Goal: Information Seeking & Learning: Check status

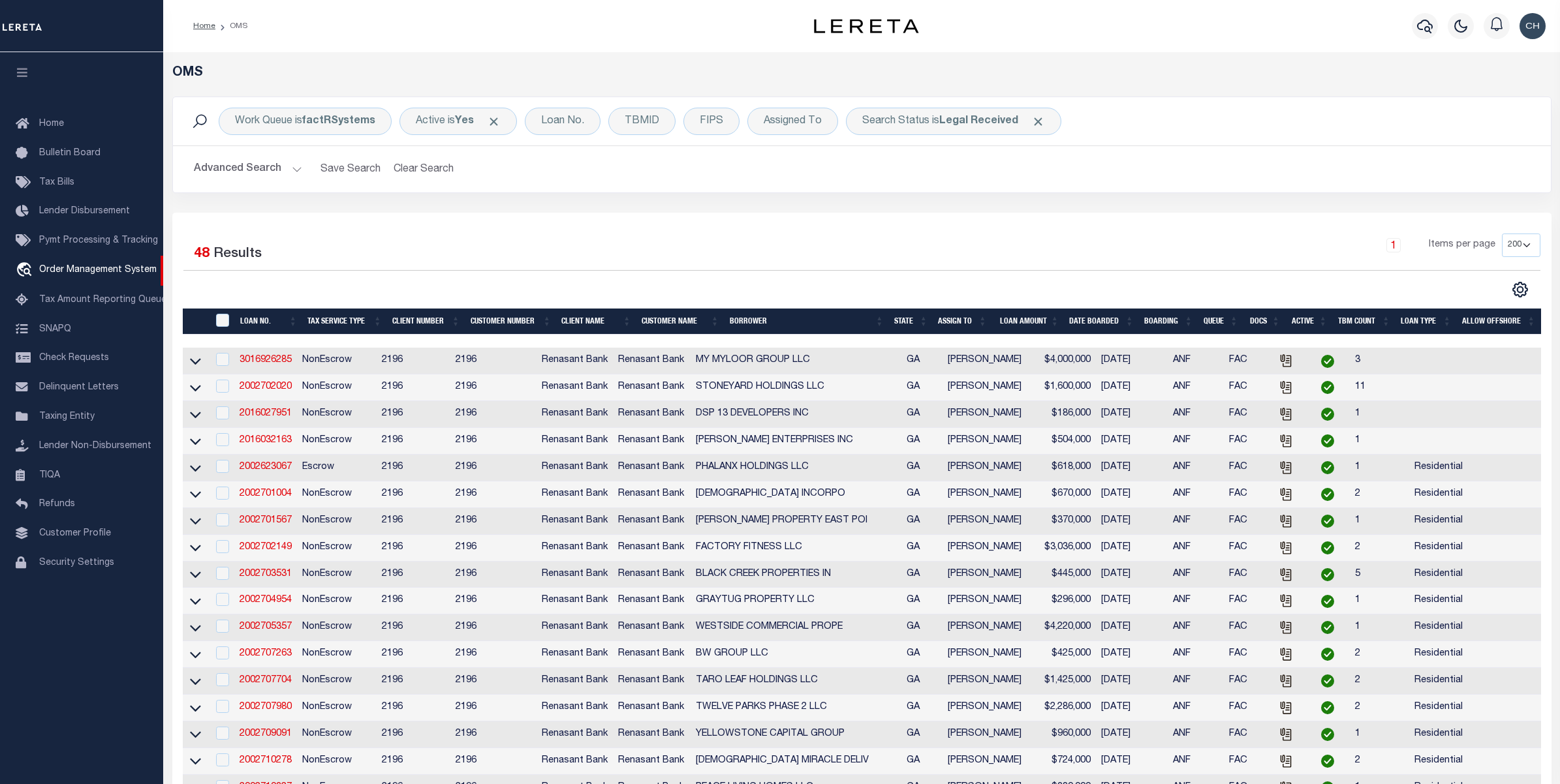
select select "200"
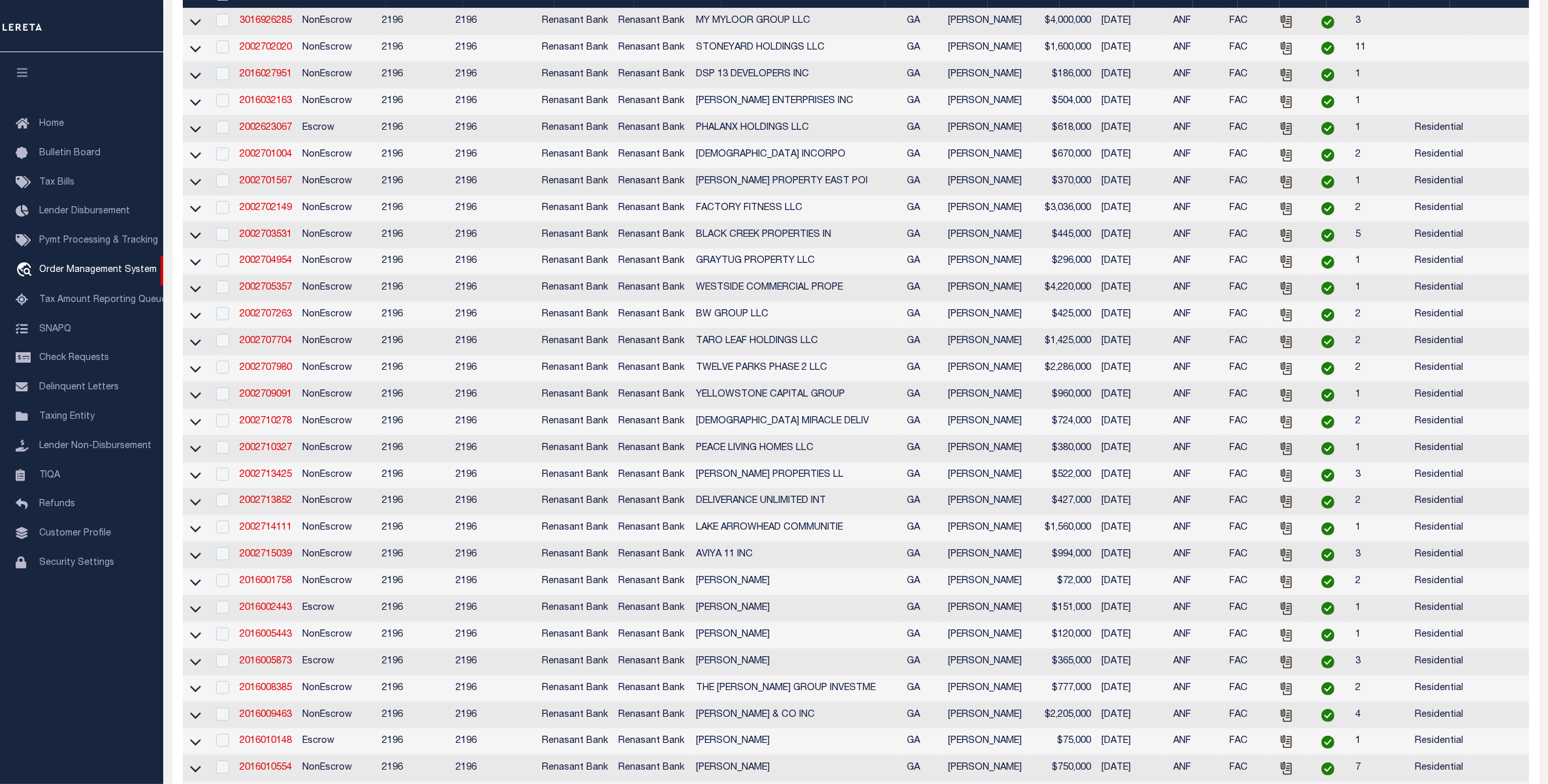
scroll to position [163, 0]
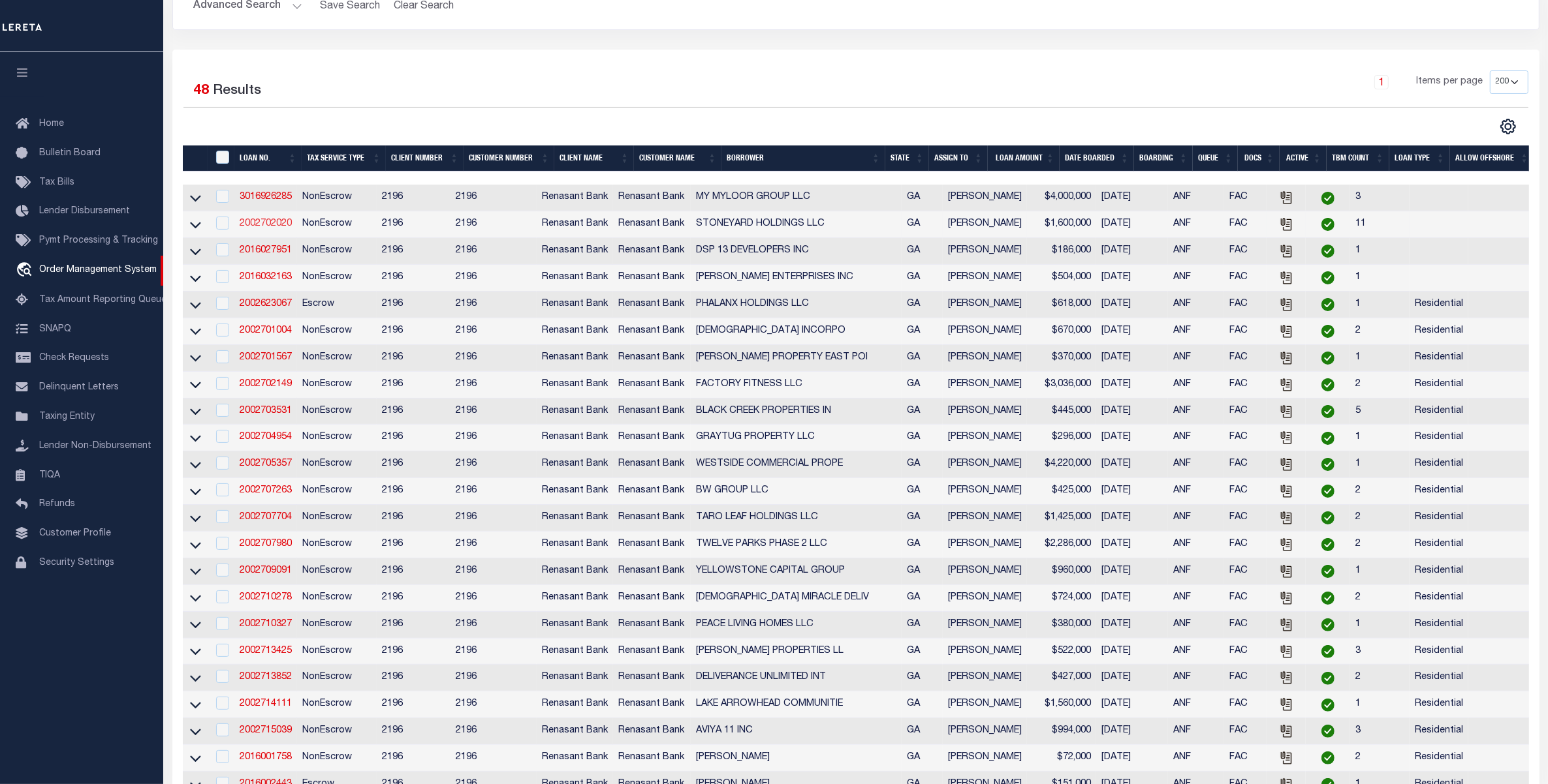
click at [264, 229] on link "2002702020" at bounding box center [266, 223] width 52 height 10
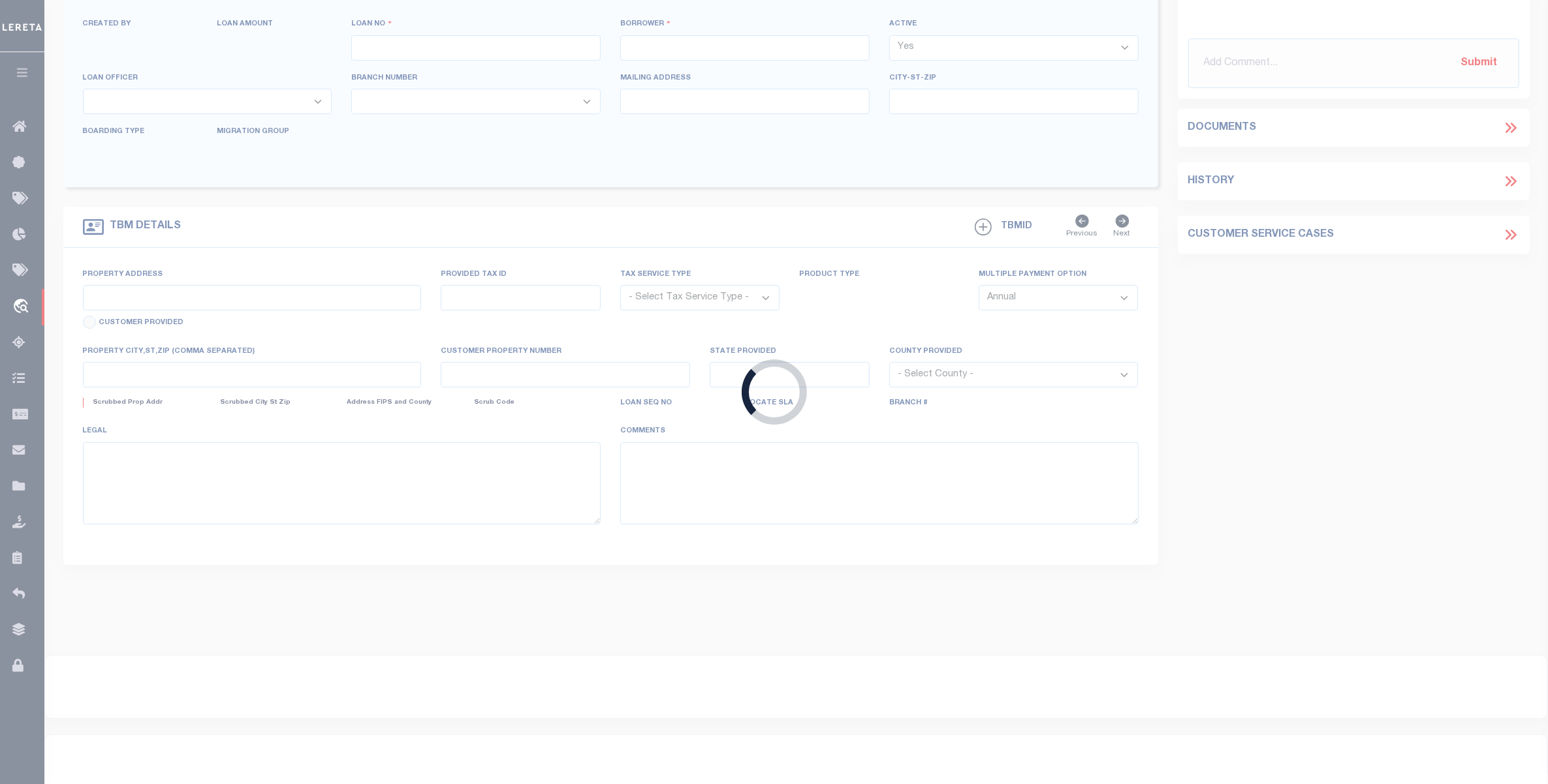
type input "2002702020"
type input "STONEYARD HOLDINGS LLC"
select select
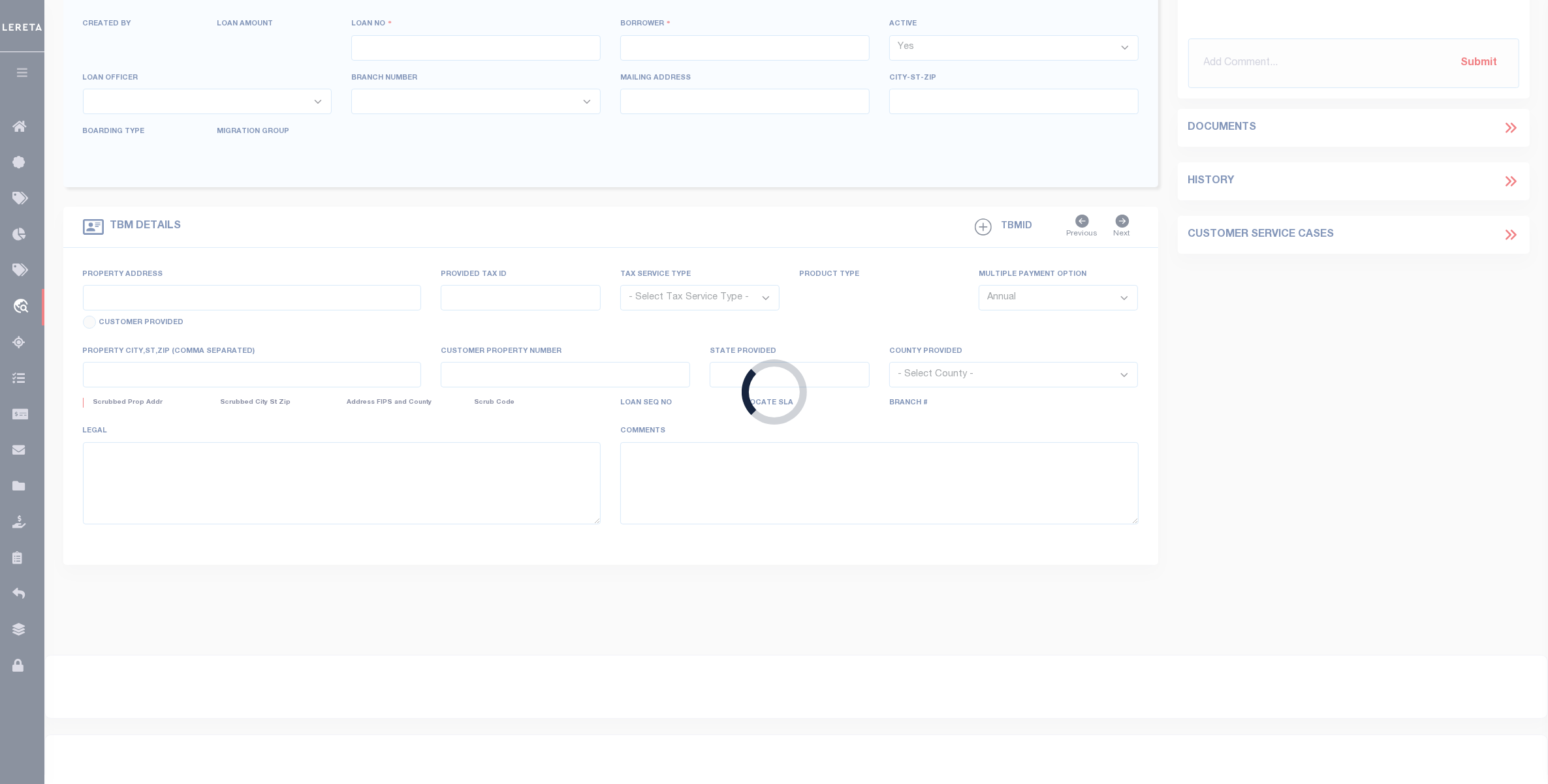
select select
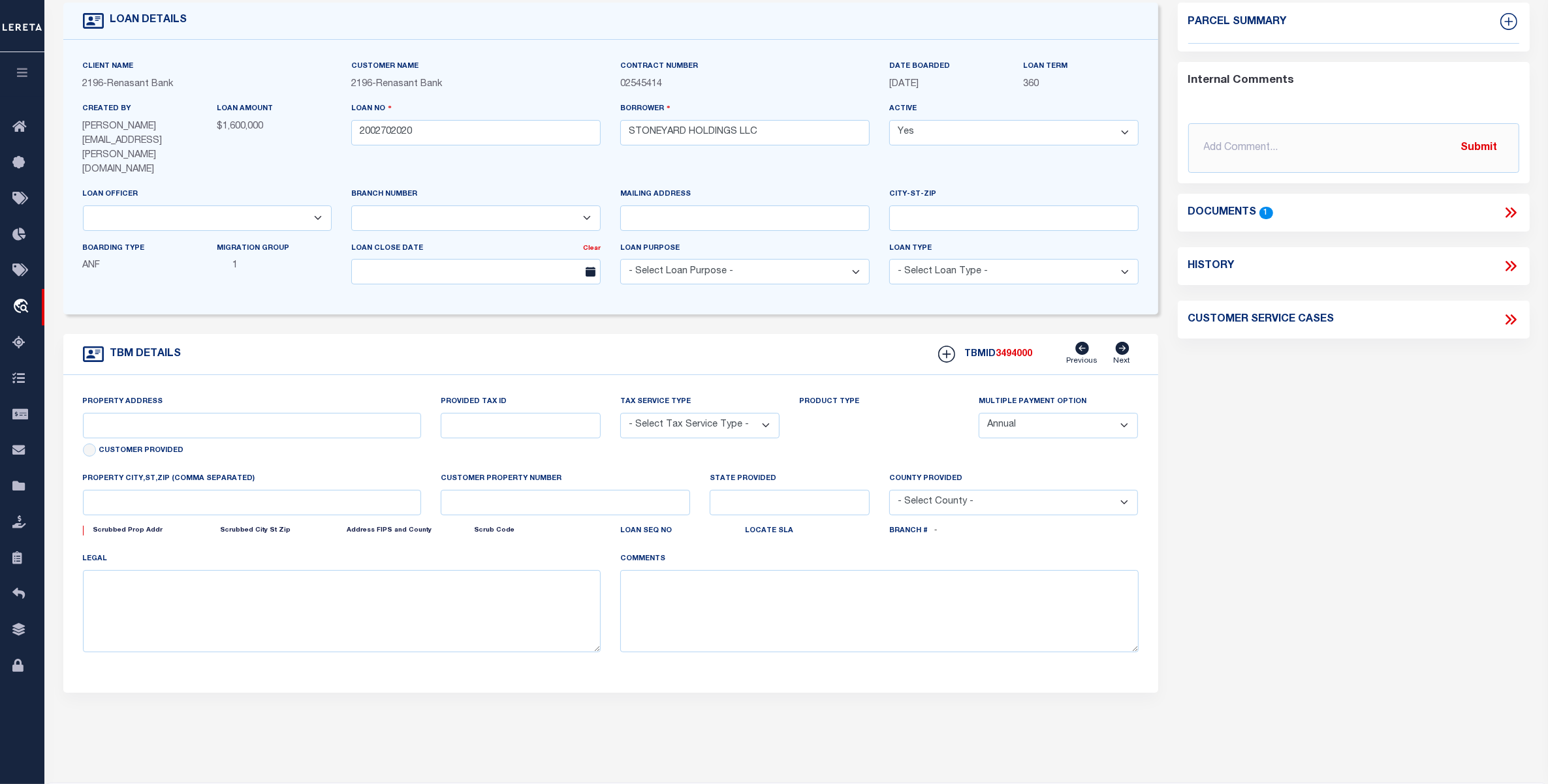
type input "113 HIGHLAND CROSSING"
radio input "true"
select select "NonEscrow"
select select
type input "[PERSON_NAME] GA 30540"
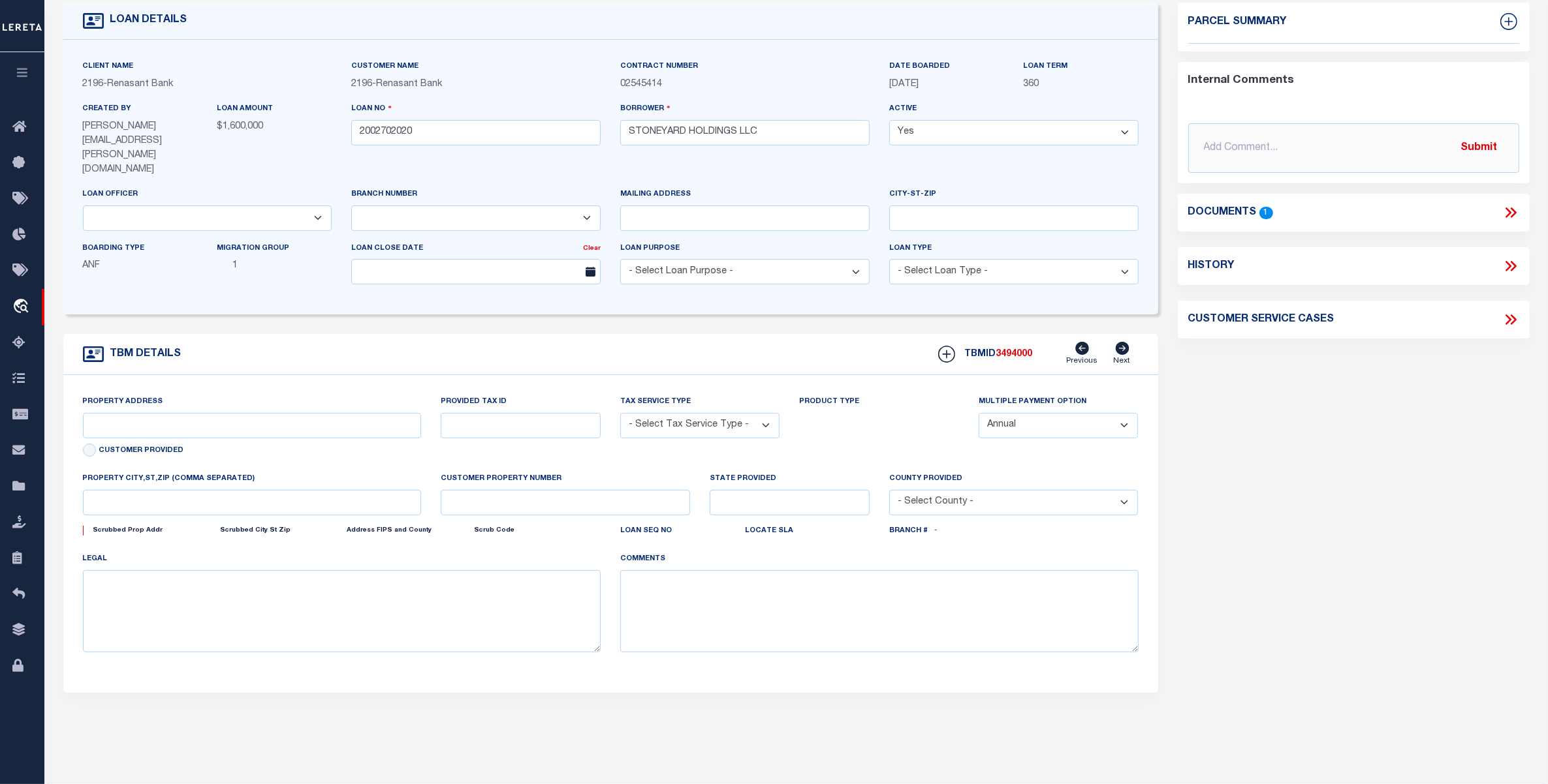
type input "2002702020"
type input "GA"
type textarea "SEE FILE10061 1APL"
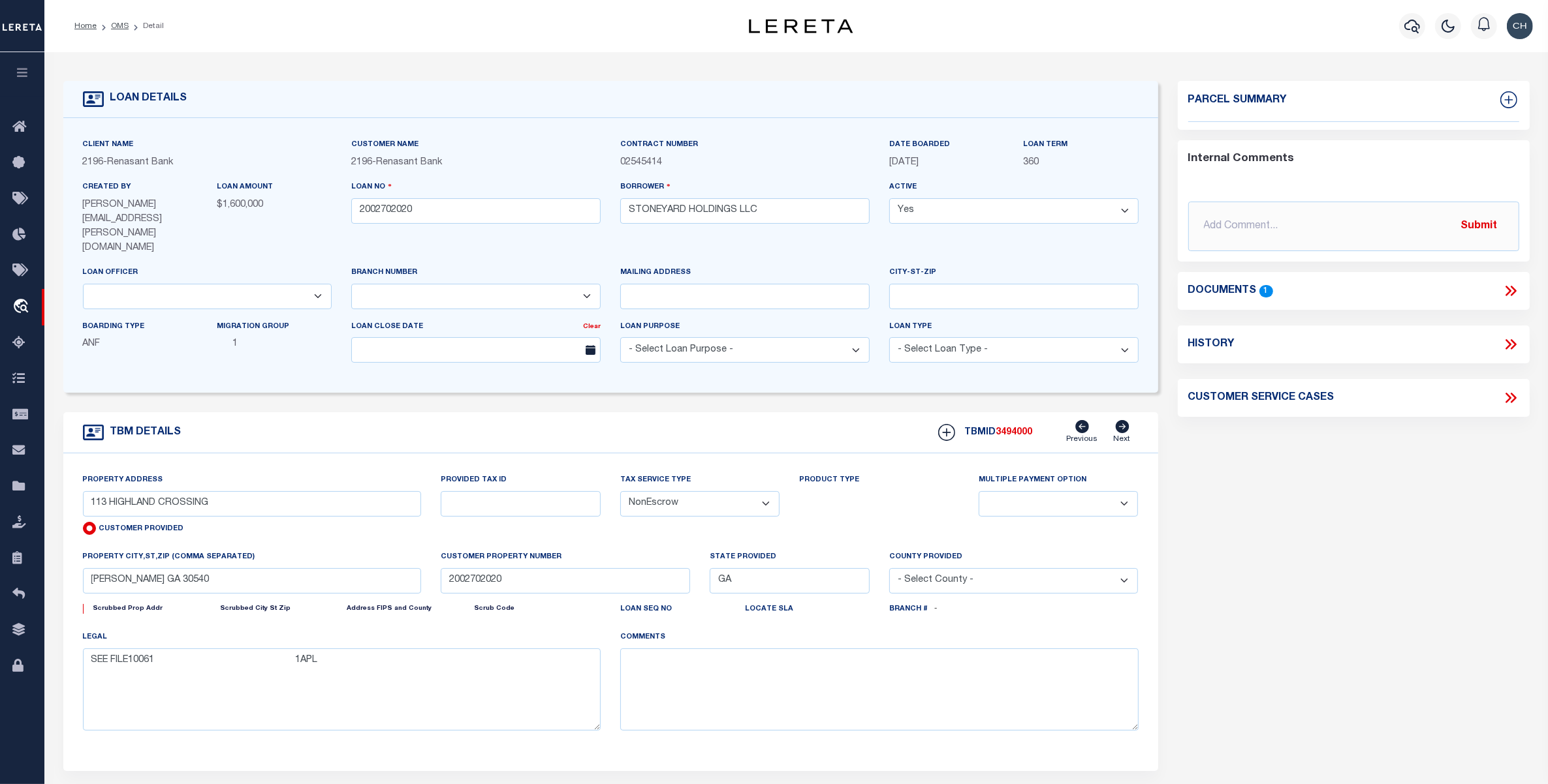
select select "4983"
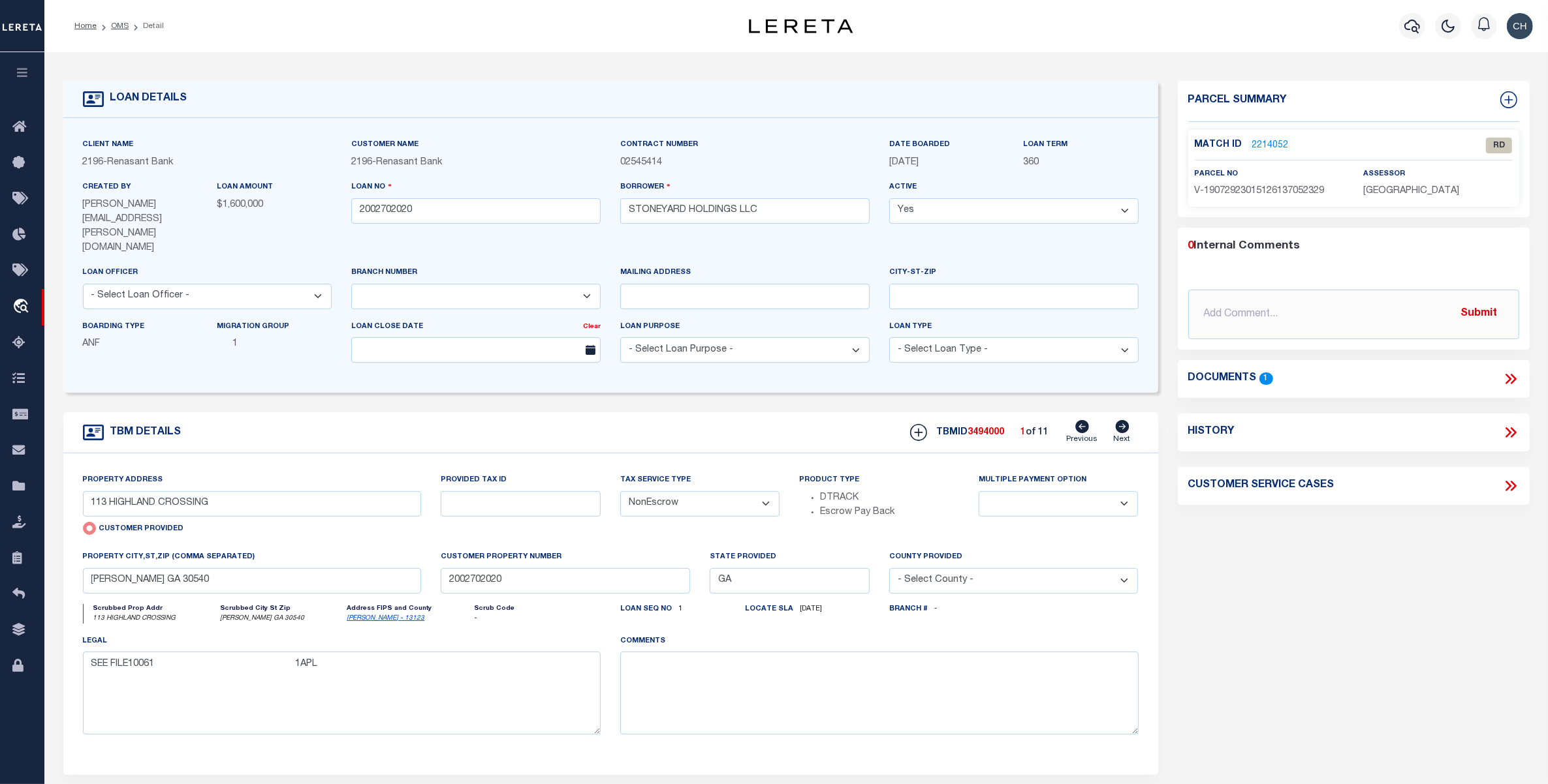
click at [1122, 420] on icon at bounding box center [1122, 426] width 14 height 13
type input "24 ACRES ON 911 APPALACHIAN HW"
radio input "false"
select select
type input "[GEOGRAPHIC_DATA]"
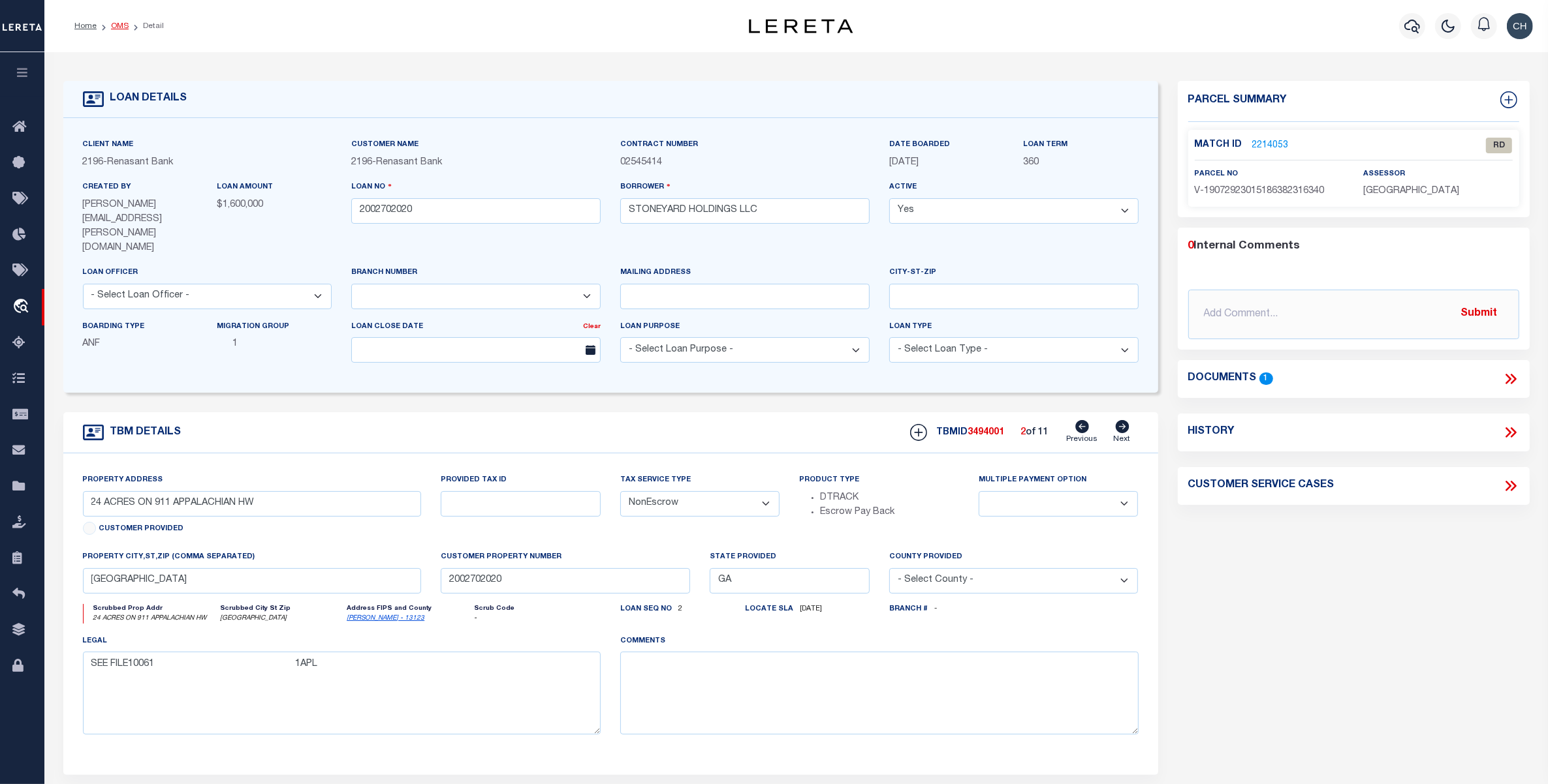
click at [122, 28] on link "OMS" at bounding box center [120, 26] width 17 height 8
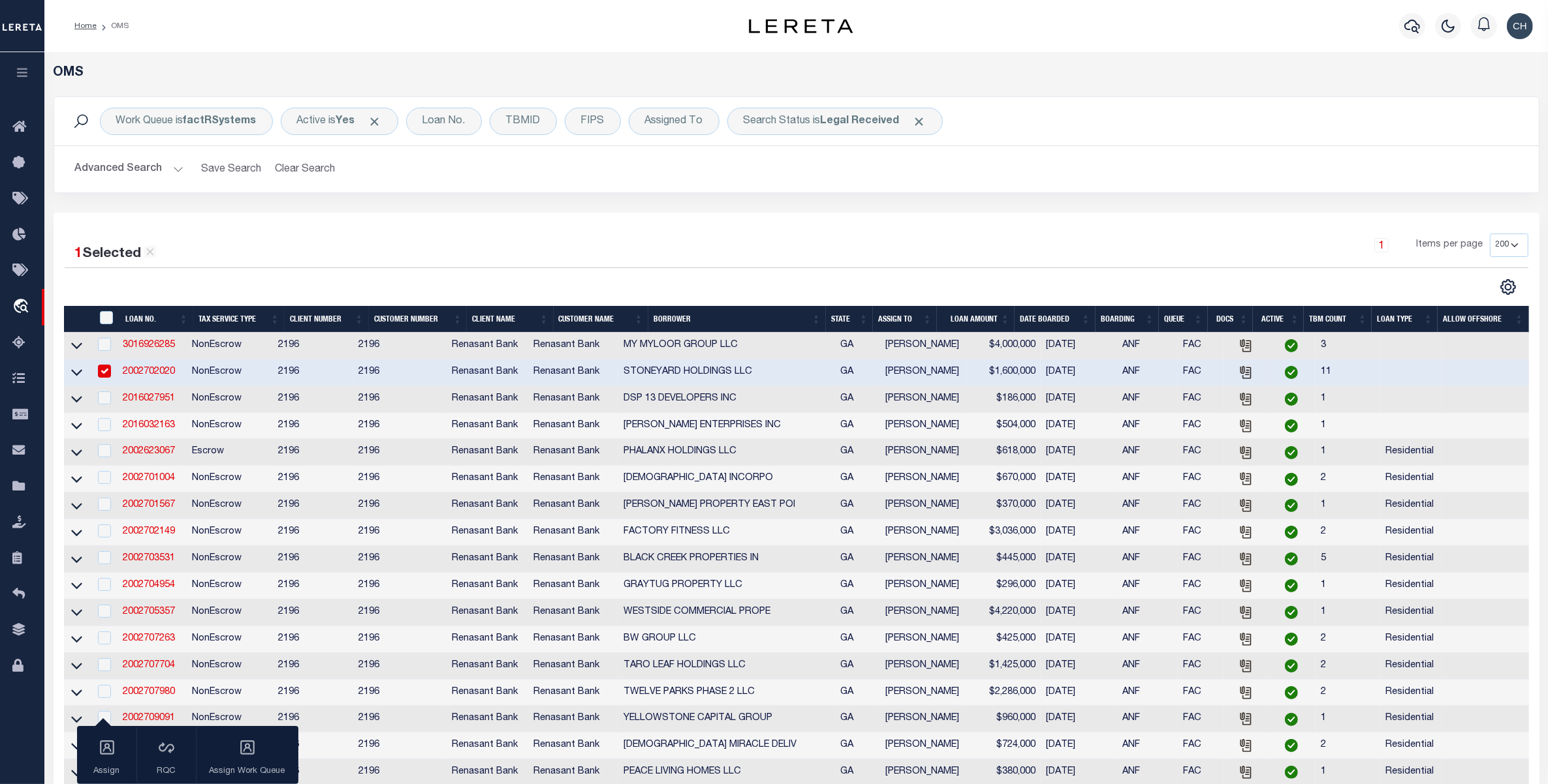
click at [154, 163] on button "Advanced Search" at bounding box center [129, 169] width 109 height 25
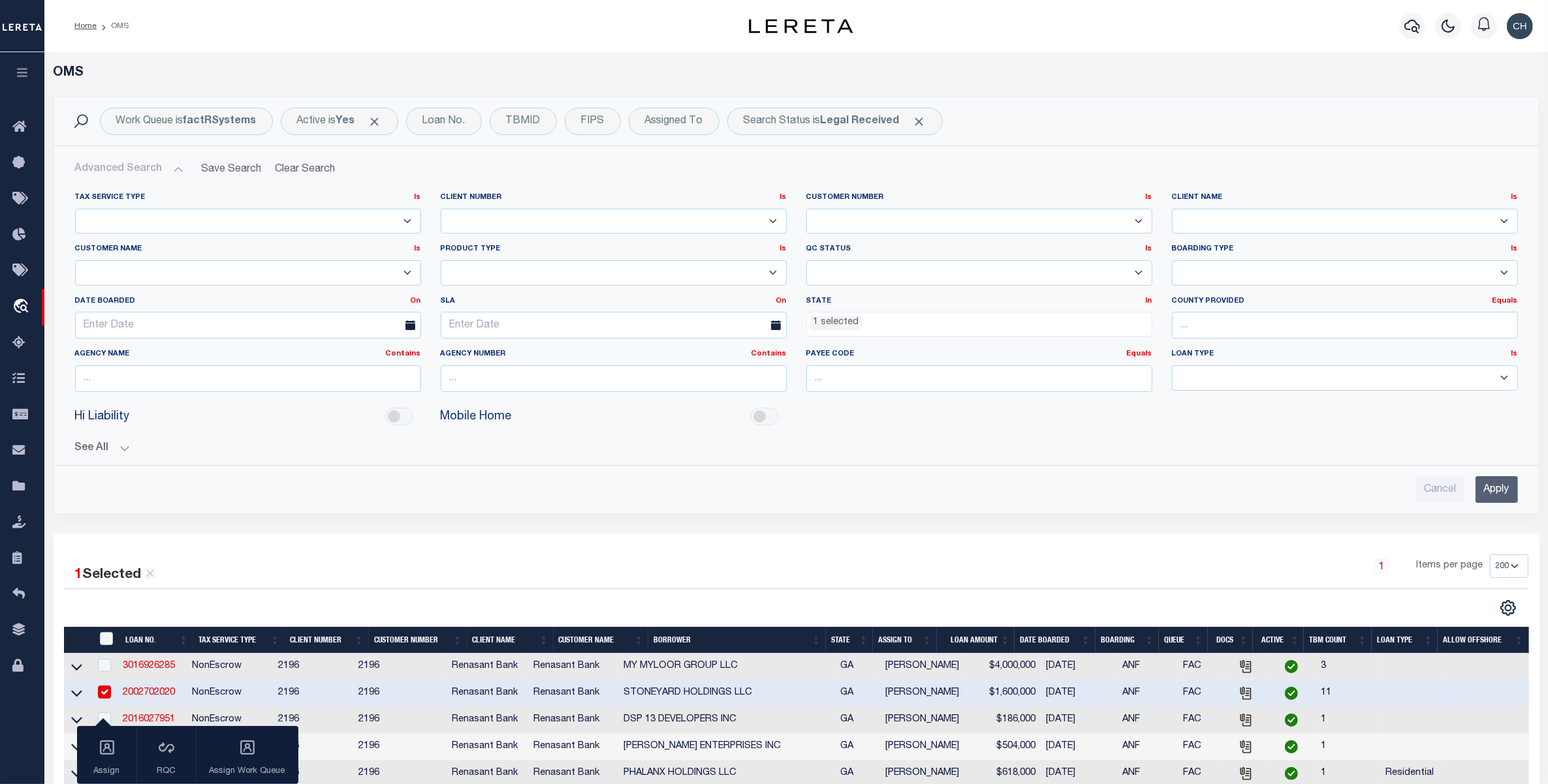
click at [857, 324] on li "1 selected" at bounding box center [837, 322] width 52 height 15
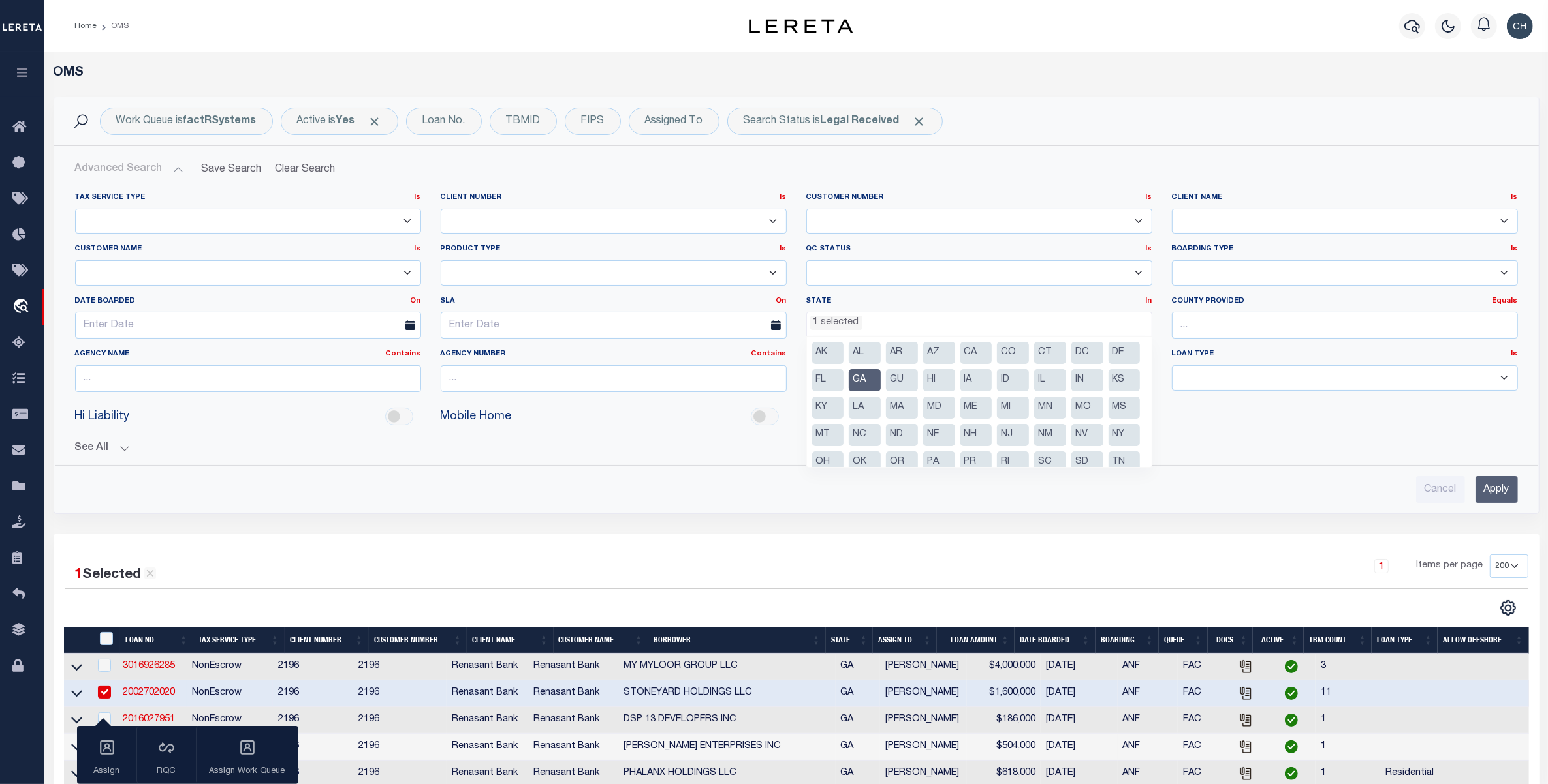
click at [881, 379] on li "GA" at bounding box center [864, 381] width 32 height 23
click at [844, 381] on li "FL" at bounding box center [828, 381] width 32 height 23
select select "FL"
click at [1498, 494] on input "Apply" at bounding box center [1497, 489] width 43 height 27
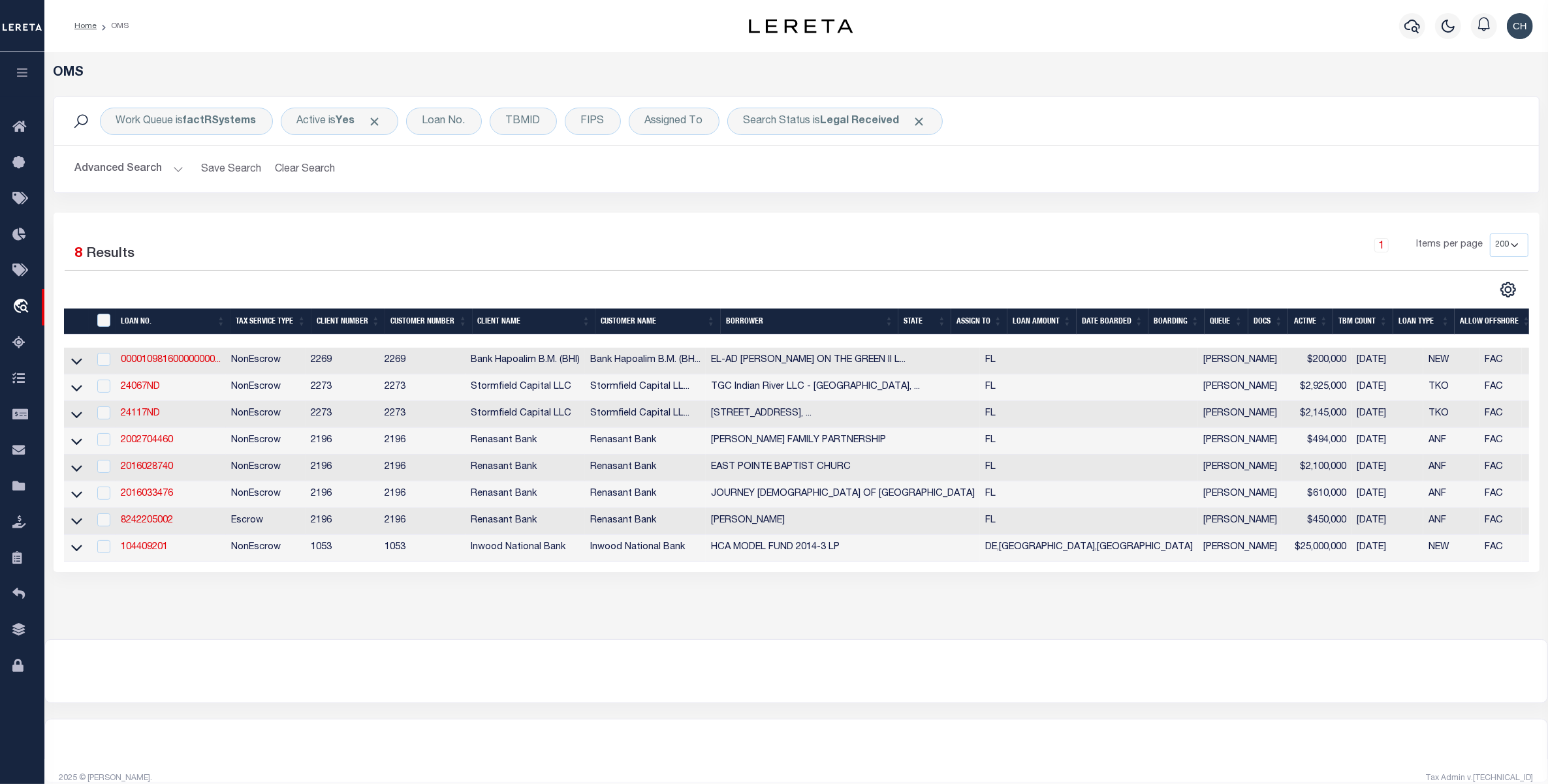
click at [157, 176] on button "Advanced Search" at bounding box center [129, 169] width 109 height 25
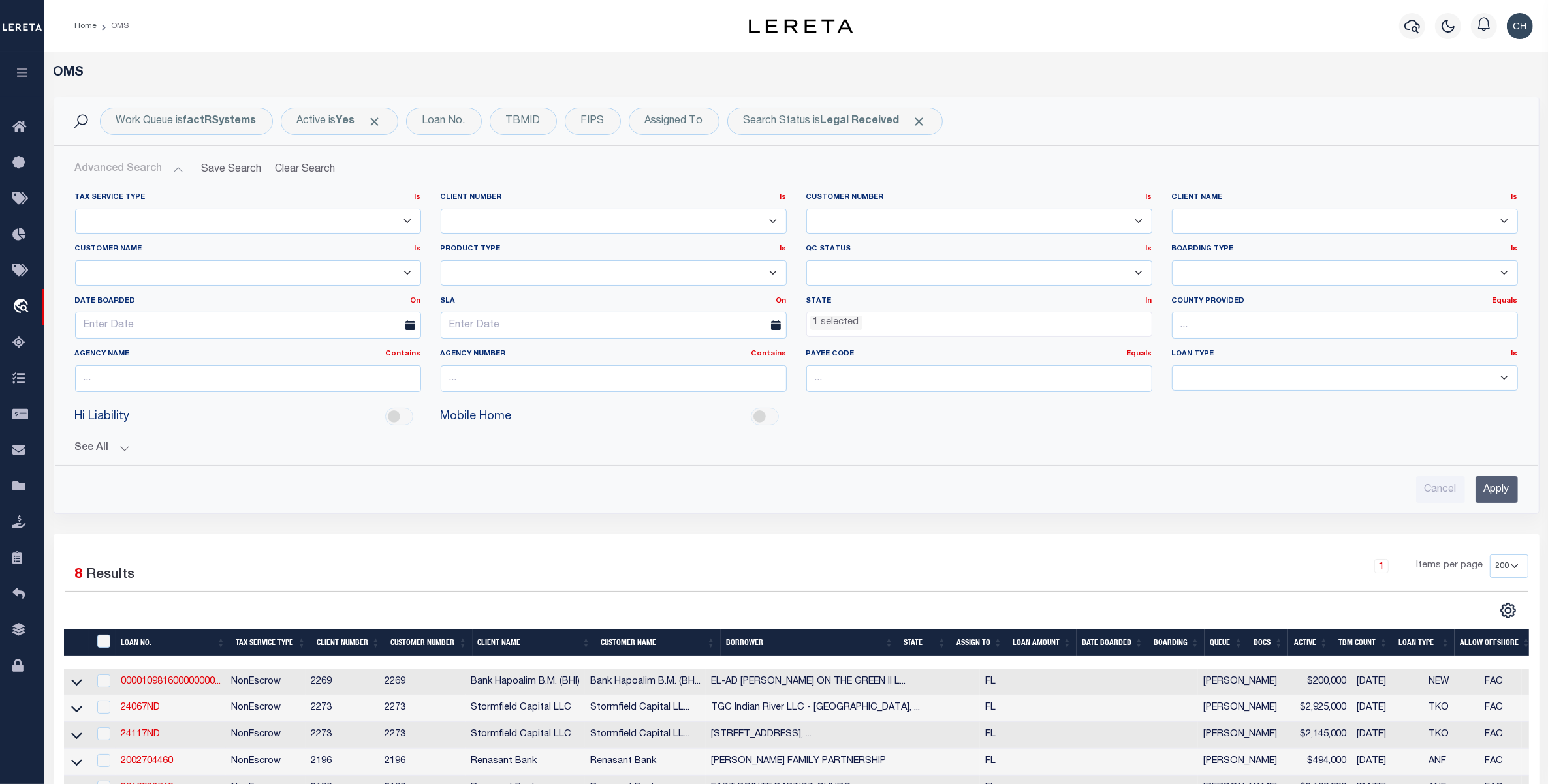
click at [1085, 325] on ul "1 selected" at bounding box center [979, 322] width 344 height 17
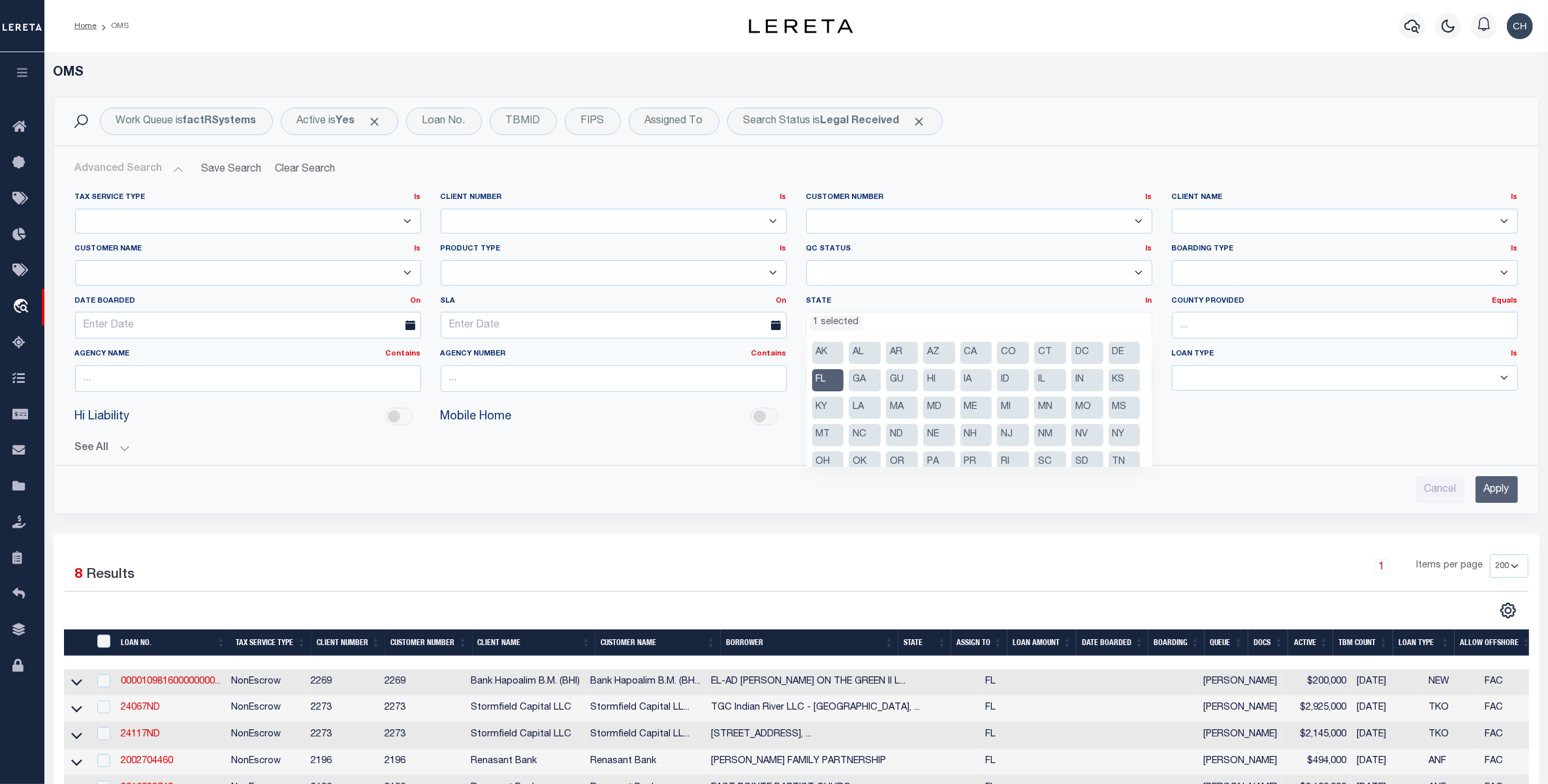
click at [844, 375] on li "FL" at bounding box center [828, 381] width 32 height 23
select select
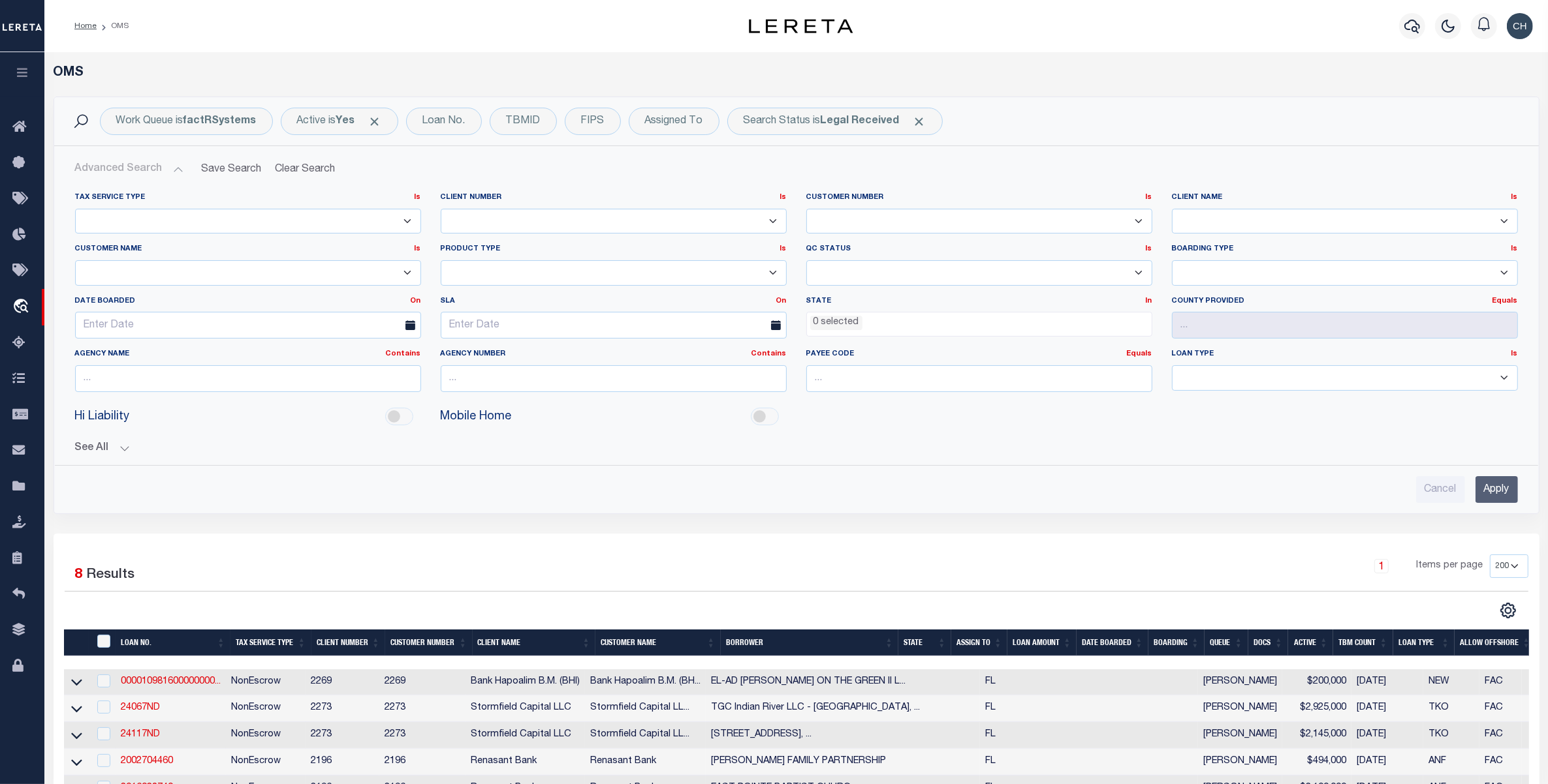
click at [1502, 483] on input "Apply" at bounding box center [1497, 489] width 43 height 27
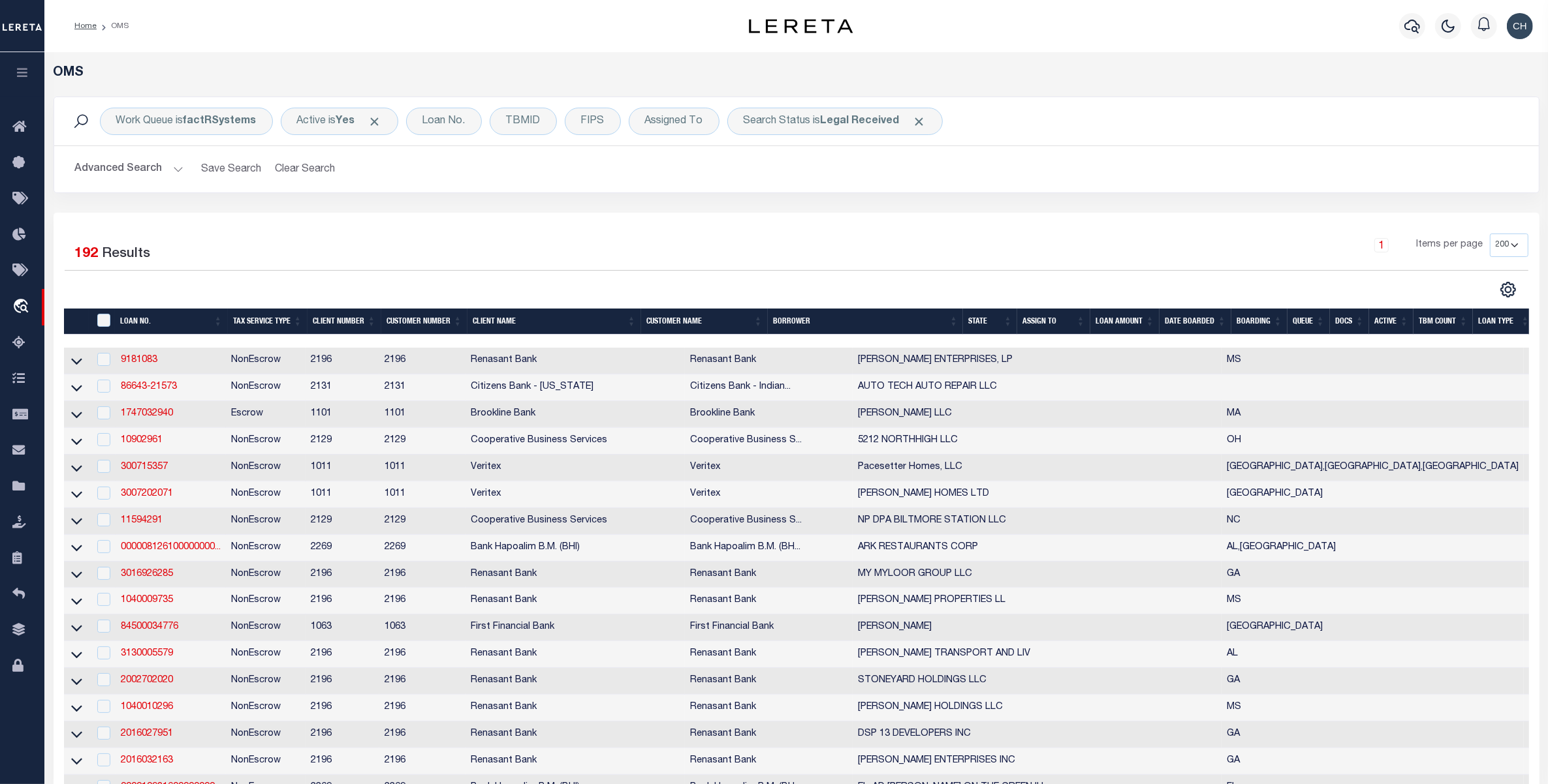
click at [1128, 318] on th "LOAN AMOUNT" at bounding box center [1125, 322] width 70 height 27
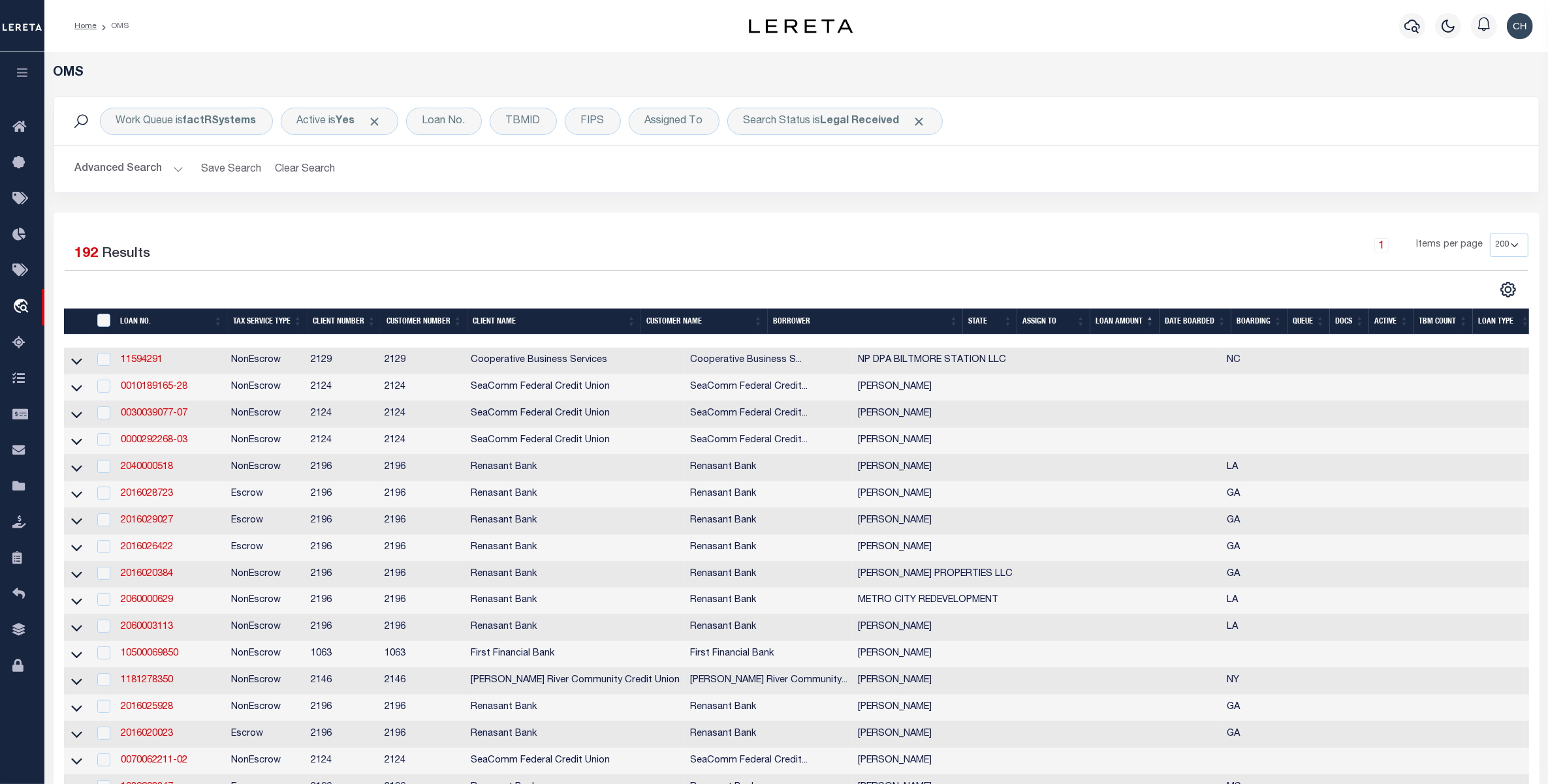
click at [983, 325] on th "State" at bounding box center [990, 322] width 54 height 27
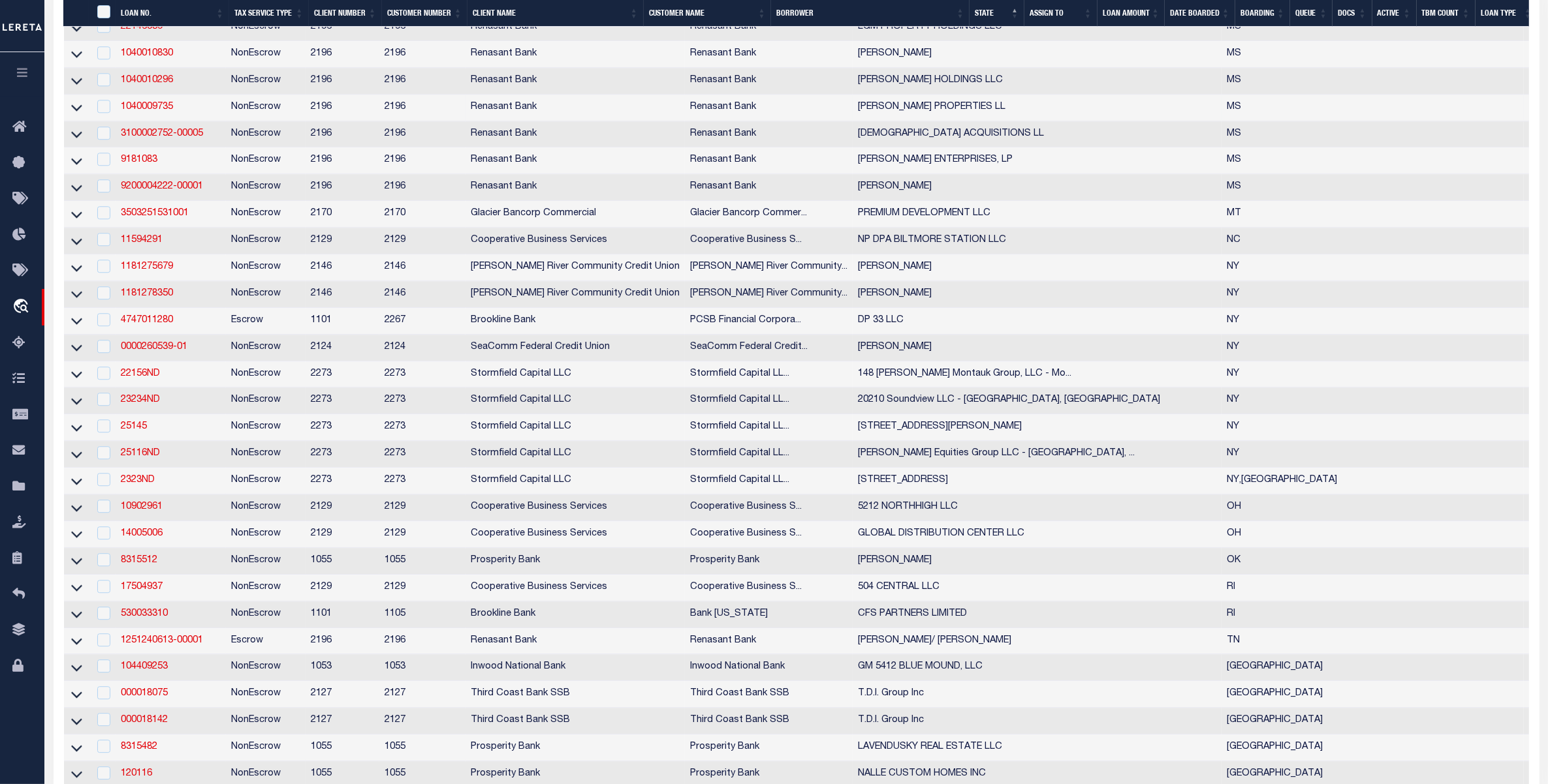
scroll to position [4404, 0]
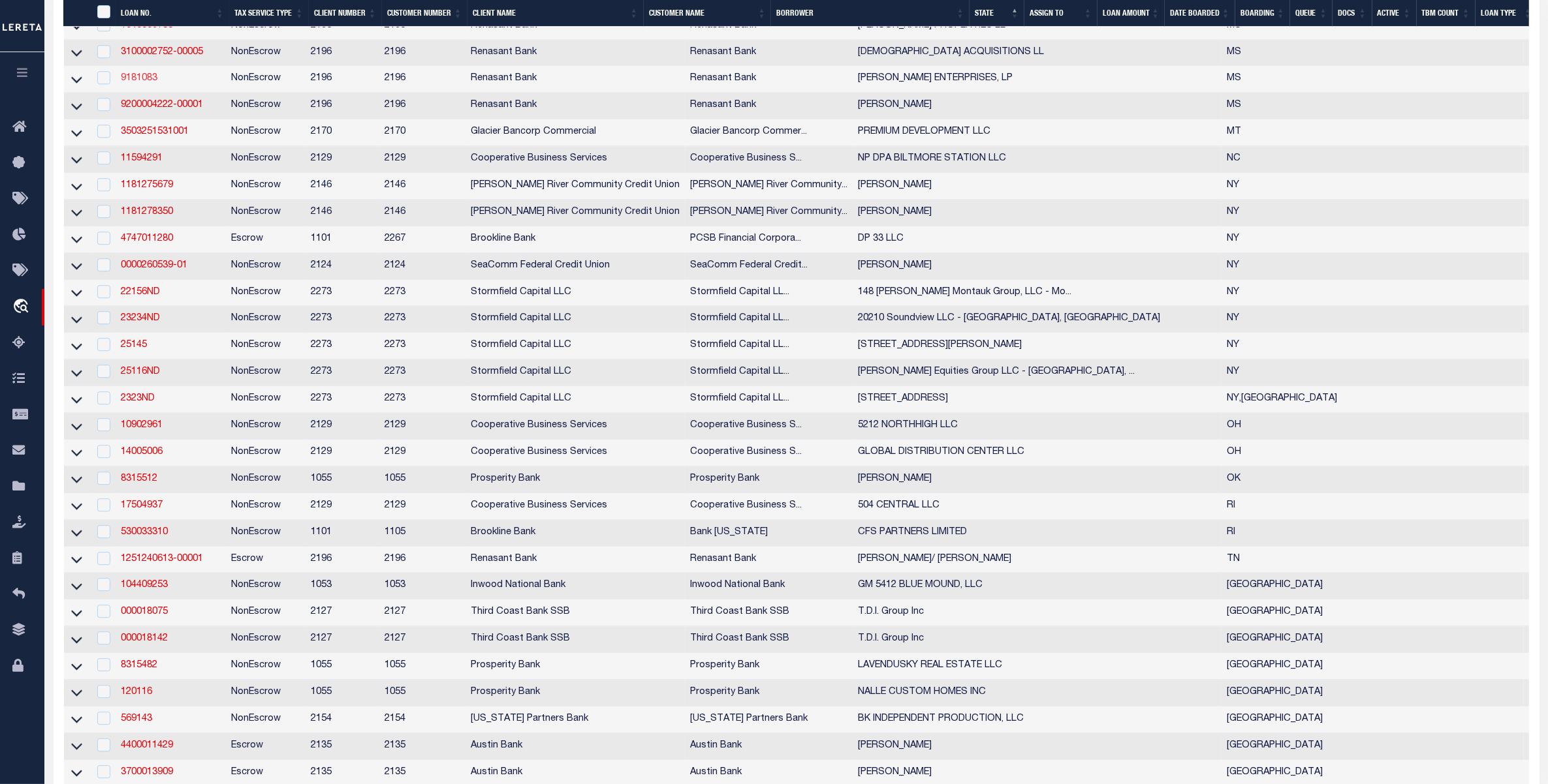
click at [141, 83] on link "9181083" at bounding box center [139, 78] width 37 height 10
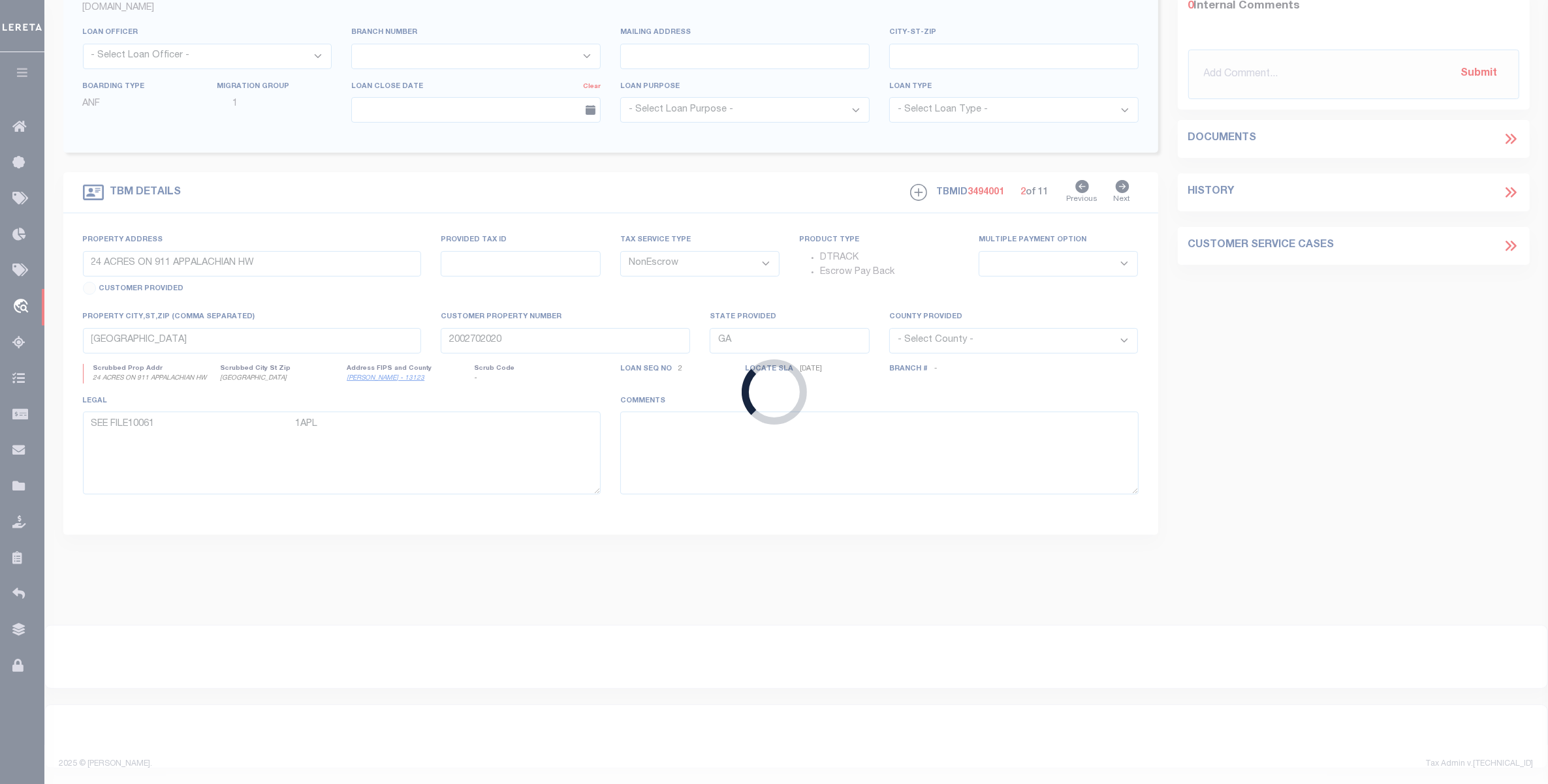
scroll to position [216, 0]
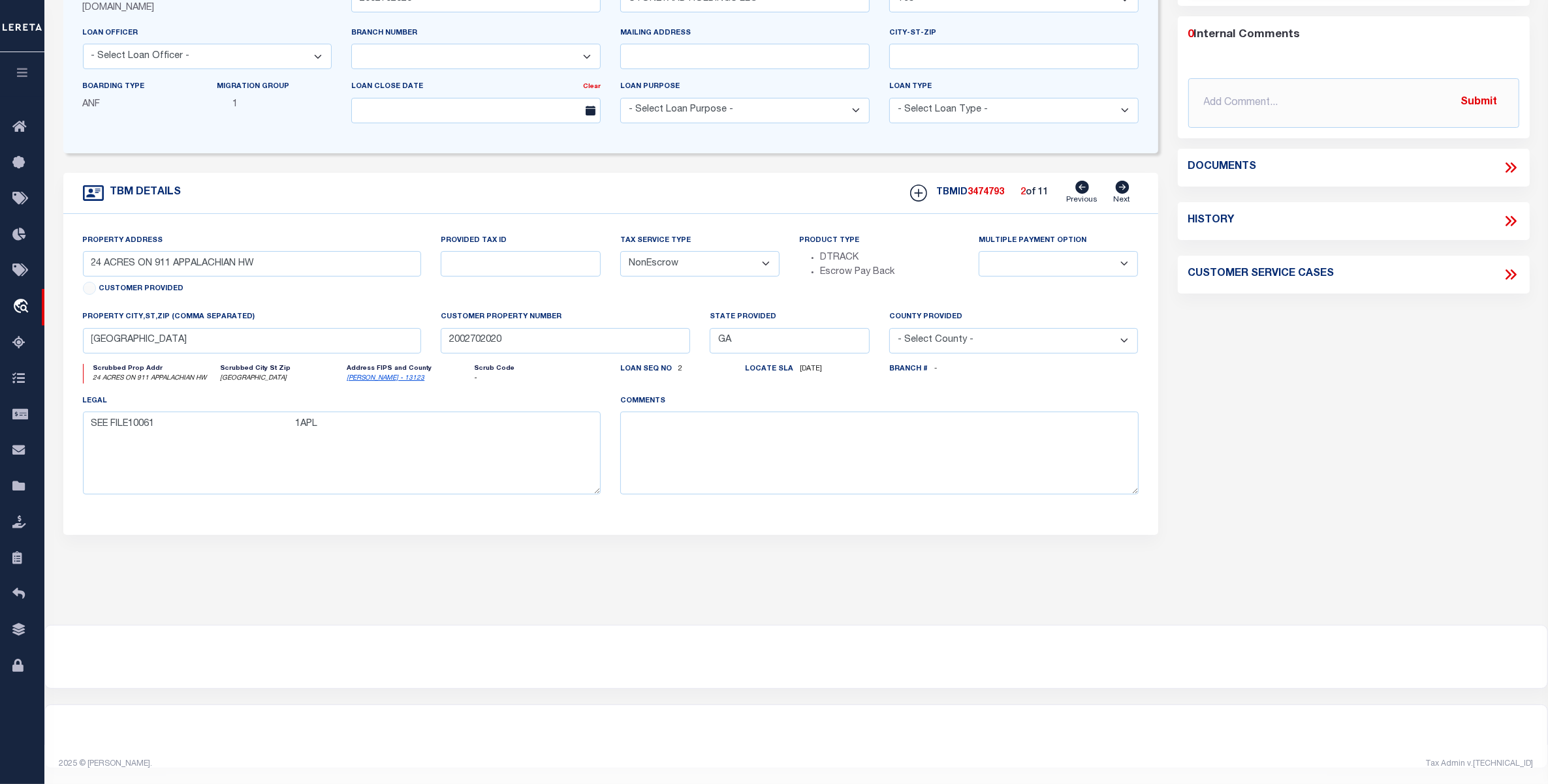
type input "9181083"
type input "[PERSON_NAME] ENTERPRISES, LP"
select select
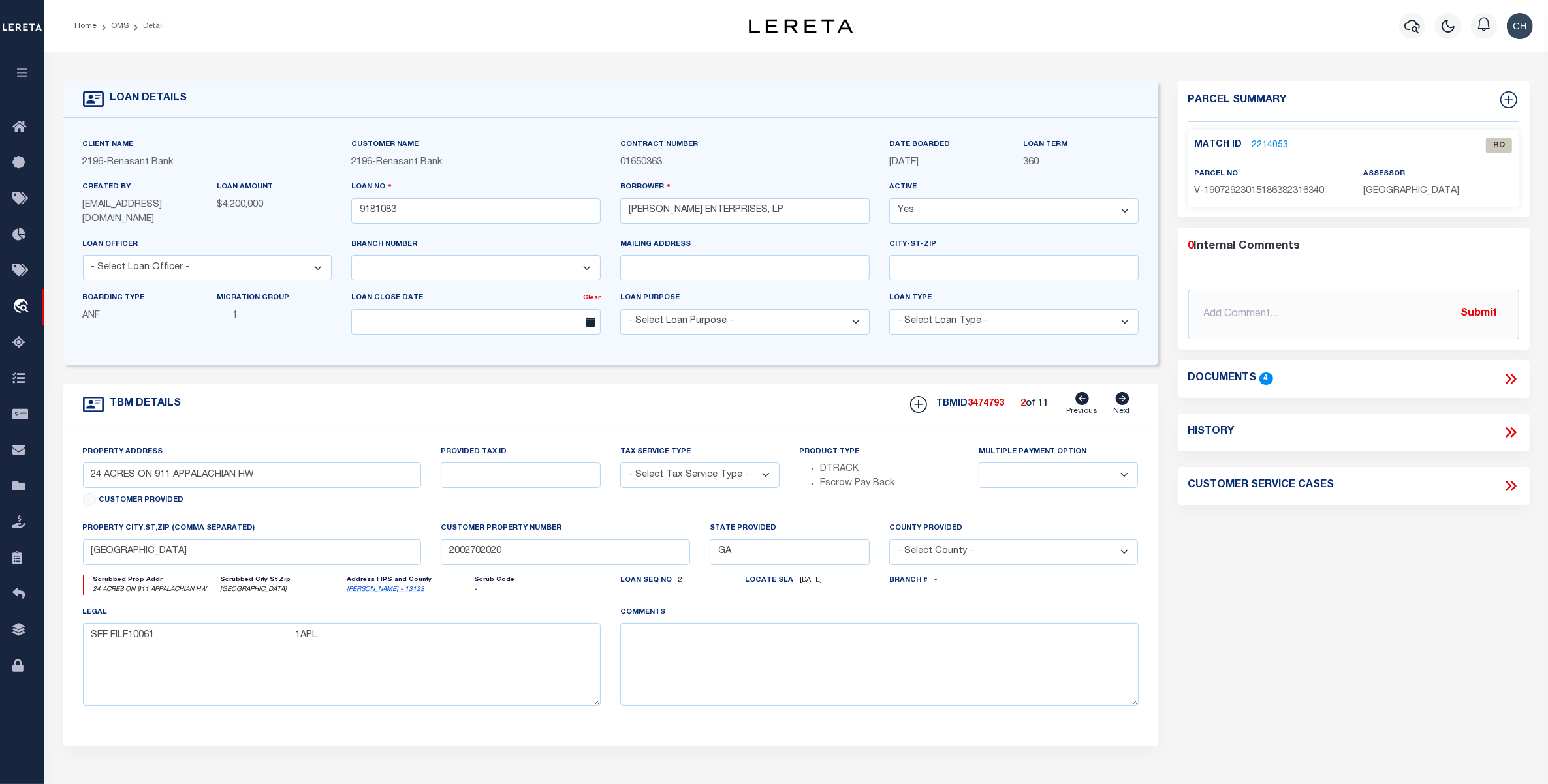
type input "[STREET_ADDRESS]"
radio input "true"
select select "NonEscrow"
select select
type input "[GEOGRAPHIC_DATA] MS 39402"
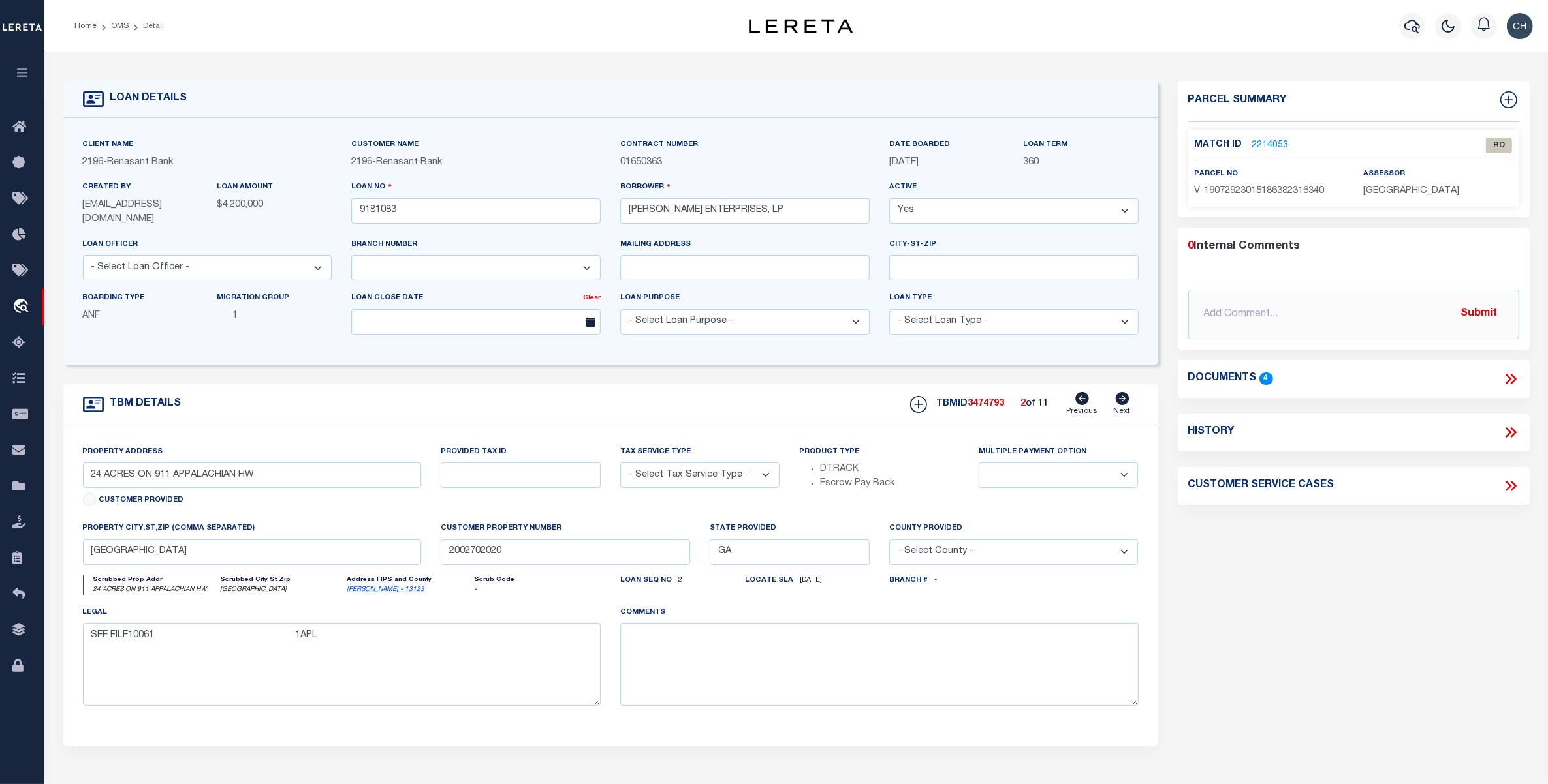
type input "9181083"
type input "MS"
type textarea "[DATE] LENDER DEACTIVATED ALL EXISTING WORKCODES (9906396, ZA23036-ZA23039)& AD…"
select select "4983"
click at [1120, 402] on icon at bounding box center [1122, 398] width 14 height 13
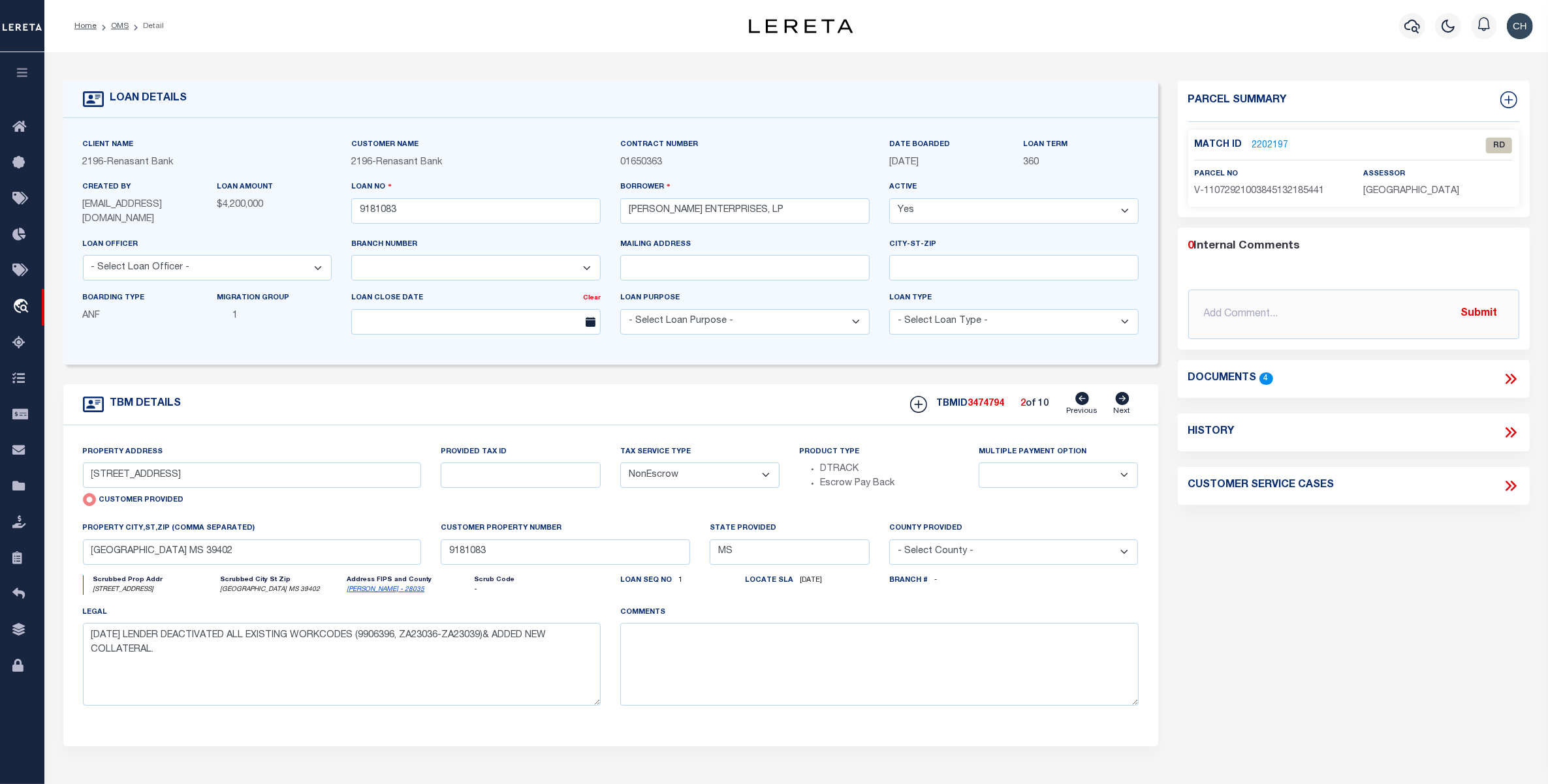
type input "[STREET_ADDRESS]"
radio input "false"
select select
type input "POPLARVILLE MS 39470"
click at [1120, 402] on icon at bounding box center [1122, 398] width 14 height 13
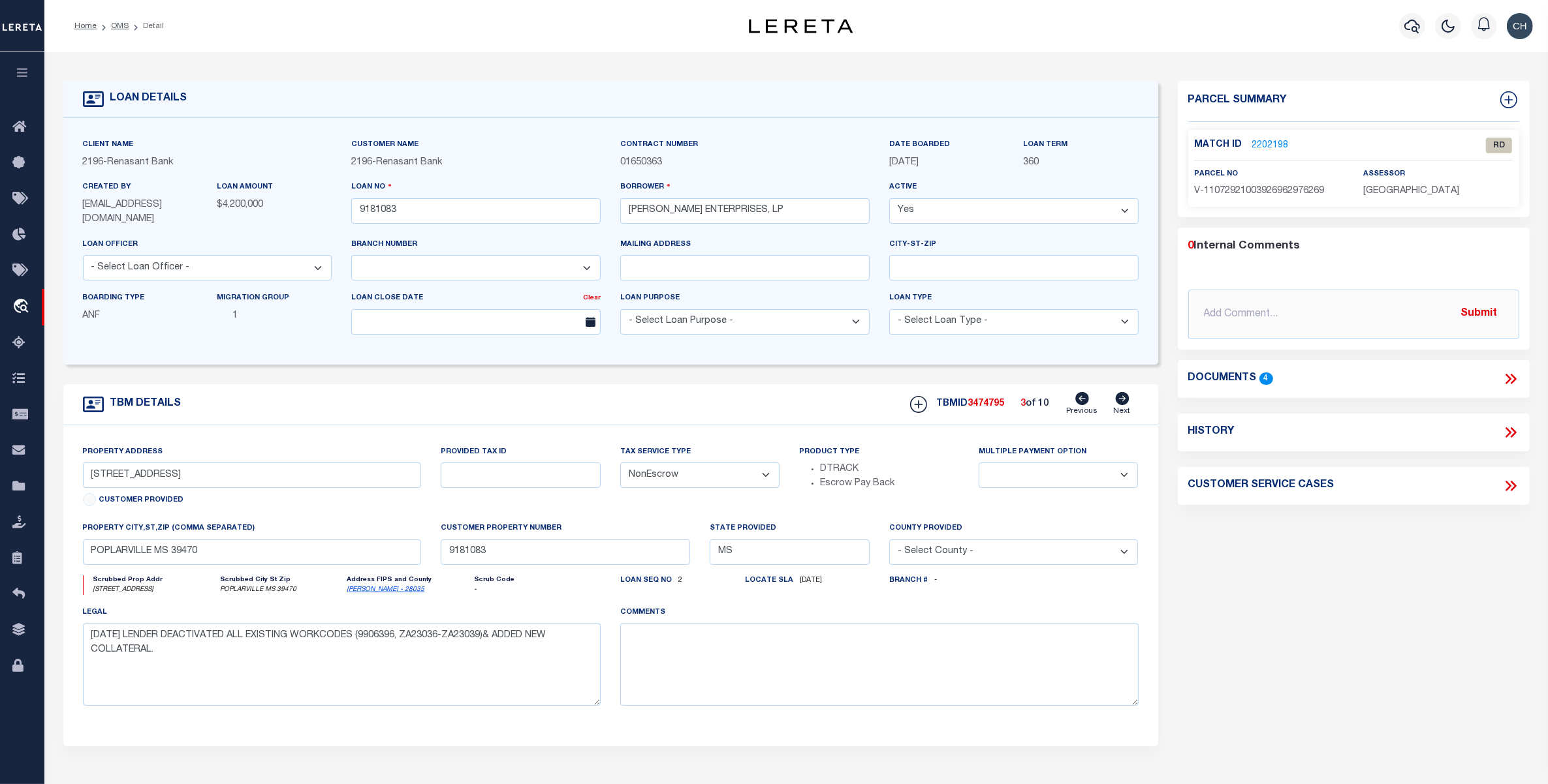
type input "[STREET_ADDRESS]"
select select
type input "PETAL MS 39465"
click at [1120, 402] on icon at bounding box center [1122, 398] width 14 height 13
select select
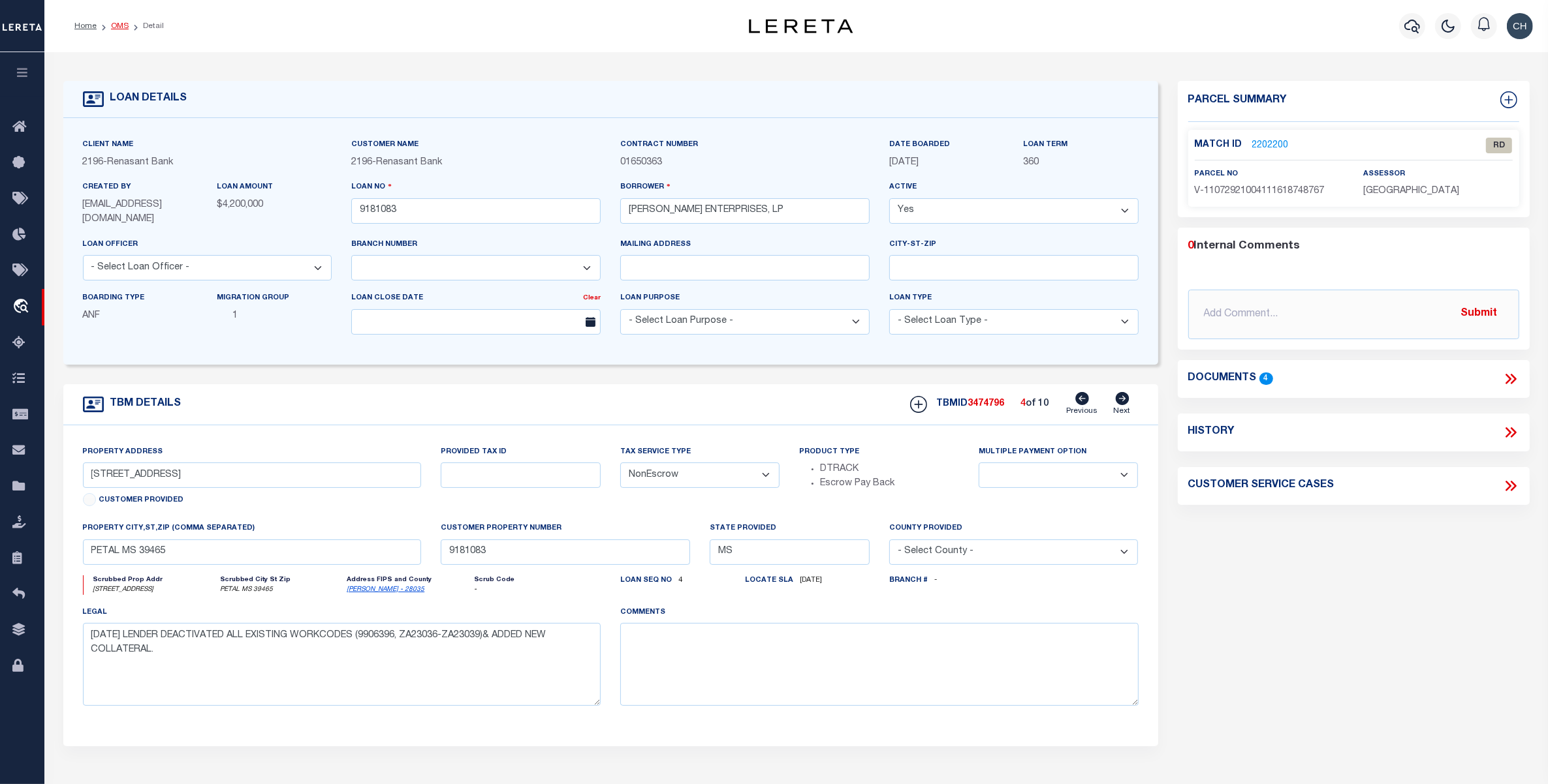
click at [116, 27] on link "OMS" at bounding box center [120, 26] width 17 height 8
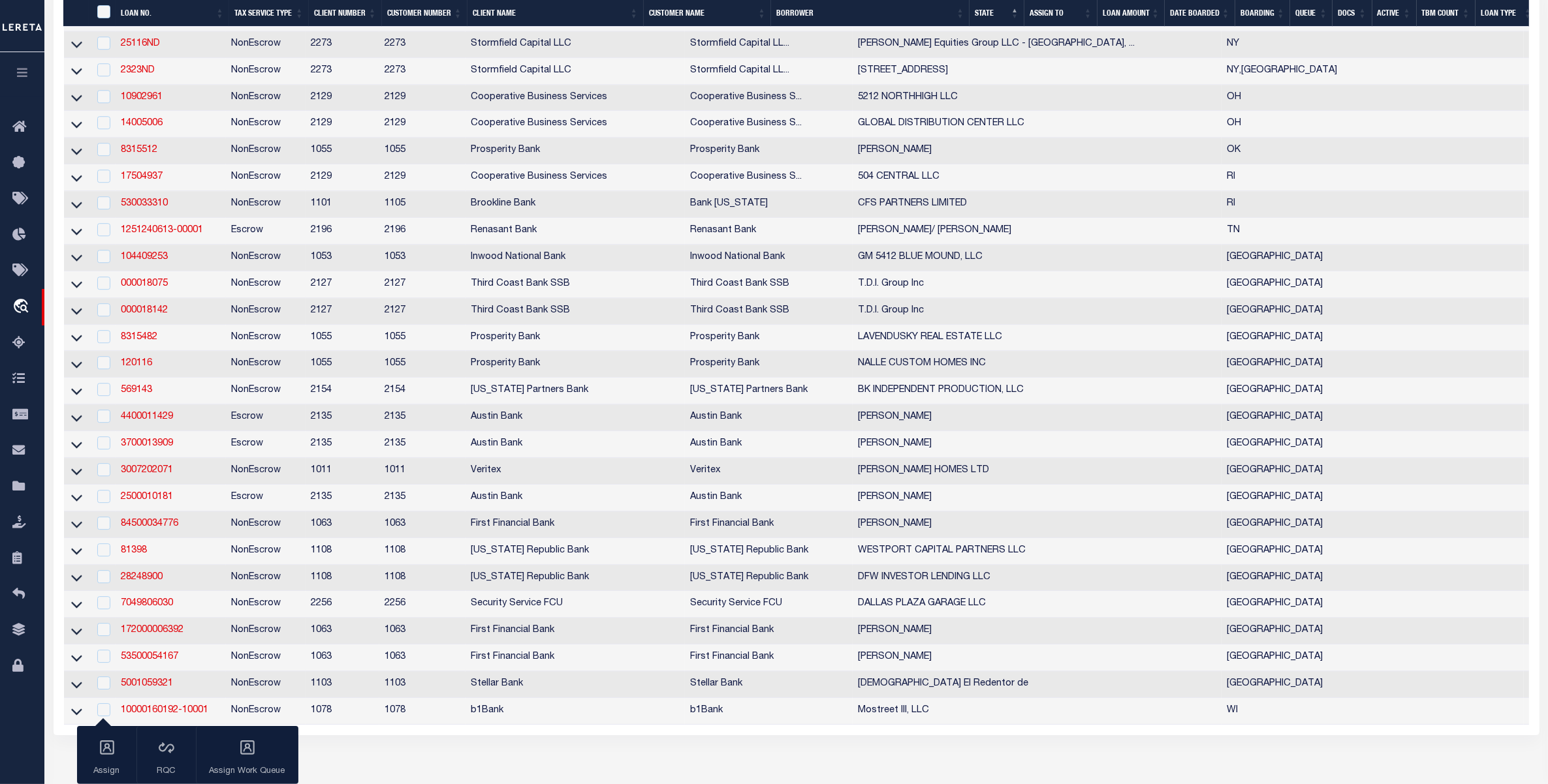
scroll to position [4813, 0]
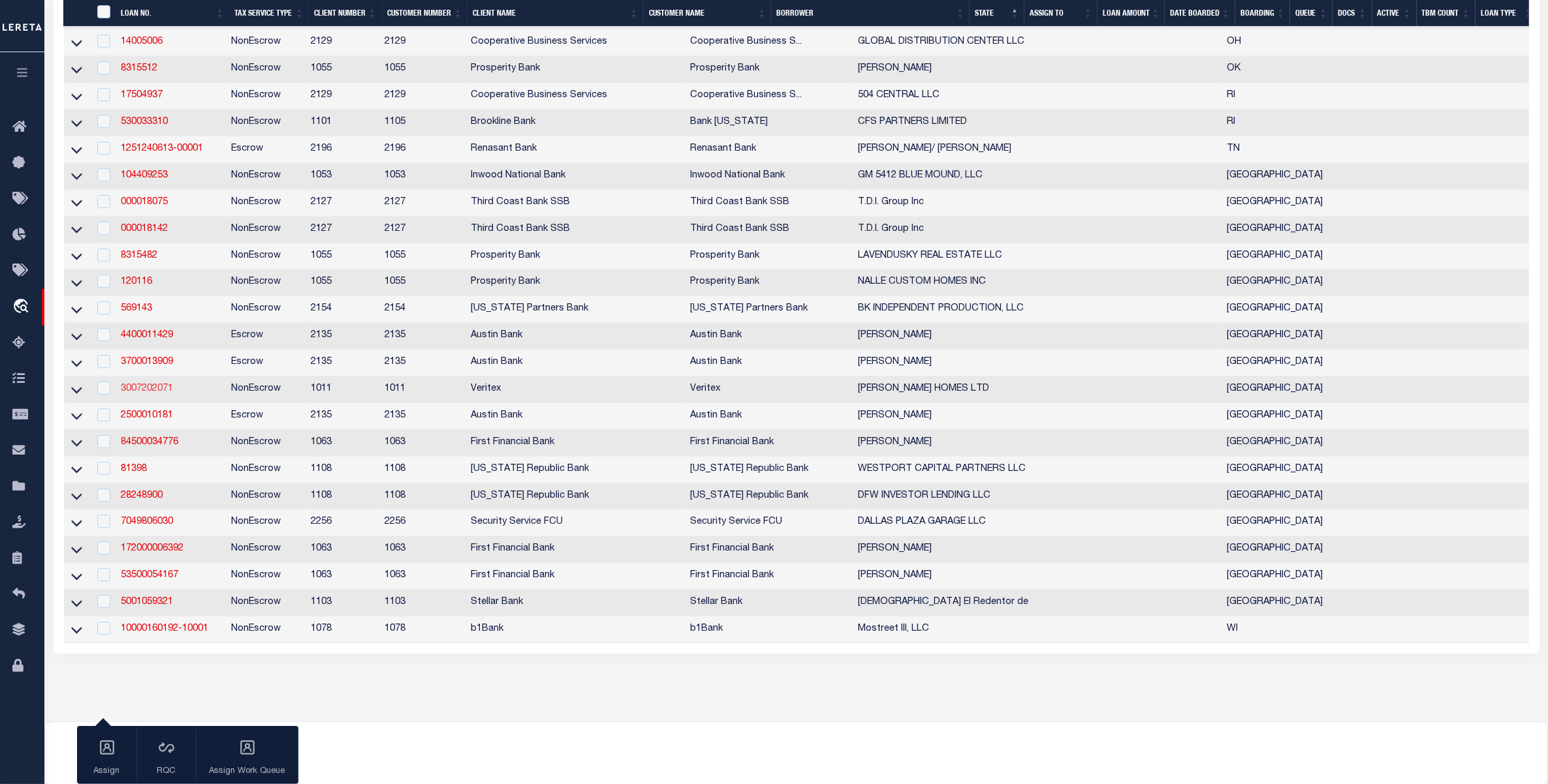
click at [139, 394] on link "3007202071" at bounding box center [147, 389] width 52 height 10
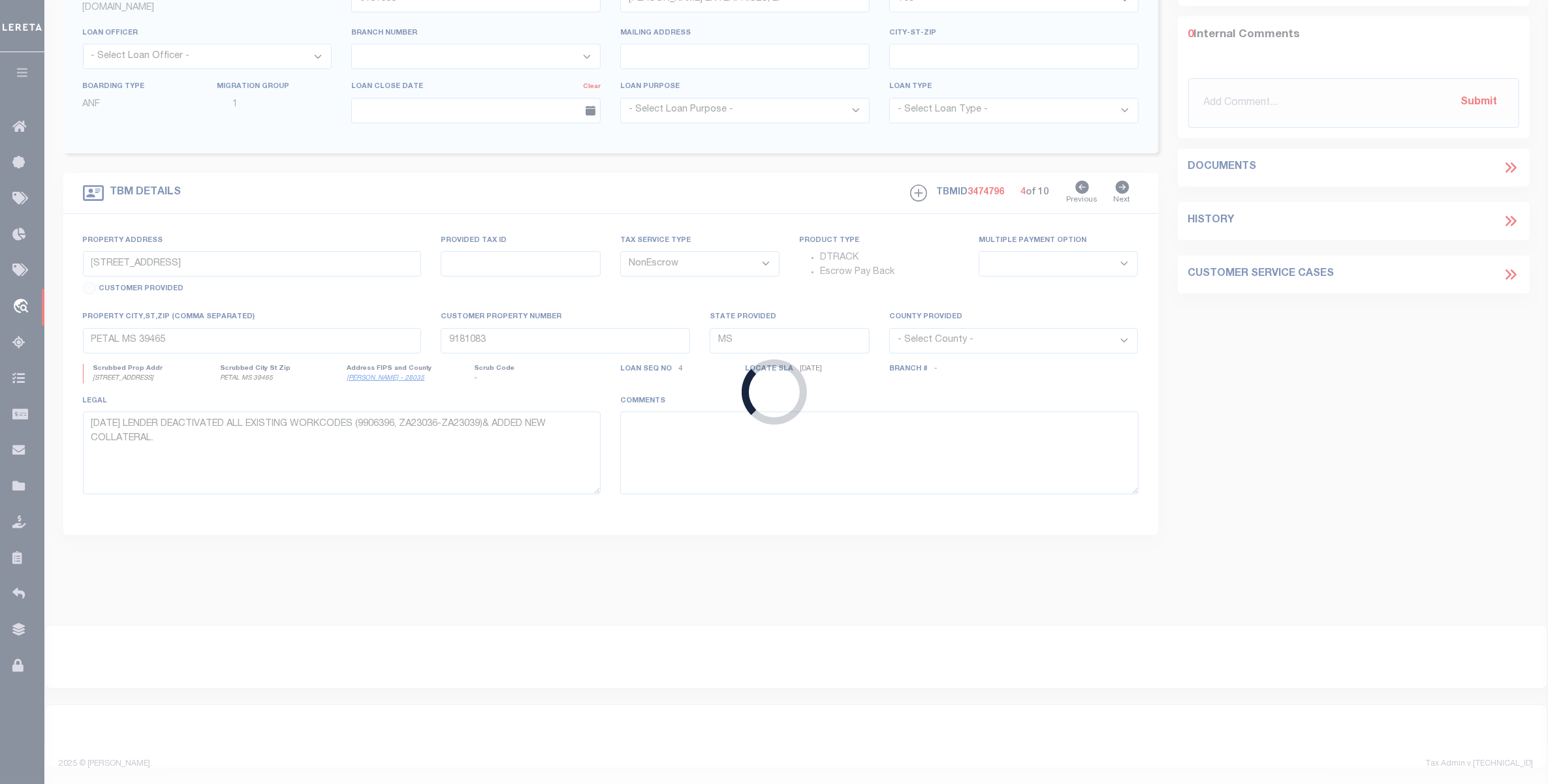
scroll to position [216, 0]
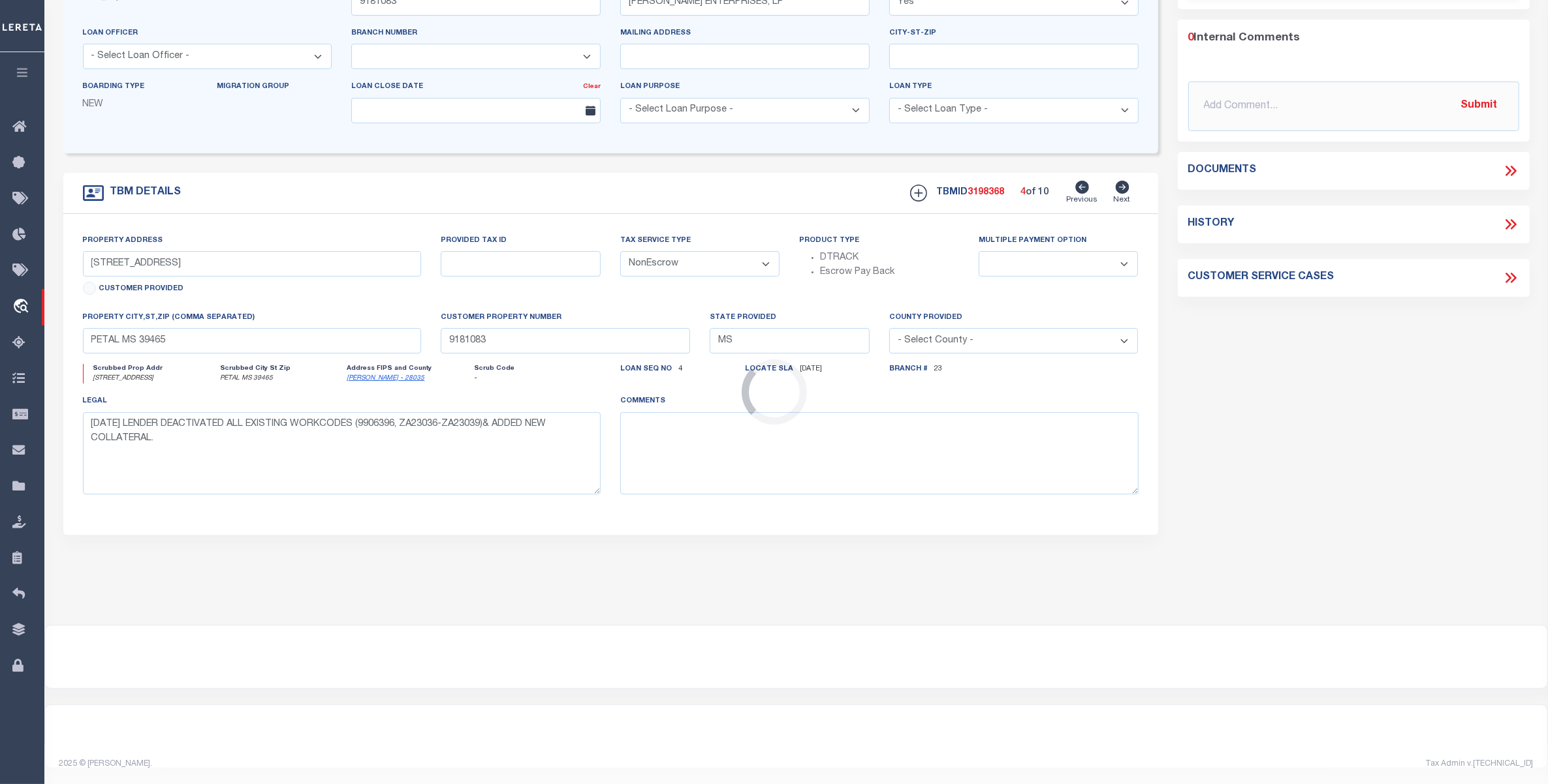
type input "3007202071"
type input "[PERSON_NAME] HOMES LTD"
select select
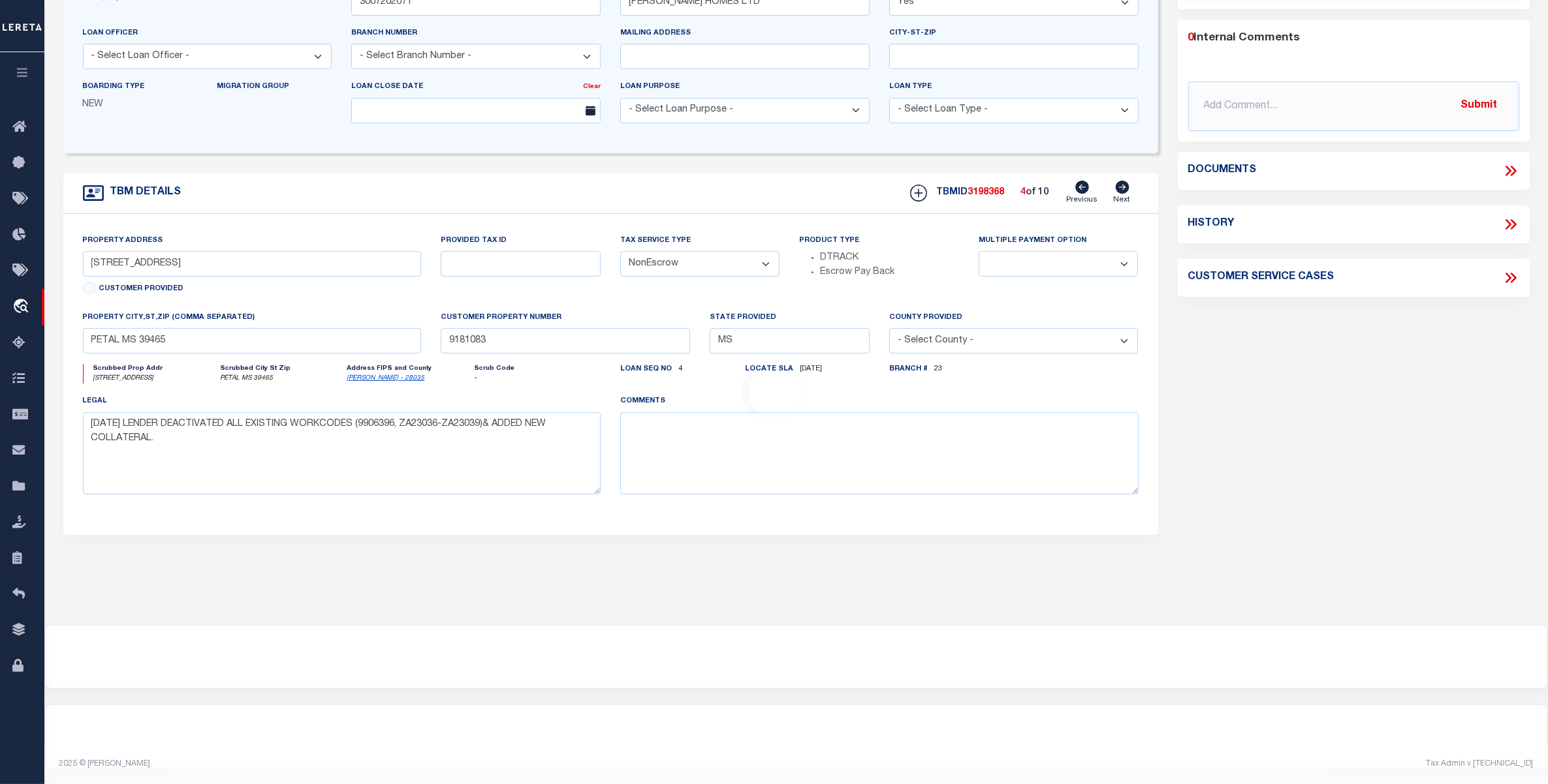
scroll to position [0, 0]
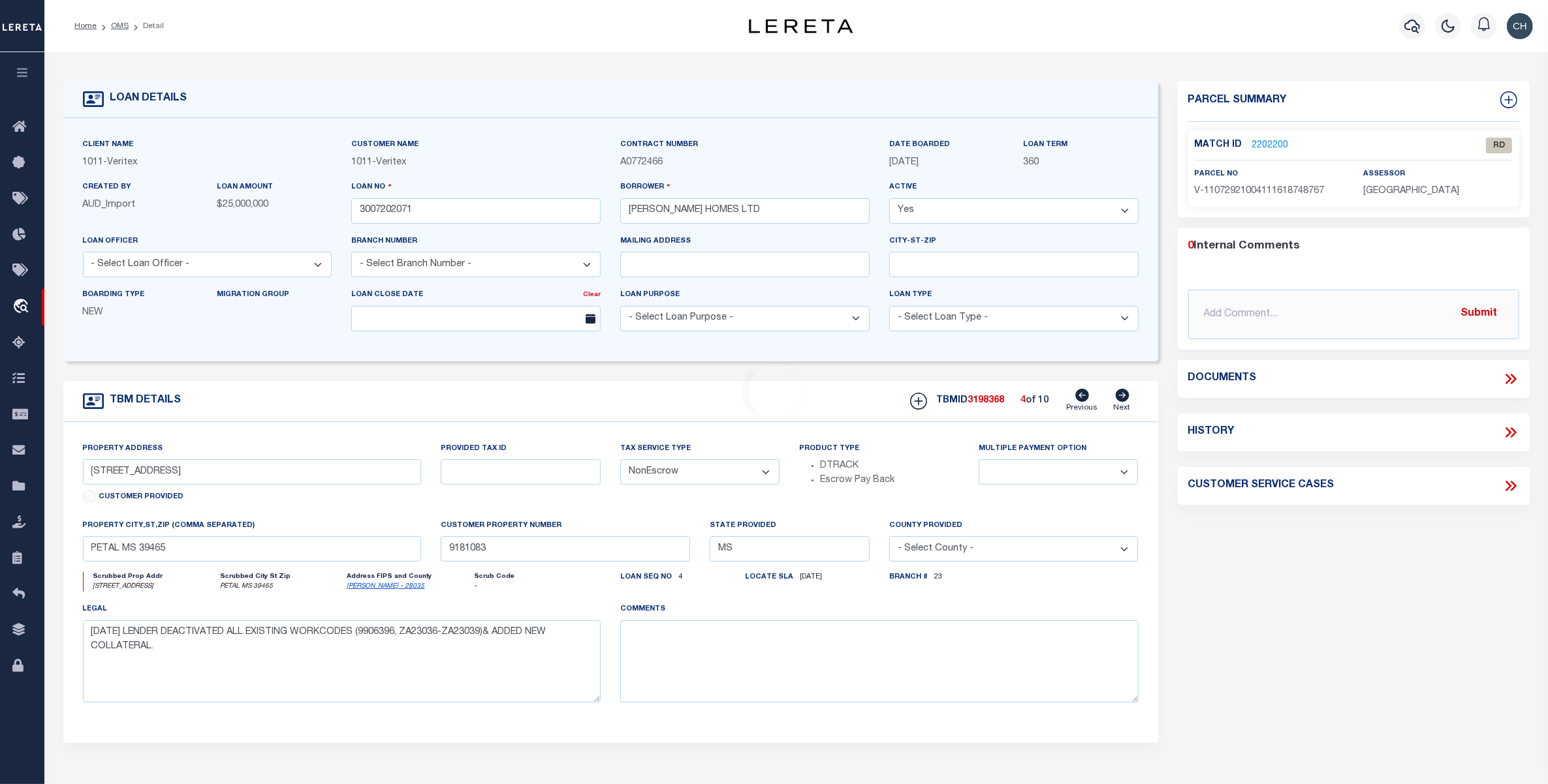
select select "65"
select select "7434"
type input "15682 [PERSON_NAME] ROAD,"
select select
type input "[GEOGRAPHIC_DATA], [GEOGRAPHIC_DATA], 75035"
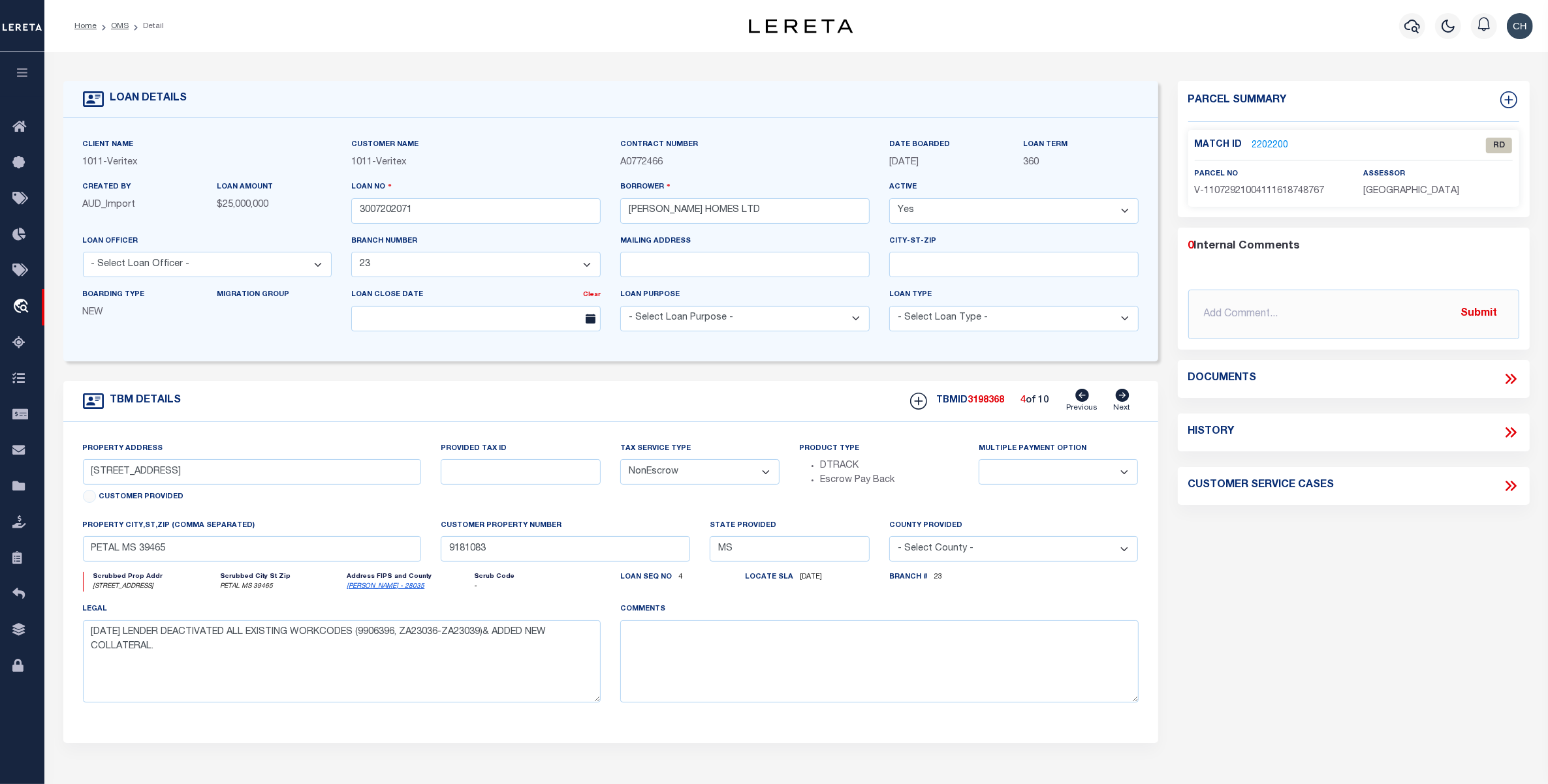
type input "[GEOGRAPHIC_DATA]"
select select
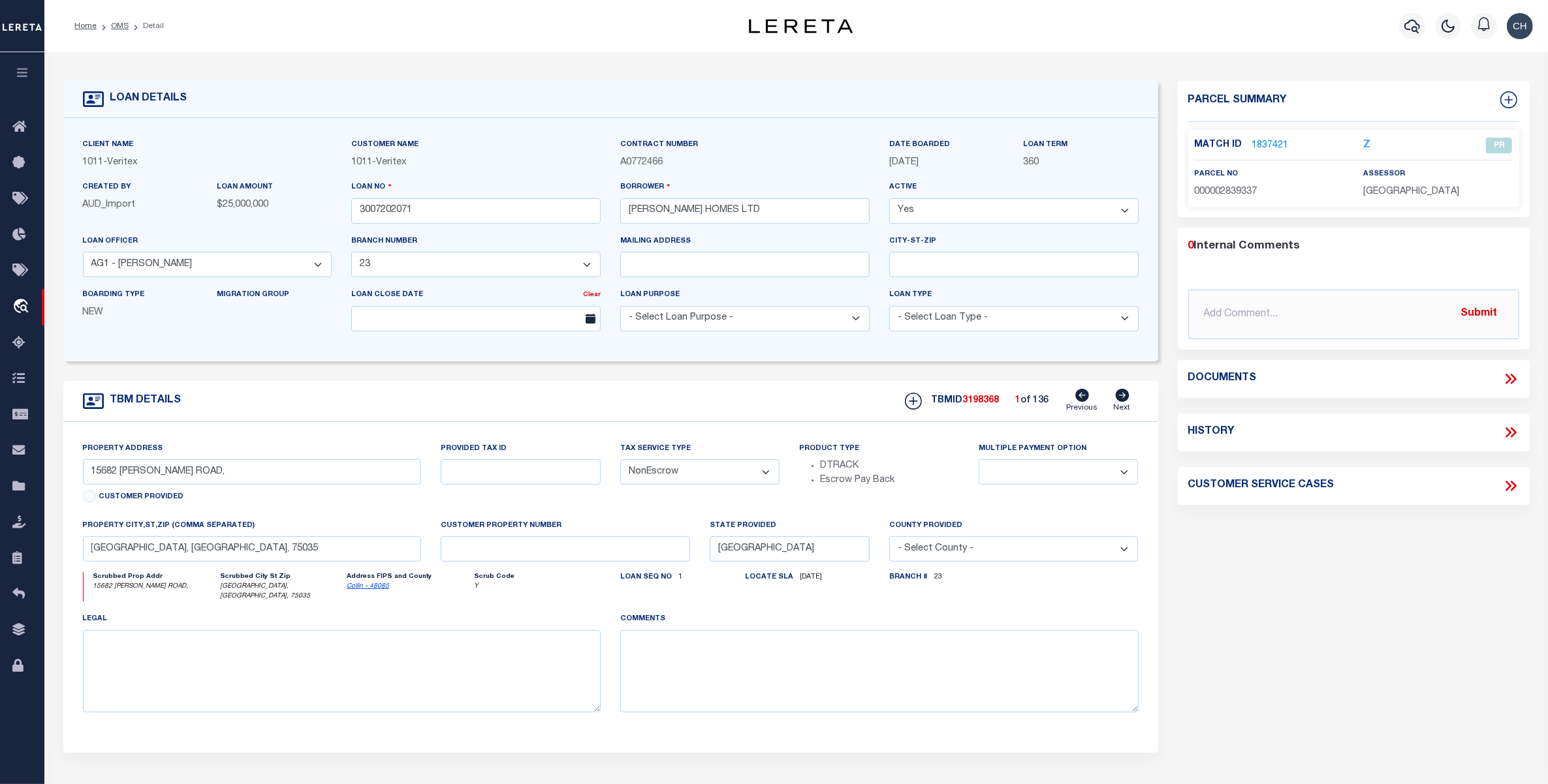
click at [1128, 396] on icon at bounding box center [1122, 395] width 14 height 13
type input "[STREET_ADDRESS],"
select select
type input "[GEOGRAPHIC_DATA], [GEOGRAPHIC_DATA], 75033"
select select
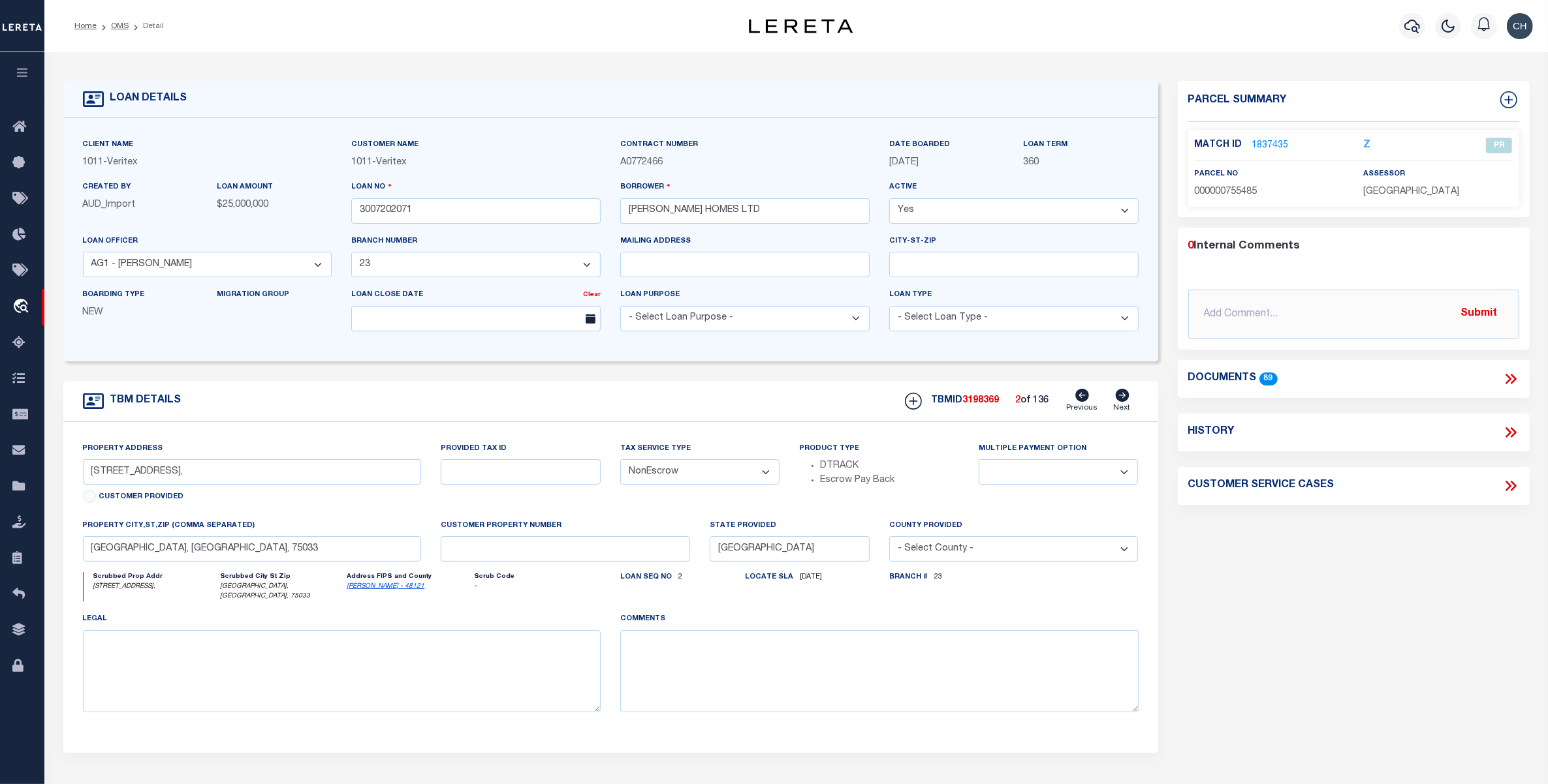
click at [1128, 396] on icon at bounding box center [1122, 395] width 14 height 13
type input "[STREET_ADDRESS]"
select select
type input "[PERSON_NAME] TX 75071"
select select "Collin"
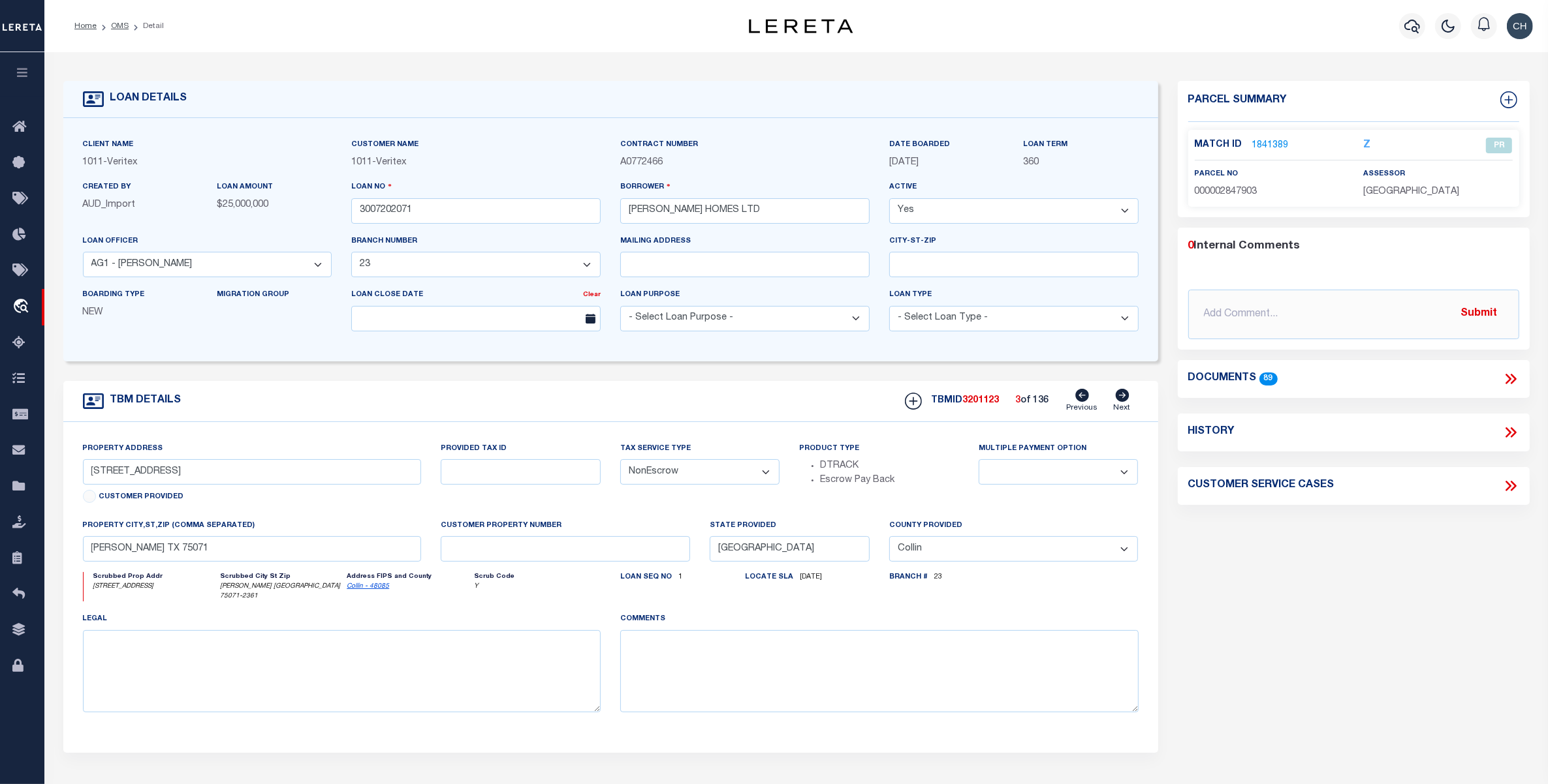
click at [1128, 396] on icon at bounding box center [1122, 395] width 14 height 13
type input "[STREET_ADDRESS][PERSON_NAME]"
select select
type input "Frisco [GEOGRAPHIC_DATA] 75033"
select select "[PERSON_NAME]"
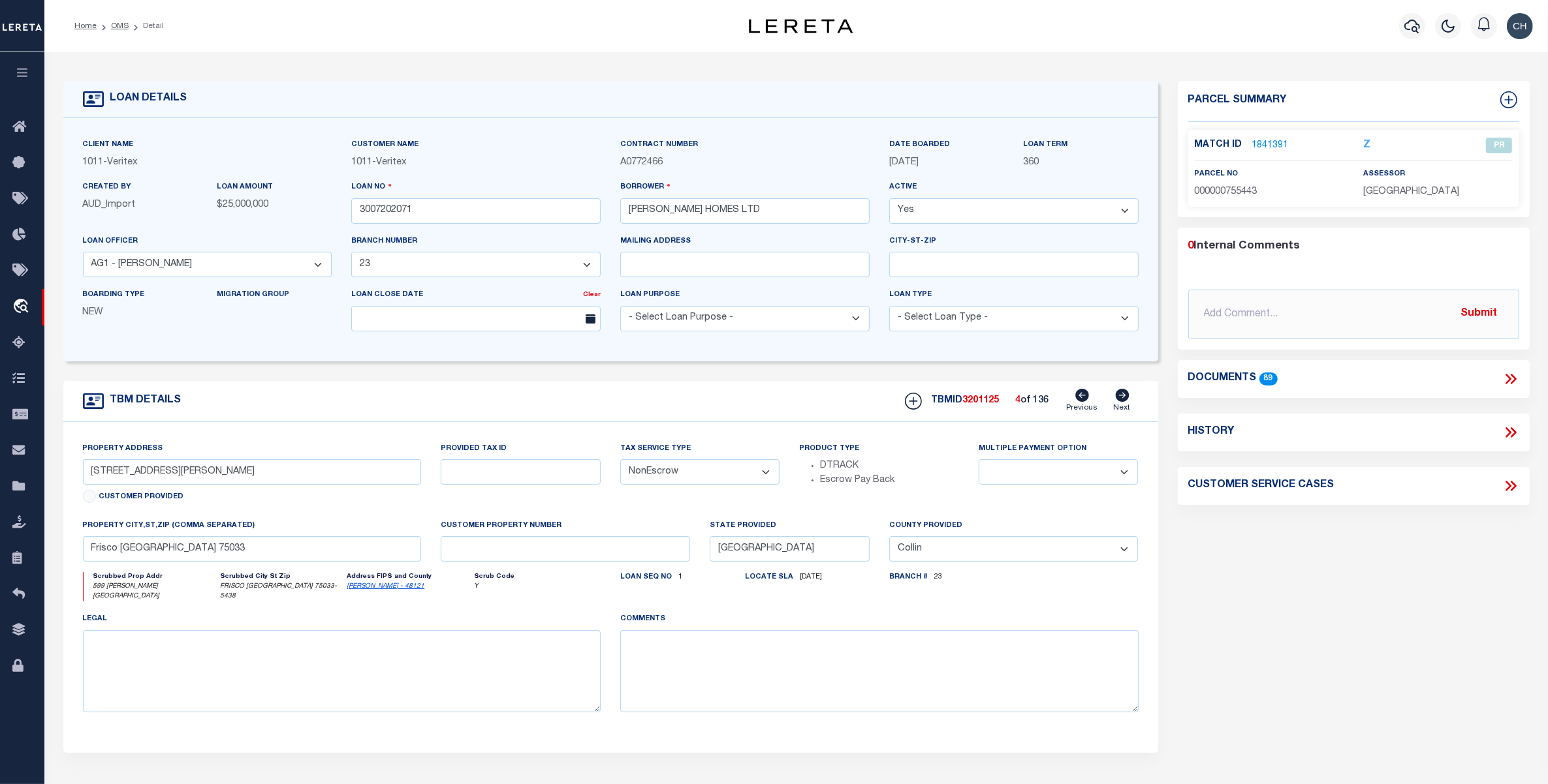
click at [1128, 396] on icon at bounding box center [1122, 395] width 14 height 13
type input "[STREET_ADDRESS][PERSON_NAME]"
select select
type input "Prosper TX 75078"
click at [1128, 396] on icon at bounding box center [1122, 395] width 14 height 13
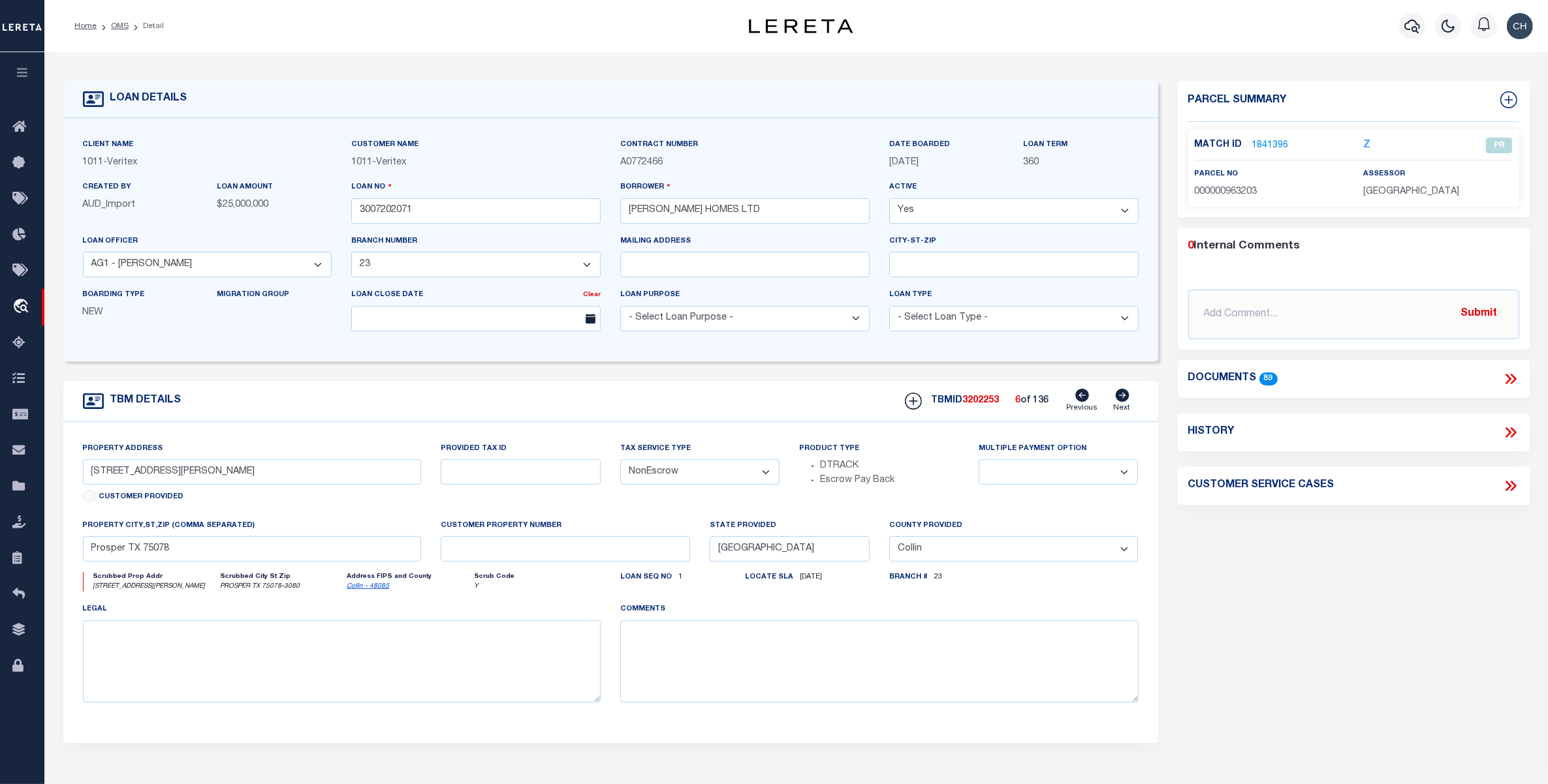
type input "[STREET_ADDRESS]"
select select
type input "[GEOGRAPHIC_DATA]"
select select "Tarrant"
click at [1127, 396] on icon at bounding box center [1122, 395] width 14 height 13
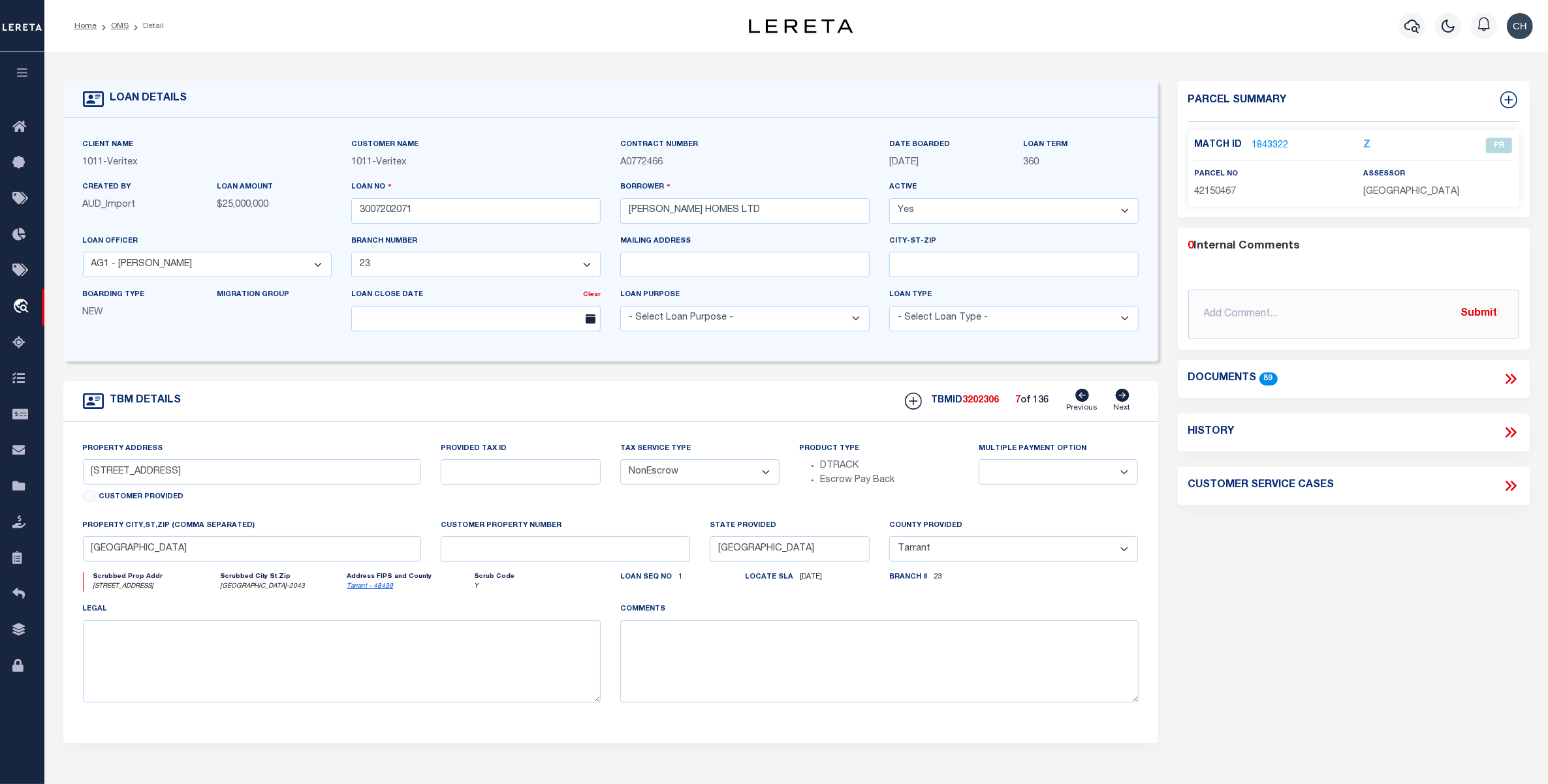
type input "[STREET_ADDRESS]"
select select
type input "[GEOGRAPHIC_DATA]"
click at [1511, 382] on icon at bounding box center [1511, 379] width 17 height 17
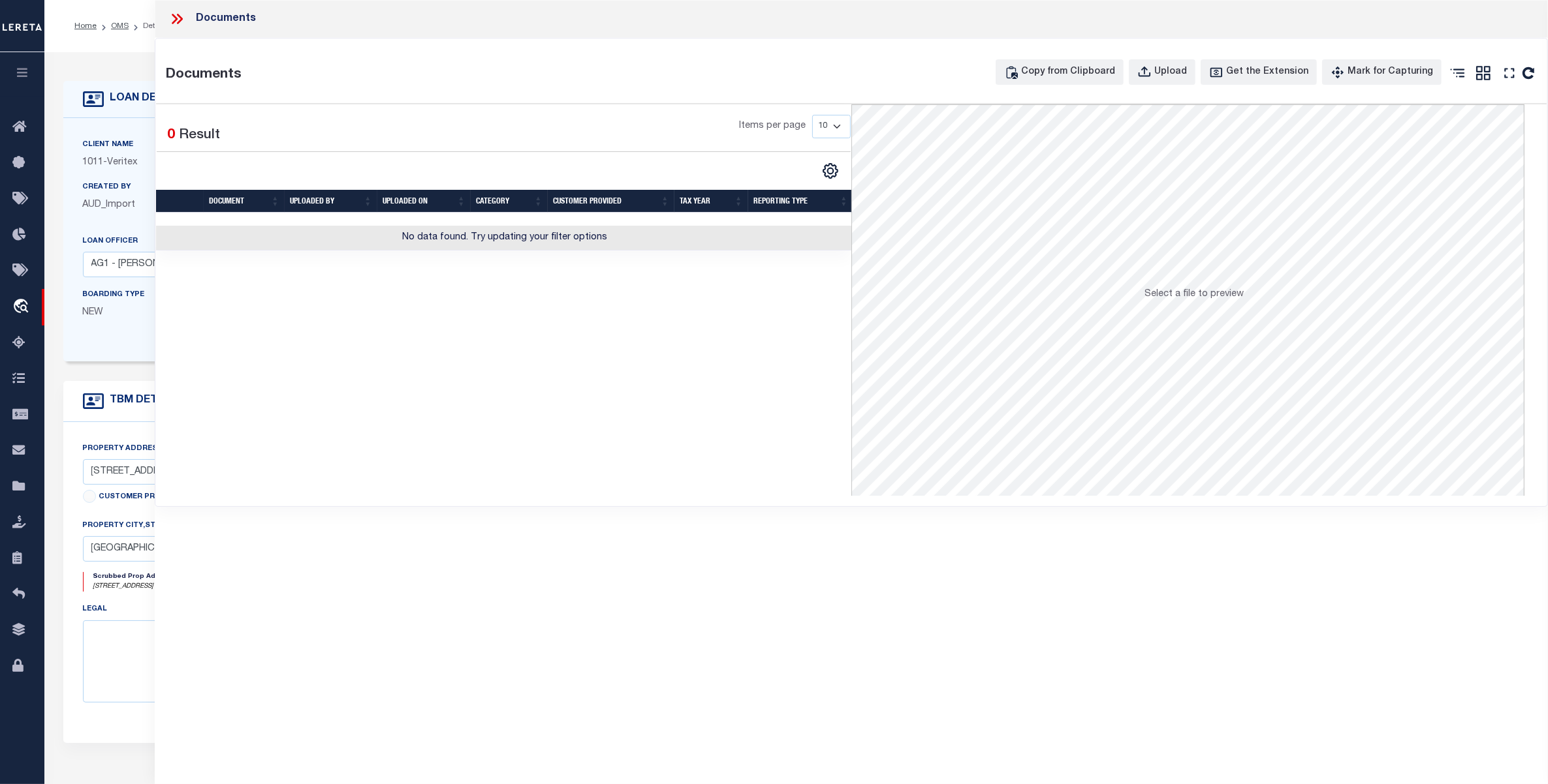
click at [182, 21] on icon at bounding box center [177, 19] width 17 height 17
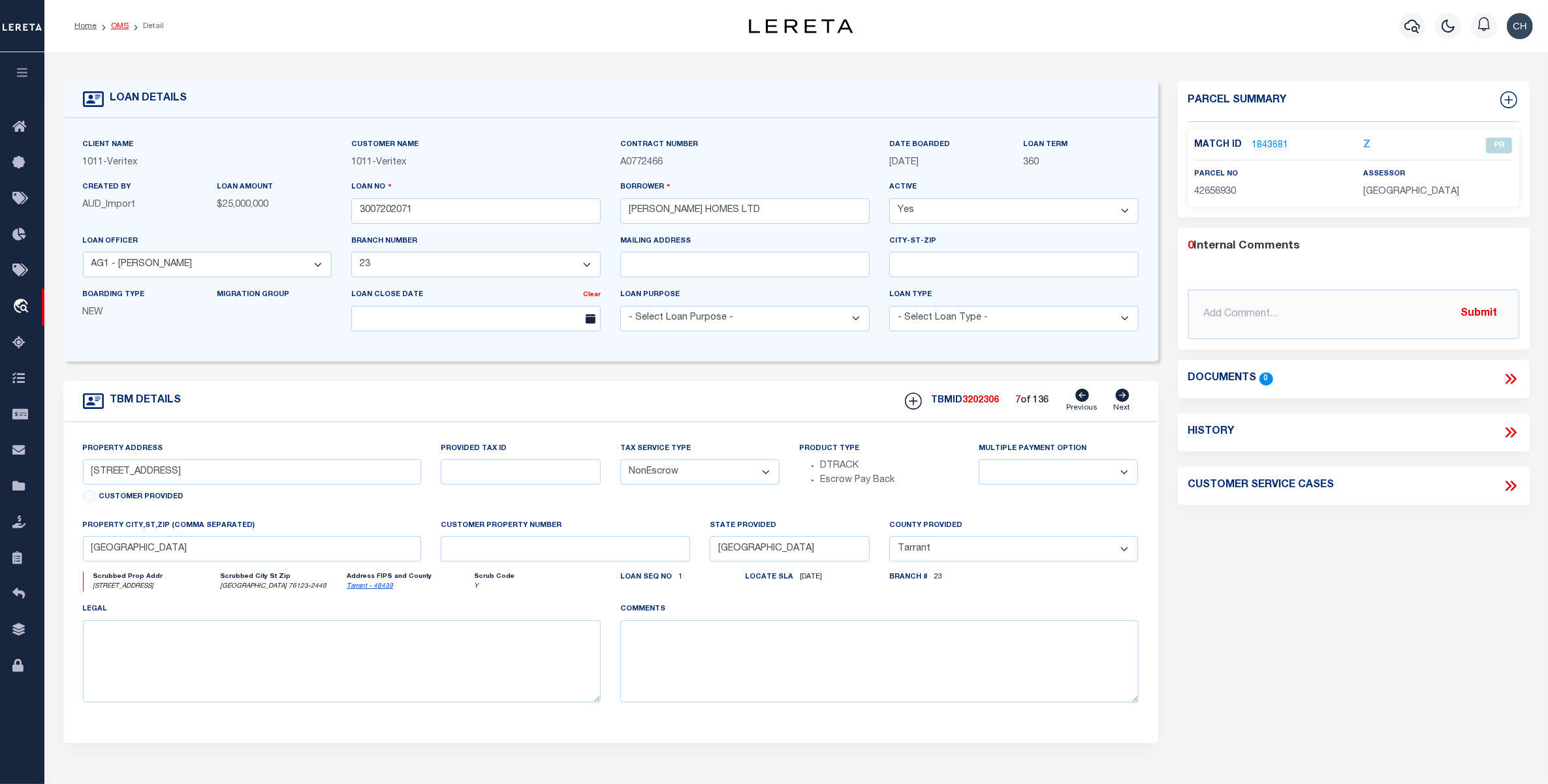
click at [117, 26] on link "OMS" at bounding box center [120, 26] width 17 height 8
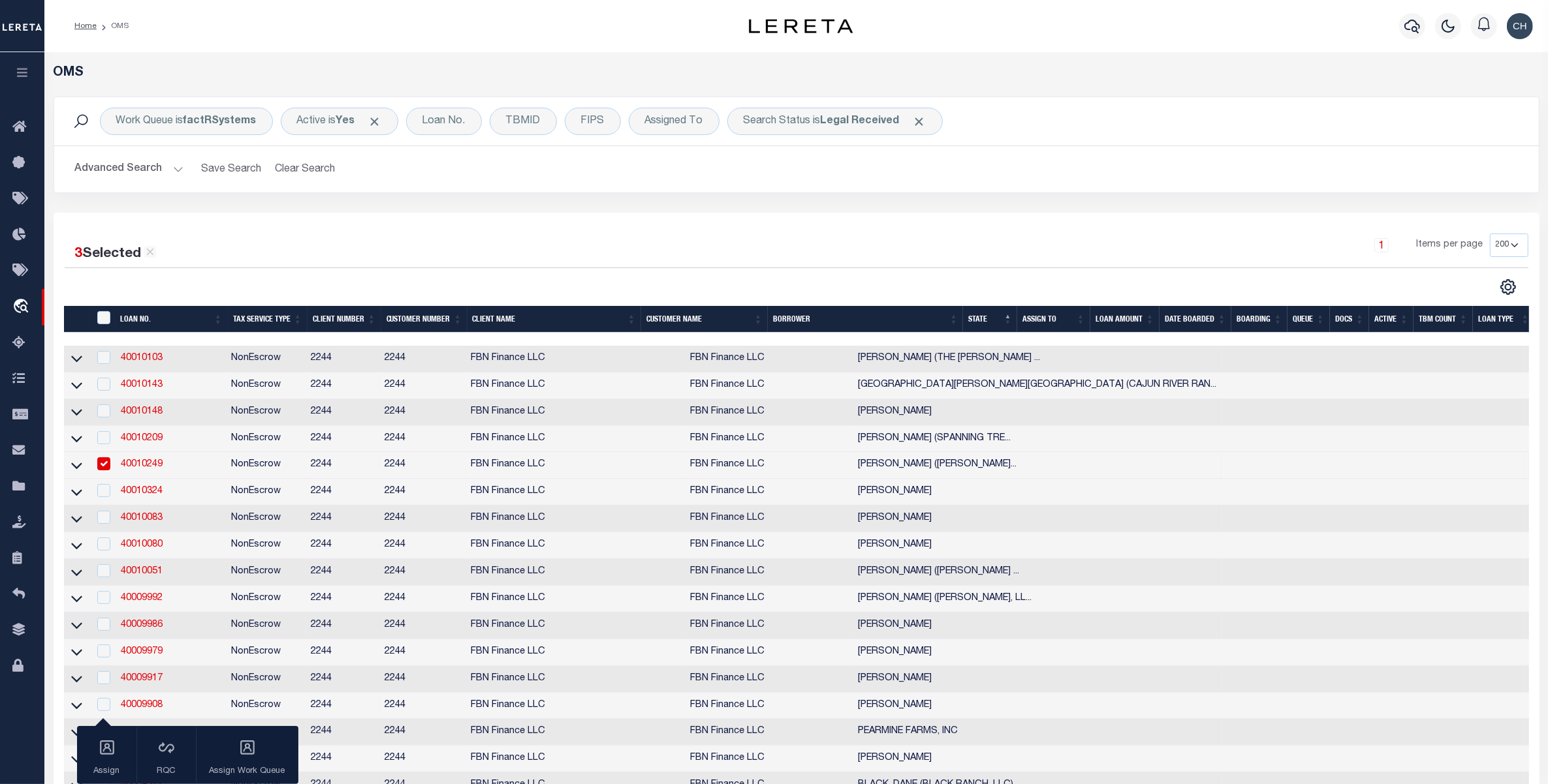
checkbox input "true"
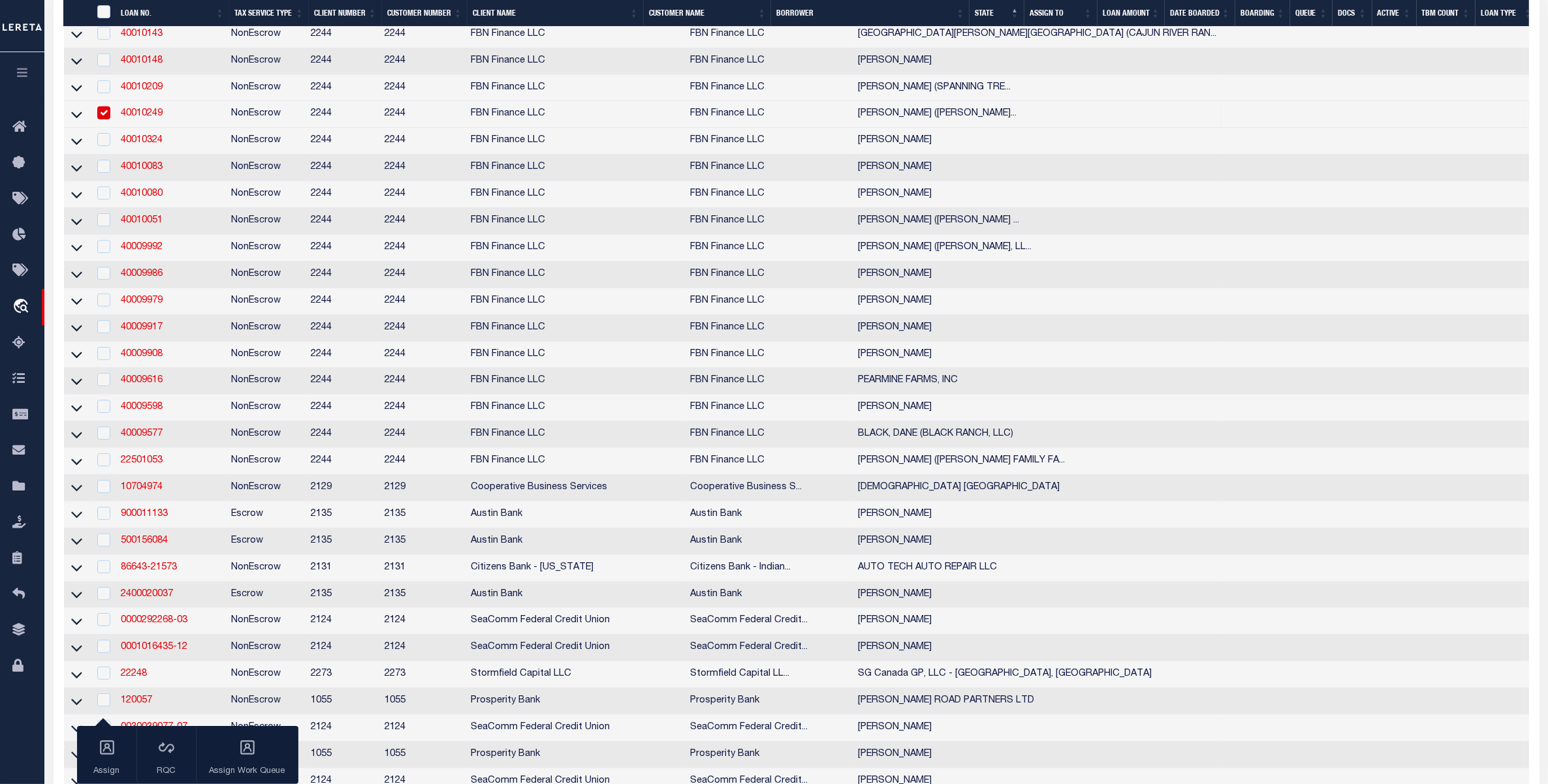
scroll to position [408, 0]
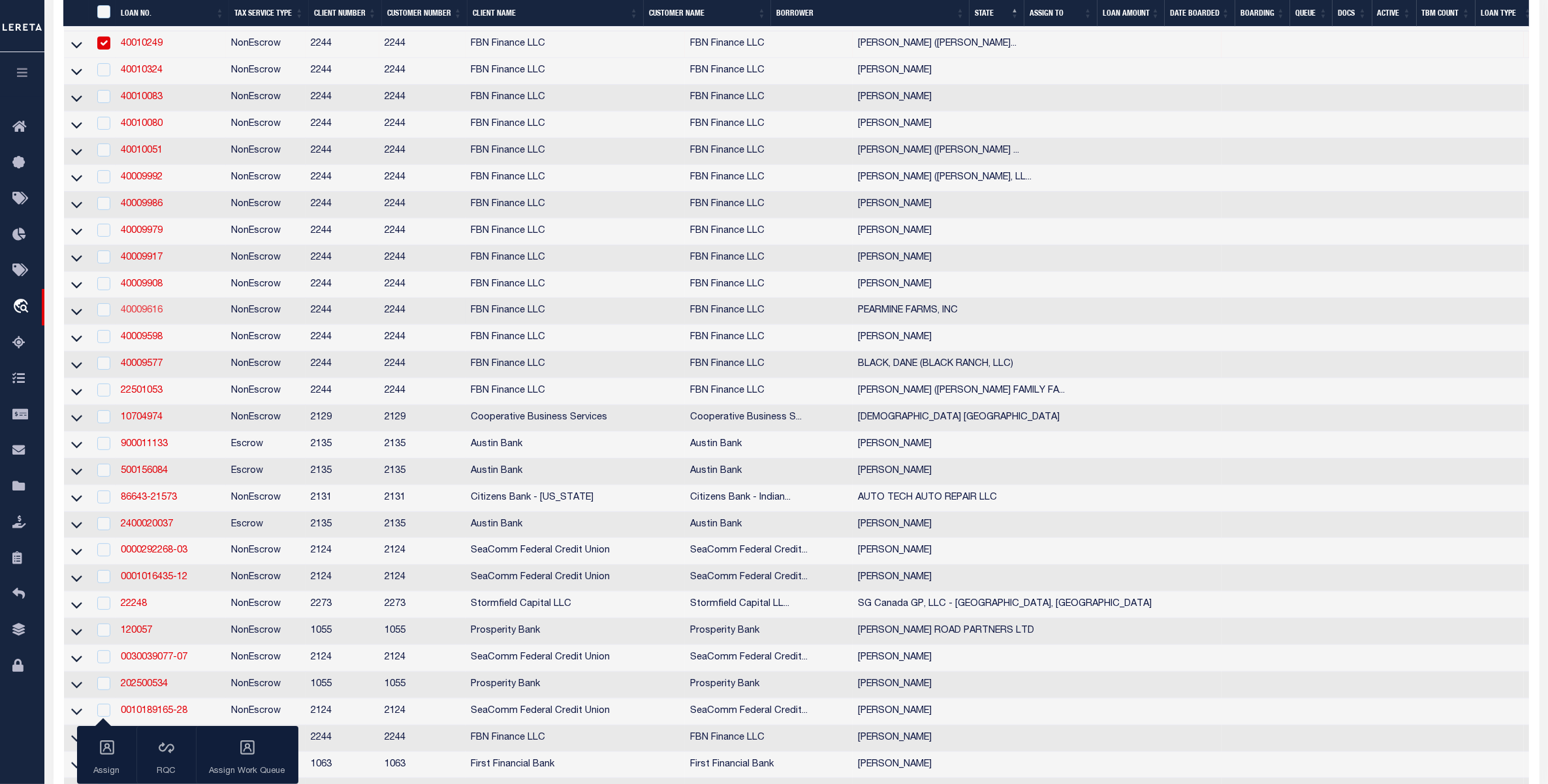
click at [148, 316] on link "40009616" at bounding box center [142, 310] width 42 height 10
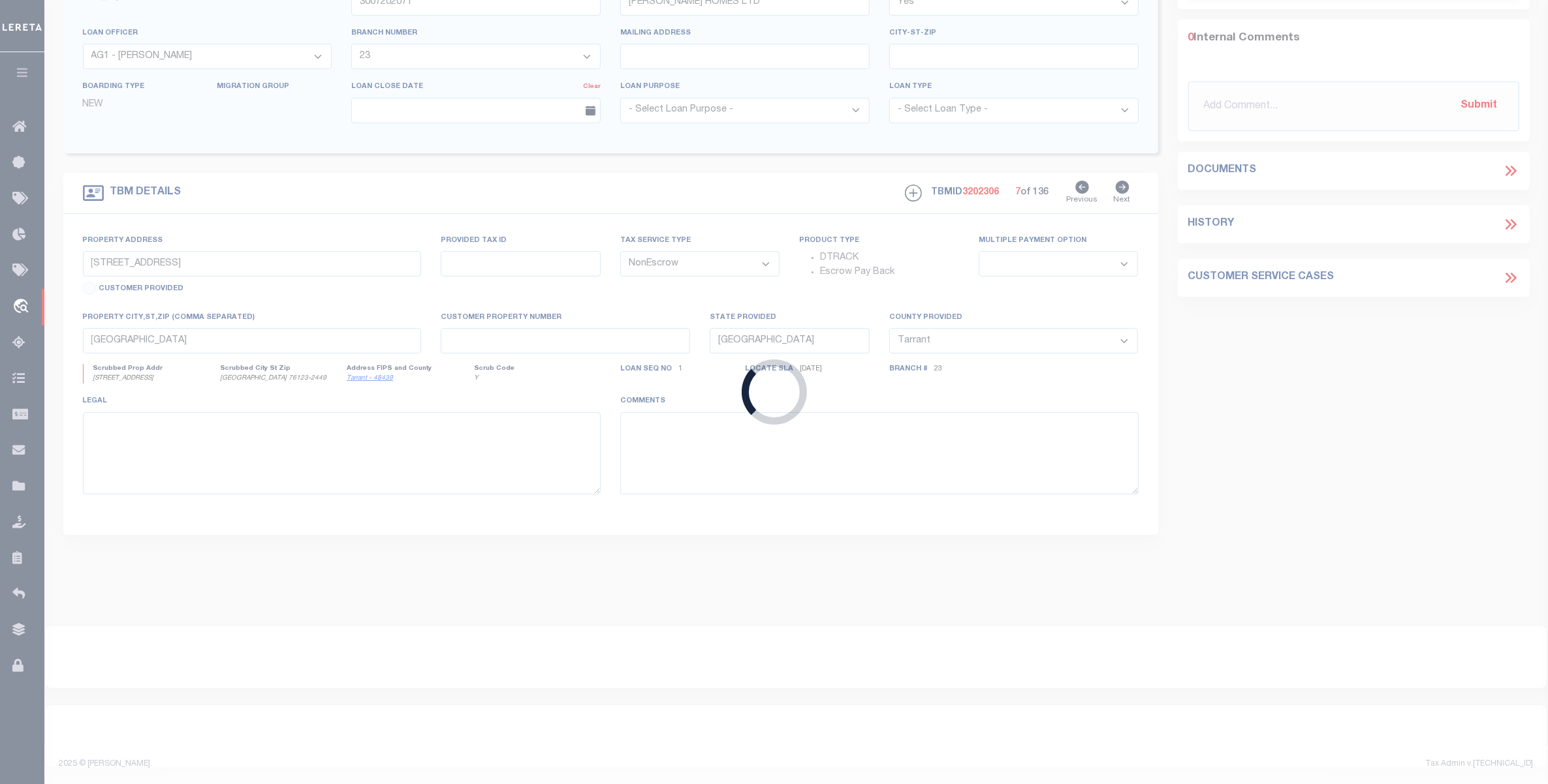
scroll to position [216, 0]
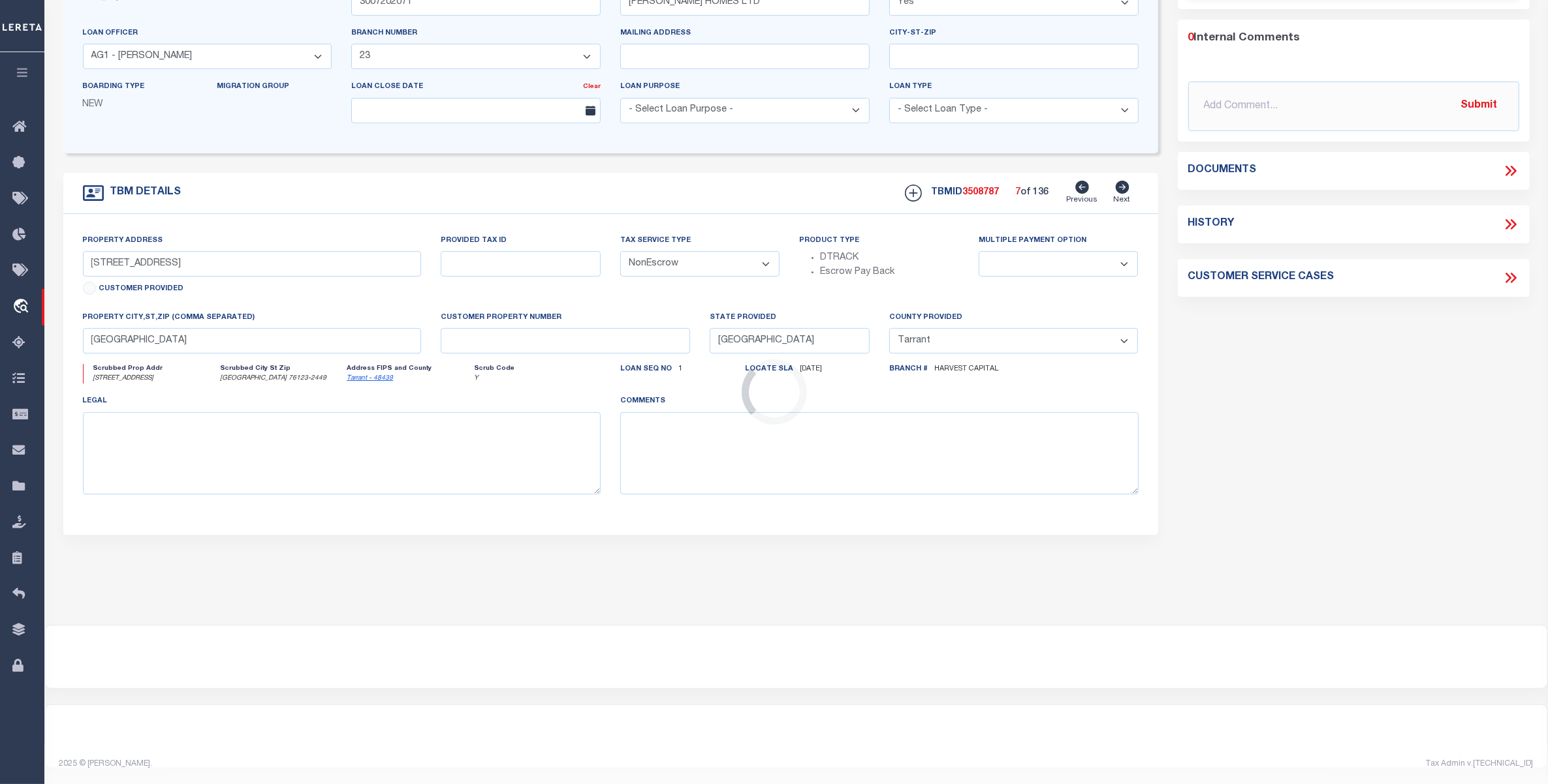
type input "40009616"
type input "PEARMINE FARMS, INC"
select select
select select "100"
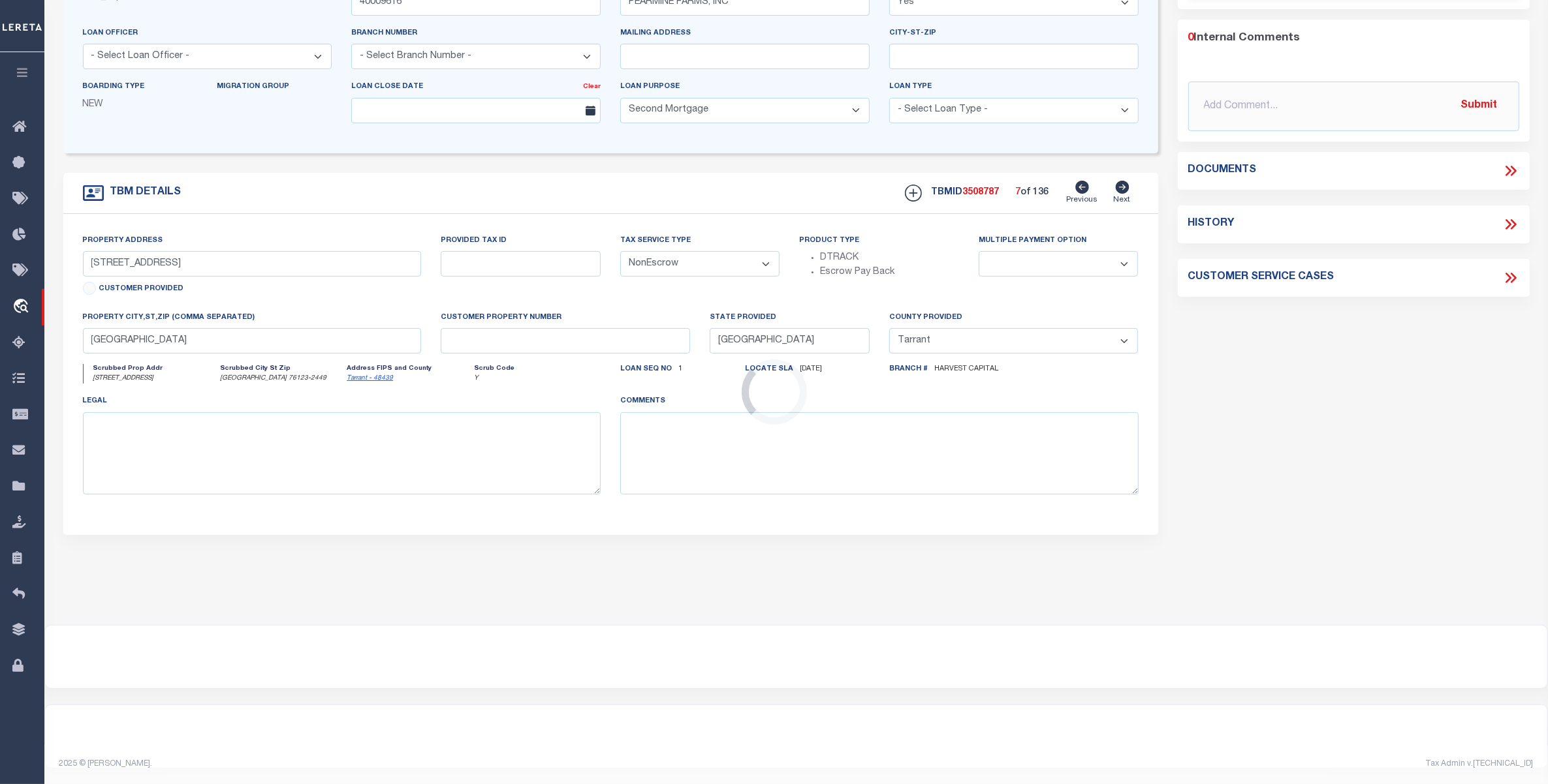
scroll to position [0, 0]
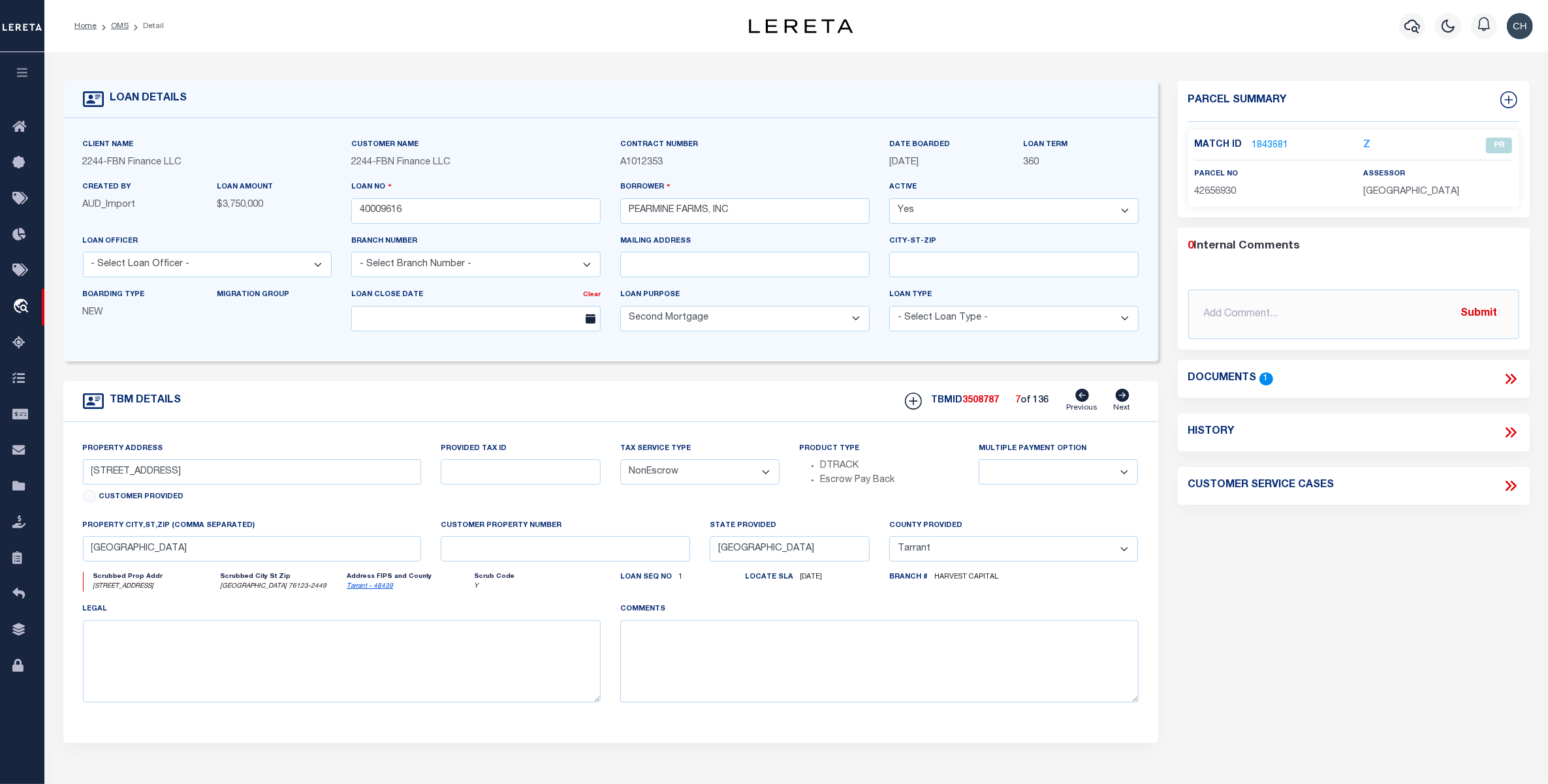
select select "14078"
select select "5511"
type input "515454"
select select
type input "HCC"
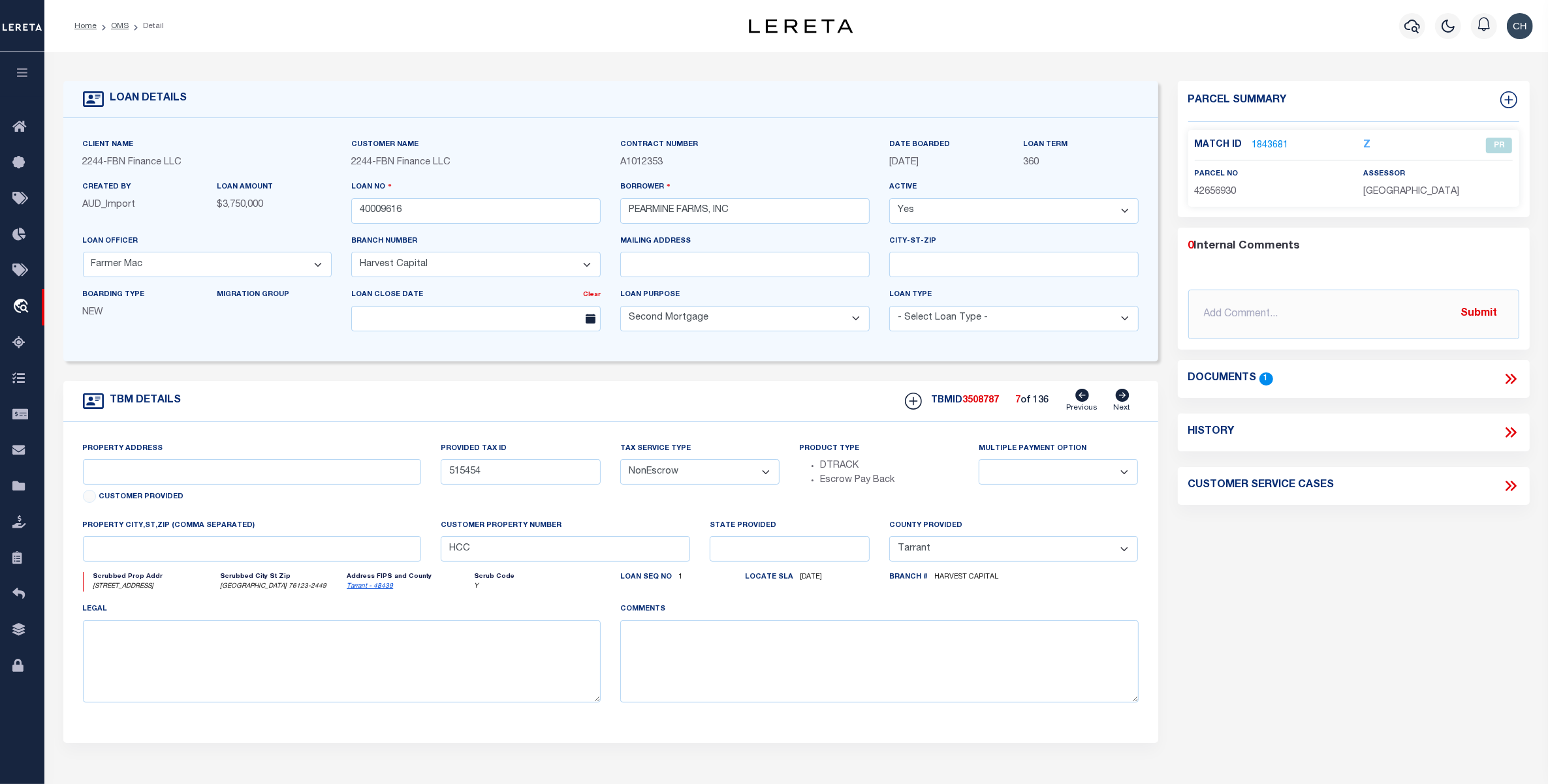
select select
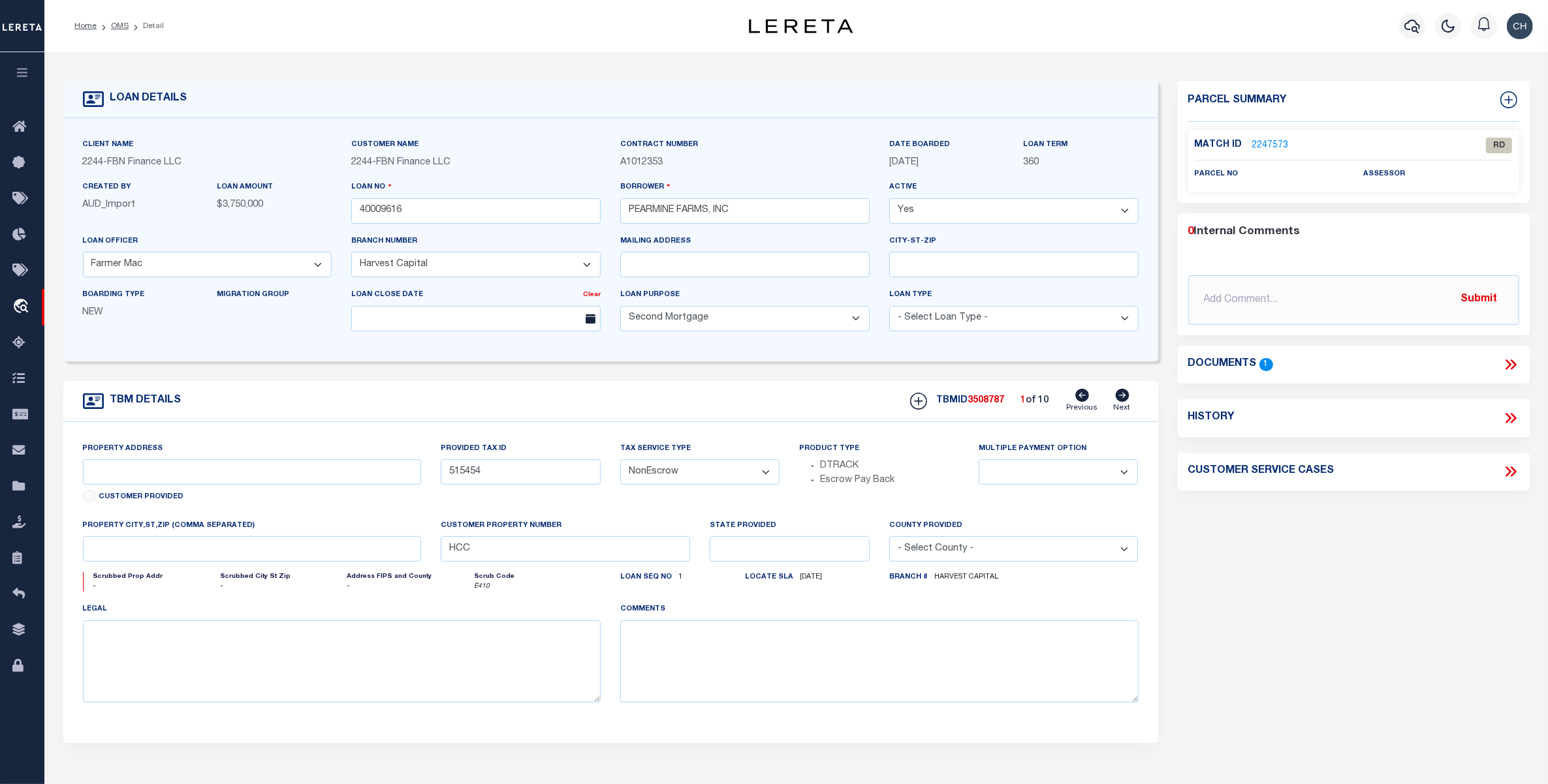
click at [1124, 399] on icon at bounding box center [1122, 395] width 15 height 13
type input "515453"
select select
click at [1124, 399] on icon at bounding box center [1122, 395] width 15 height 13
type input "515452"
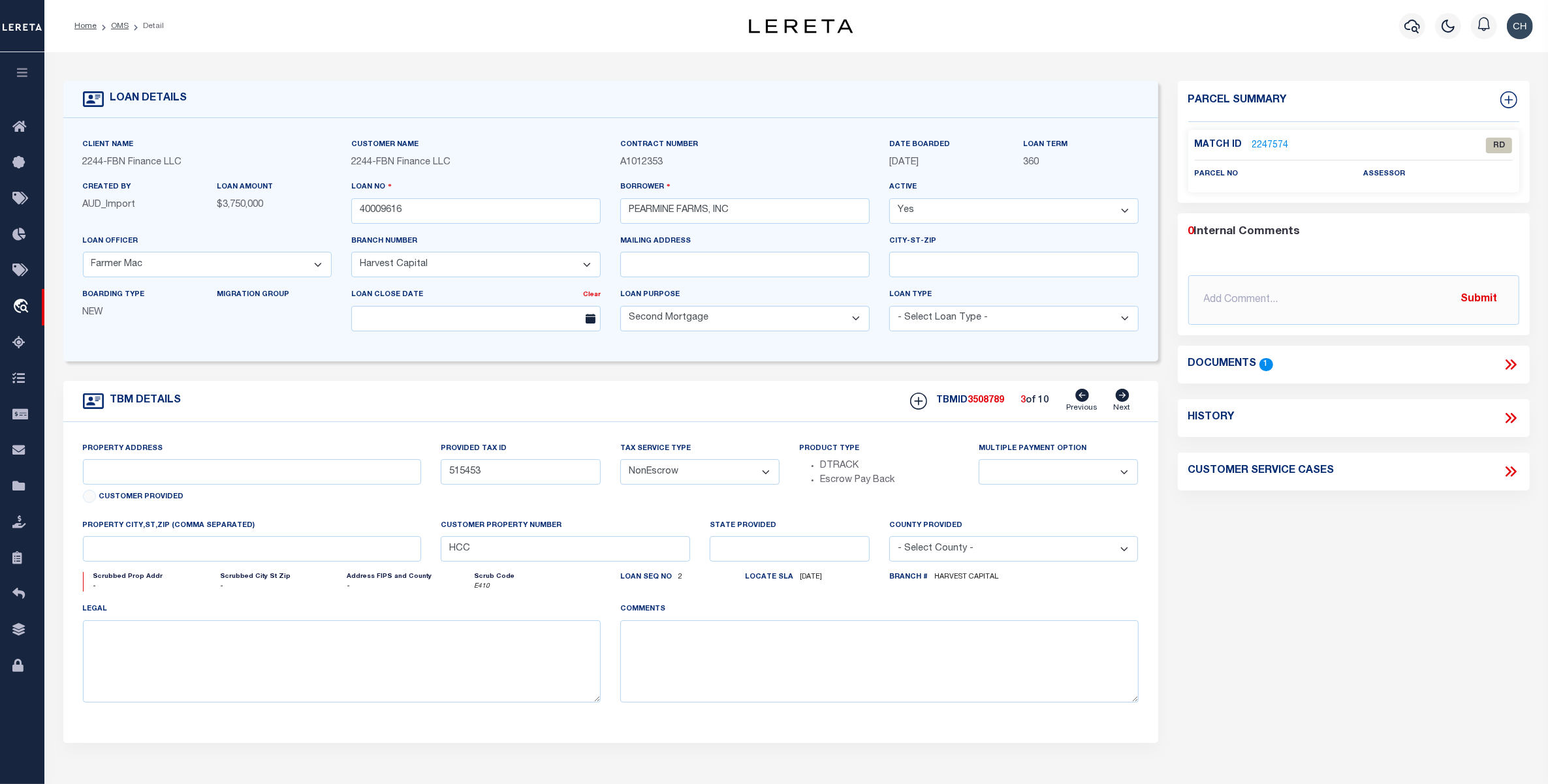
select select
click at [1124, 399] on icon at bounding box center [1122, 395] width 15 height 13
type input "515451"
select select
click at [1124, 399] on icon at bounding box center [1122, 395] width 15 height 13
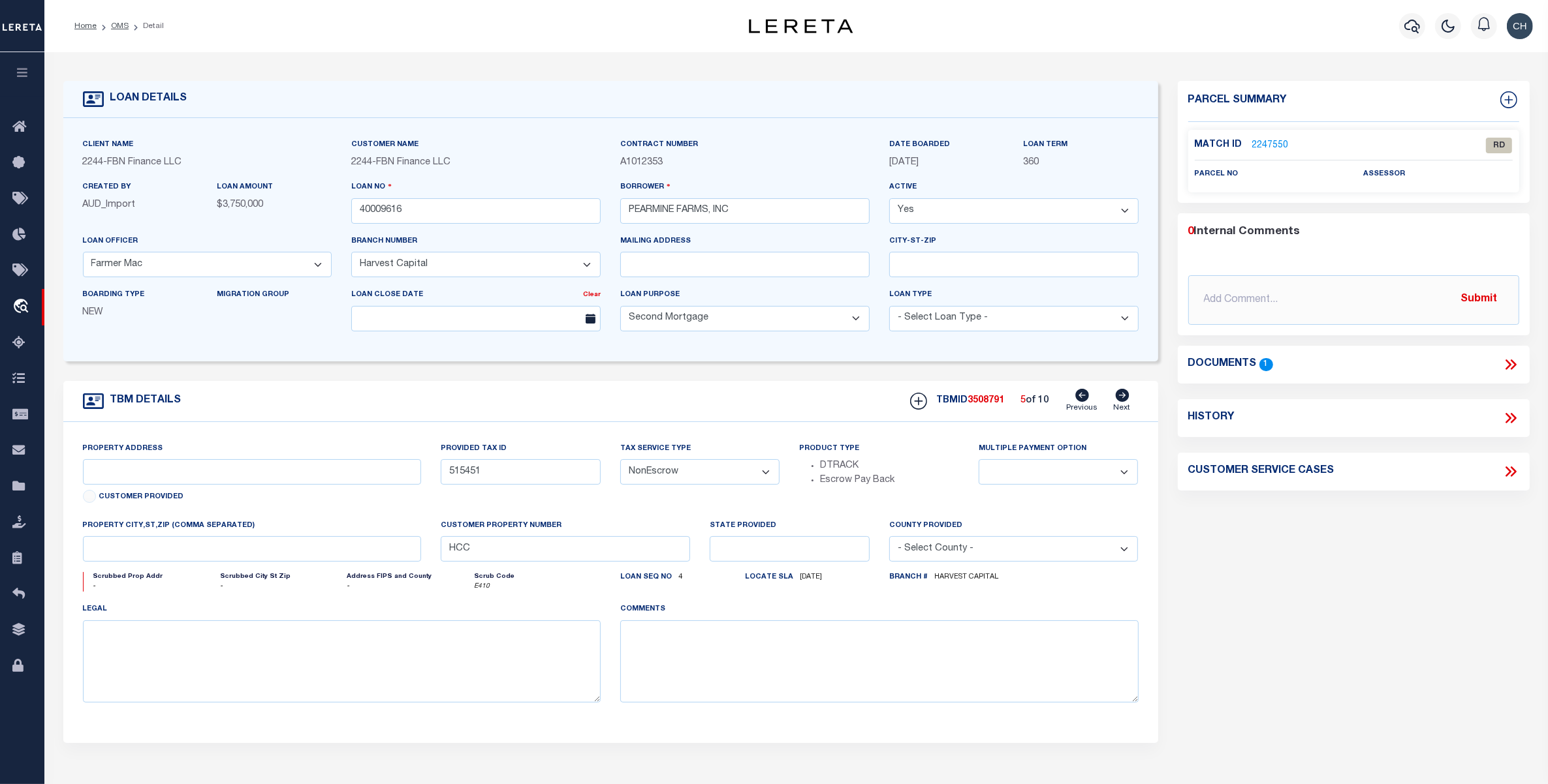
type input "515445"
select select
click at [1124, 399] on icon at bounding box center [1122, 395] width 15 height 13
type input "515444"
select select
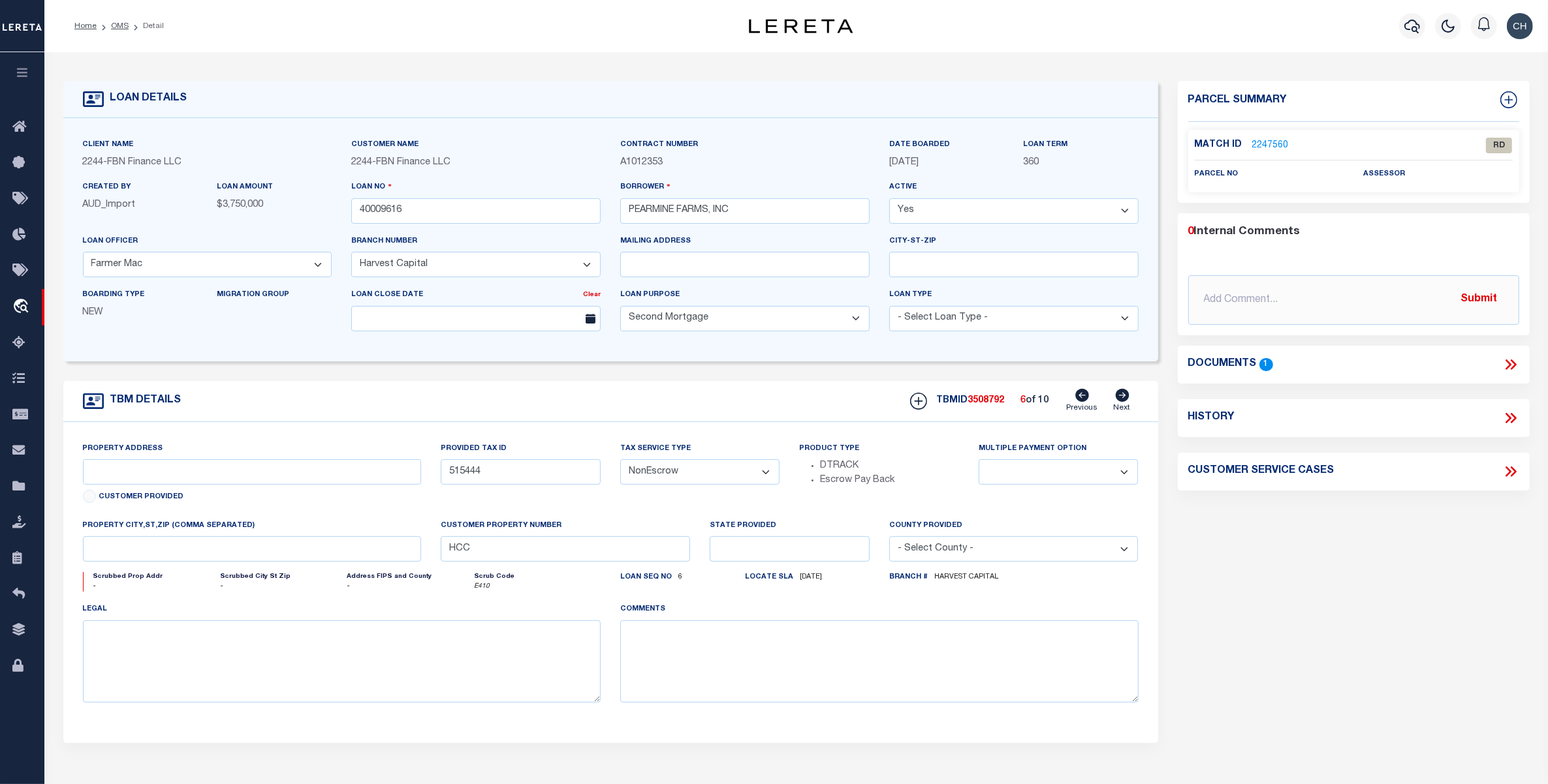
click at [1124, 399] on icon at bounding box center [1122, 395] width 15 height 13
type input "515430"
select select
click at [1124, 399] on icon at bounding box center [1122, 395] width 15 height 13
type input "515236"
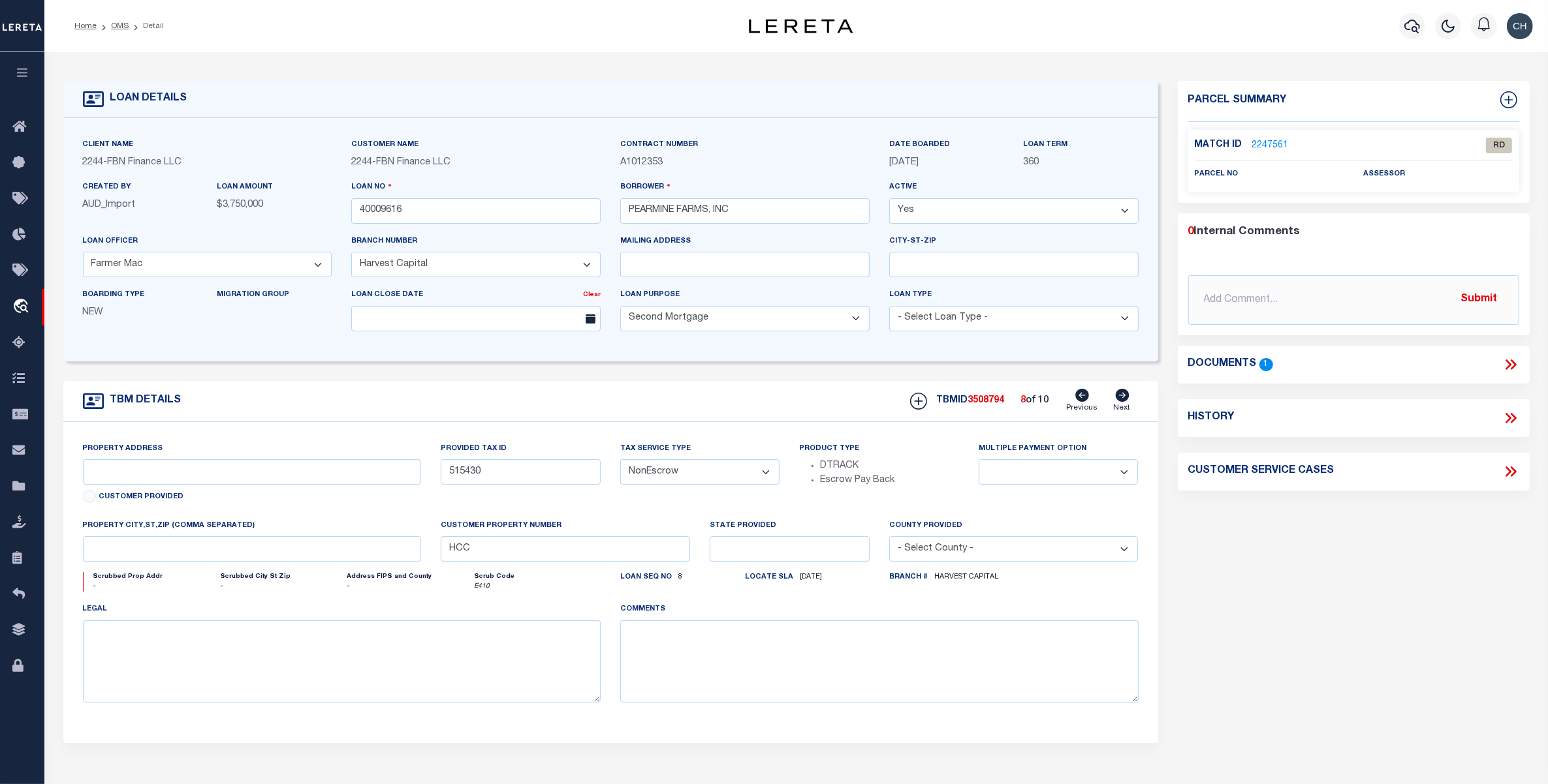
select select
click at [1124, 399] on icon at bounding box center [1122, 395] width 15 height 13
type input "133027"
select select
click at [1124, 399] on icon at bounding box center [1122, 395] width 15 height 13
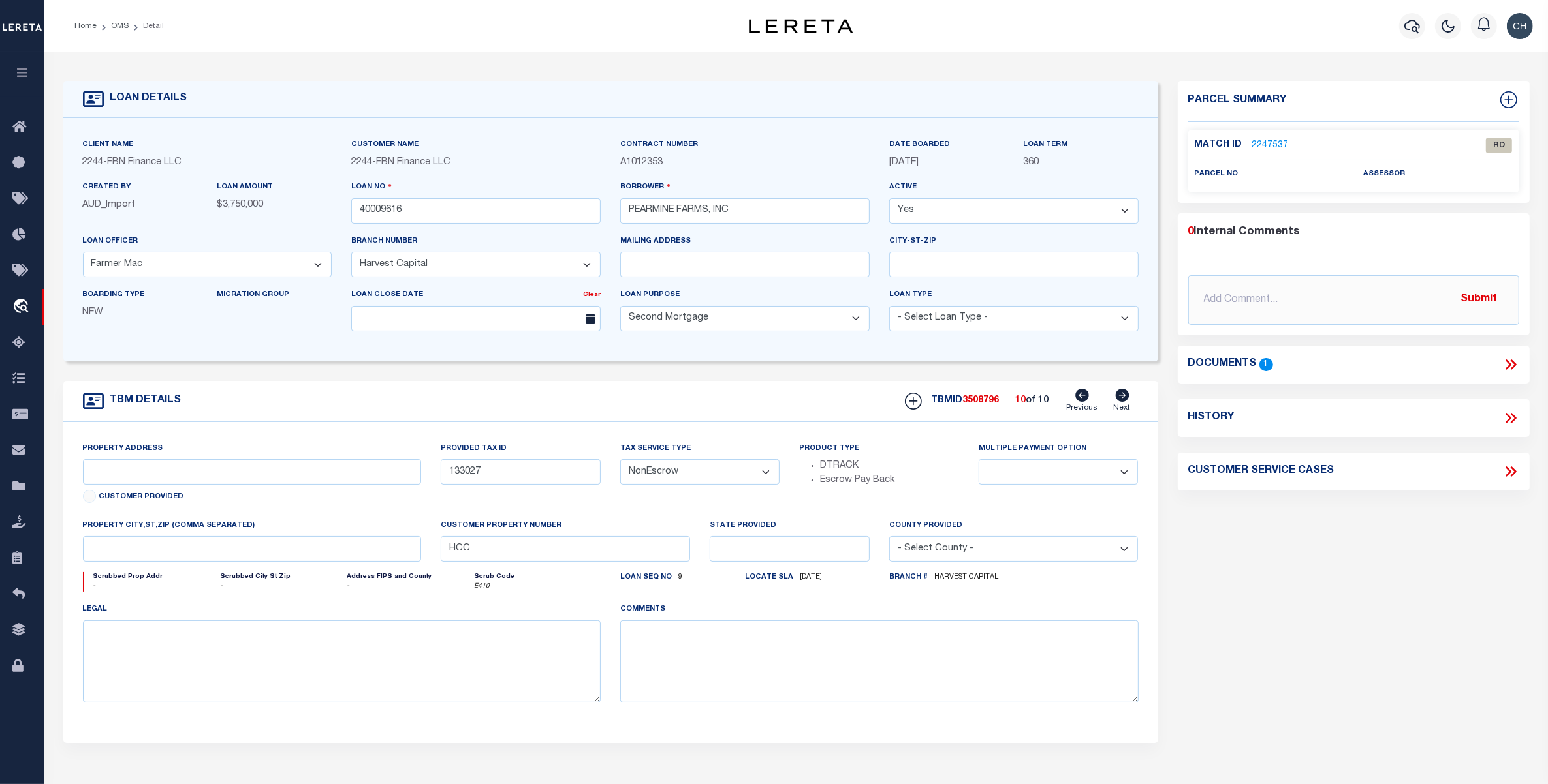
type input "128325"
select select
click at [1513, 365] on icon at bounding box center [1512, 365] width 6 height 10
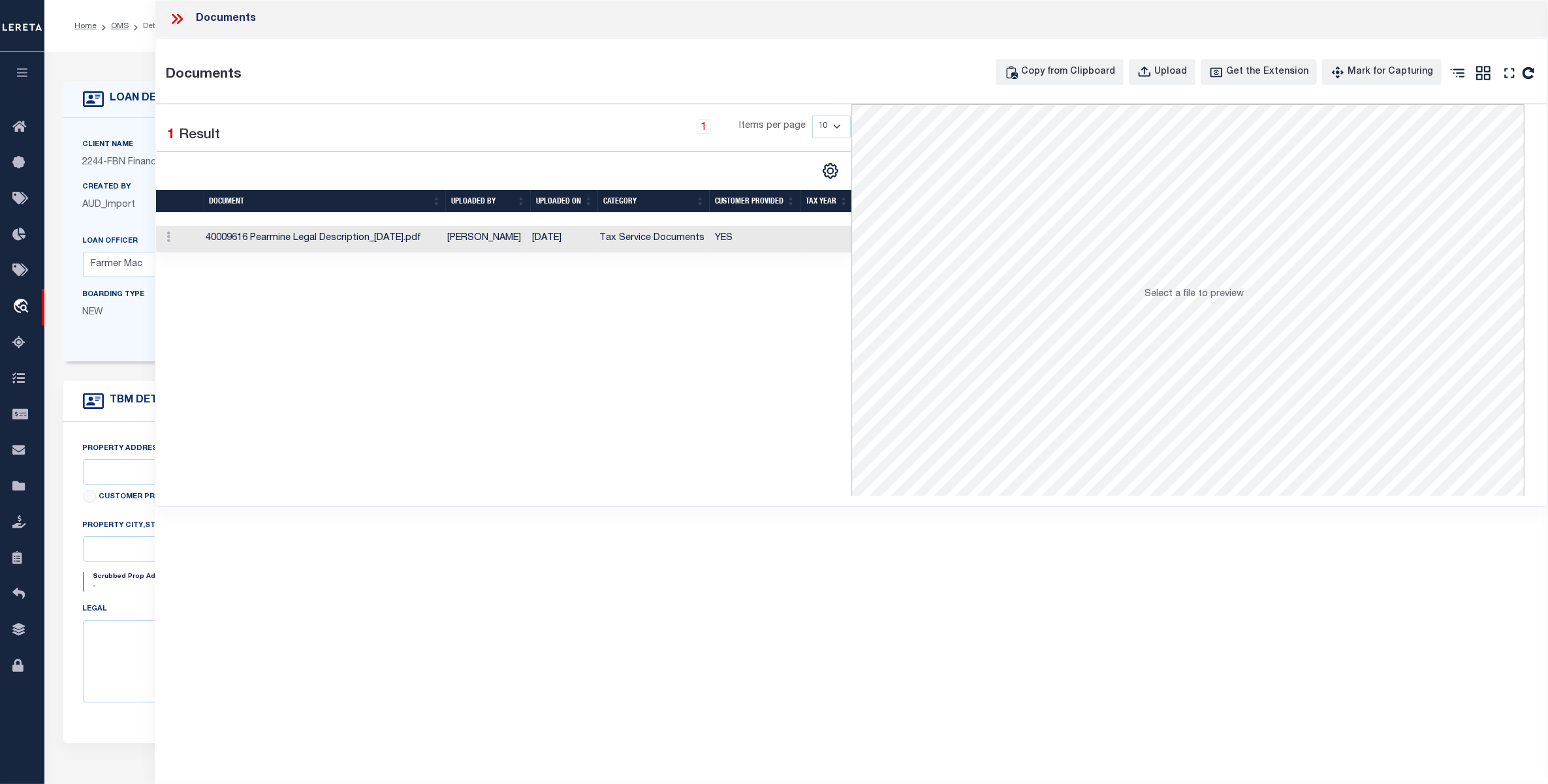
click at [502, 238] on td "[PERSON_NAME]" at bounding box center [484, 239] width 85 height 27
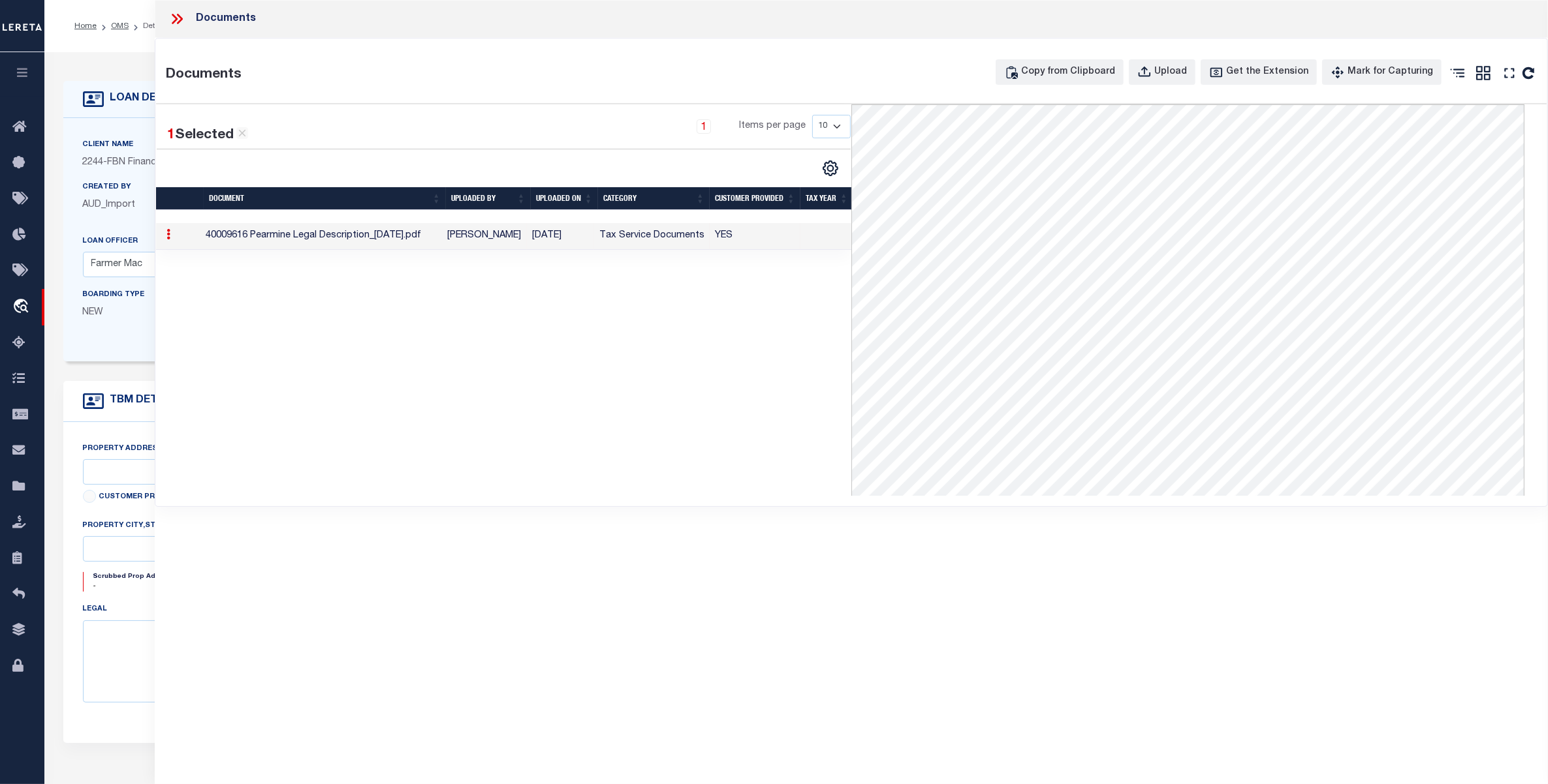
click at [177, 21] on icon at bounding box center [177, 19] width 17 height 17
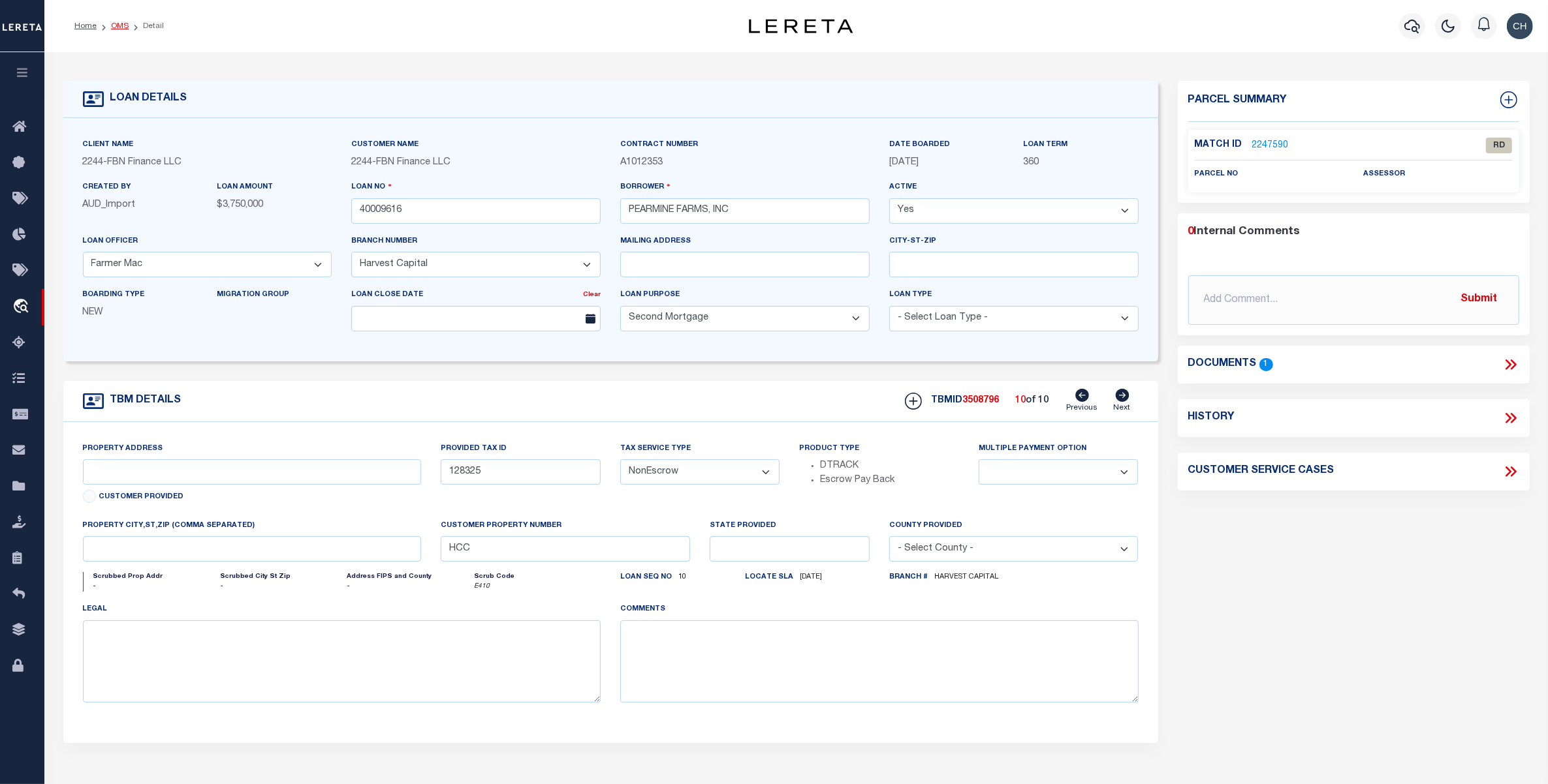
click at [122, 27] on link "OMS" at bounding box center [120, 26] width 17 height 8
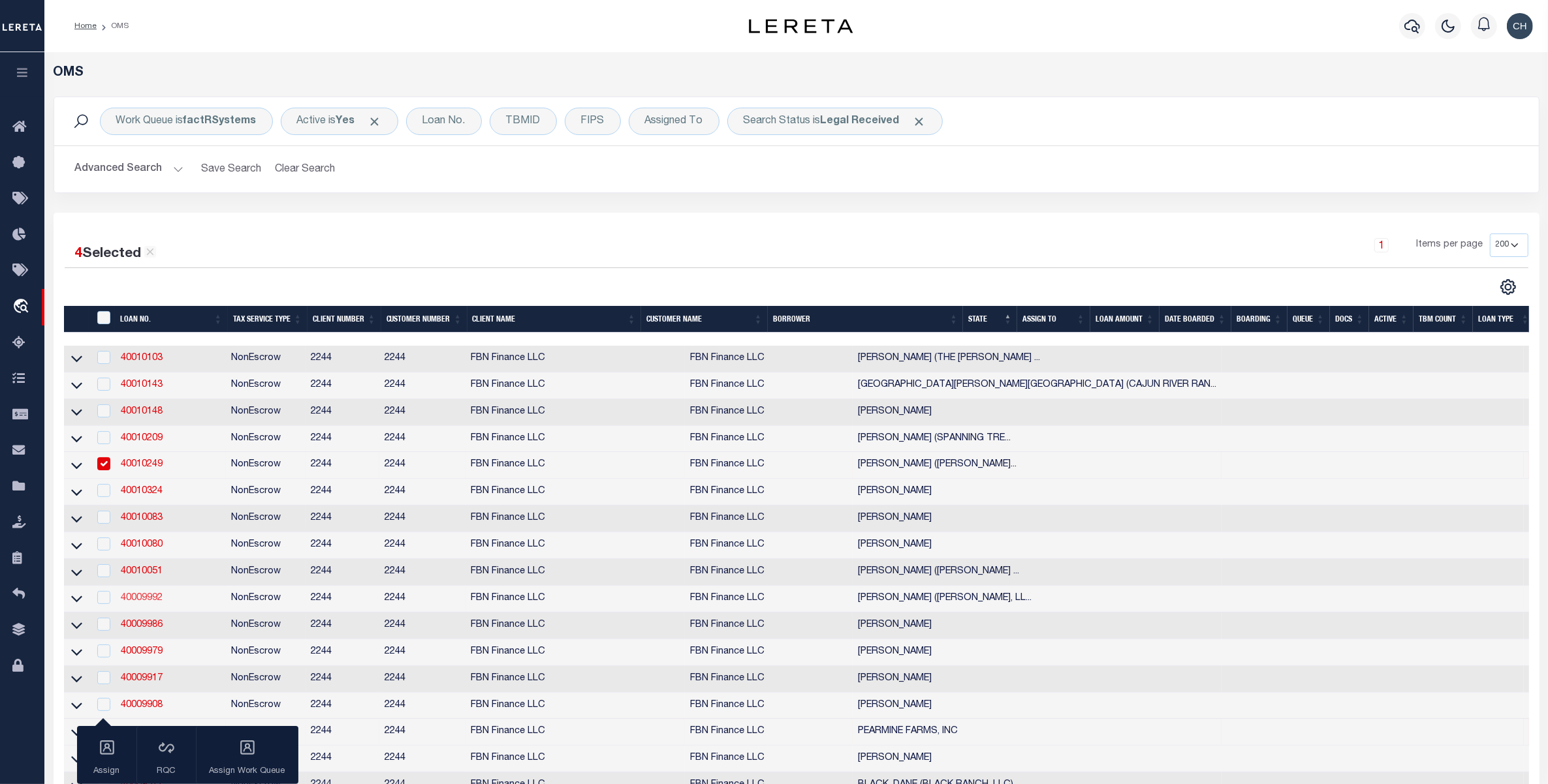
click at [130, 603] on link "40009992" at bounding box center [142, 598] width 42 height 10
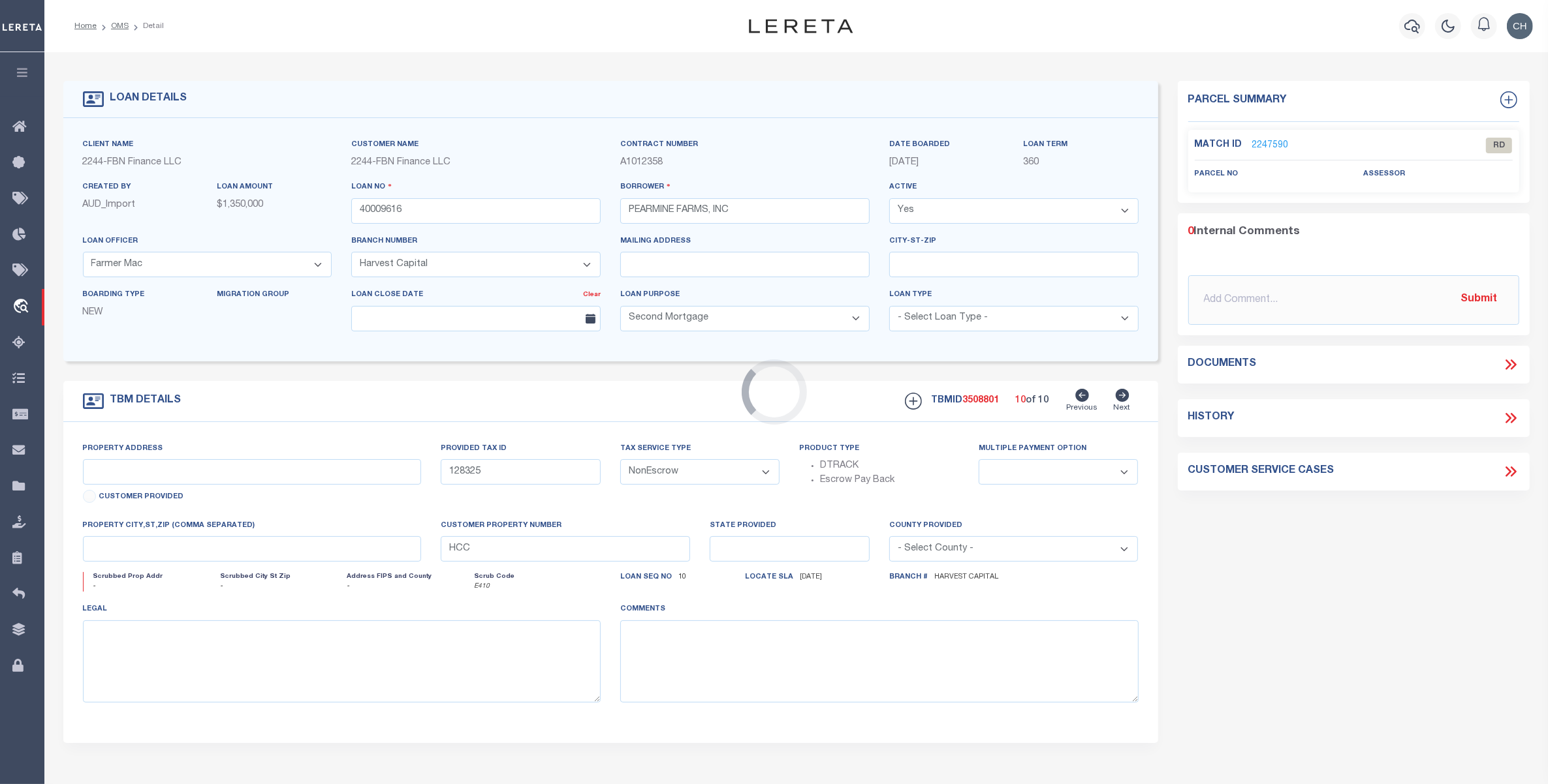
type input "40009992"
type input "[PERSON_NAME] ([PERSON_NAME] ARROW, LLC)"
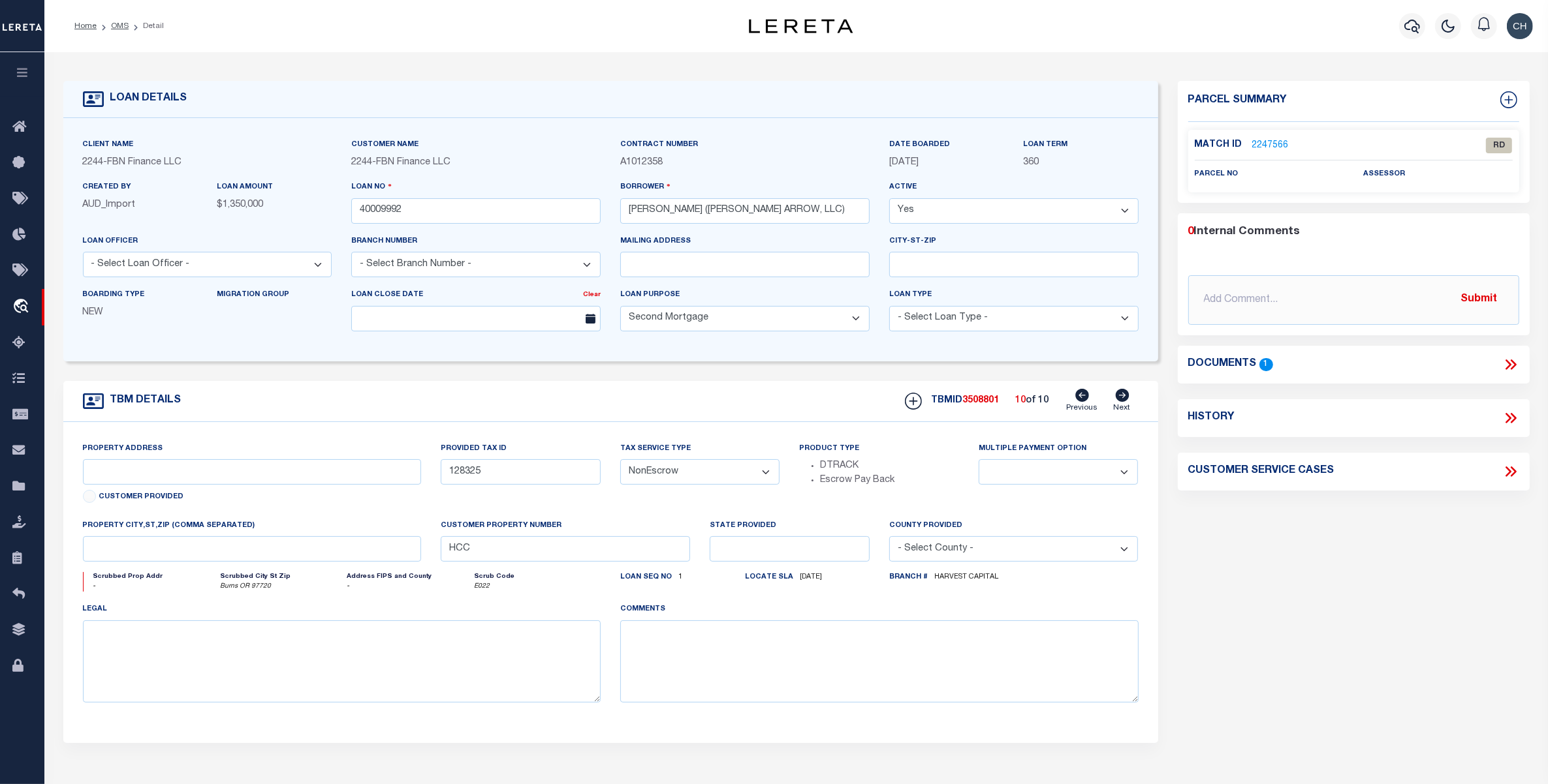
select select "14078"
type input "Highway 78"
type input "92667"
select select
type input "Burns OR 97720"
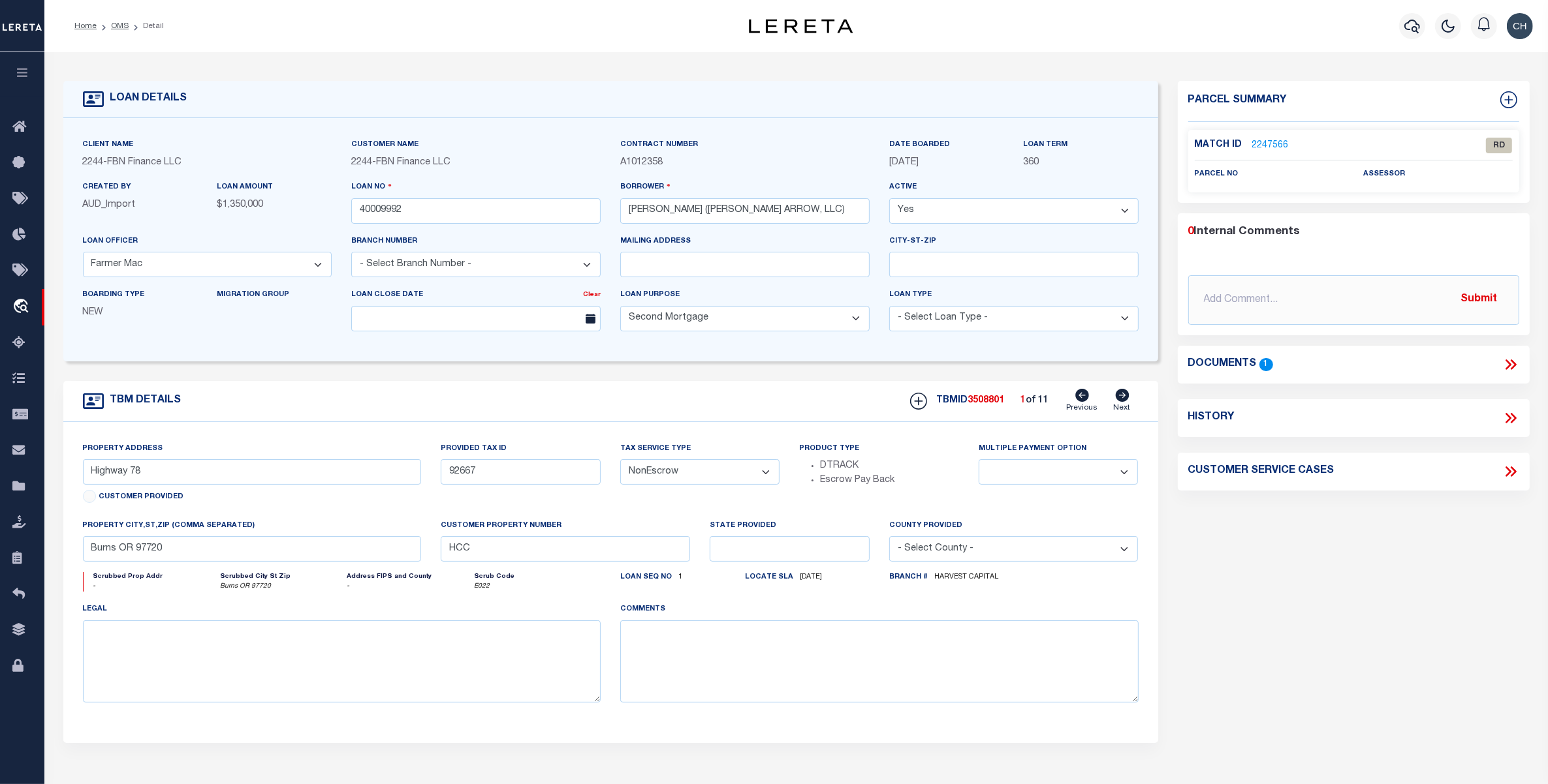
click at [1507, 362] on icon at bounding box center [1511, 365] width 17 height 17
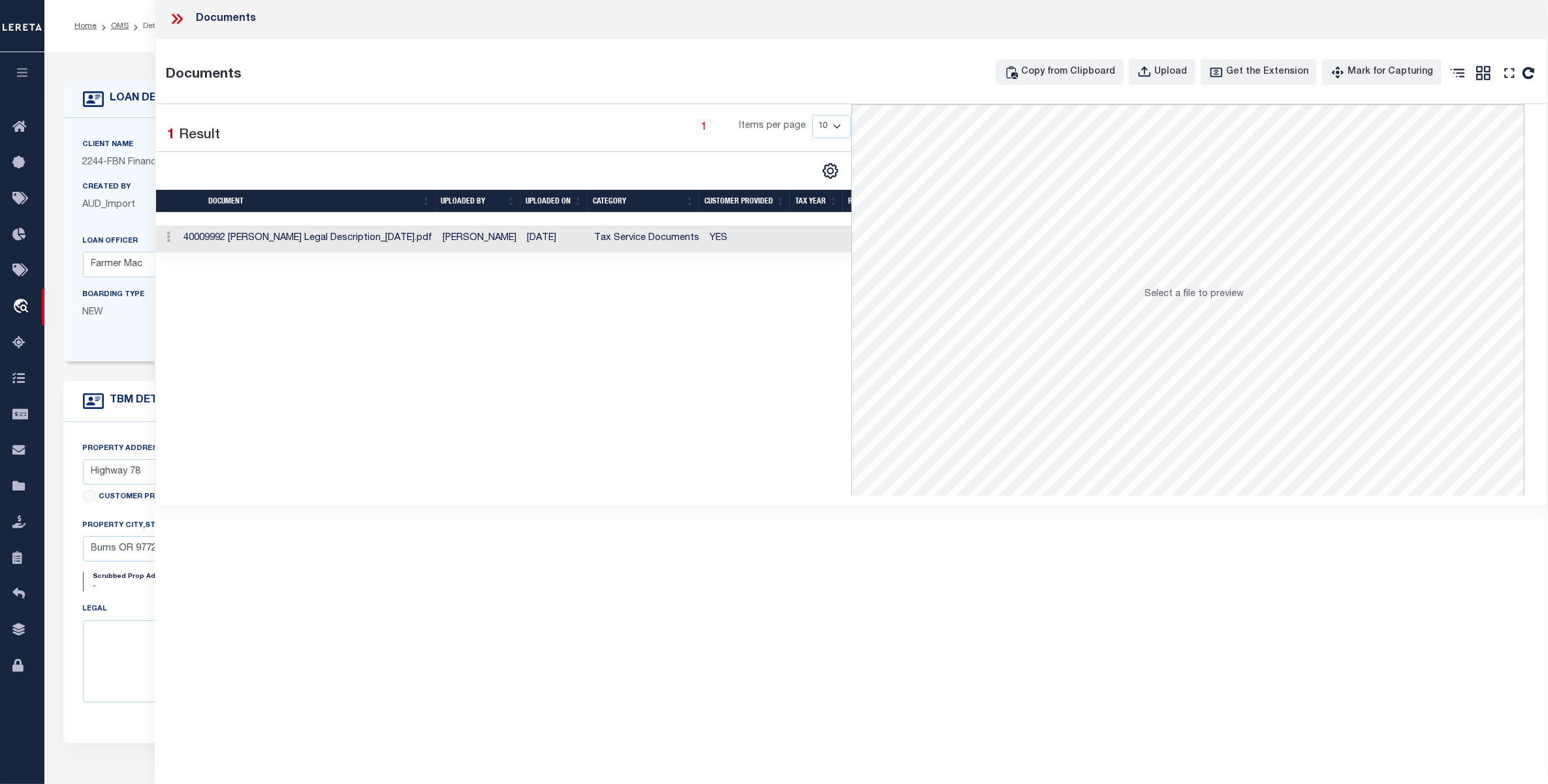
click at [468, 237] on td "[PERSON_NAME]" at bounding box center [479, 239] width 84 height 27
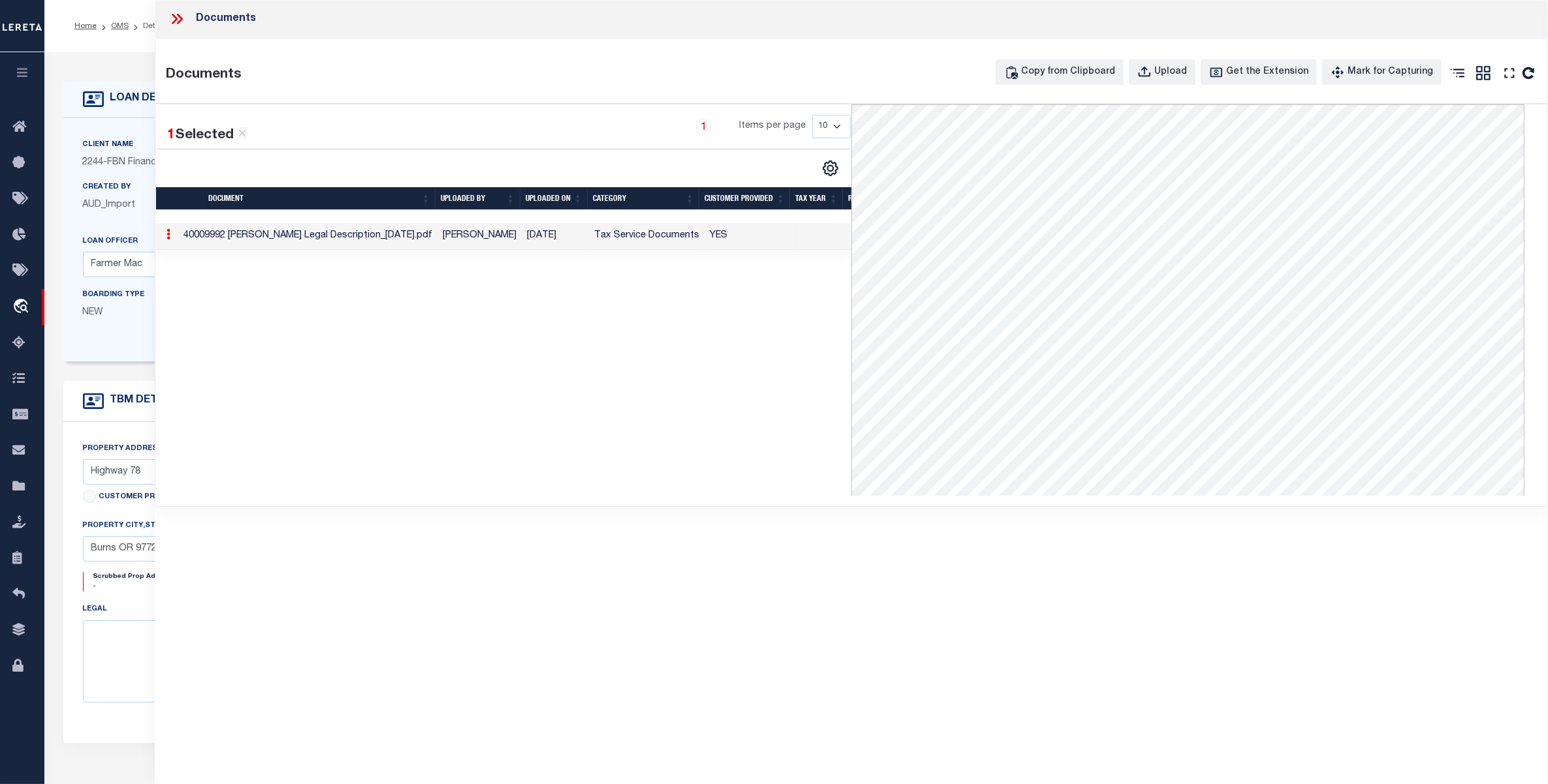
click at [177, 20] on icon at bounding box center [174, 19] width 6 height 10
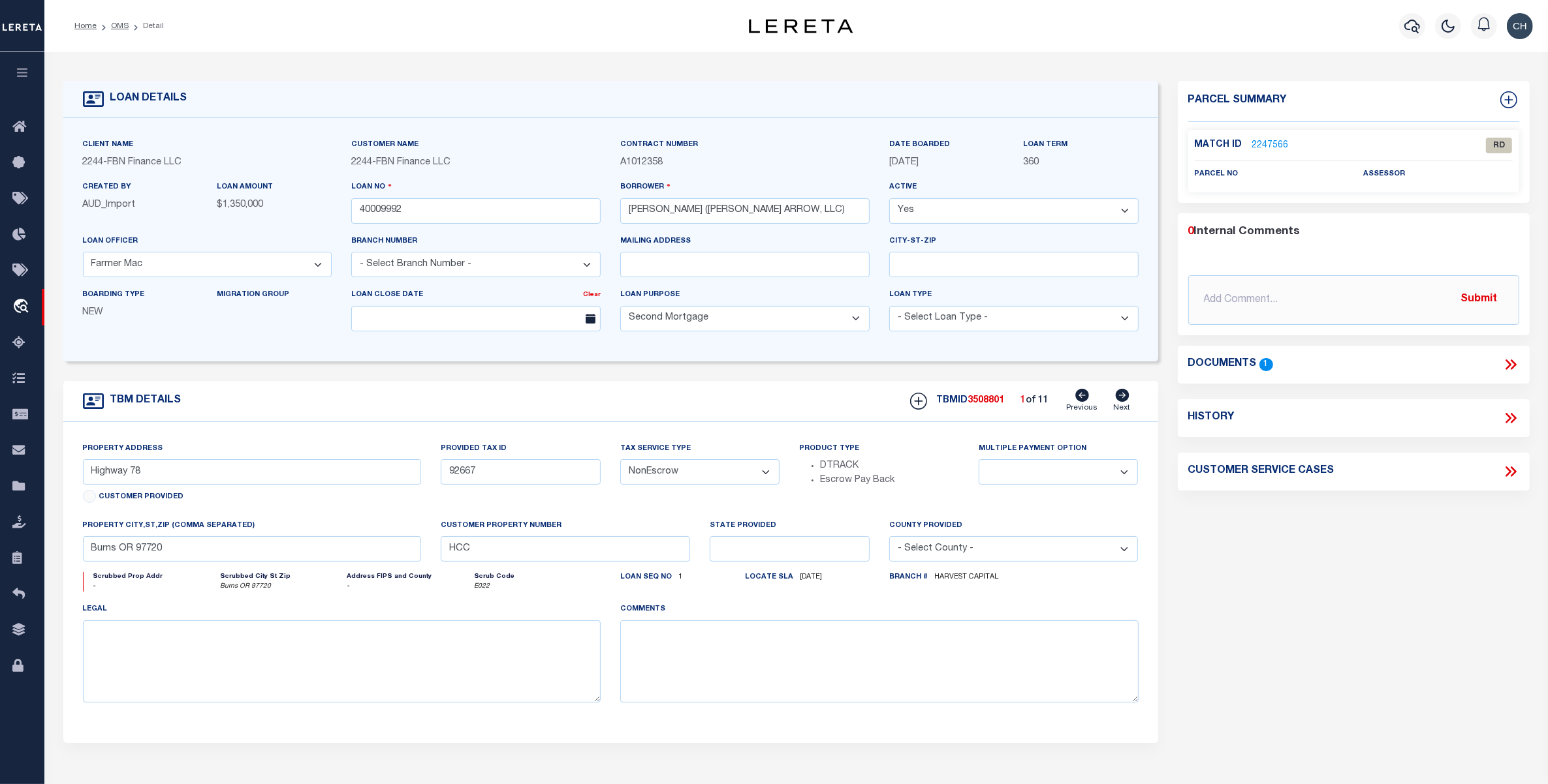
drag, startPoint x: 119, startPoint y: 24, endPoint x: 147, endPoint y: 63, distance: 48.0
click at [119, 24] on link "OMS" at bounding box center [120, 26] width 17 height 8
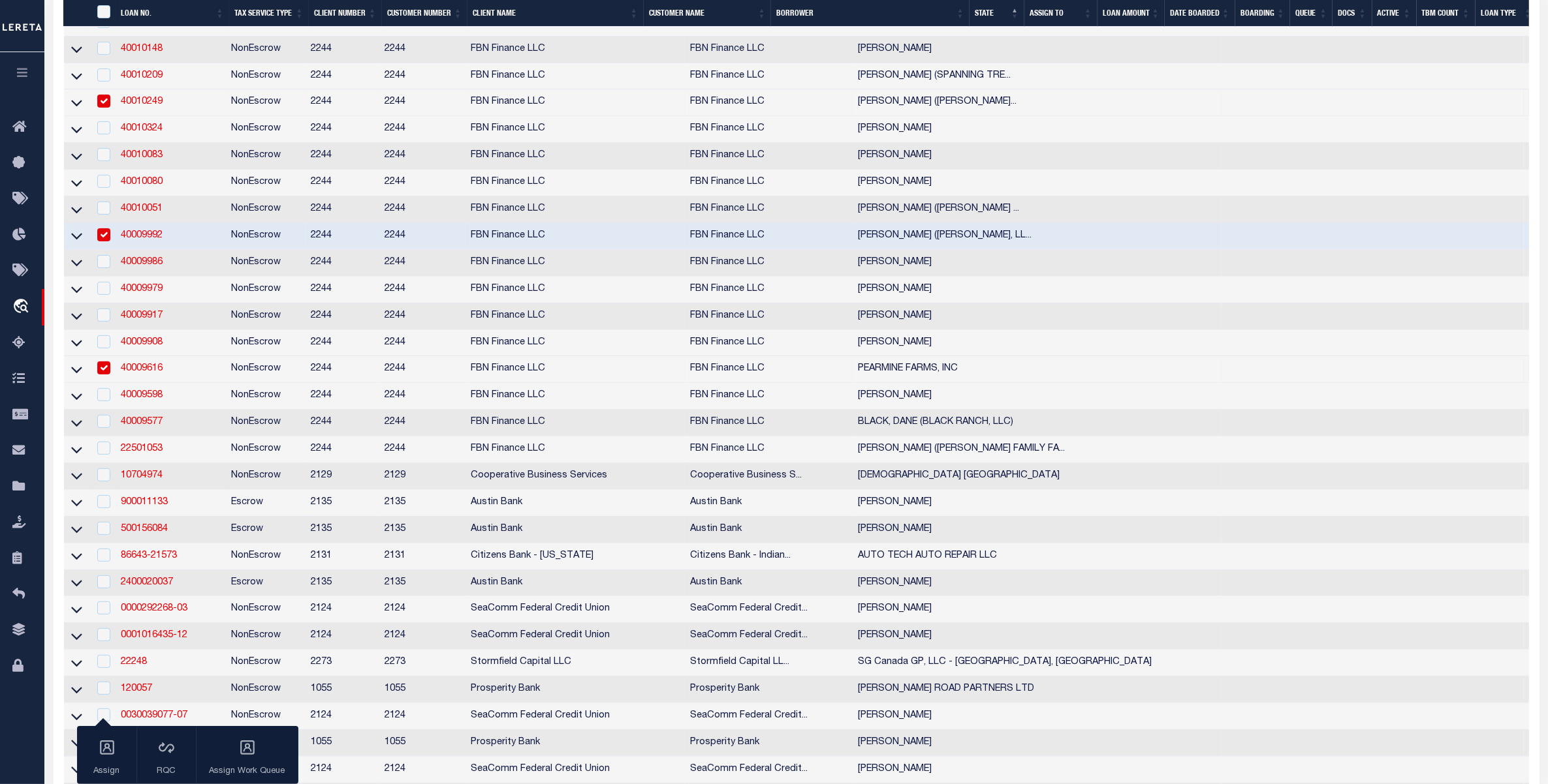
scroll to position [408, 0]
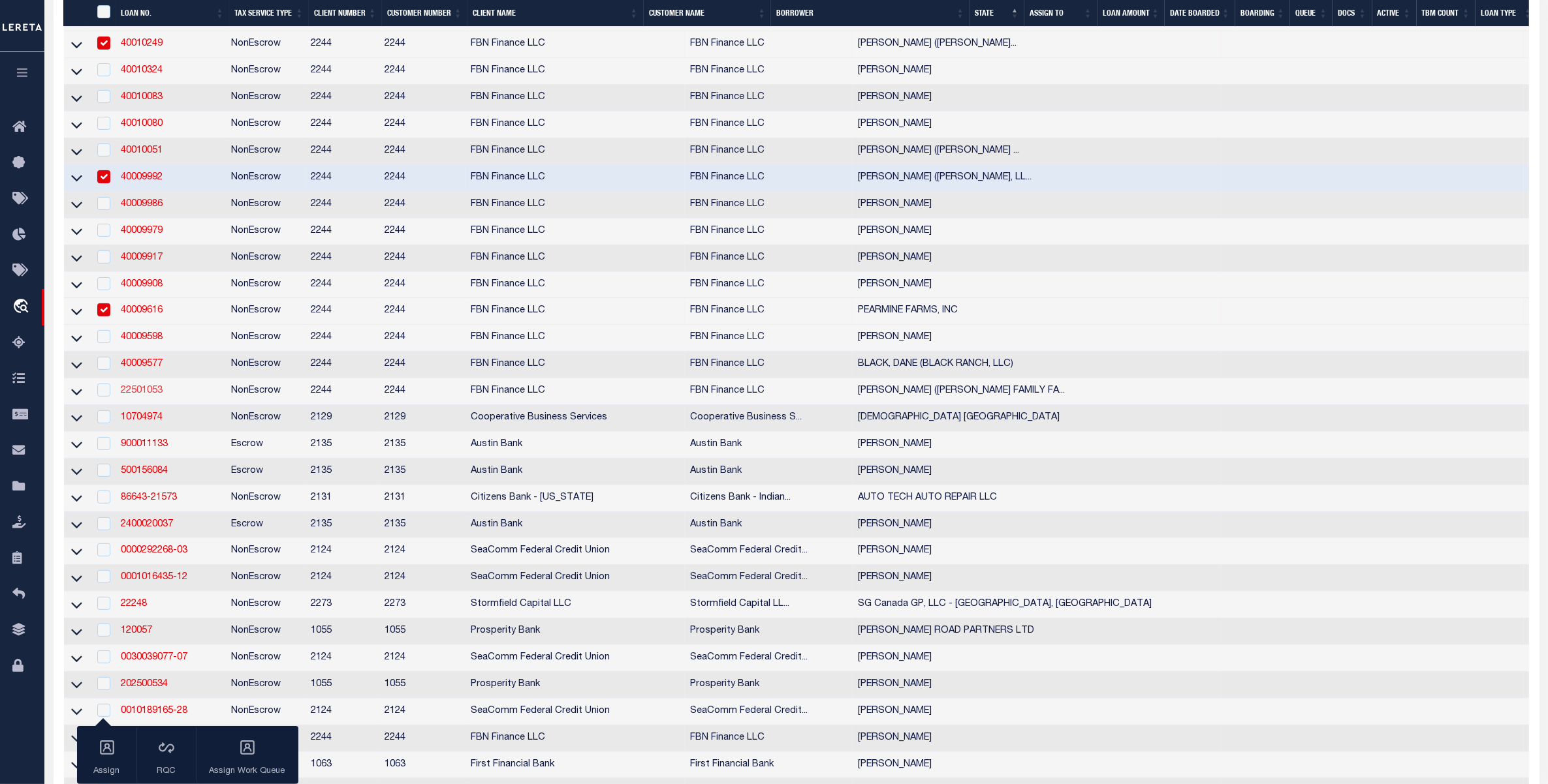
click at [137, 395] on link "22501053" at bounding box center [142, 390] width 42 height 10
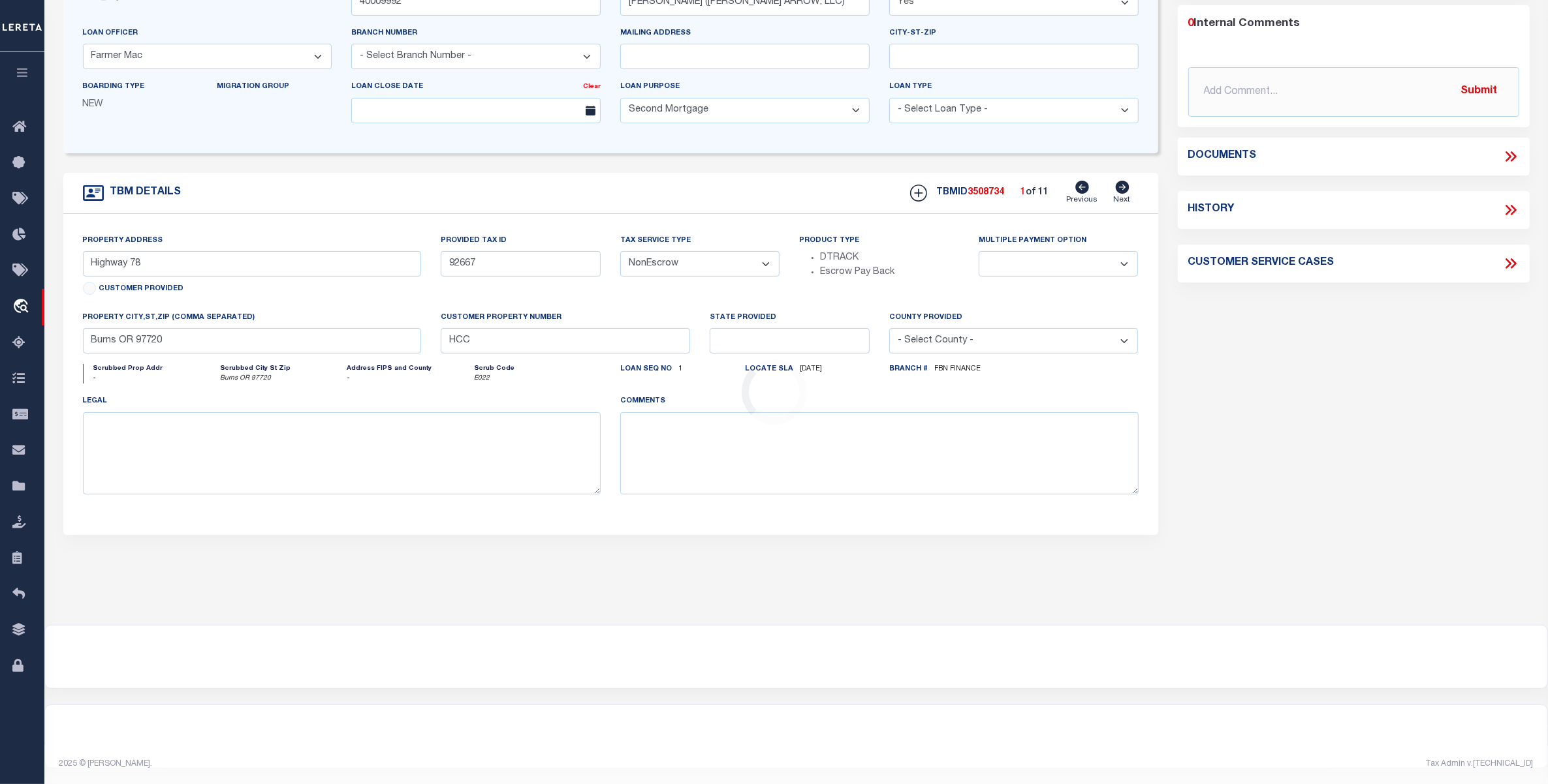
type input "22501053"
type input "[PERSON_NAME] ([PERSON_NAME] FAMILY FARM INC.)"
select select "7651"
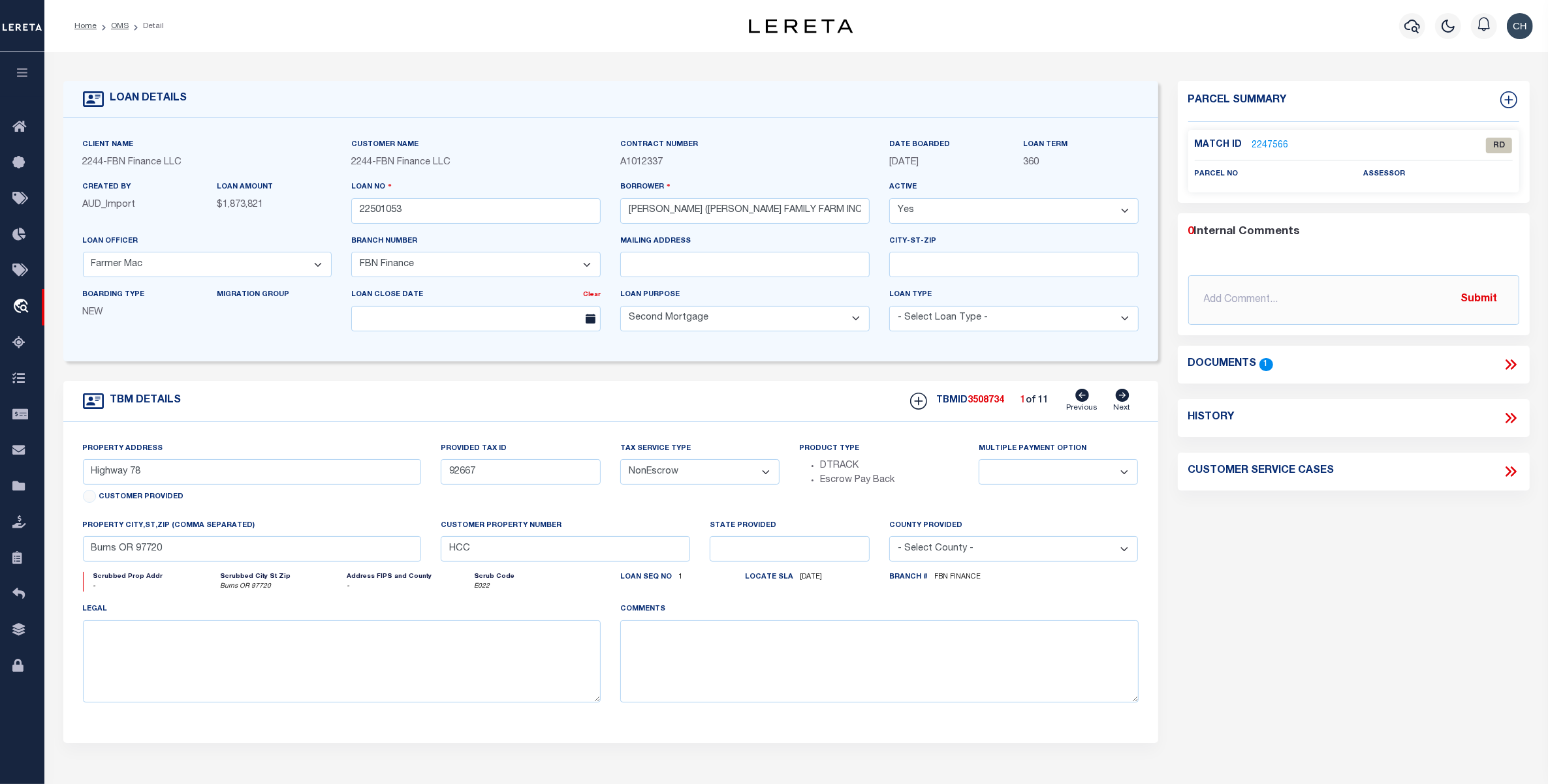
select select "14078"
type input "415709735"
select select
type input "FBN"
select select "7651"
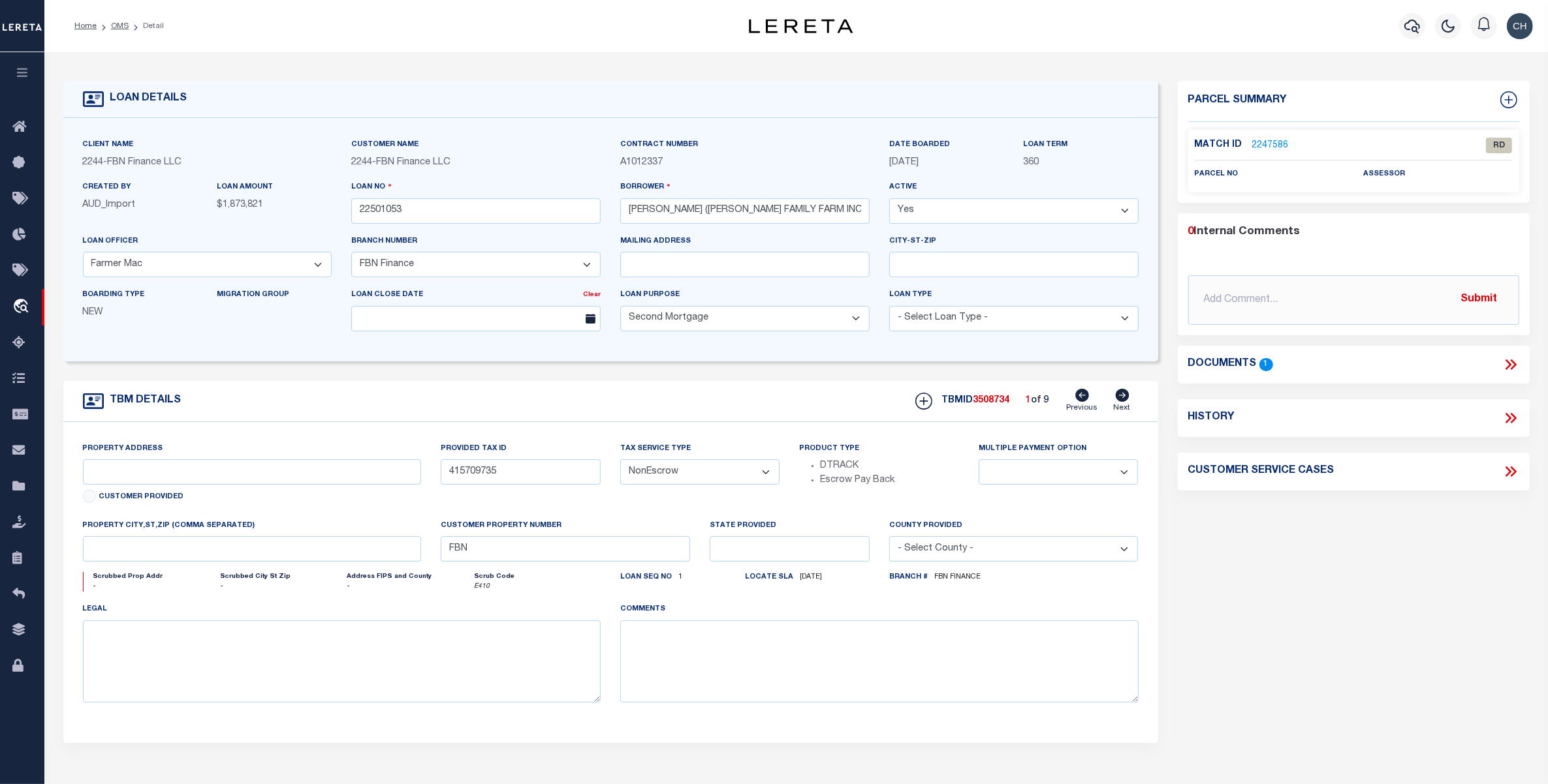
click at [1511, 362] on icon at bounding box center [1511, 365] width 17 height 17
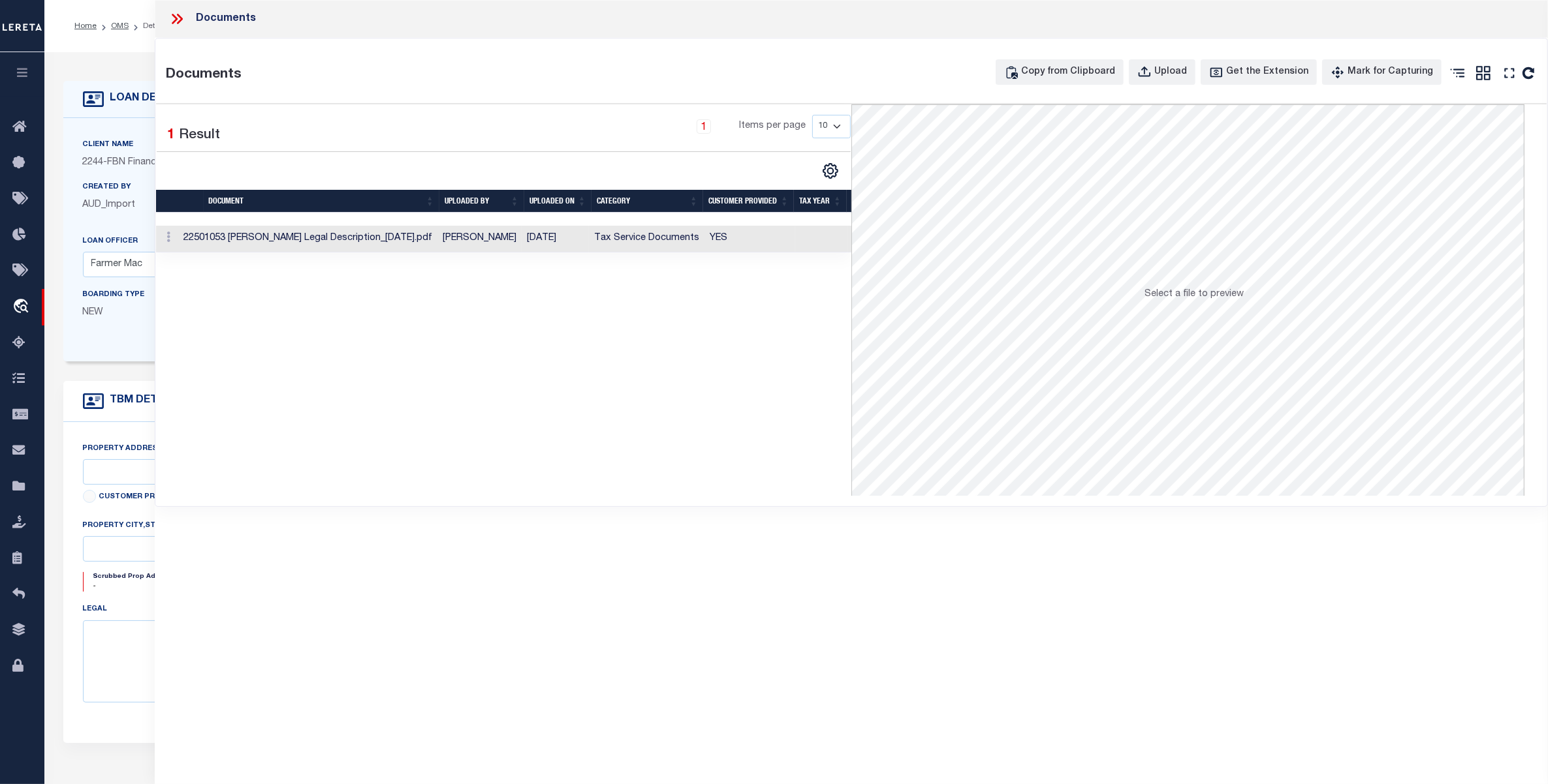
click at [651, 245] on td "Tax Service Documents" at bounding box center [646, 239] width 116 height 27
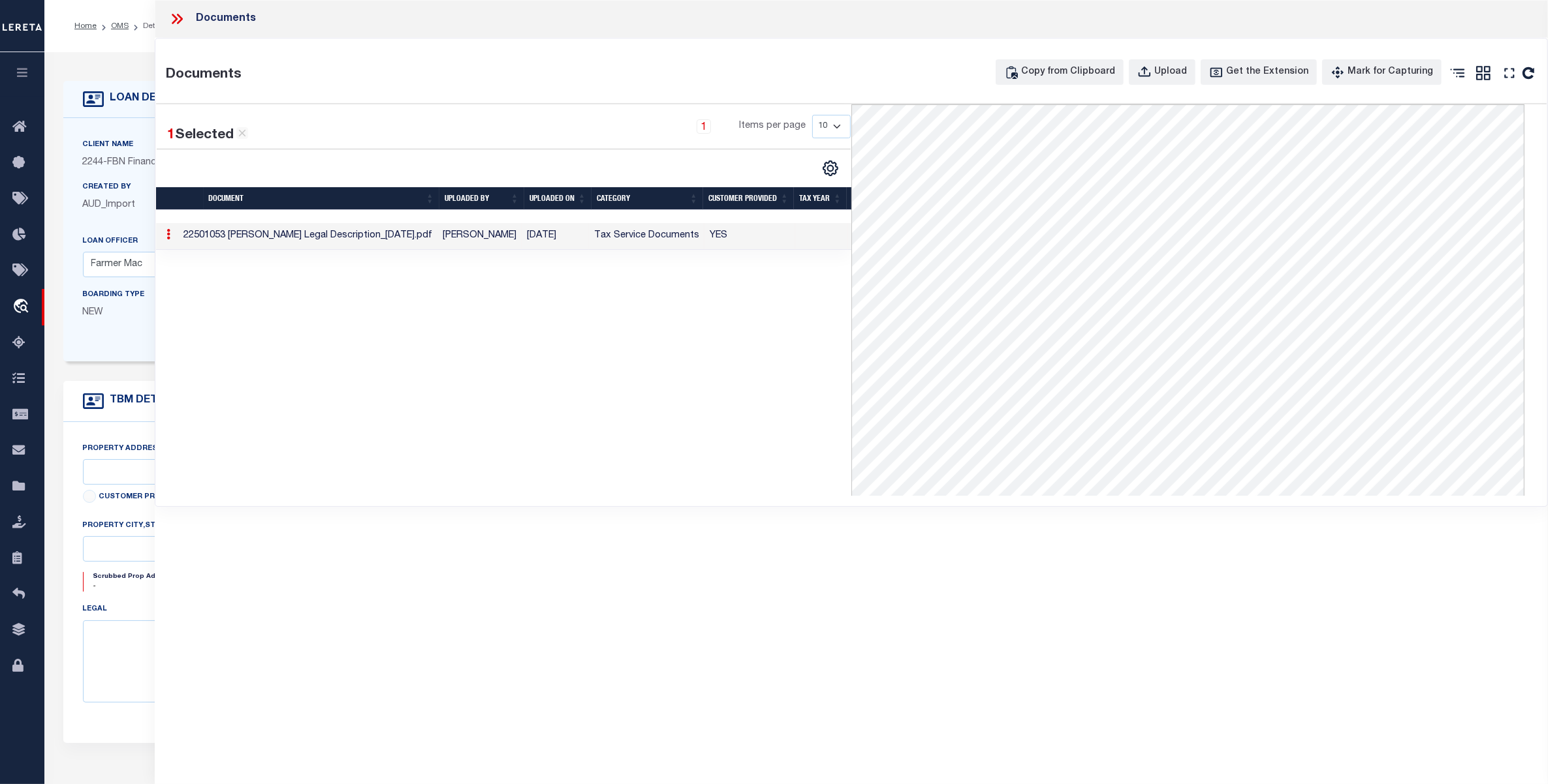
click at [180, 17] on icon at bounding box center [179, 19] width 6 height 10
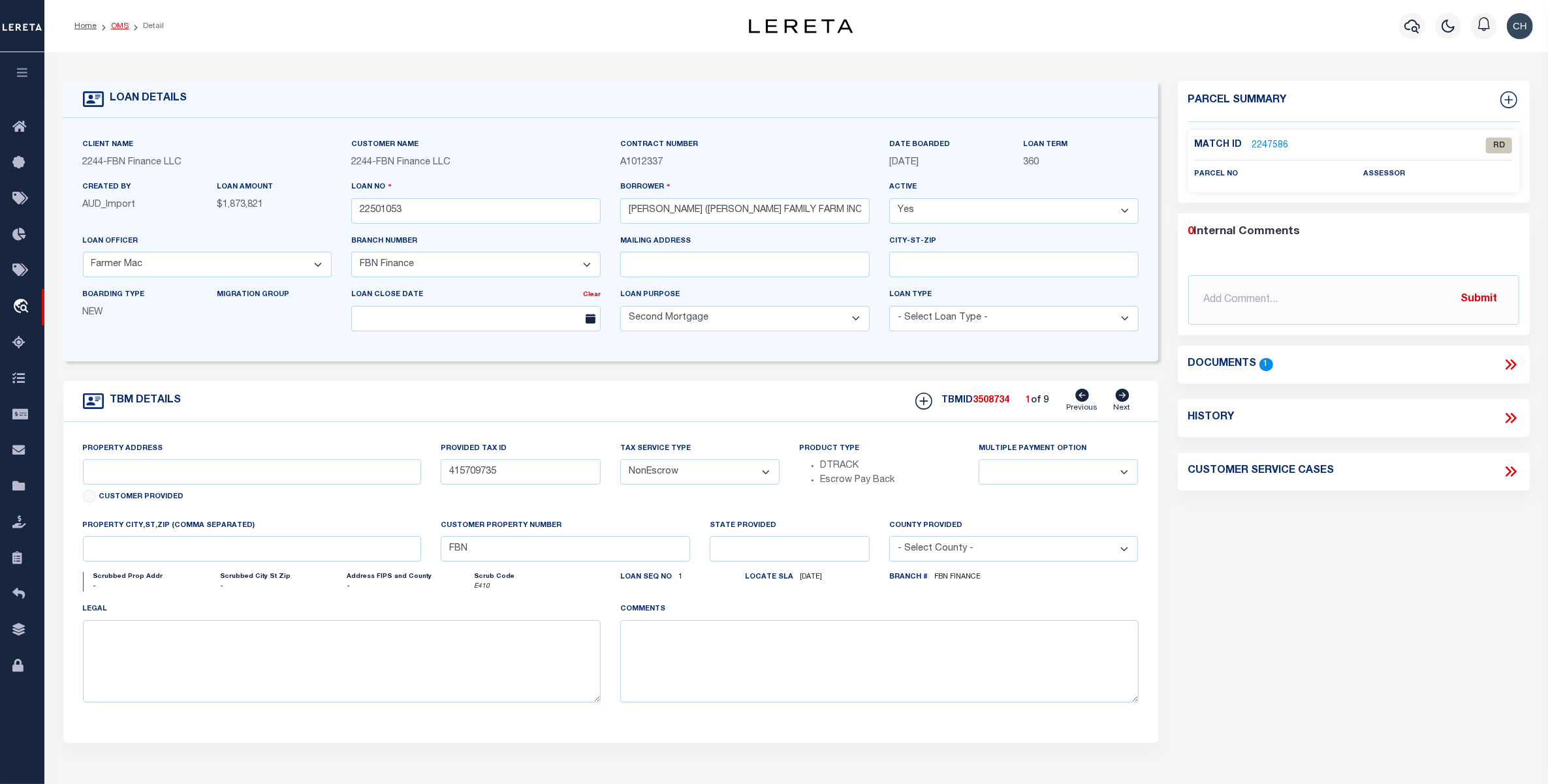
click at [117, 23] on link "OMS" at bounding box center [120, 26] width 17 height 8
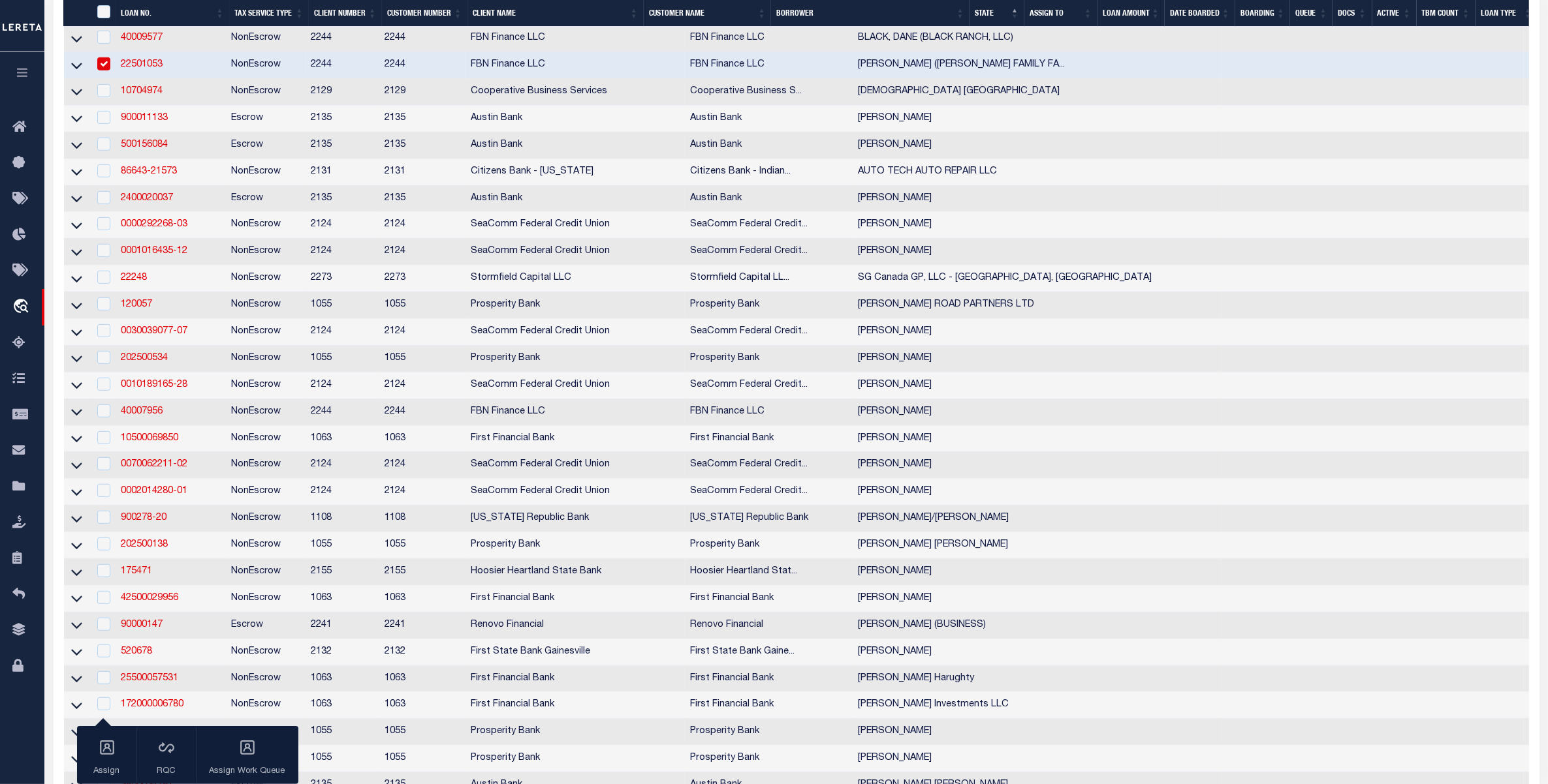
scroll to position [815, 0]
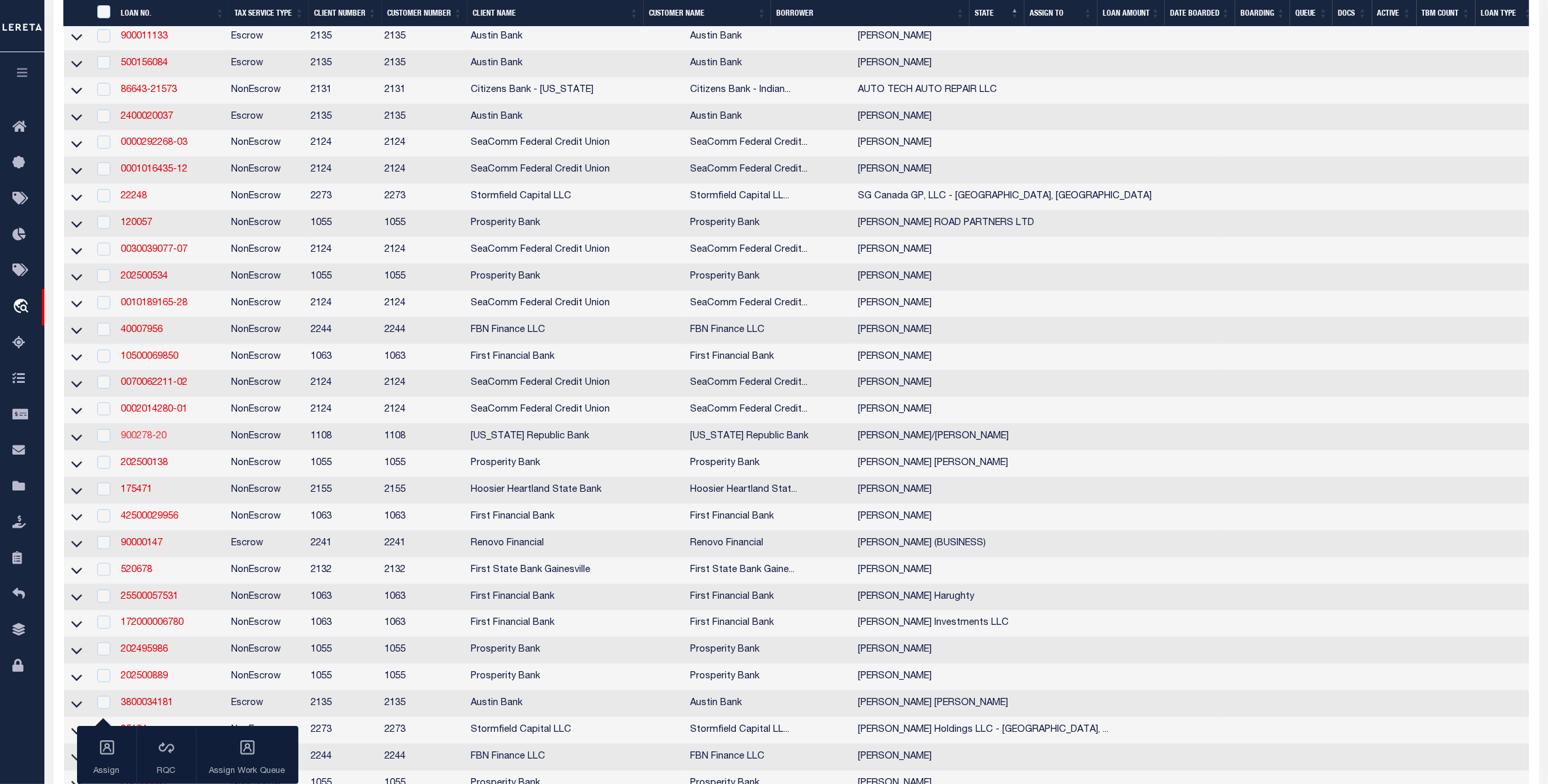
click at [150, 441] on link "900278-20" at bounding box center [143, 436] width 46 height 10
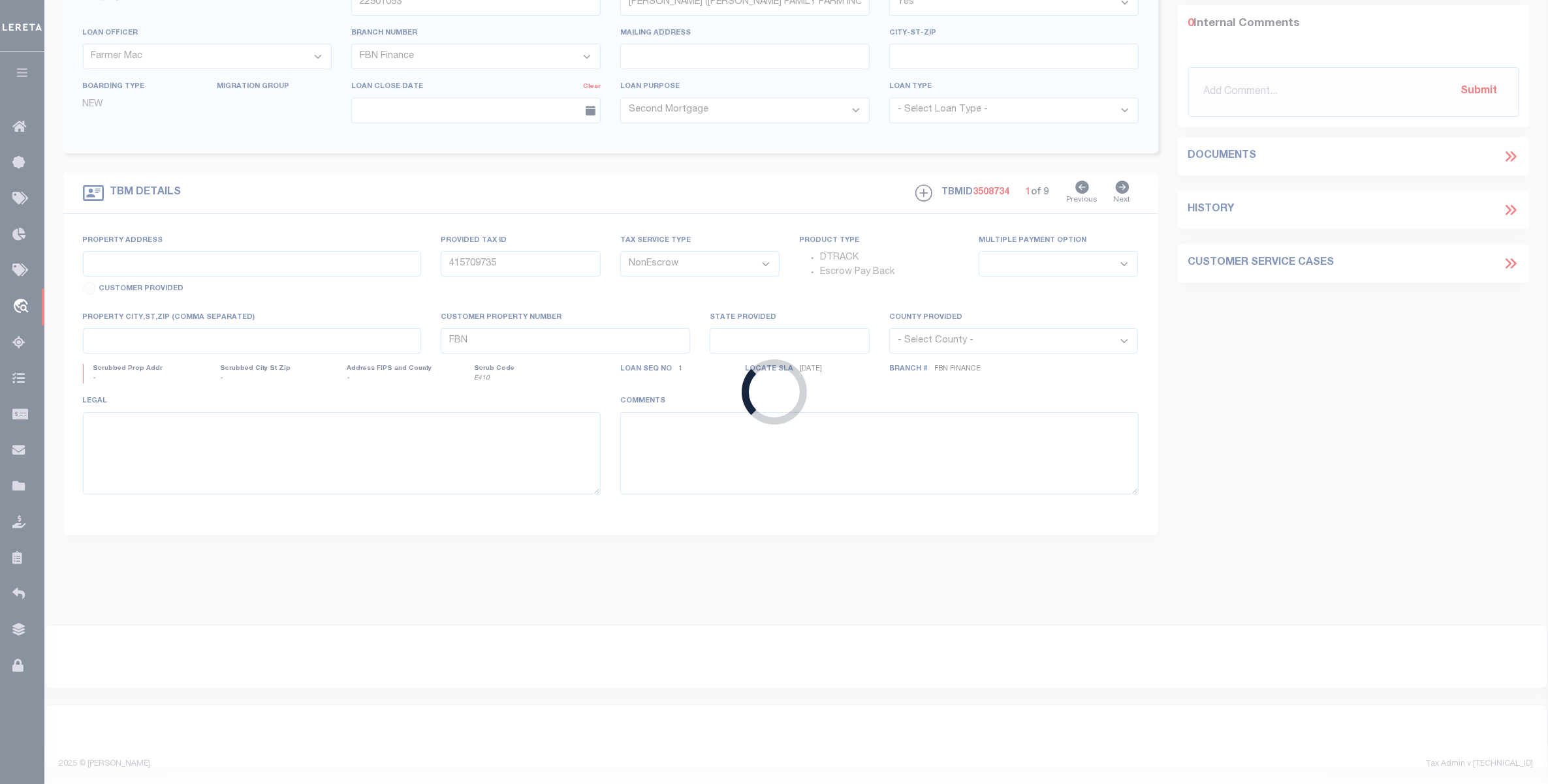
scroll to position [216, 0]
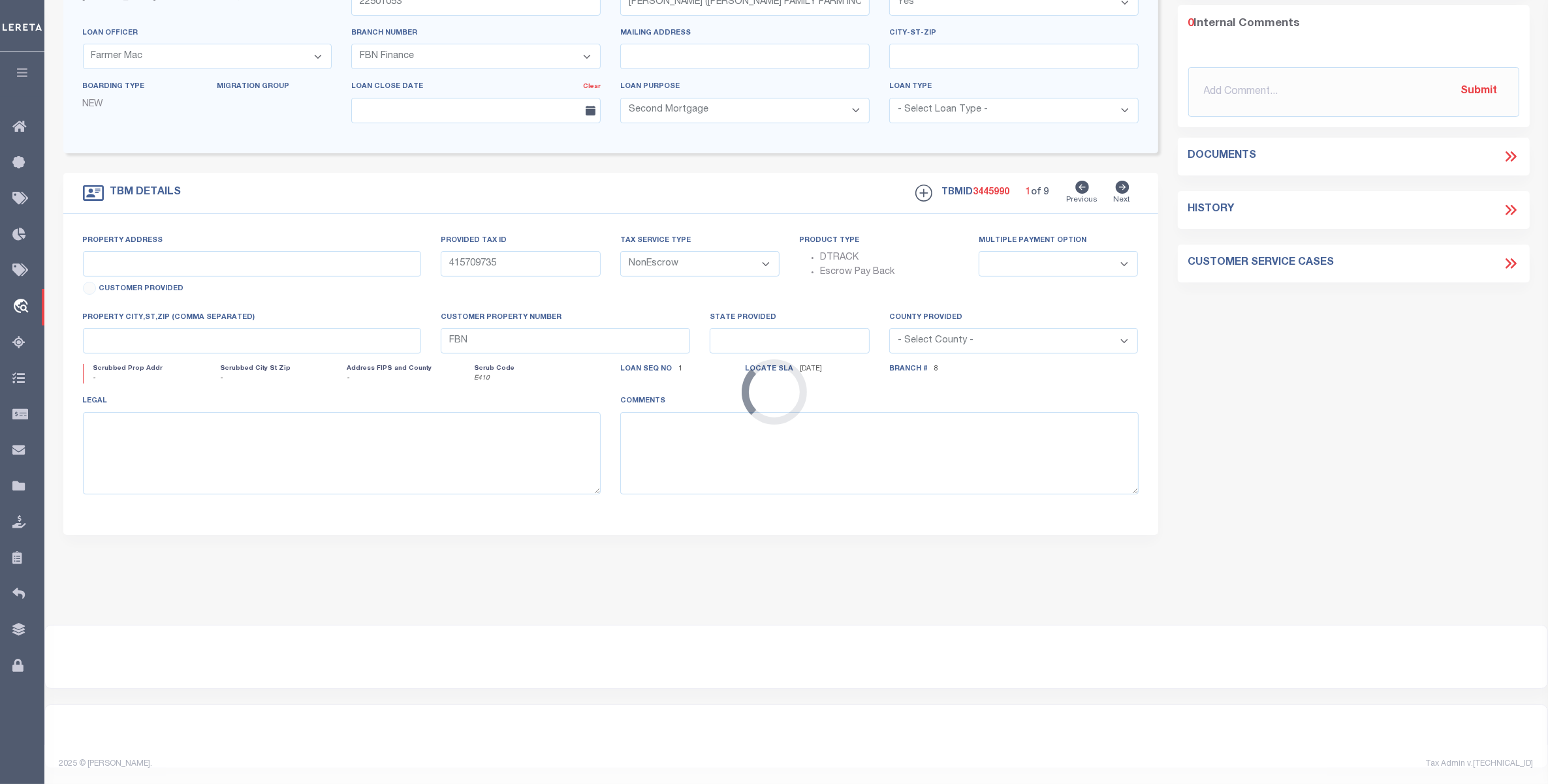
type input "900278-20"
type input "[PERSON_NAME]/[PERSON_NAME]"
select select
type input "[DATE]"
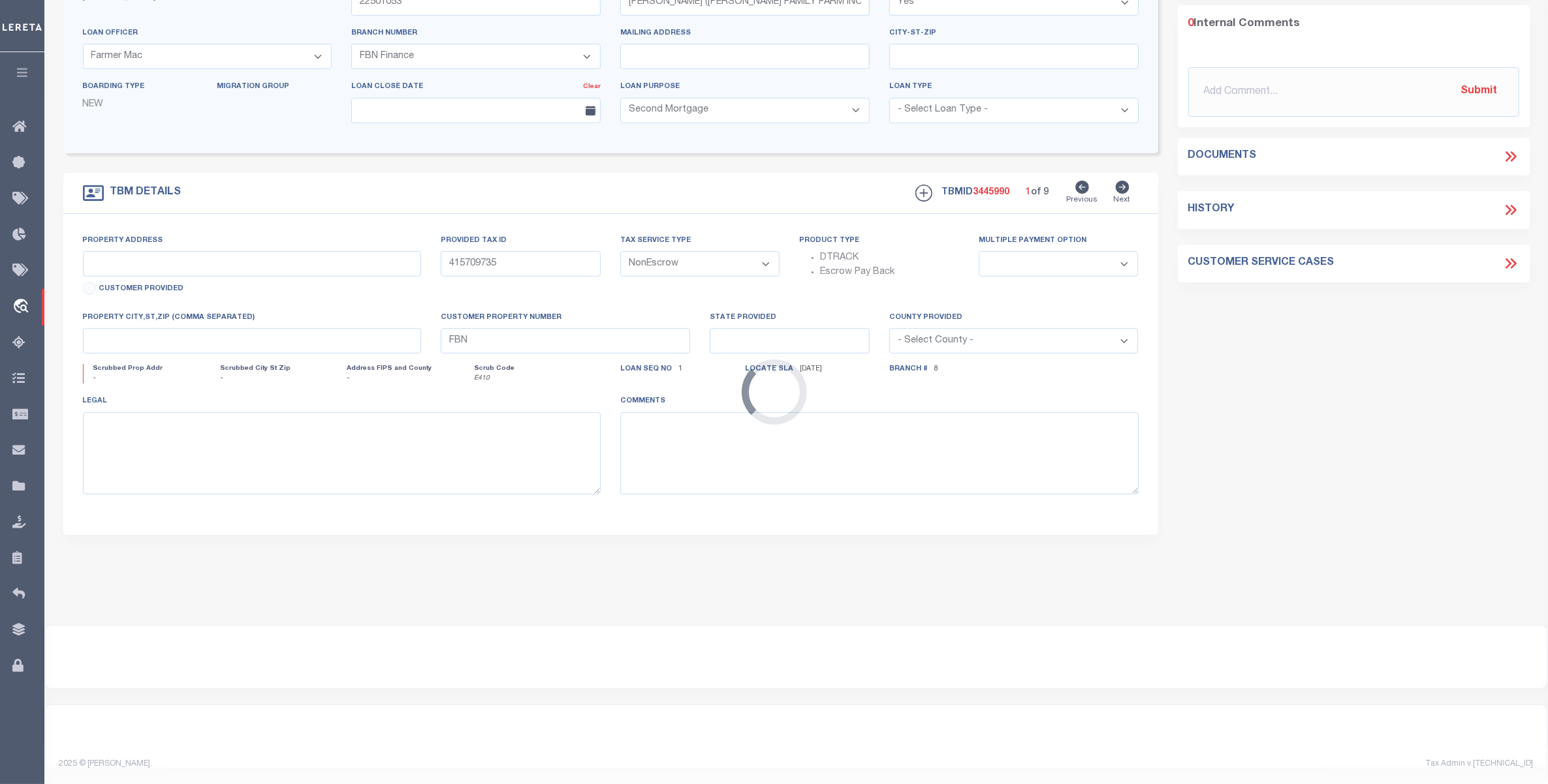
select select "400"
select select "10"
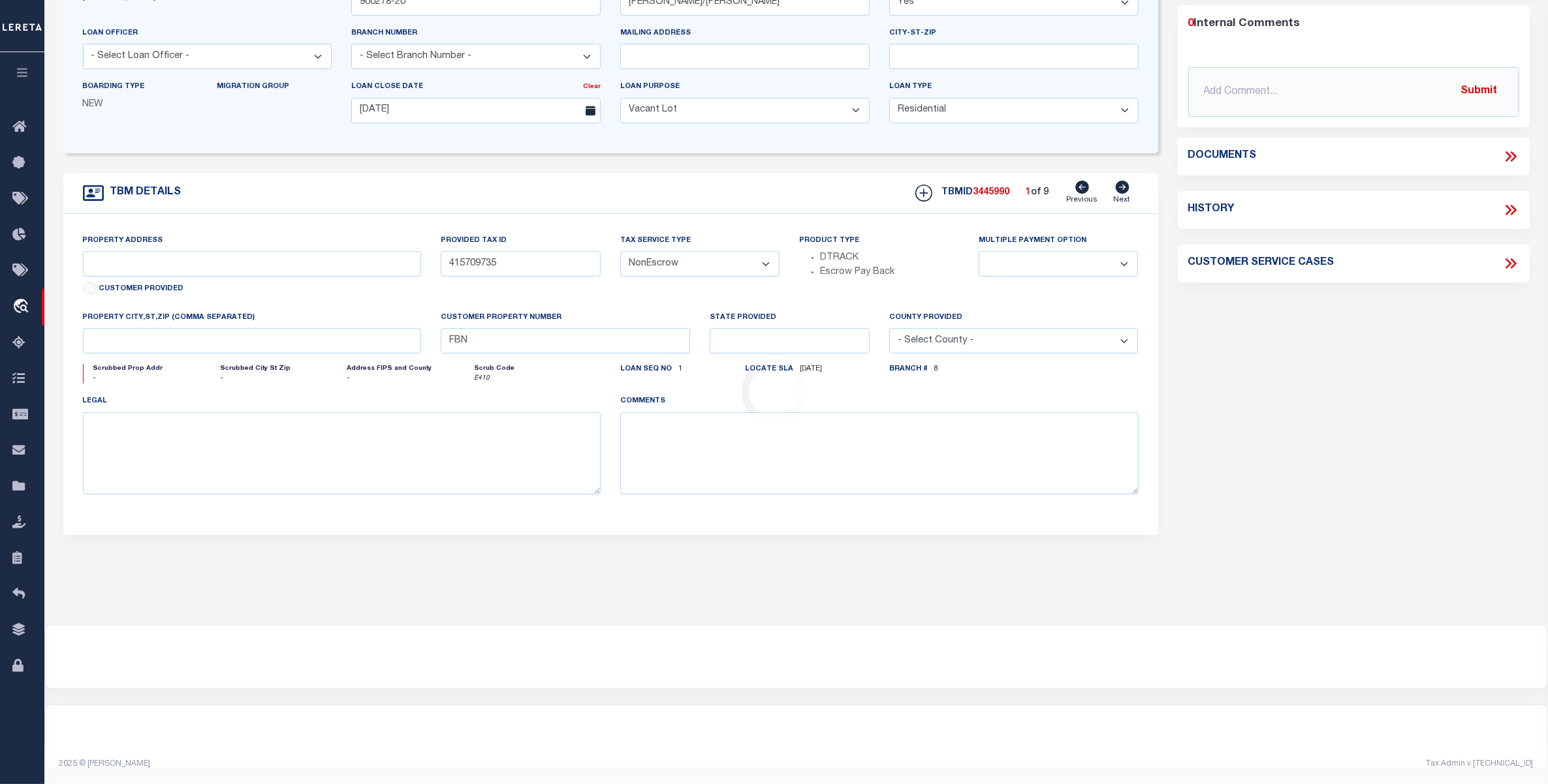
scroll to position [0, 0]
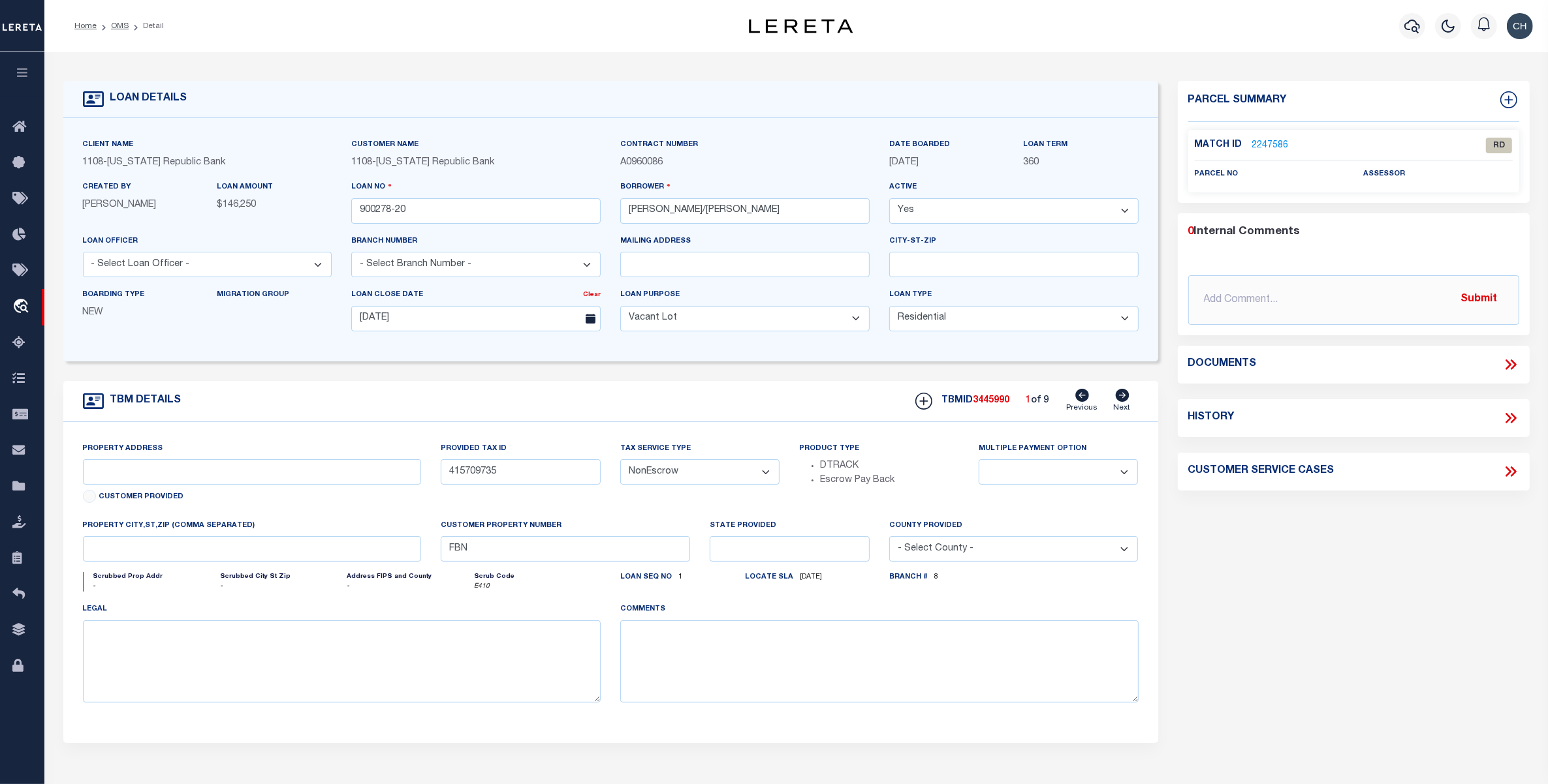
type input "TRACTS 1,2 AND 3 W BOARD ST"
select select
type input "[GEOGRAPHIC_DATA]"
type input "161183DEN"
select select "33352"
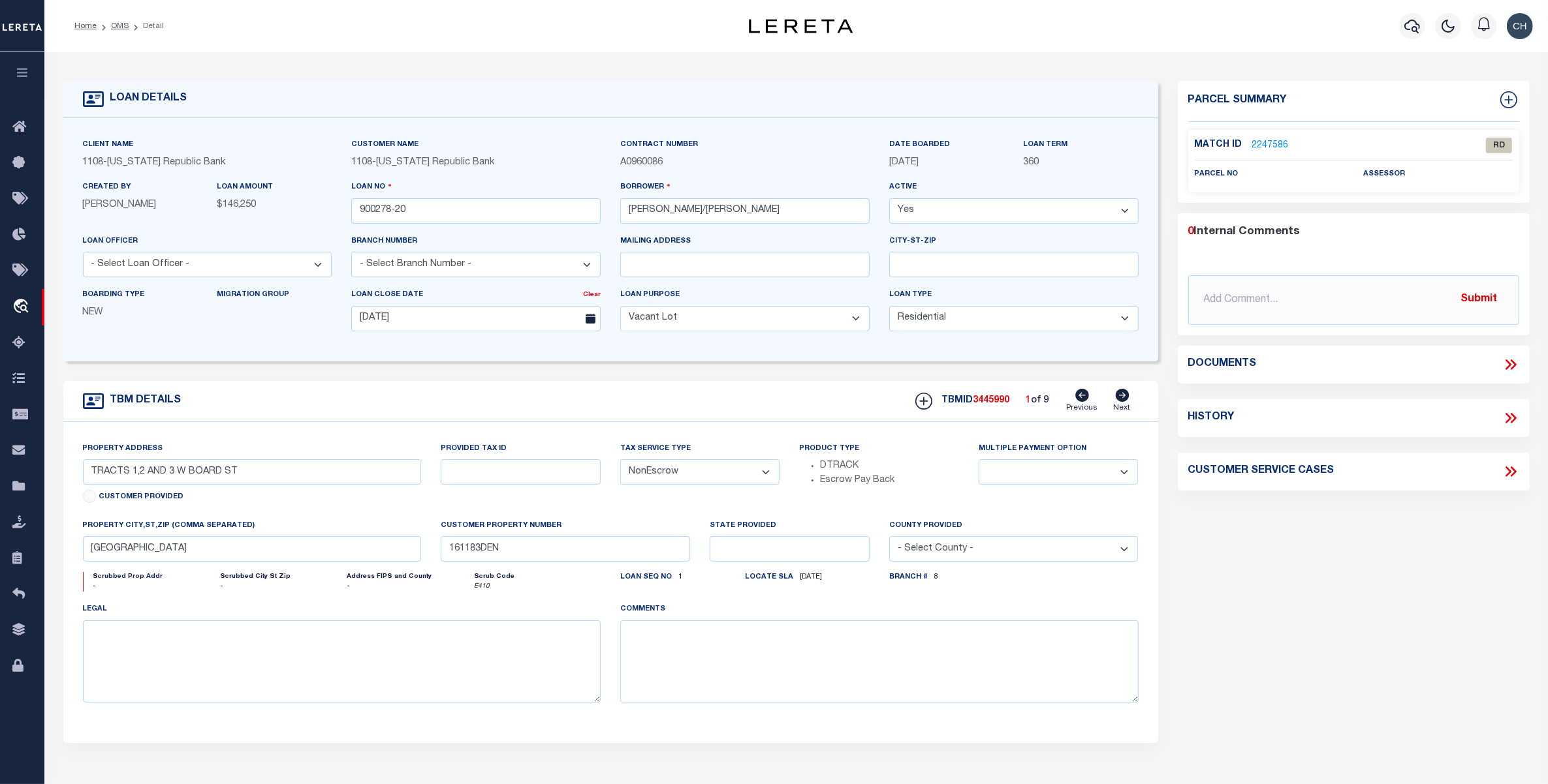
select select "13782"
click at [1124, 398] on icon at bounding box center [1122, 395] width 15 height 13
select select
click at [1124, 399] on icon at bounding box center [1122, 395] width 15 height 13
type input "[STREET_ADDRESS]"
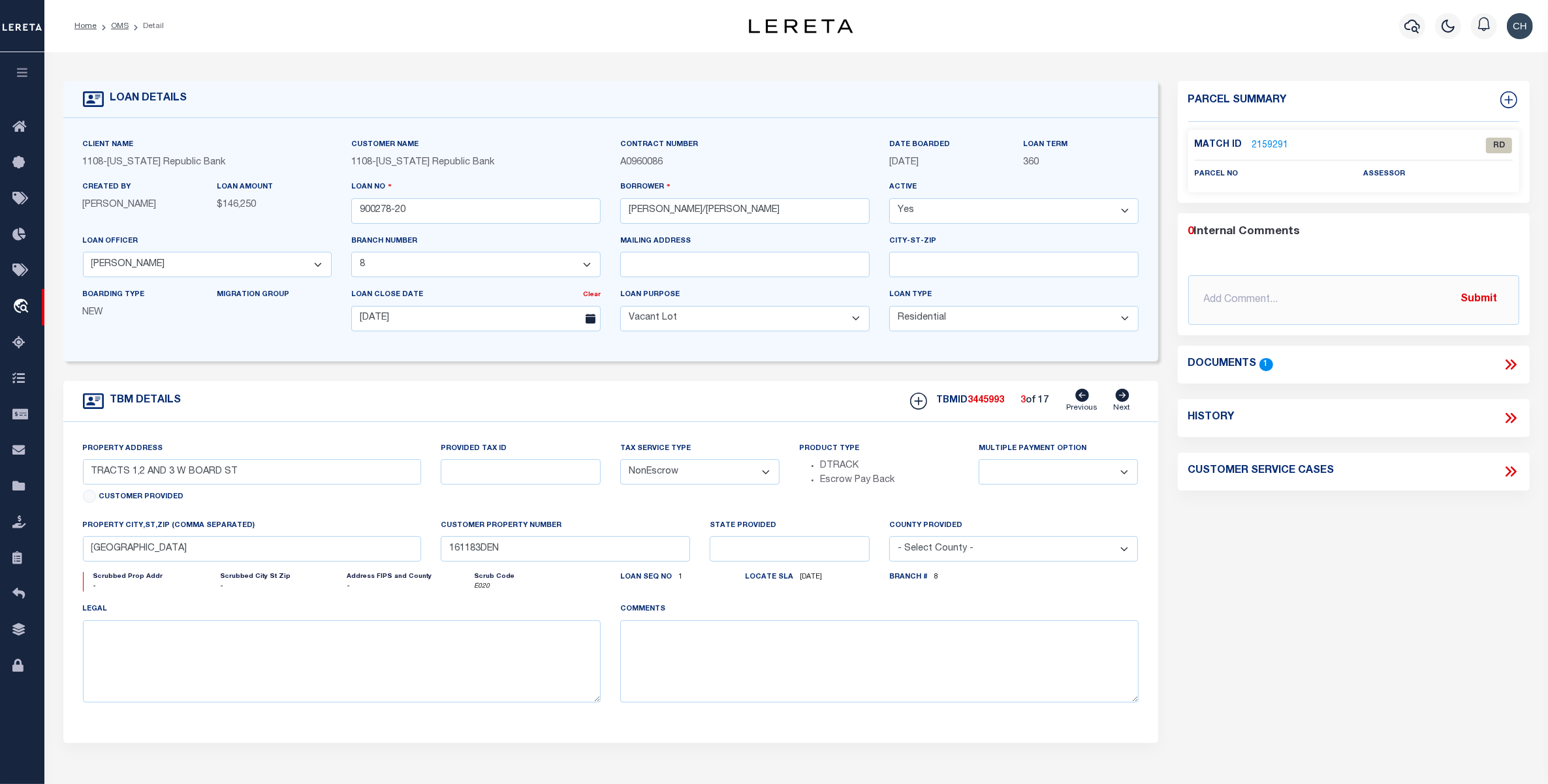
select select
type input "161184DEN"
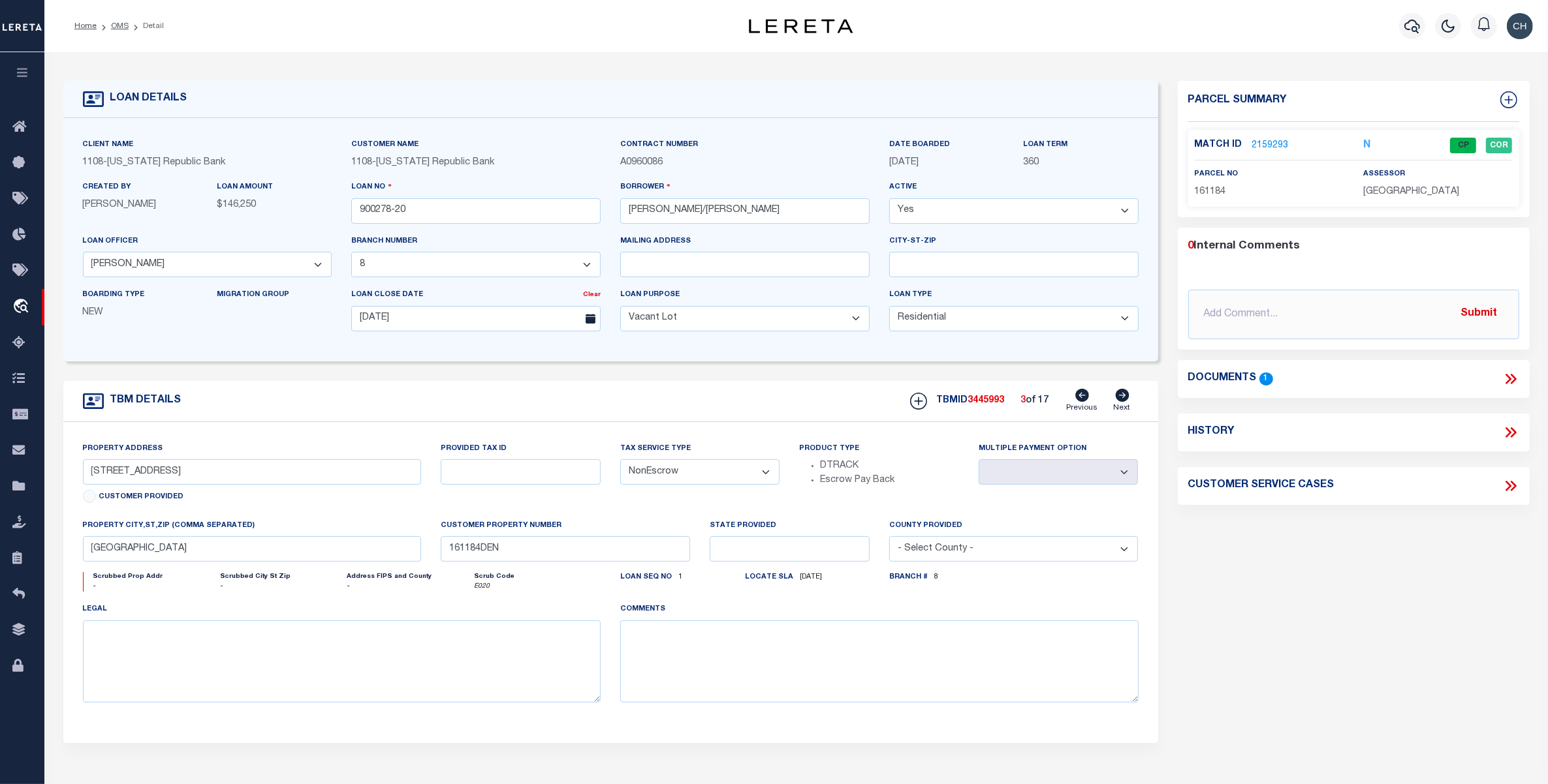
click at [1124, 399] on icon at bounding box center [1122, 395] width 15 height 13
type input "[STREET_ADDRESS]"
select select
type input "[GEOGRAPHIC_DATA]"
type input "161185DEN"
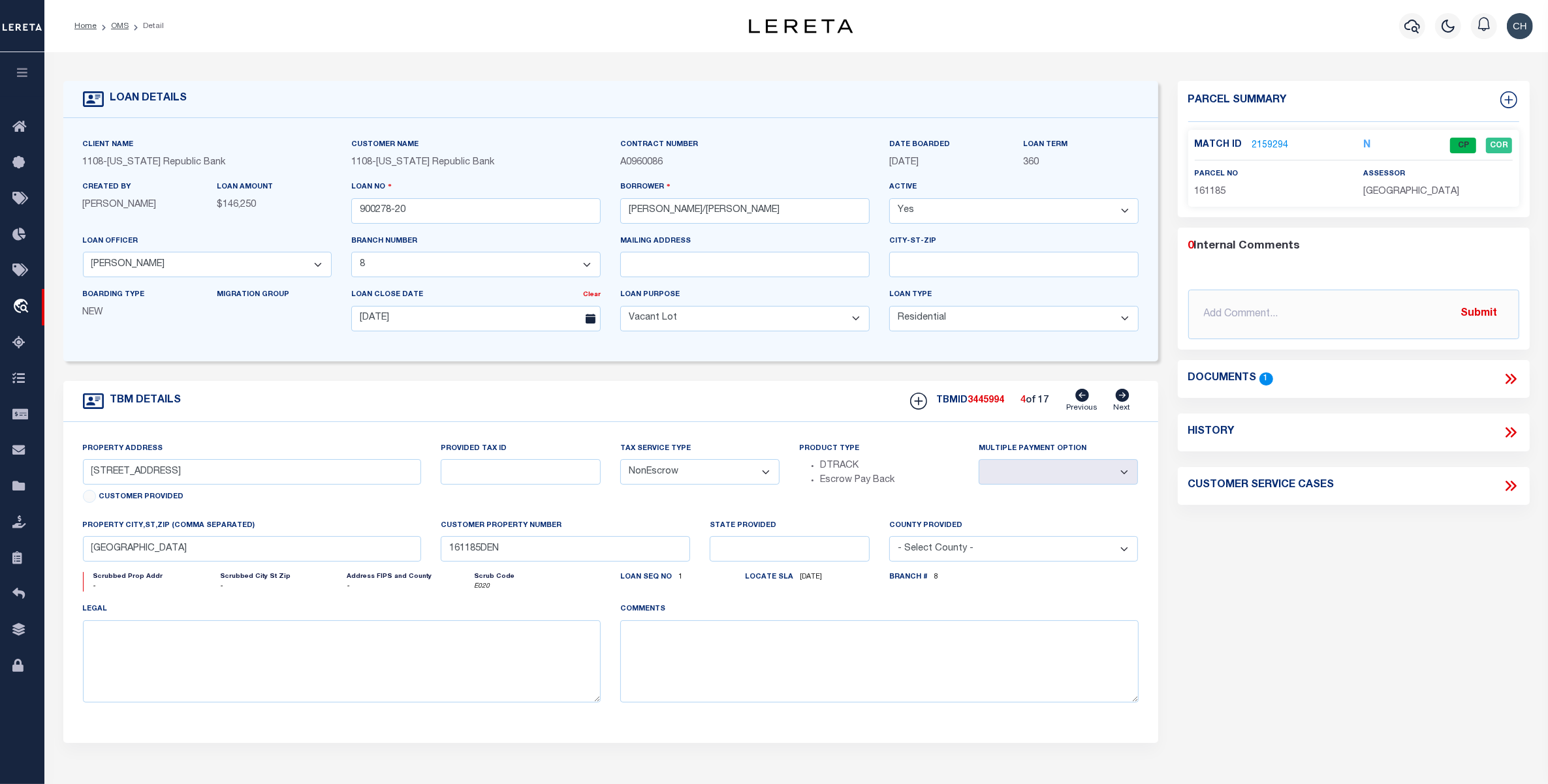
click at [1124, 399] on icon at bounding box center [1122, 395] width 15 height 13
type input "[STREET_ADDRESS]"
select select
type input "[GEOGRAPHIC_DATA]"
type input "161186DEN"
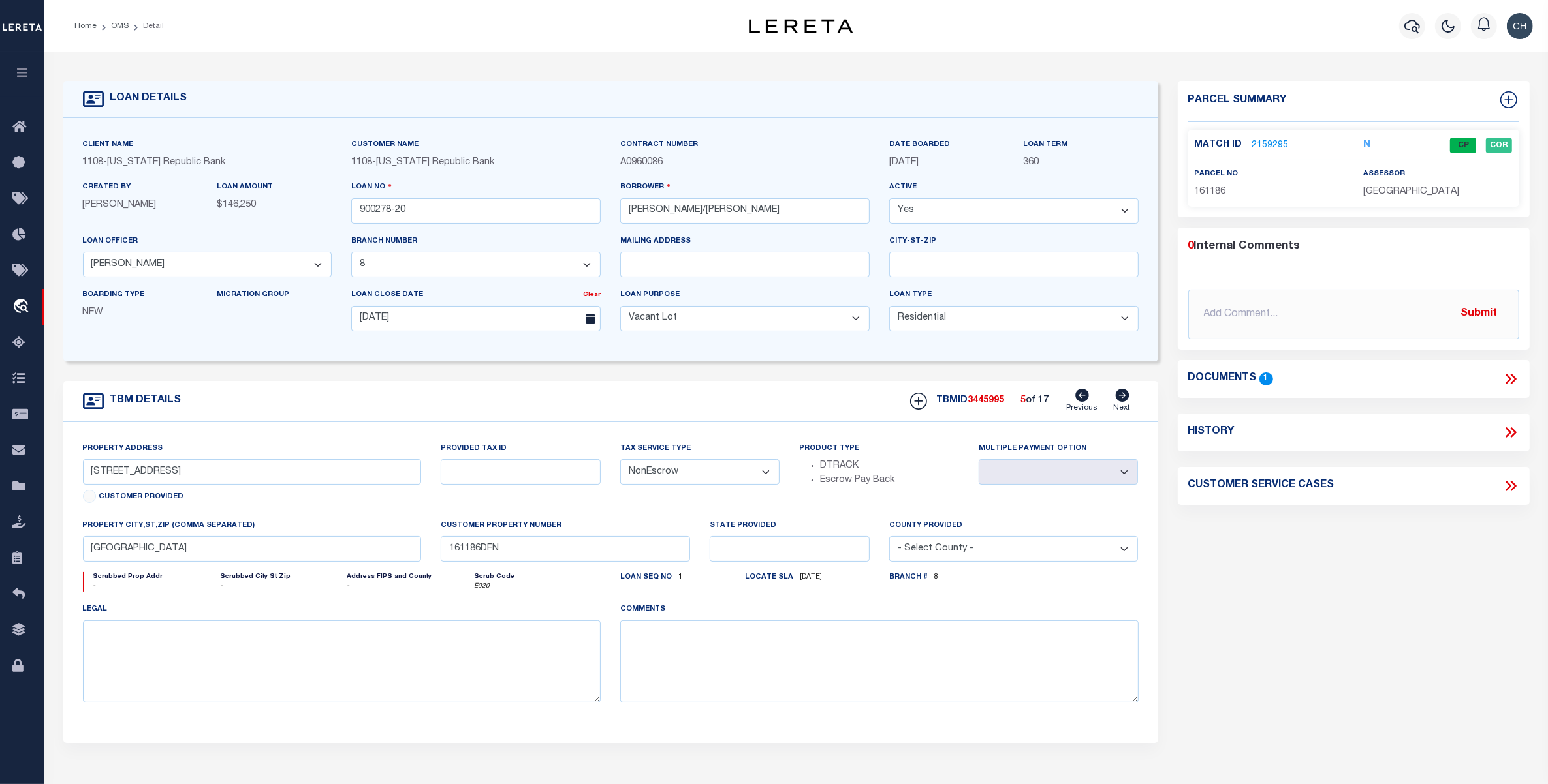
click at [1124, 399] on icon at bounding box center [1122, 395] width 15 height 13
type input "[STREET_ADDRESS]"
select select
type input "161187DEN"
click at [1124, 399] on icon at bounding box center [1122, 395] width 15 height 13
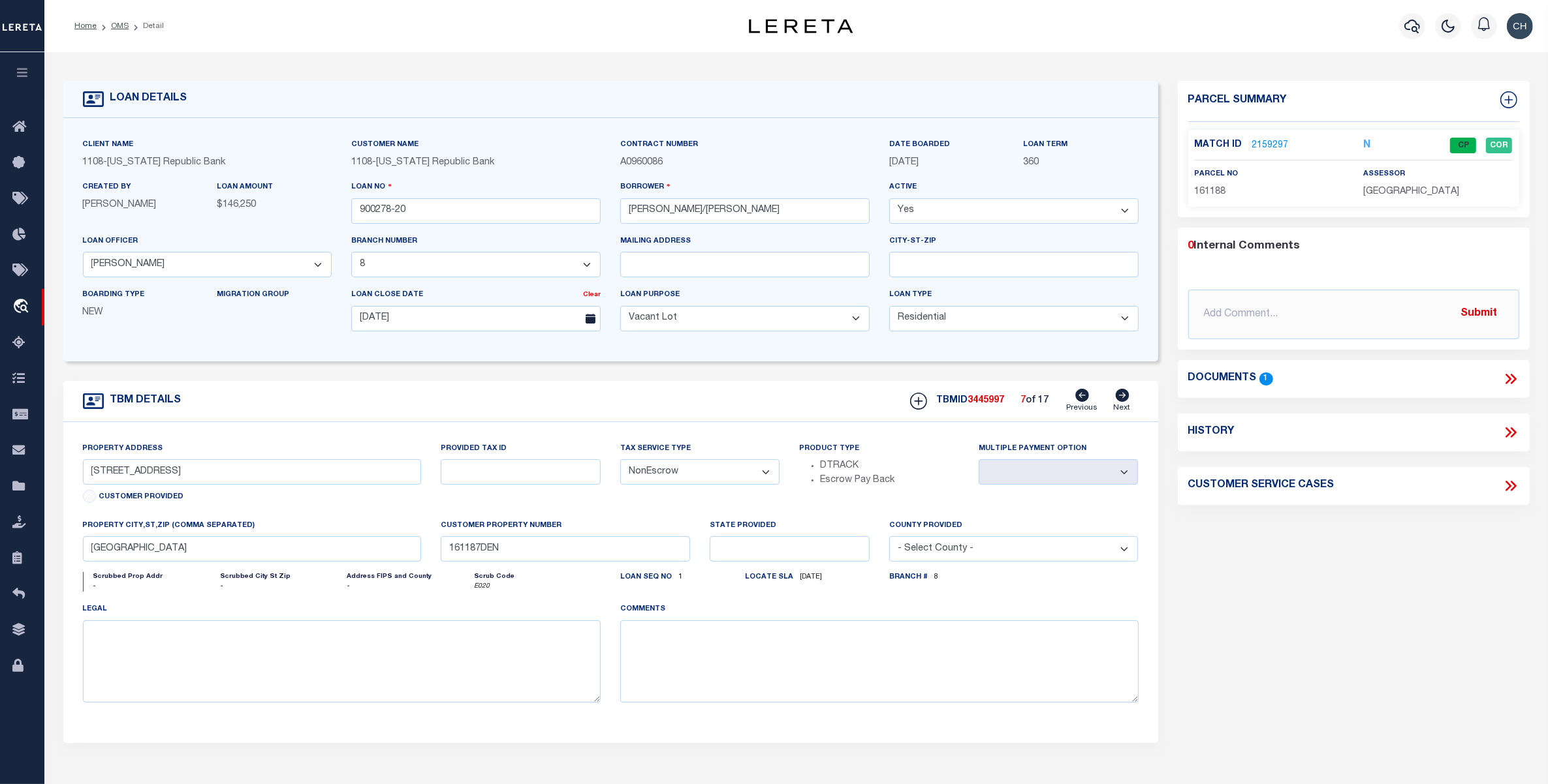
click at [1124, 399] on icon at bounding box center [1122, 395] width 15 height 13
type input "LOT 9 BLK [STREET_ADDRESS]"
select select
type input "[GEOGRAPHIC_DATA]"
type input "161188DEN"
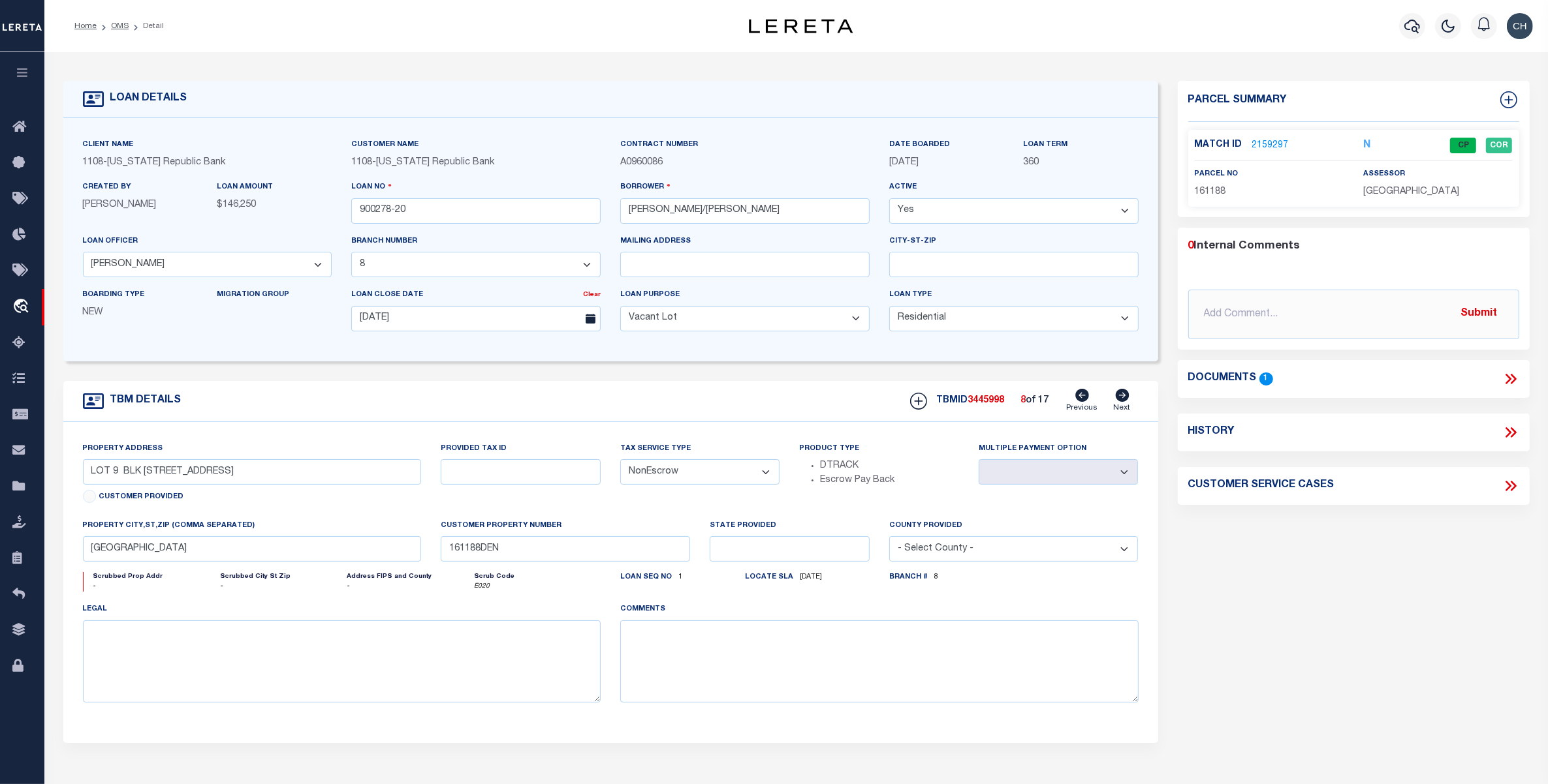
type input "LOT [STREET_ADDRESS]"
select select
type input "[GEOGRAPHIC_DATA]"
type input "161189DEN"
click at [1124, 399] on icon at bounding box center [1122, 395] width 15 height 13
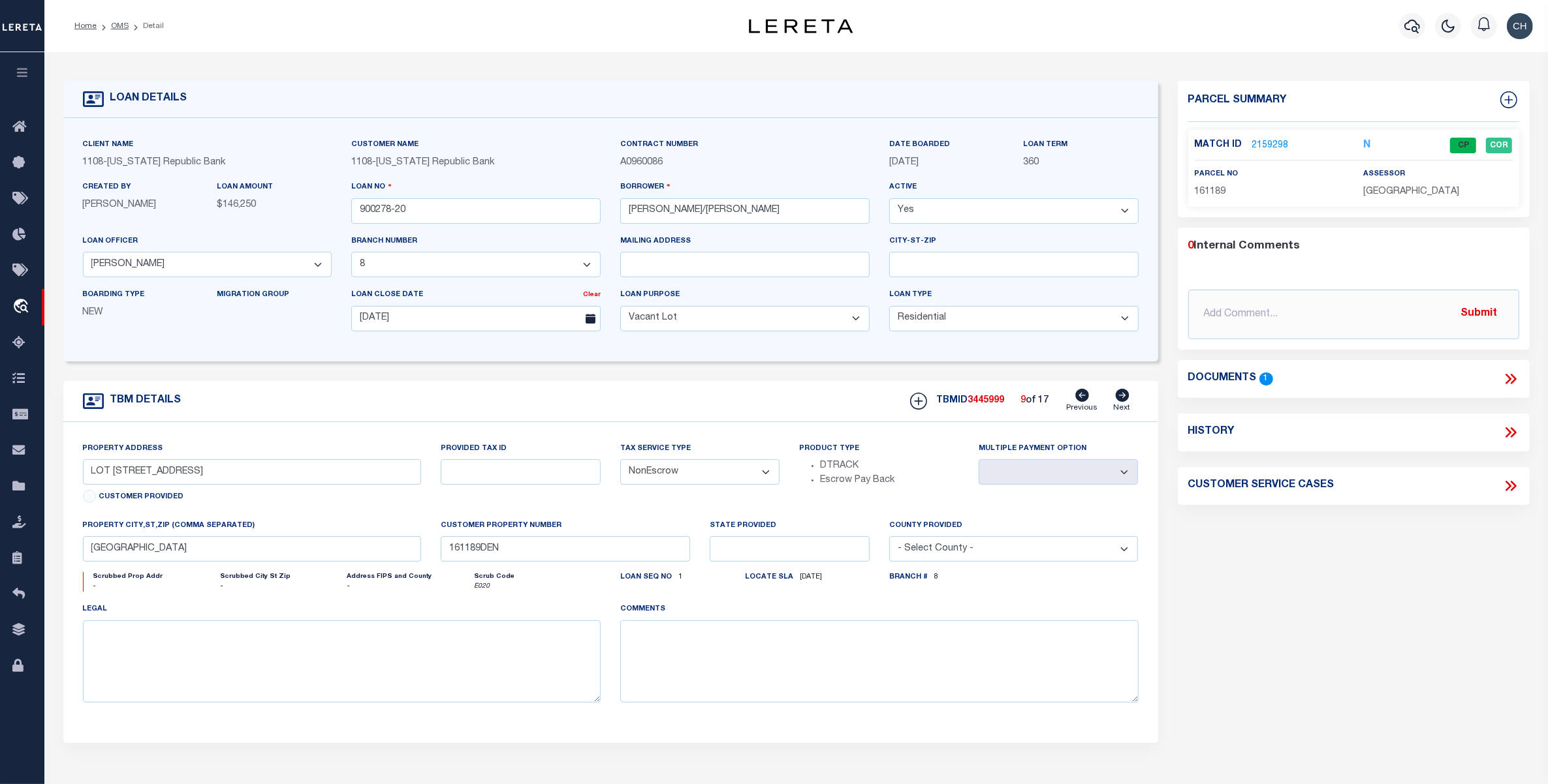
click at [1124, 399] on icon at bounding box center [1122, 395] width 15 height 13
type input "LOT [STREET_ADDRESS]"
select select
type input "161190DEN"
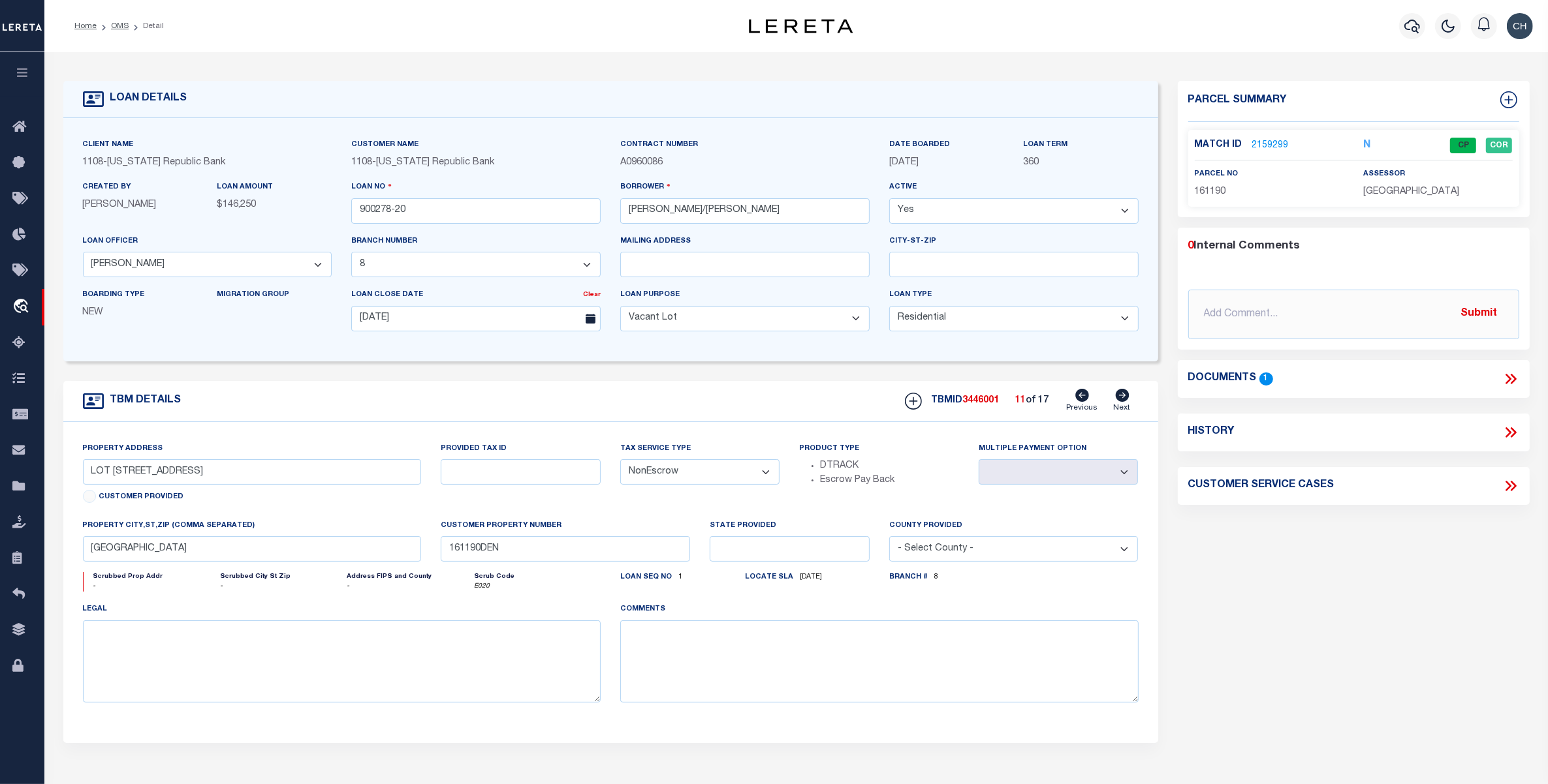
type input "LOT [STREET_ADDRESS]"
select select
type input "[GEOGRAPHIC_DATA]"
type input "161191DEN"
click at [1124, 399] on icon at bounding box center [1122, 395] width 15 height 13
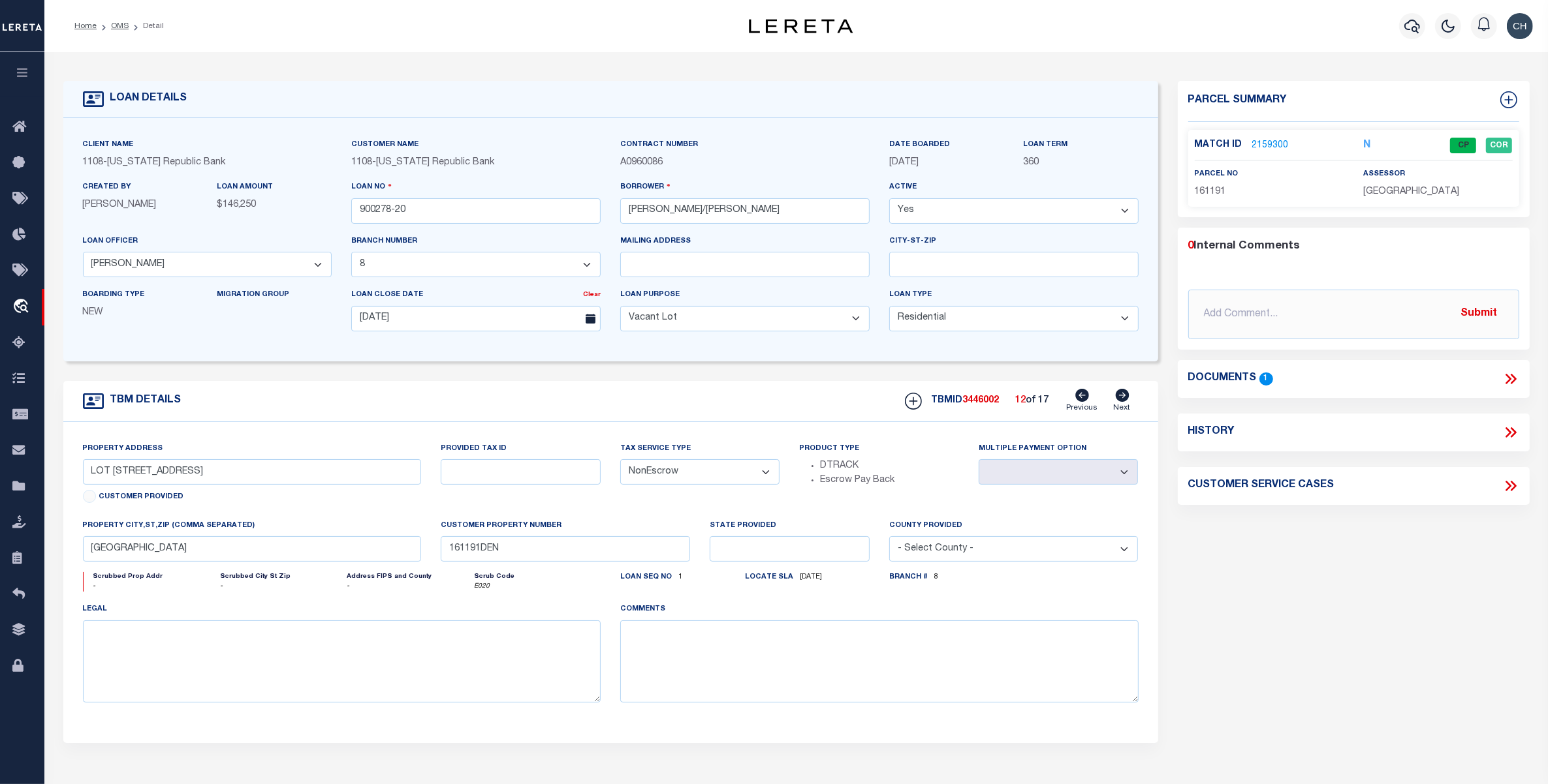
type input "[STREET_ADDRESS]"
select select
type input "[GEOGRAPHIC_DATA]"
type input "161192DEN"
click at [1124, 399] on icon at bounding box center [1122, 395] width 15 height 13
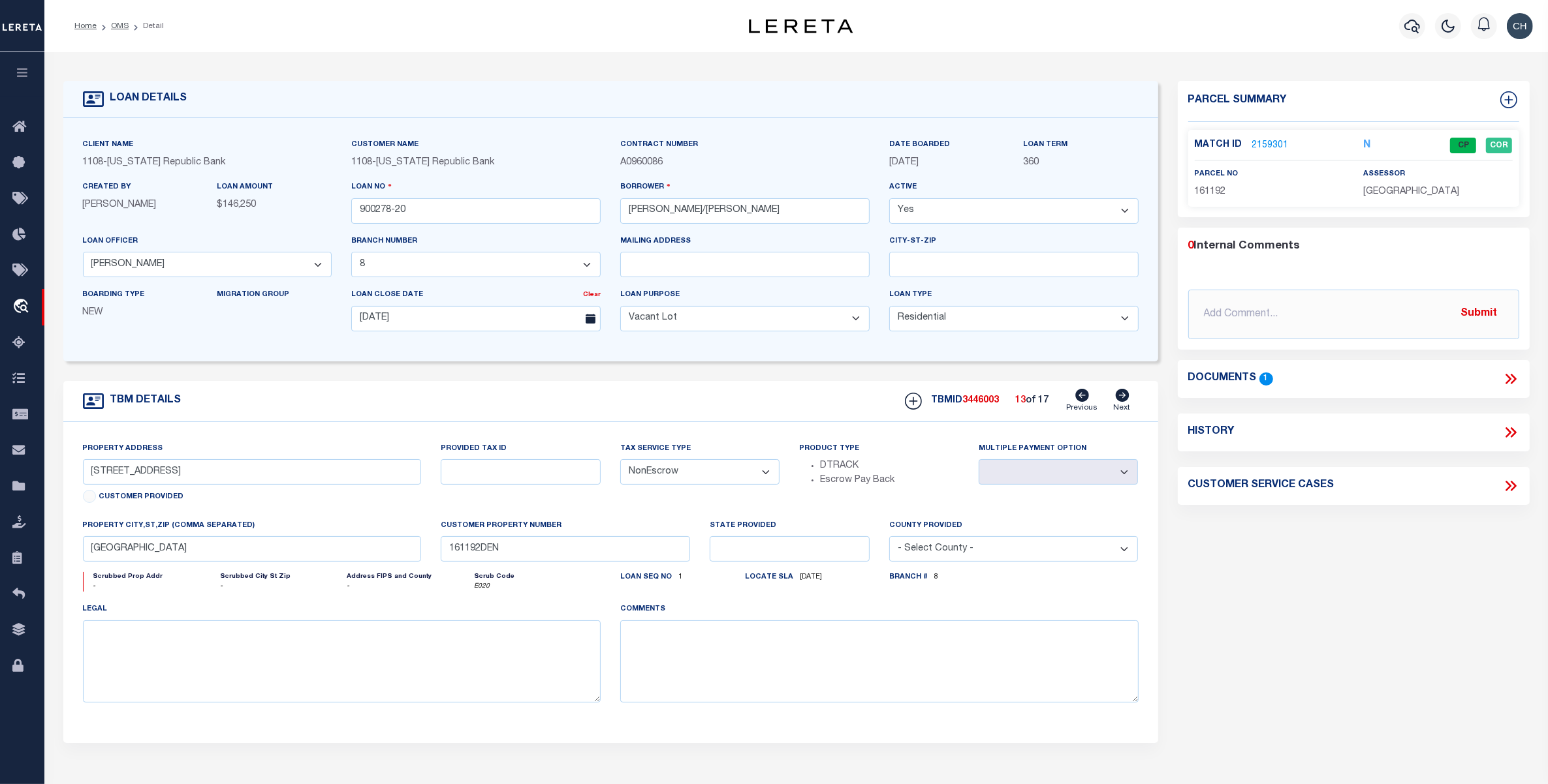
type input "[STREET_ADDRESS]"
select select
type input "[GEOGRAPHIC_DATA]"
type input "161193DEN"
type input "LOT 17 B;LK 24 W BOARD ST"
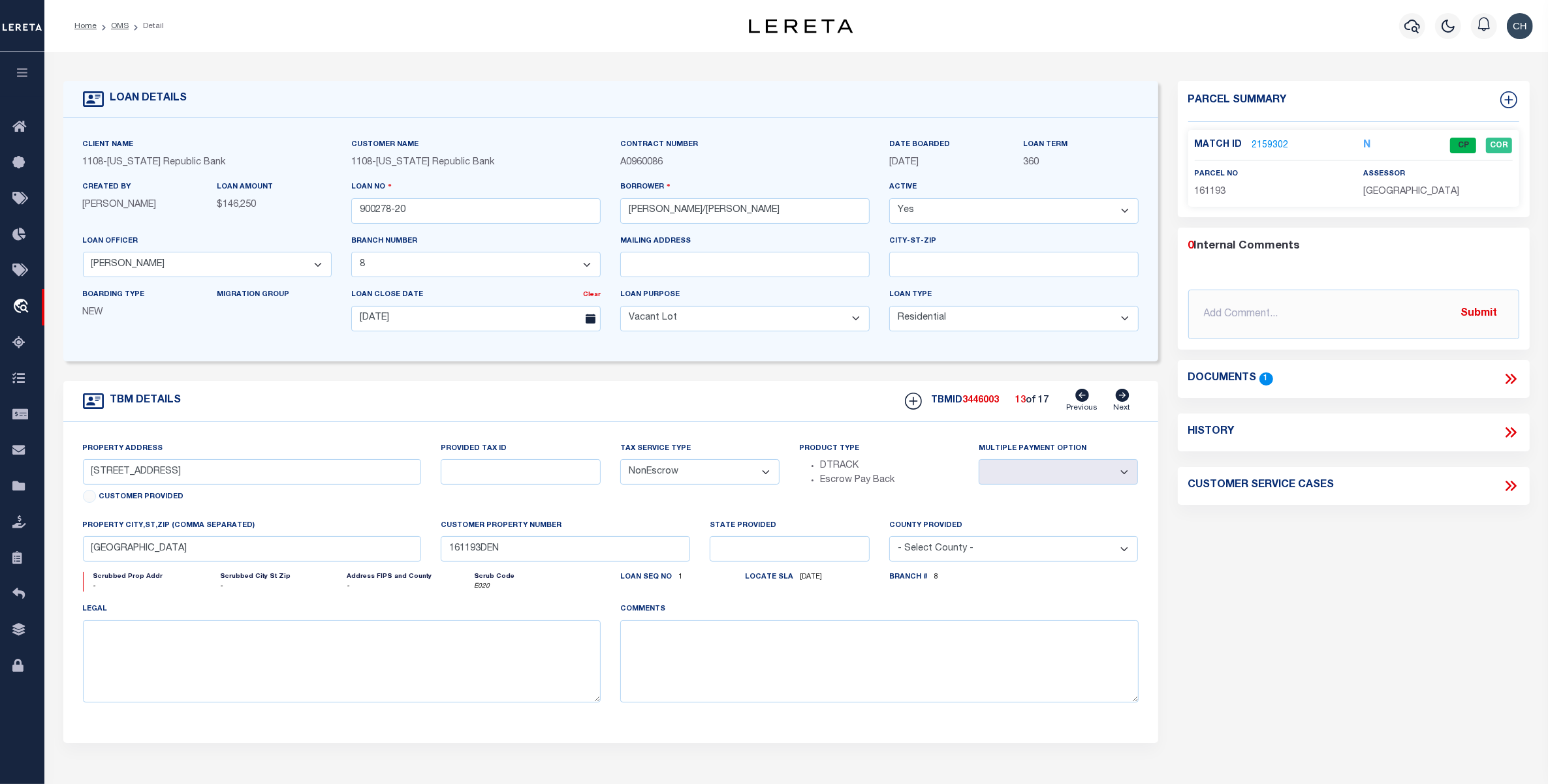
select select
type input "161194DEN"
click at [1124, 399] on icon at bounding box center [1122, 395] width 15 height 13
type input "LOT [STREET_ADDRESS]"
select select
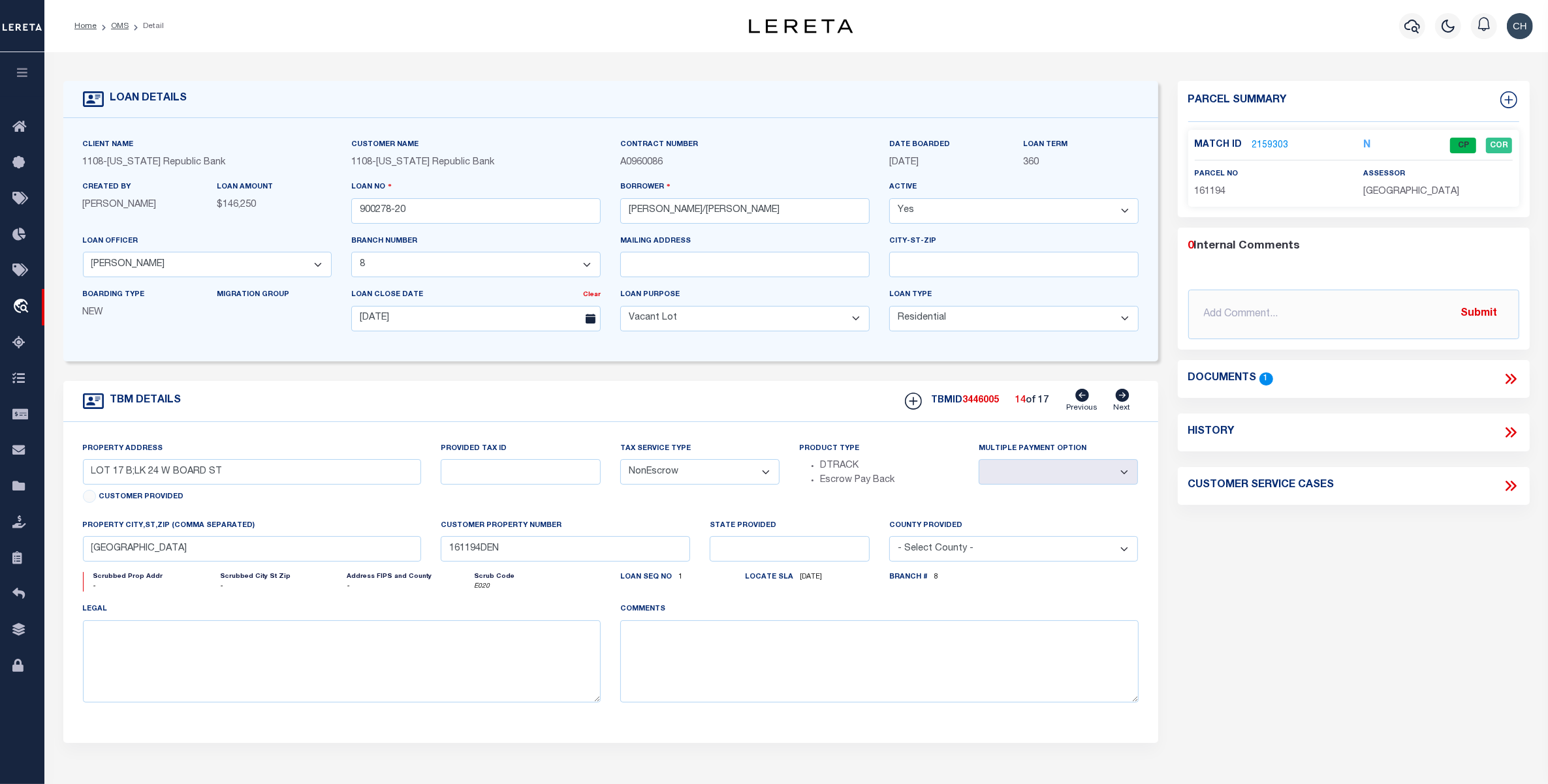
type input "[GEOGRAPHIC_DATA]"
type input "161195DEN"
click at [1124, 399] on icon at bounding box center [1122, 395] width 15 height 13
type input "[STREET_ADDRESS]"
select select
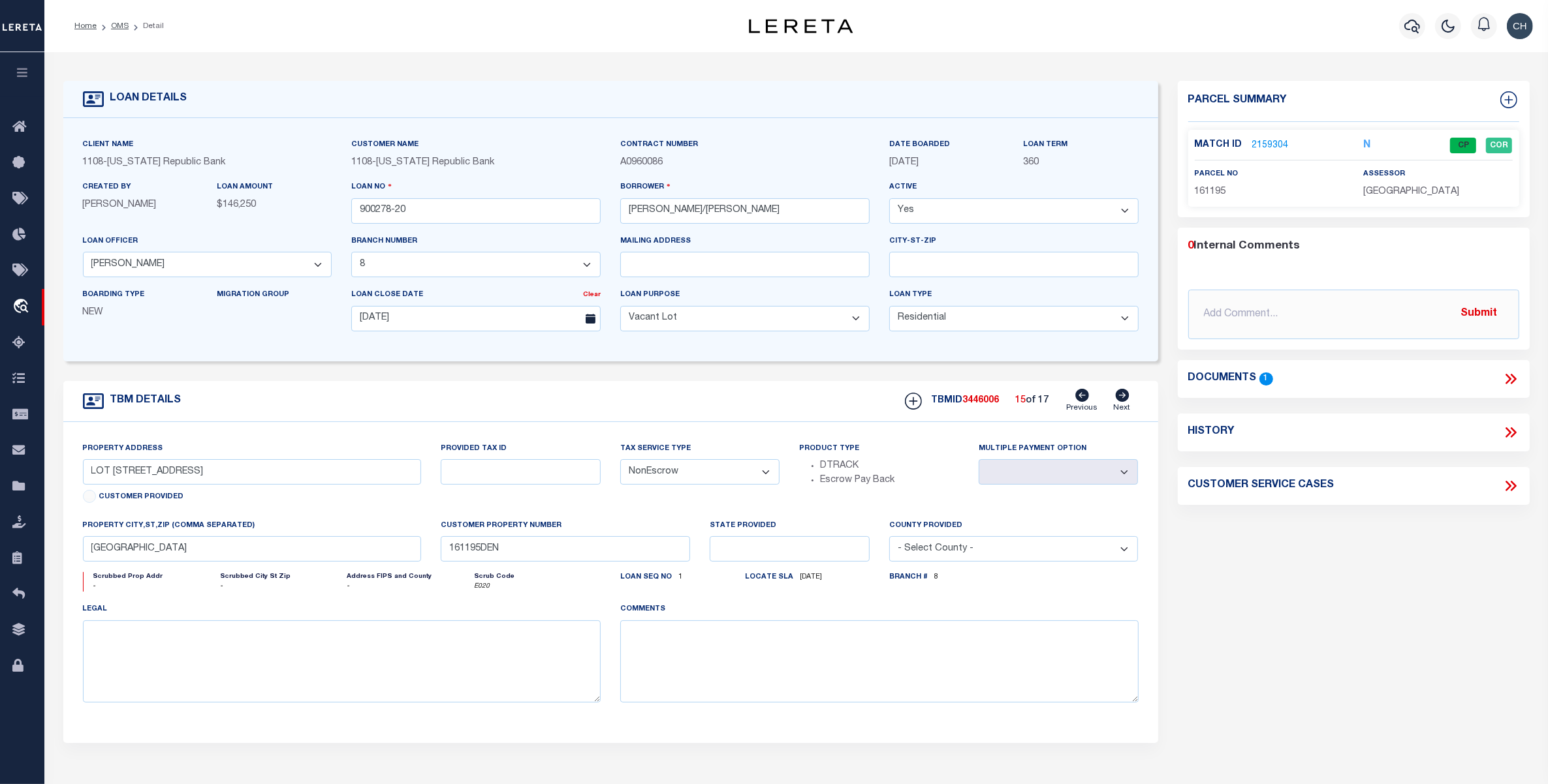
type input "[GEOGRAPHIC_DATA]"
type input "40994DEN"
click at [1124, 399] on icon at bounding box center [1122, 395] width 15 height 13
type input "[STREET_ADDRESS]"
select select
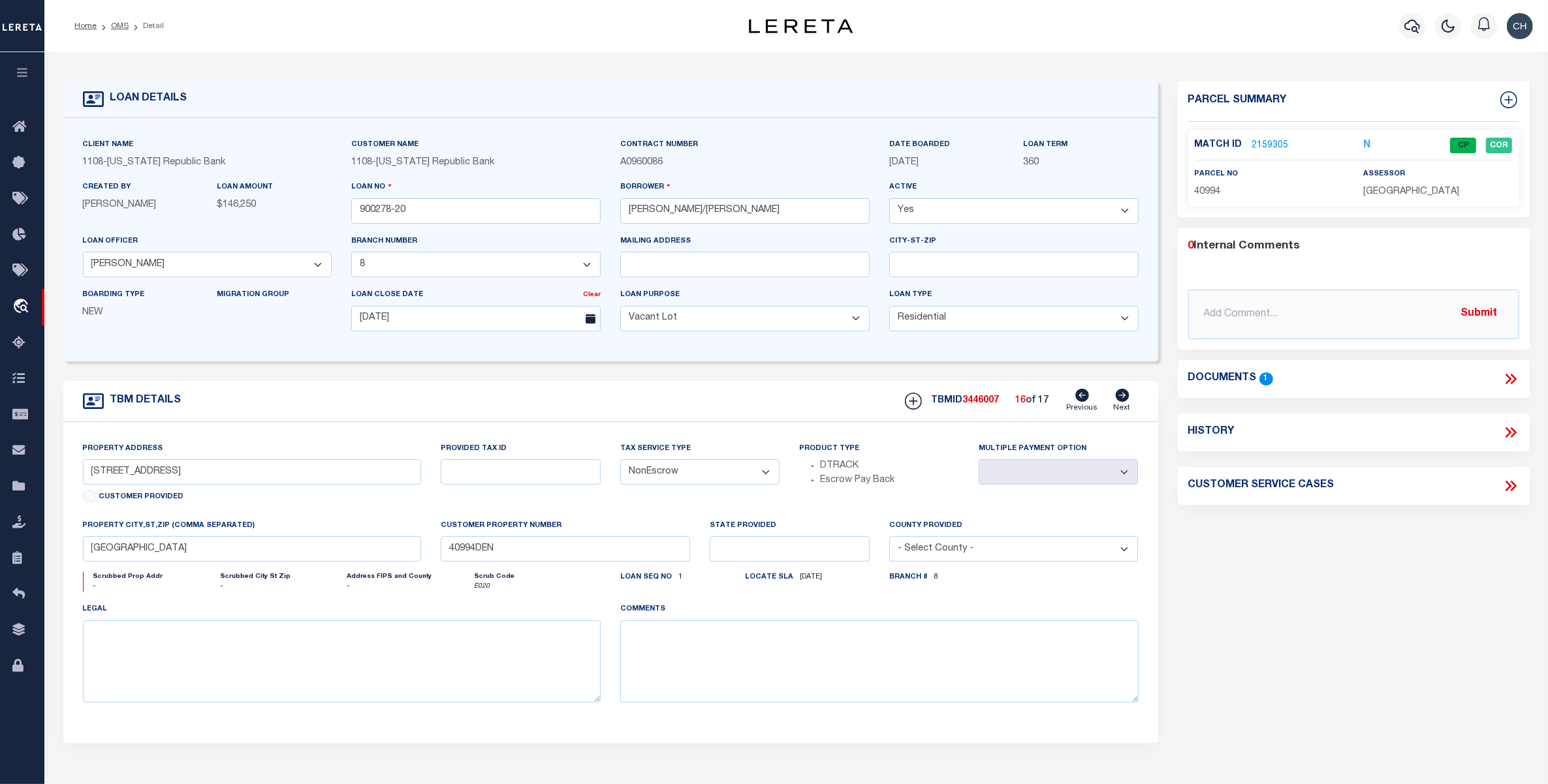
type input "41001DEN"
click at [1081, 400] on icon at bounding box center [1082, 395] width 14 height 13
type input "[STREET_ADDRESS]"
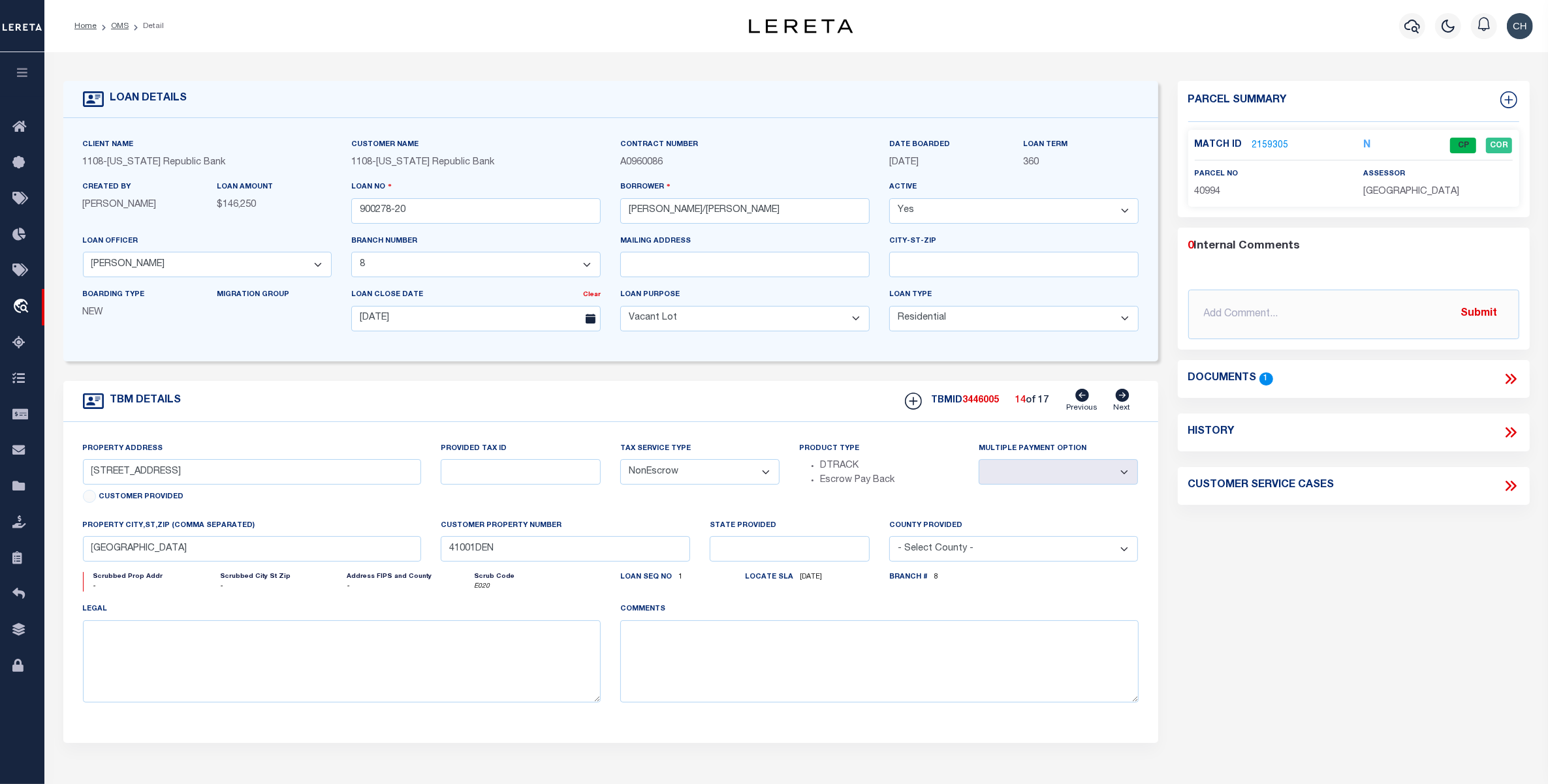
select select
type input "40994DEN"
click at [1081, 400] on icon at bounding box center [1082, 395] width 14 height 13
type input "LOT [STREET_ADDRESS]"
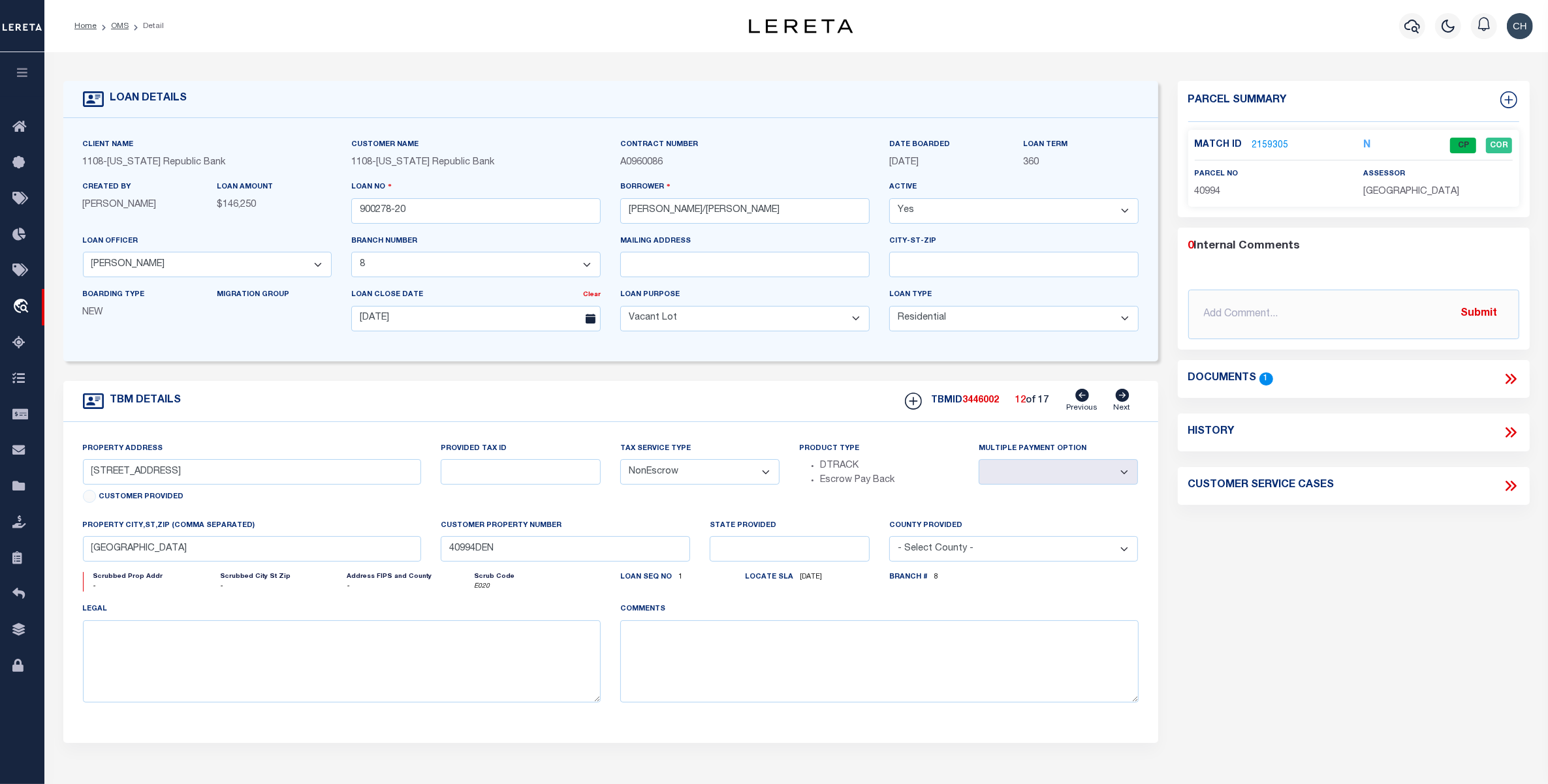
select select
type input "[GEOGRAPHIC_DATA]"
click at [1081, 400] on icon at bounding box center [1082, 395] width 14 height 13
click at [1081, 399] on icon at bounding box center [1082, 395] width 14 height 13
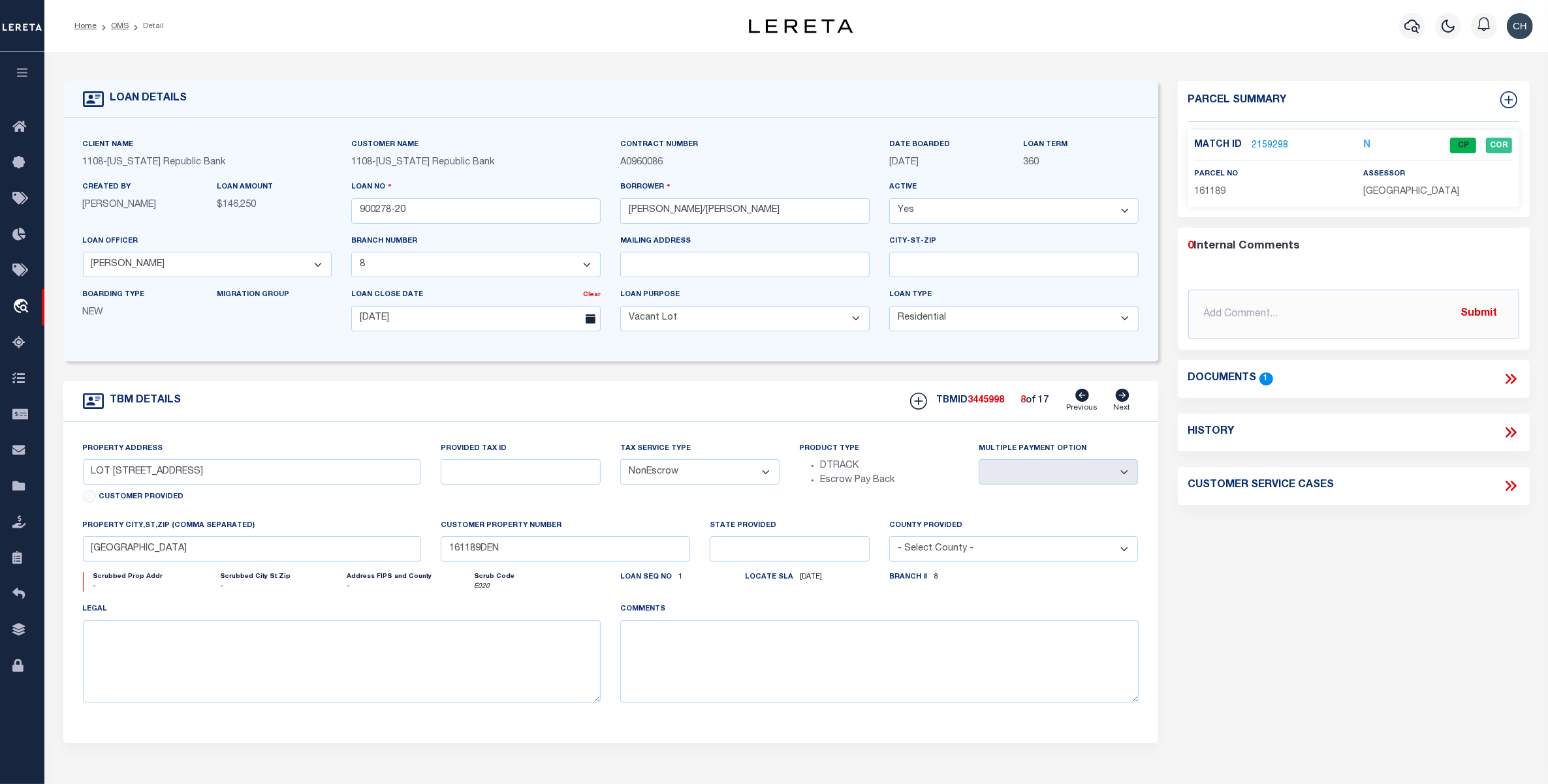
click at [1273, 145] on link "2159298" at bounding box center [1271, 146] width 37 height 14
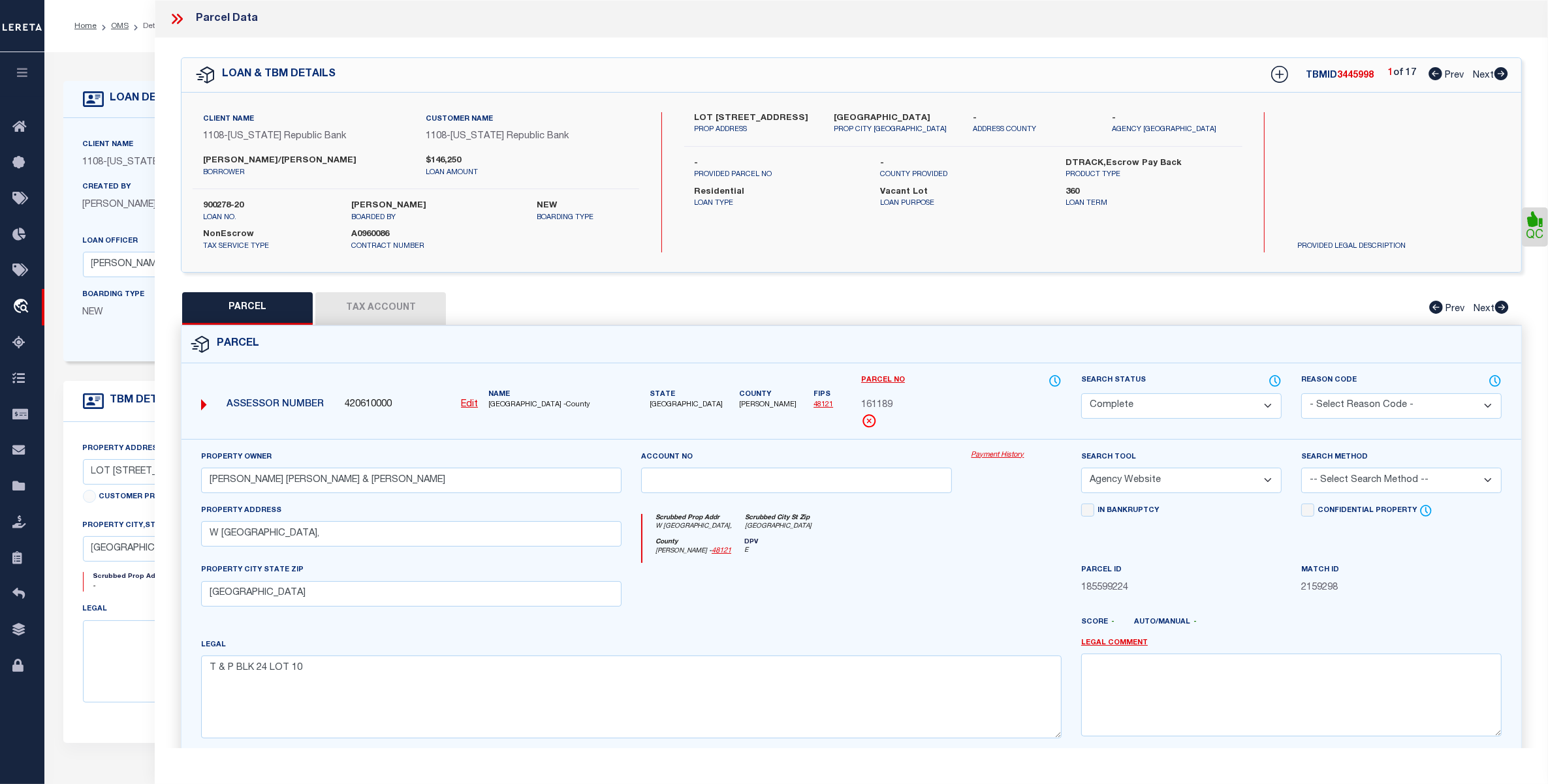
click at [175, 17] on icon at bounding box center [174, 19] width 6 height 10
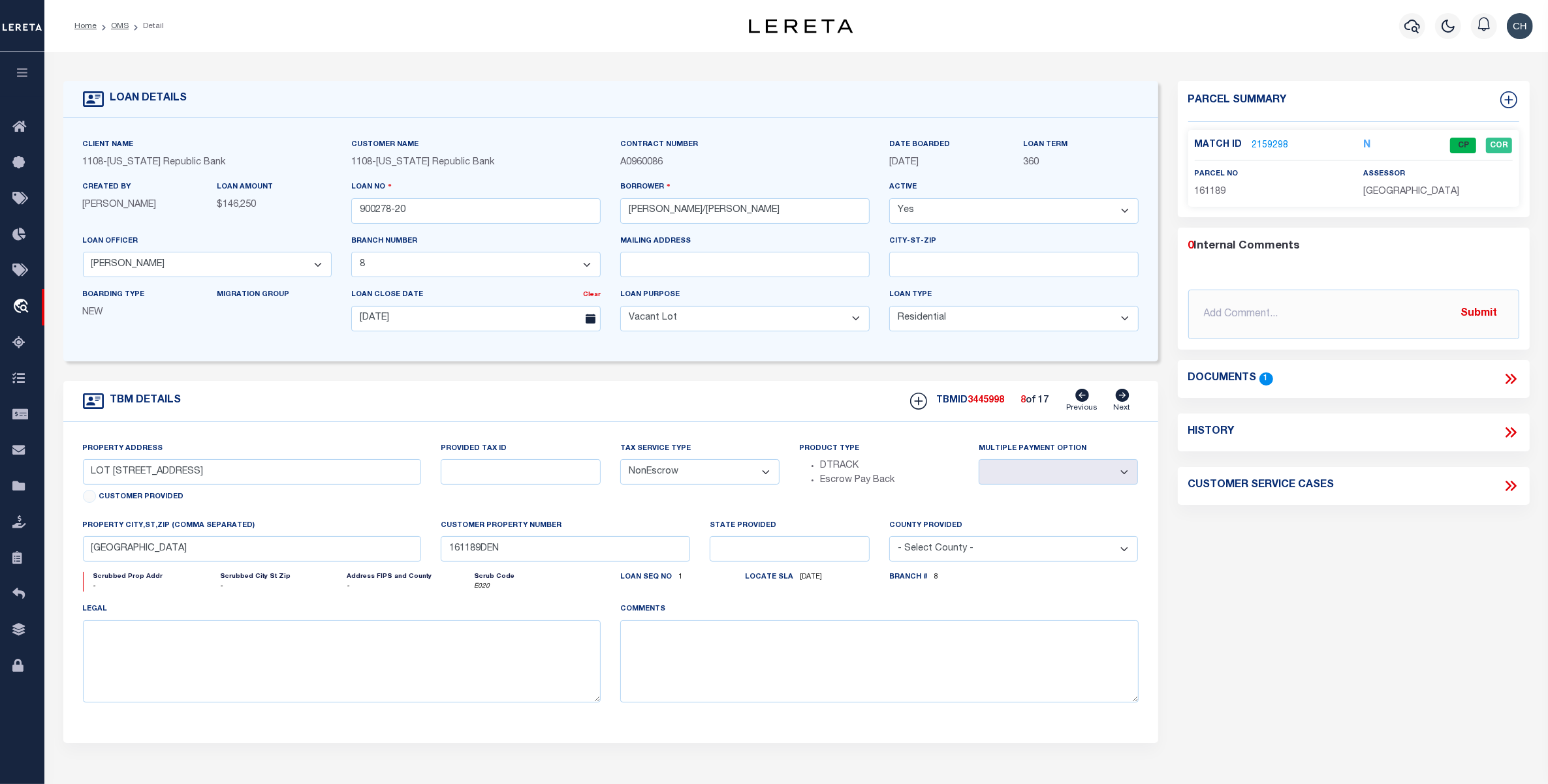
click at [1084, 399] on icon at bounding box center [1082, 395] width 14 height 13
click at [1270, 144] on link "2159297" at bounding box center [1271, 146] width 37 height 14
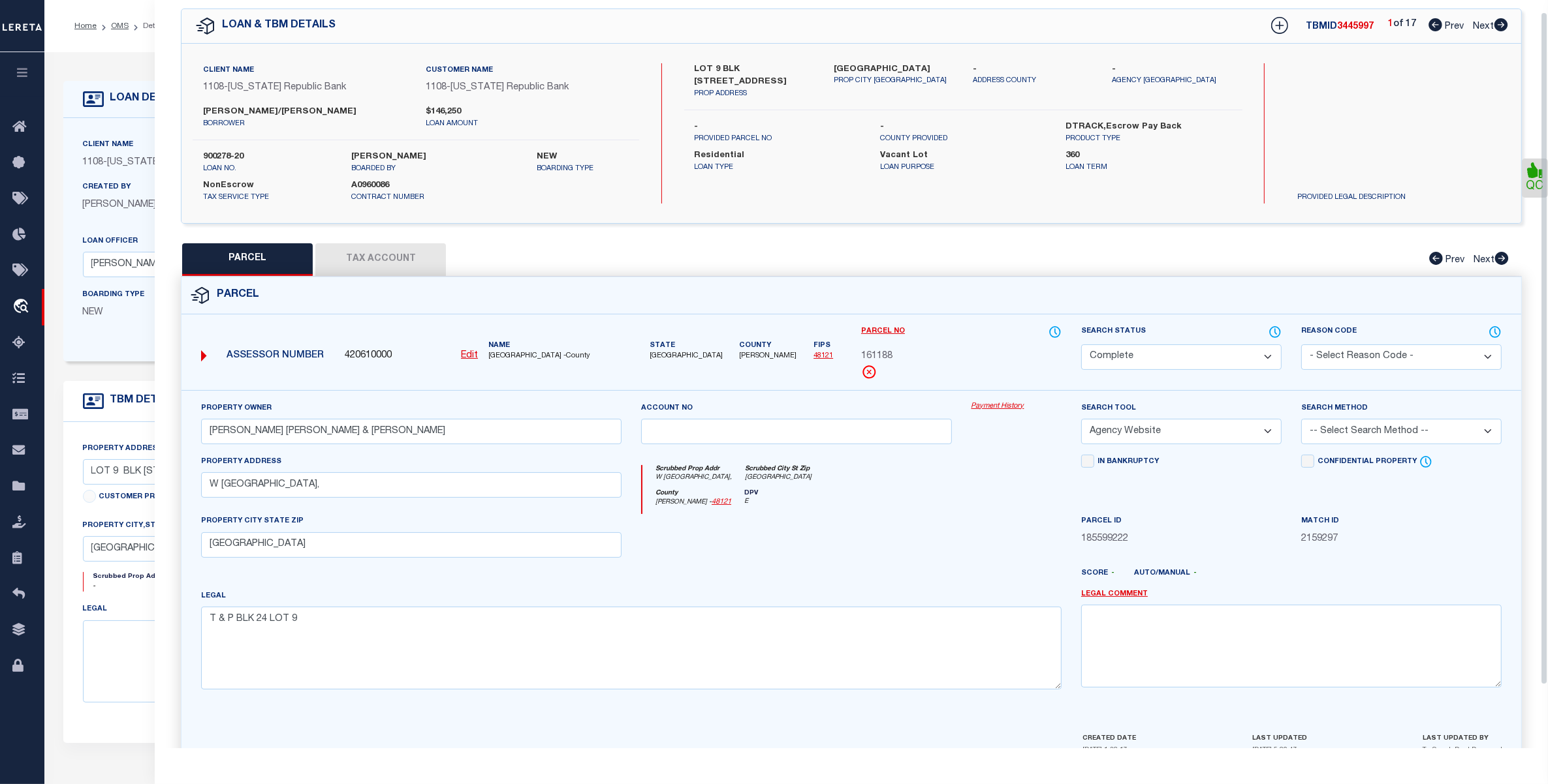
scroll to position [83, 0]
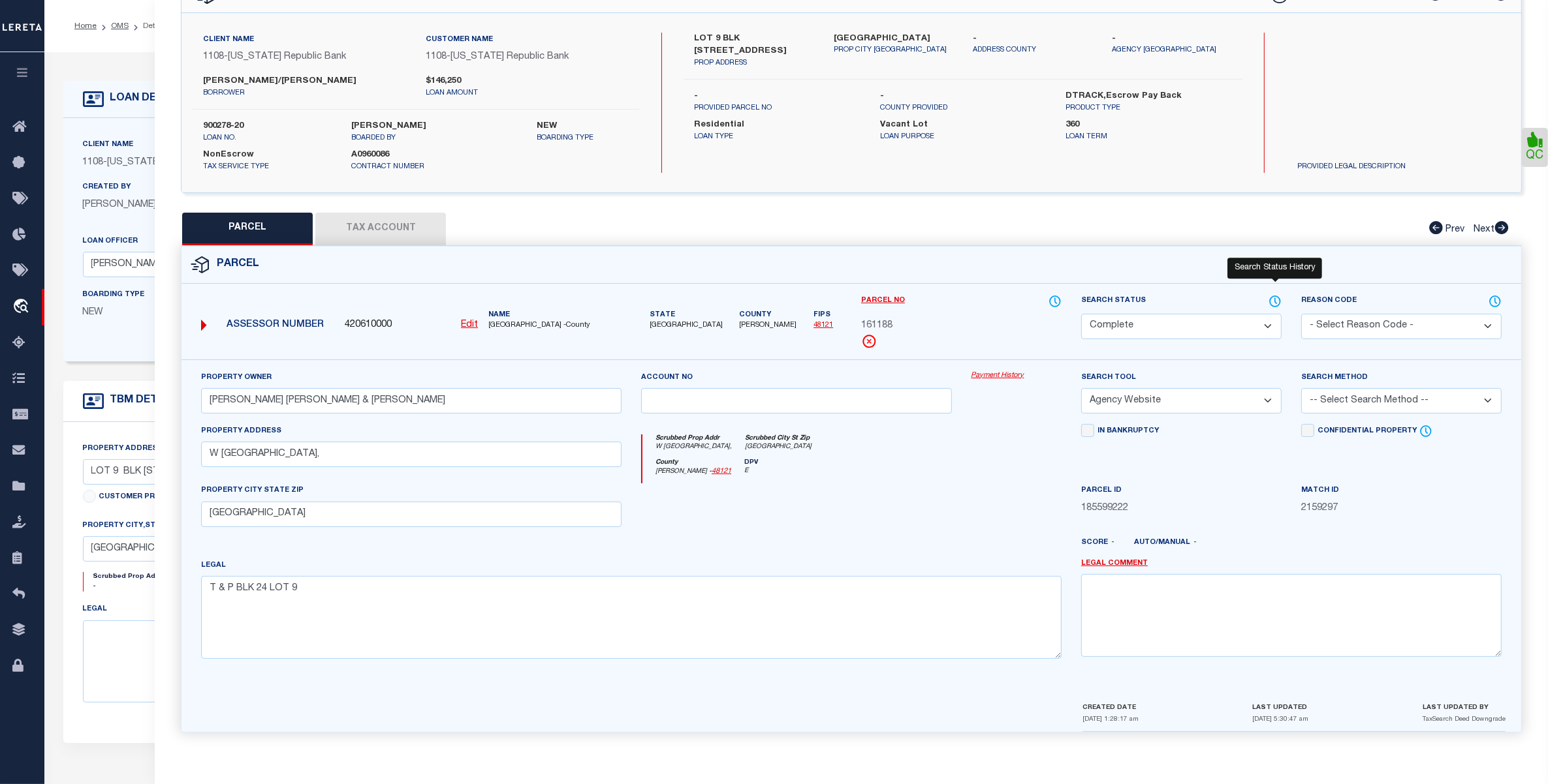
click at [1275, 298] on icon at bounding box center [1276, 301] width 2 height 5
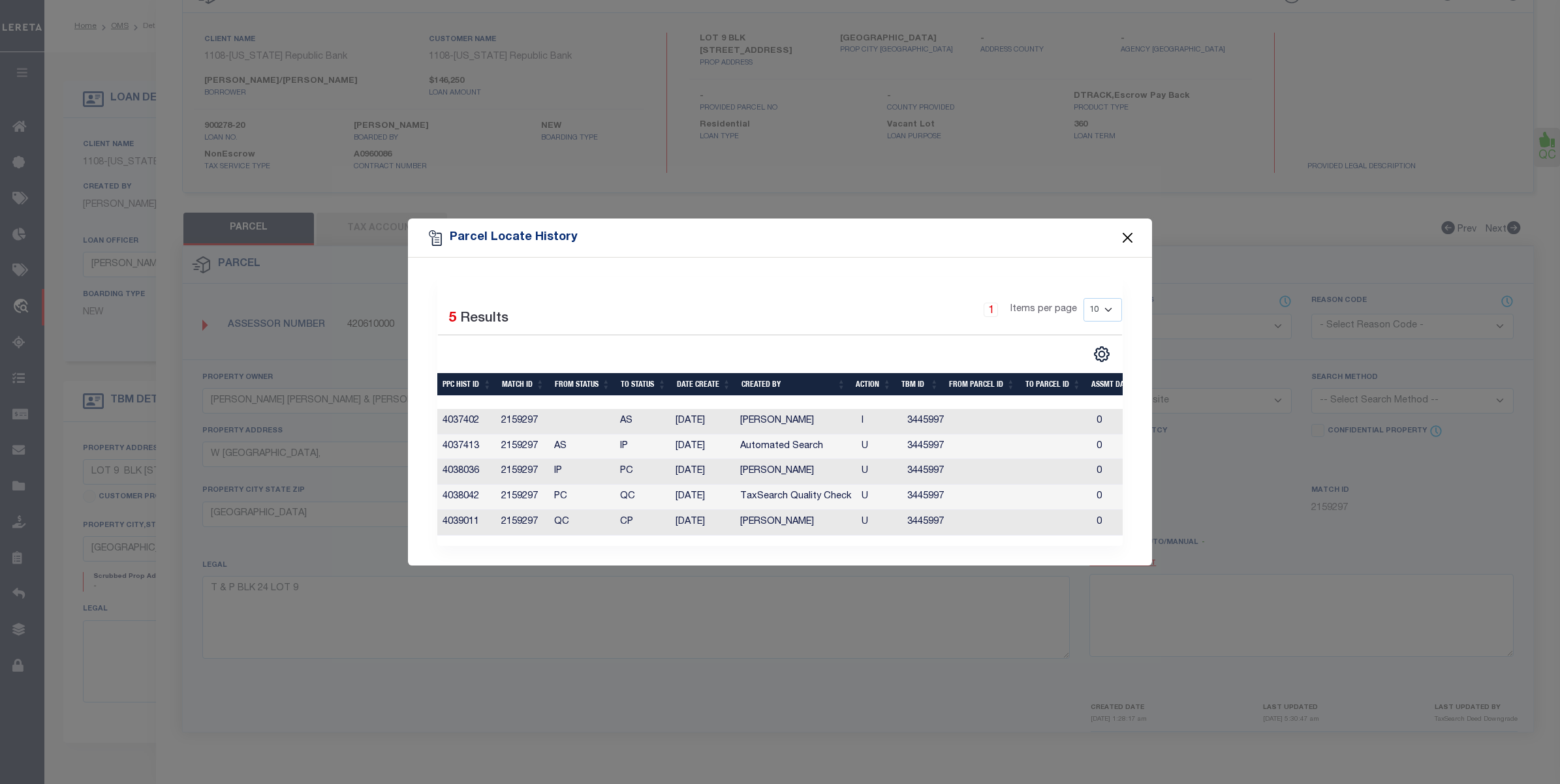
click at [1125, 238] on button "Close" at bounding box center [1129, 238] width 17 height 17
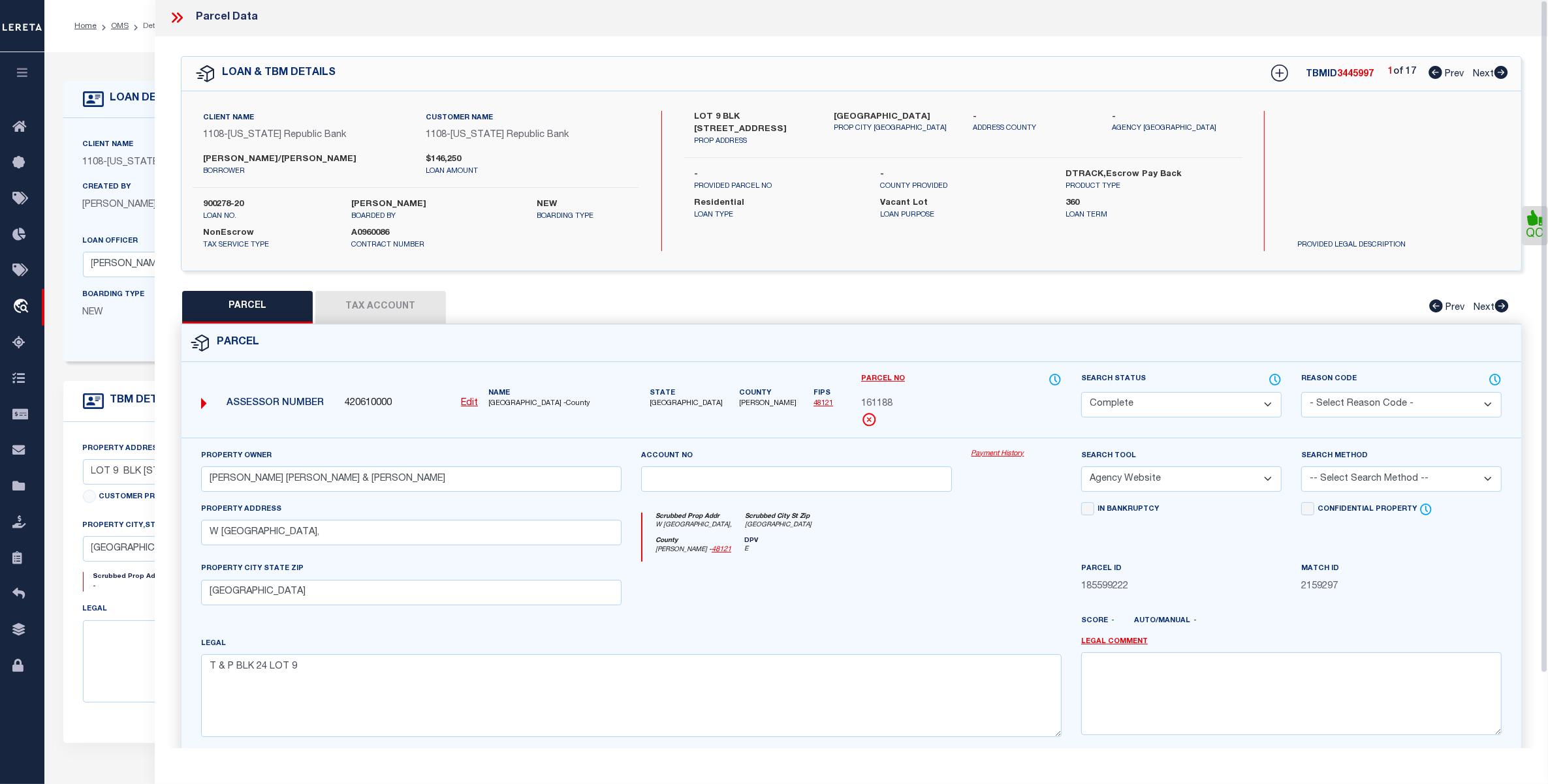
scroll to position [0, 0]
click at [173, 18] on icon at bounding box center [177, 19] width 17 height 17
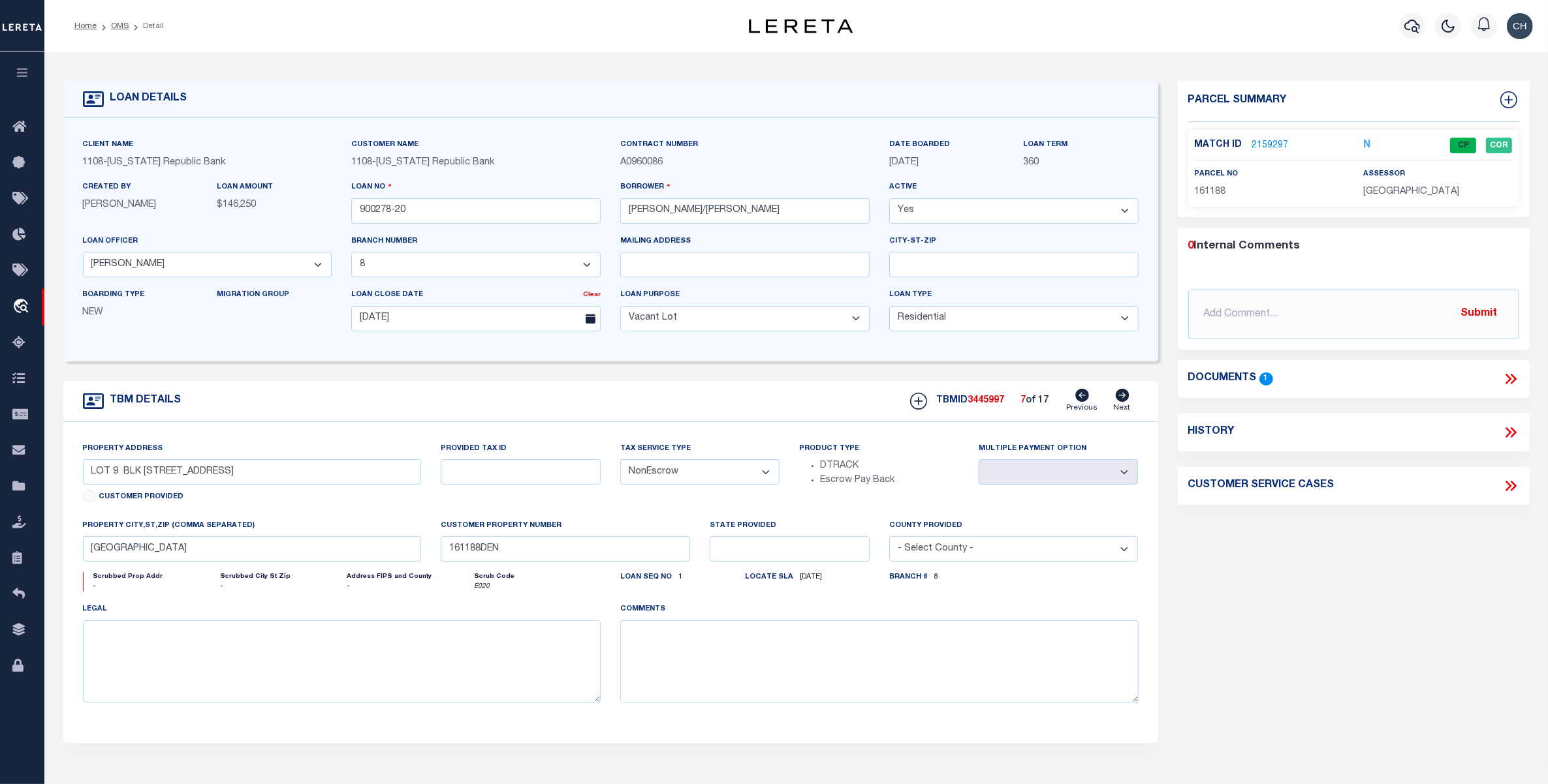
click at [1079, 399] on icon at bounding box center [1082, 395] width 14 height 13
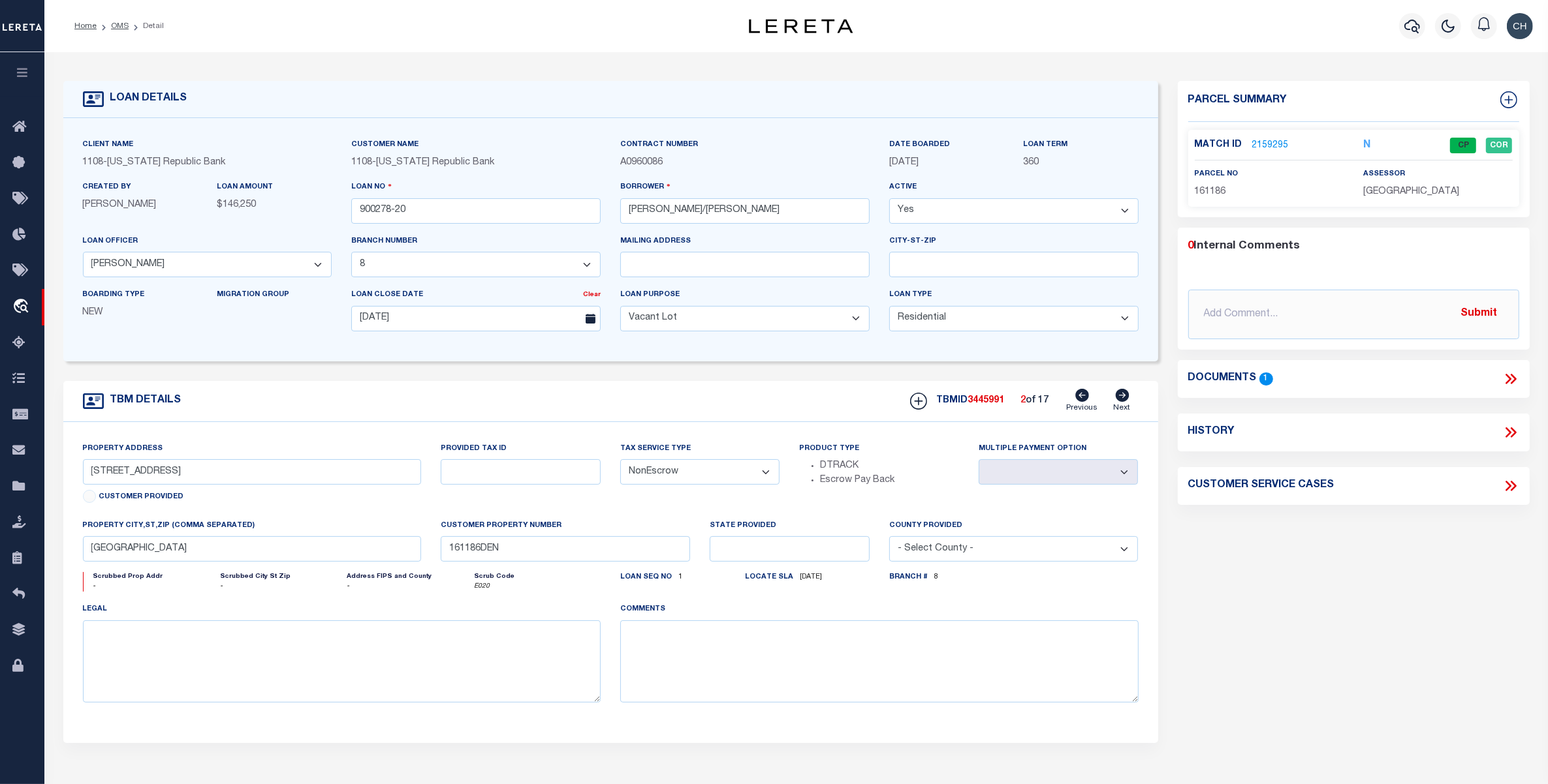
click at [1079, 399] on icon at bounding box center [1082, 395] width 14 height 13
click at [1122, 399] on icon at bounding box center [1122, 395] width 14 height 13
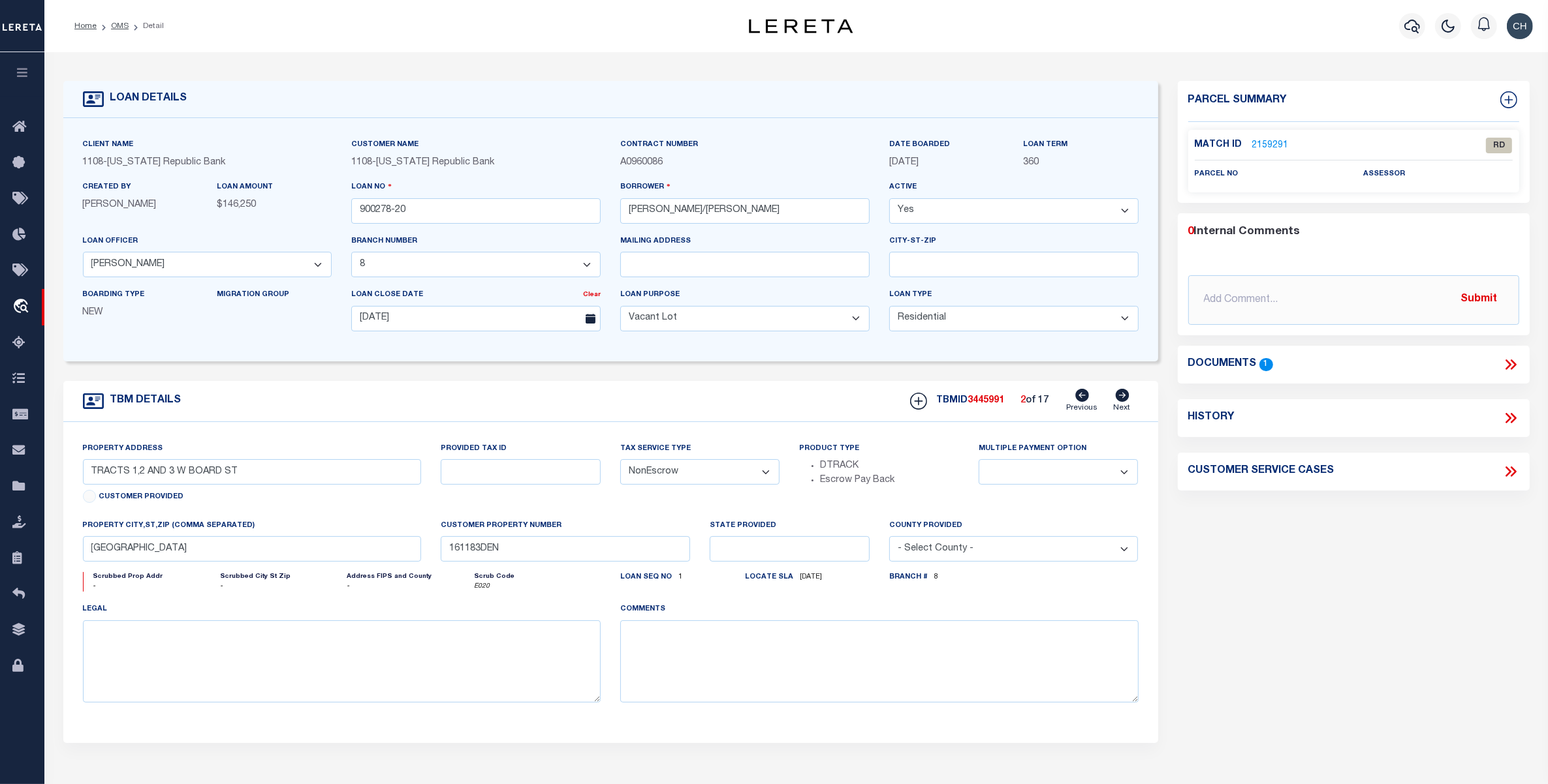
click at [1064, 399] on div "TBMID 3445991 2 of 17 Previous Next" at bounding box center [1019, 401] width 238 height 25
click at [121, 24] on link "OMS" at bounding box center [120, 26] width 17 height 8
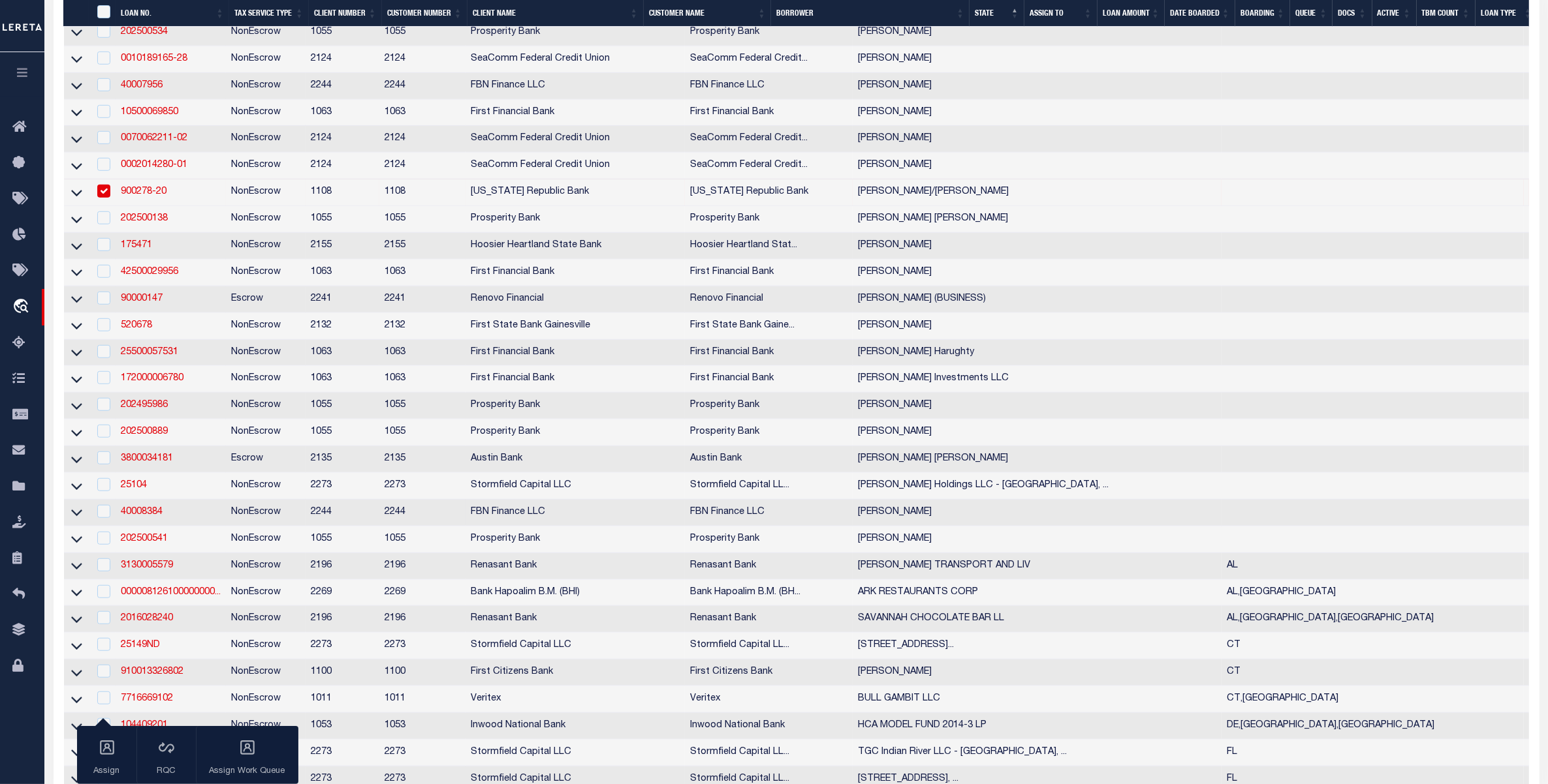
scroll to position [1142, 0]
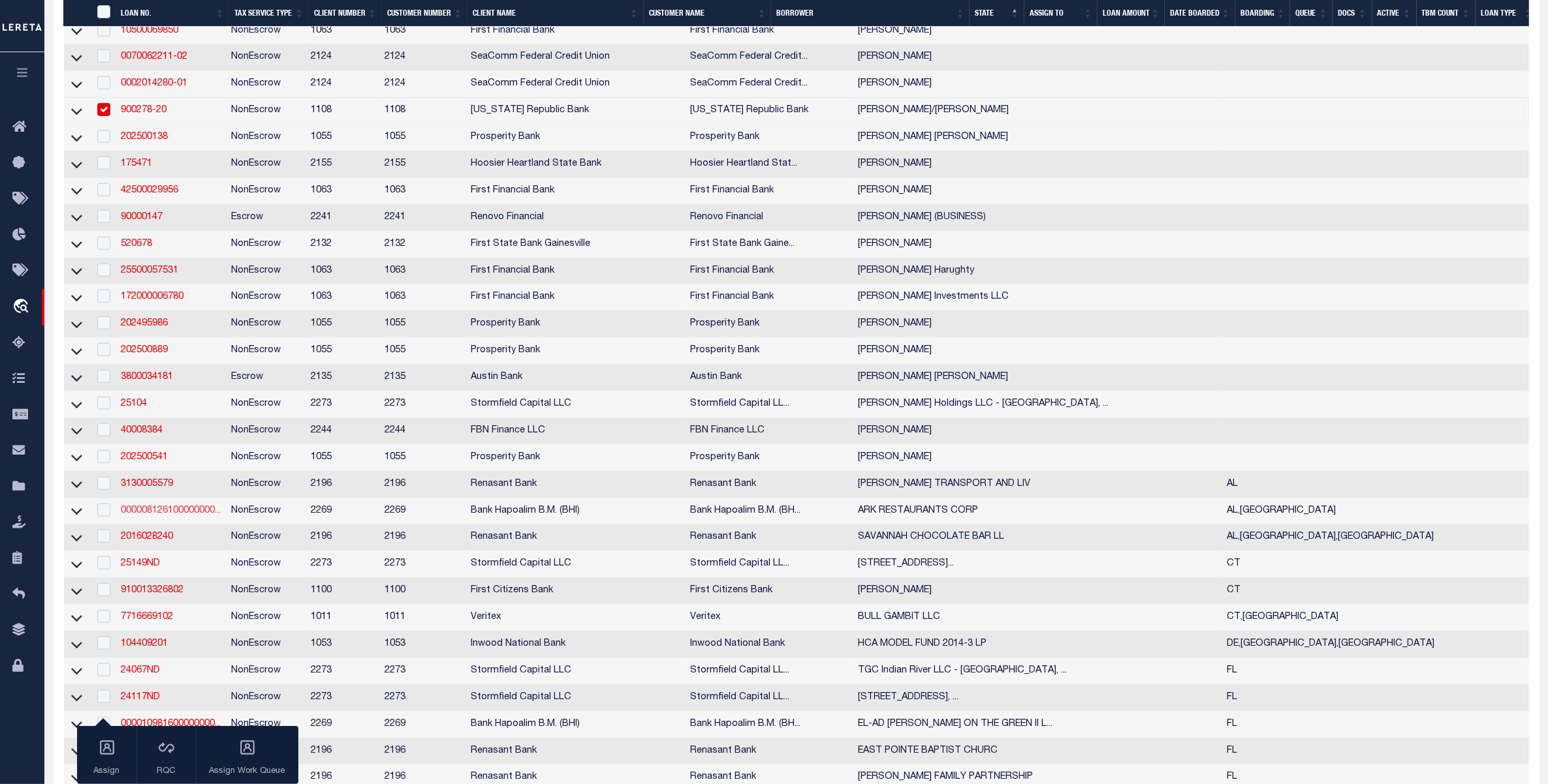
click at [182, 515] on link "000008126100000000..." at bounding box center [170, 511] width 100 height 10
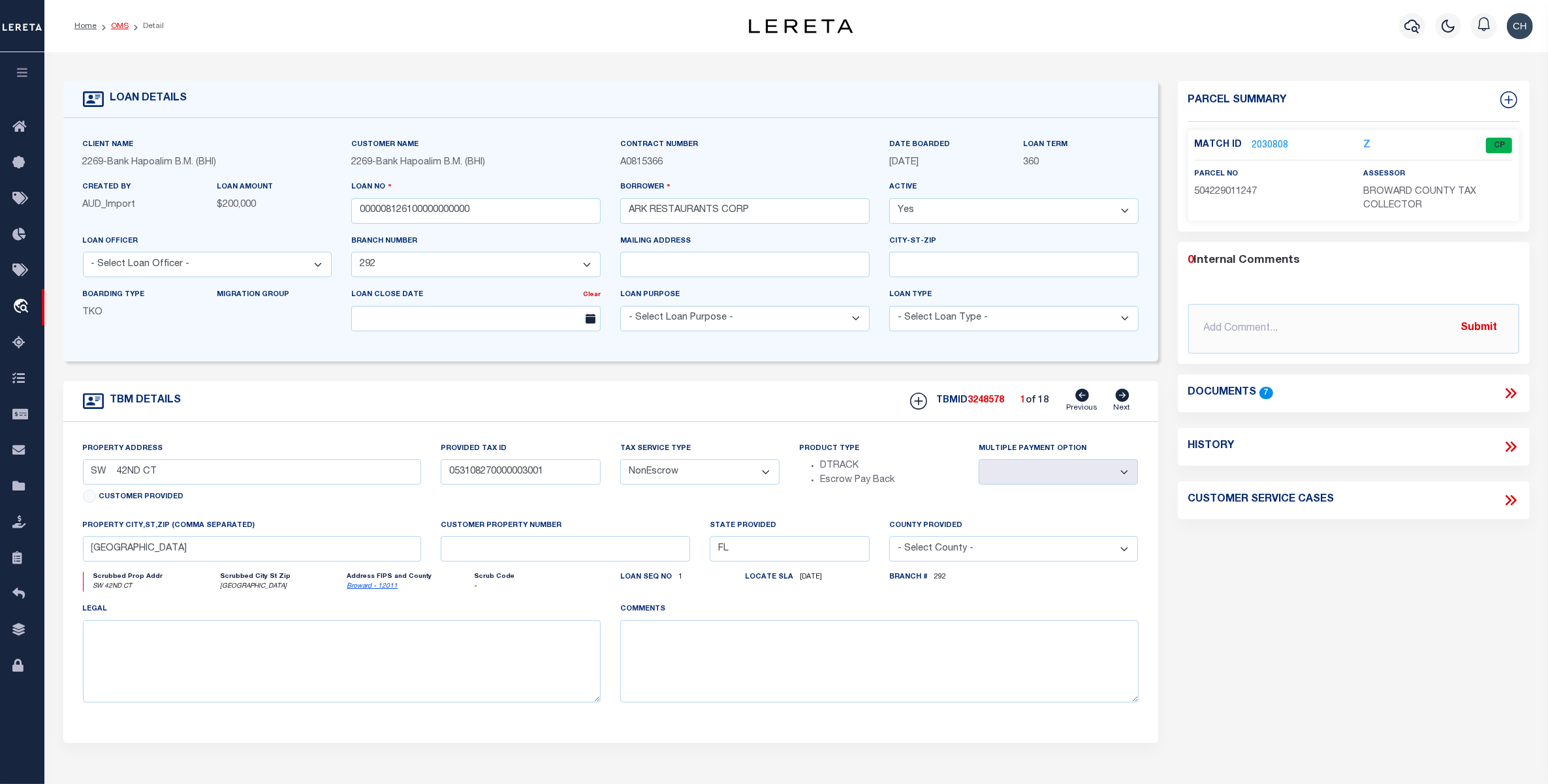
click at [118, 23] on link "OMS" at bounding box center [120, 26] width 17 height 8
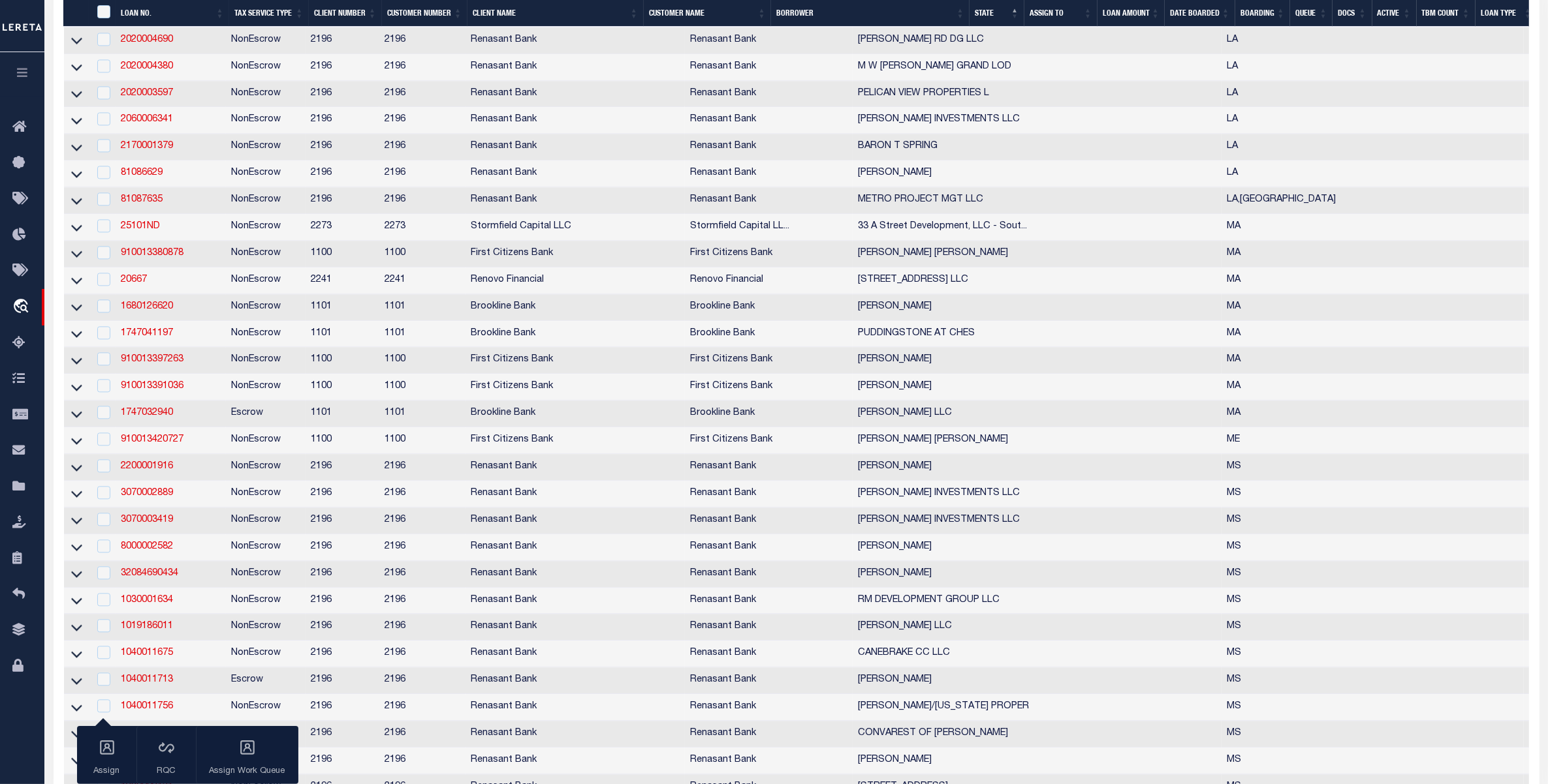
scroll to position [3671, 0]
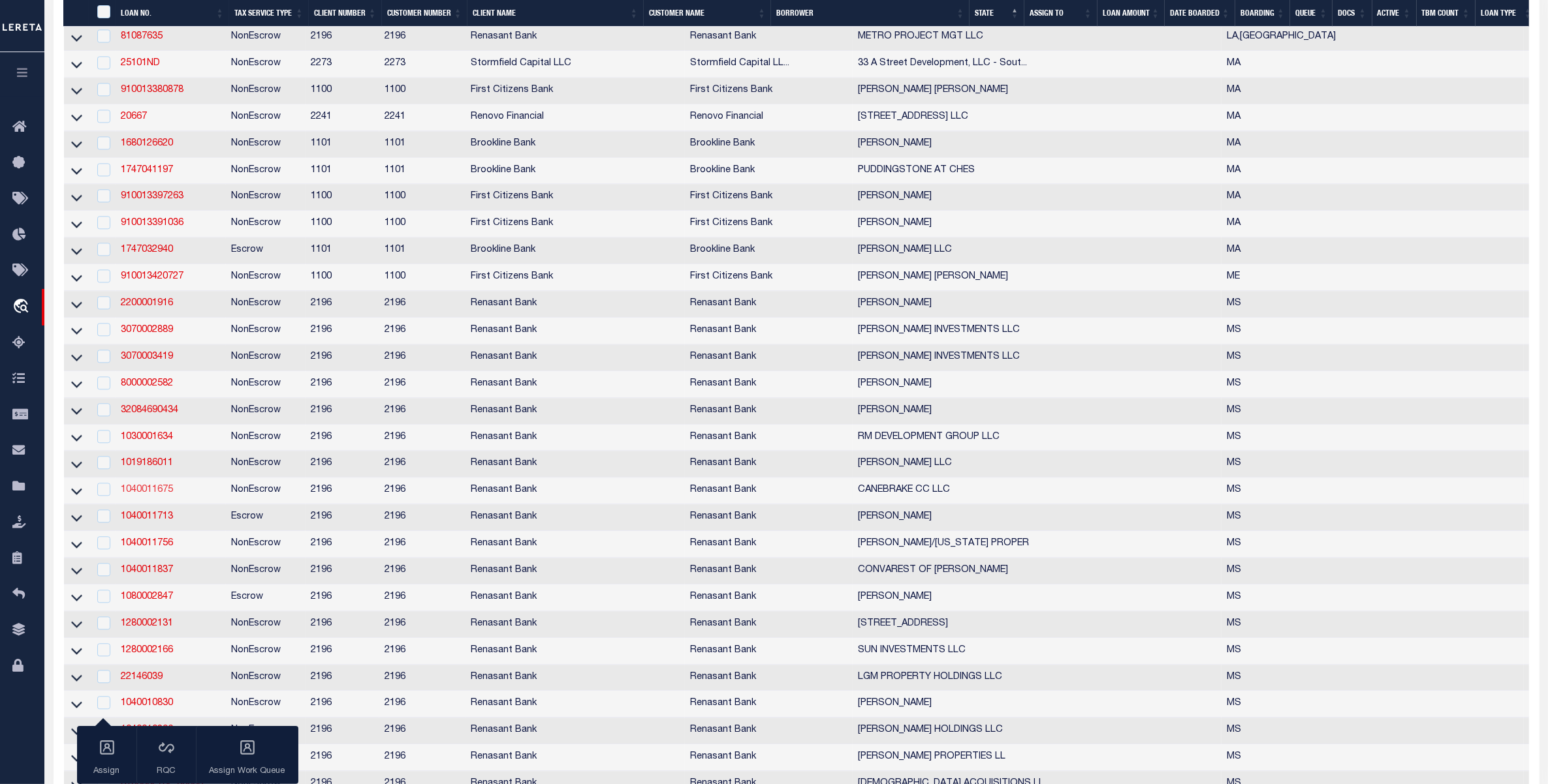
click at [145, 495] on link "1040011675" at bounding box center [147, 490] width 52 height 10
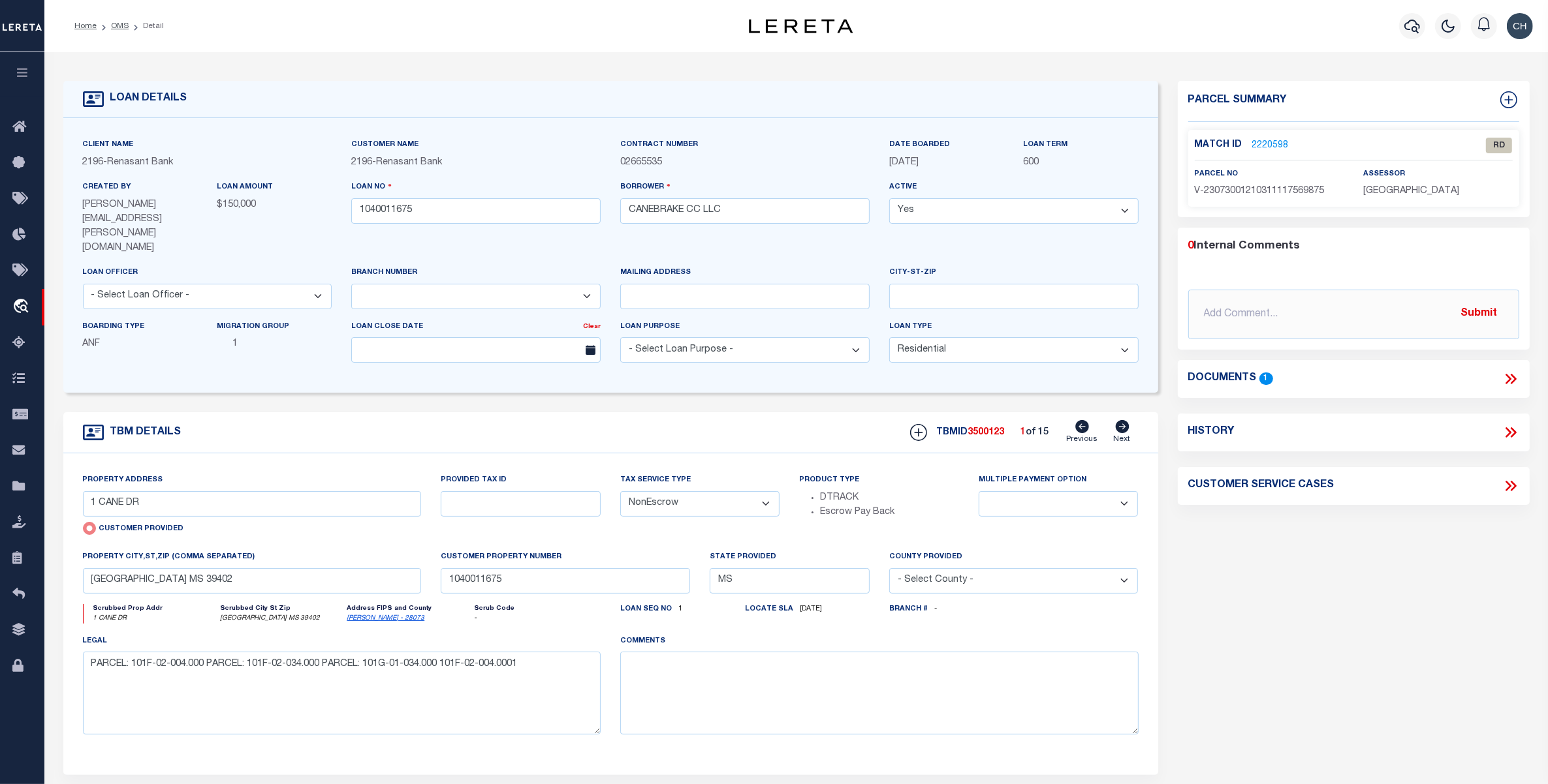
click at [1124, 420] on icon at bounding box center [1122, 426] width 14 height 13
click at [1510, 375] on icon at bounding box center [1511, 379] width 17 height 17
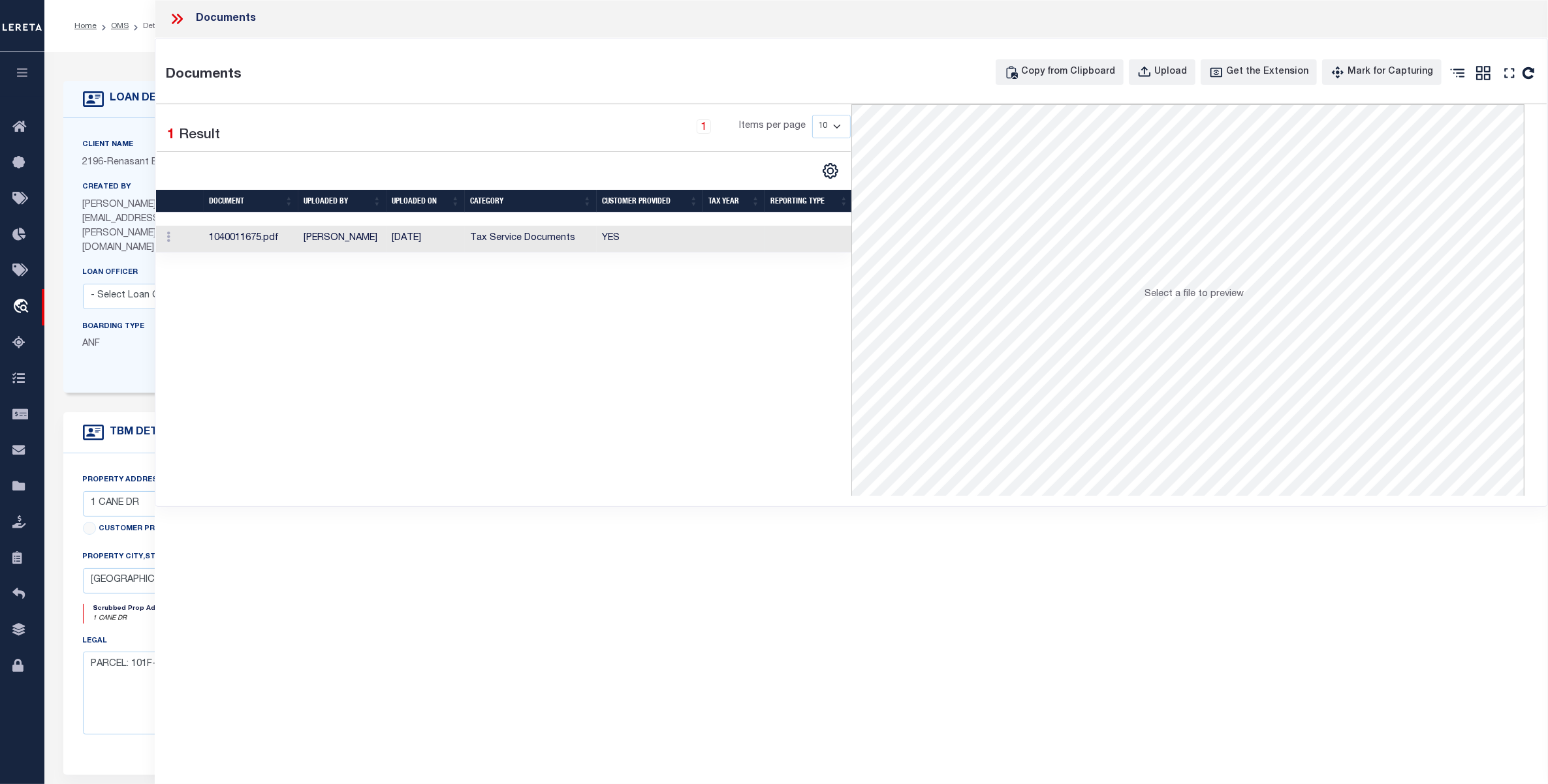
click at [529, 237] on td "Tax Service Documents" at bounding box center [531, 239] width 132 height 27
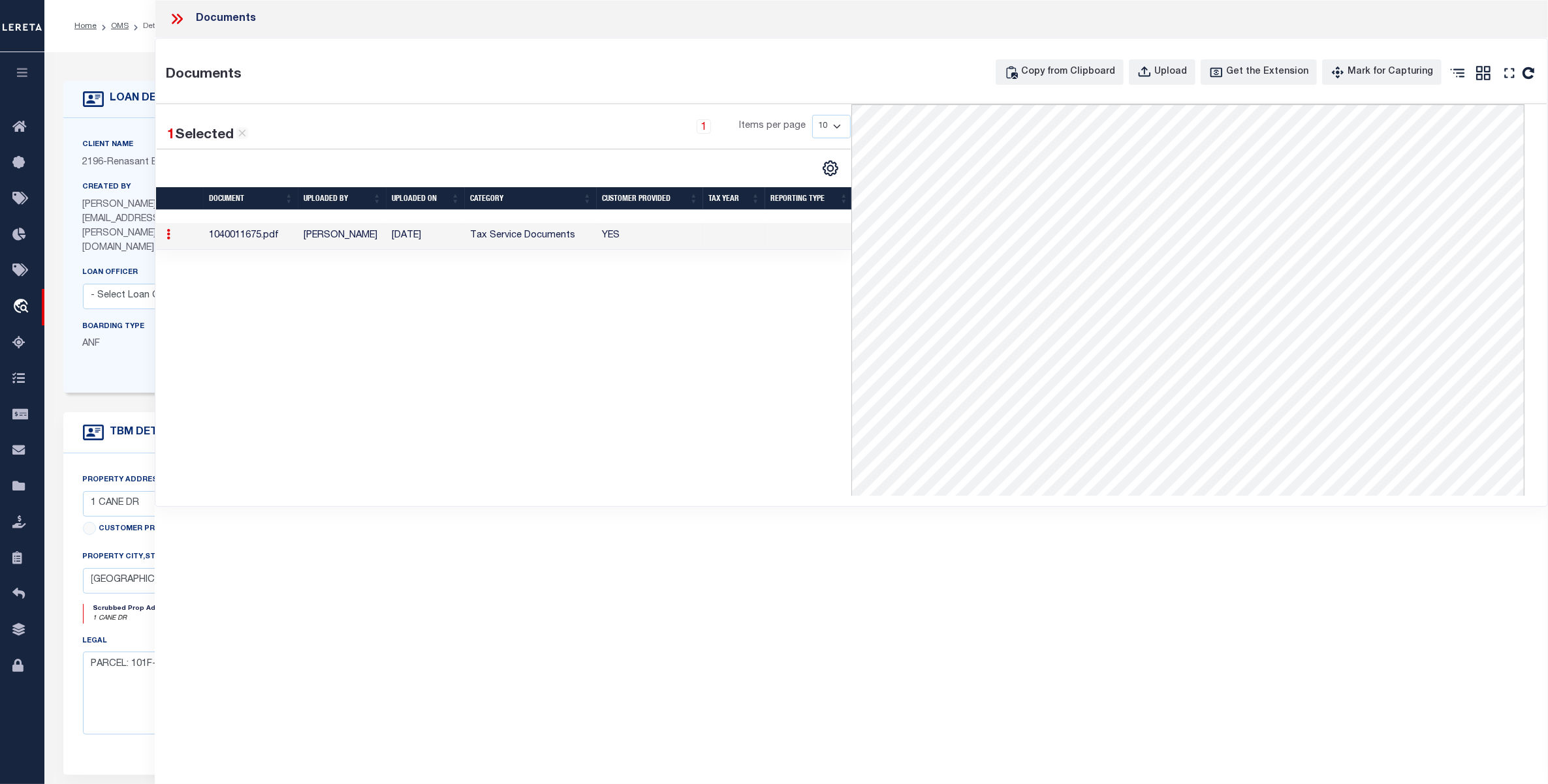
click at [174, 17] on icon at bounding box center [177, 19] width 17 height 17
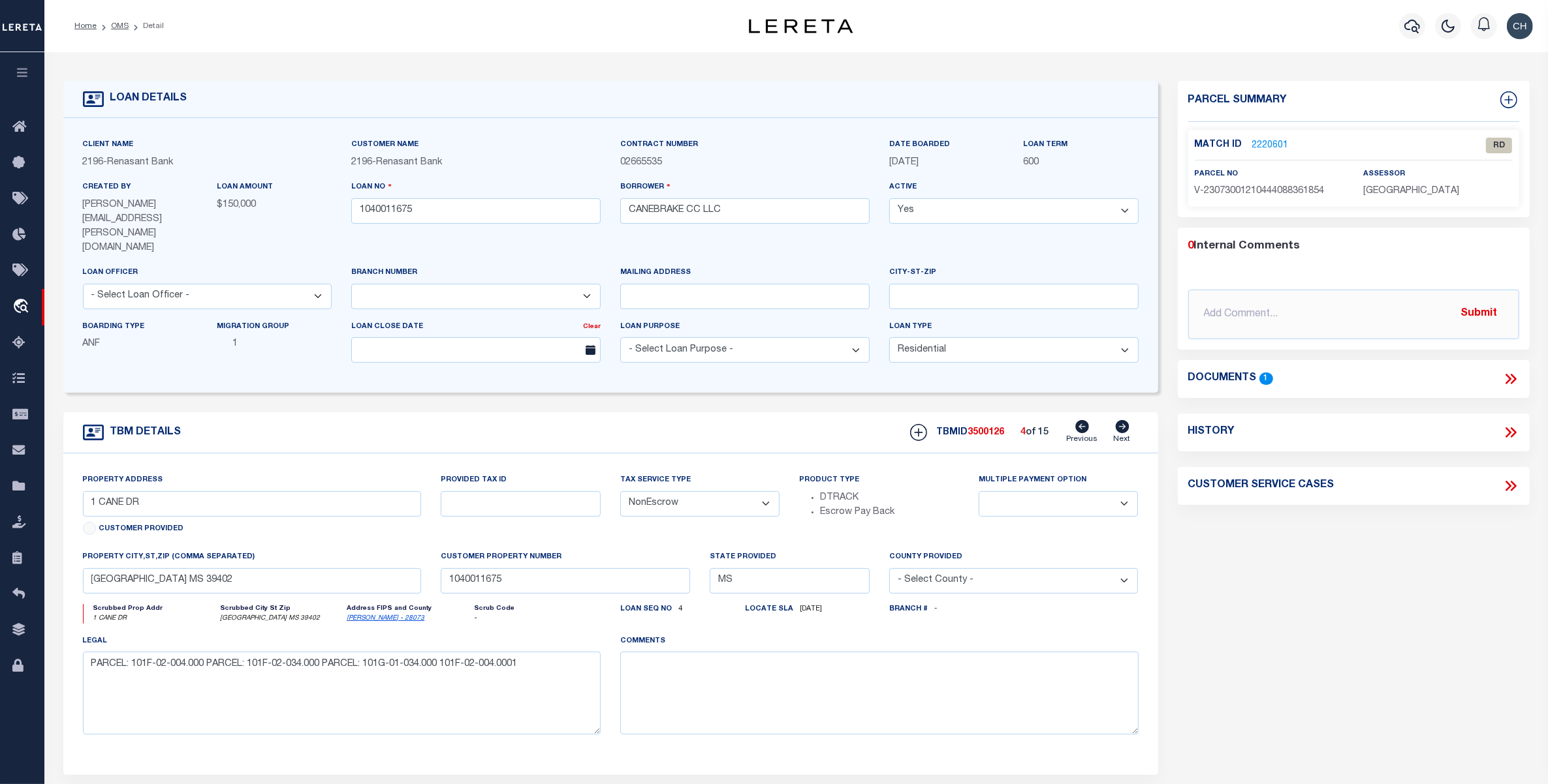
drag, startPoint x: 117, startPoint y: 26, endPoint x: 931, endPoint y: 522, distance: 953.2
click at [117, 26] on link "OMS" at bounding box center [120, 26] width 17 height 8
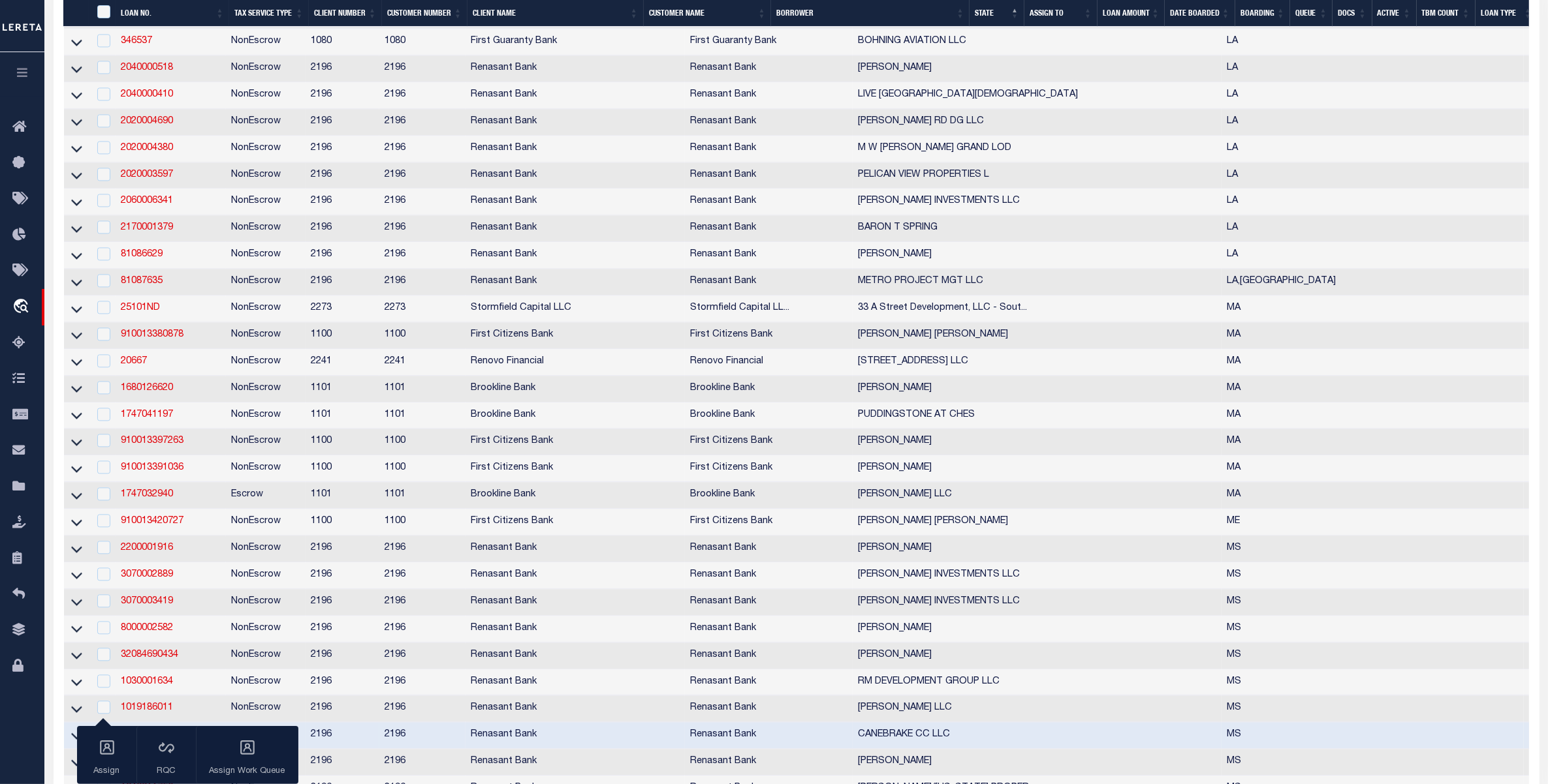
scroll to position [3671, 0]
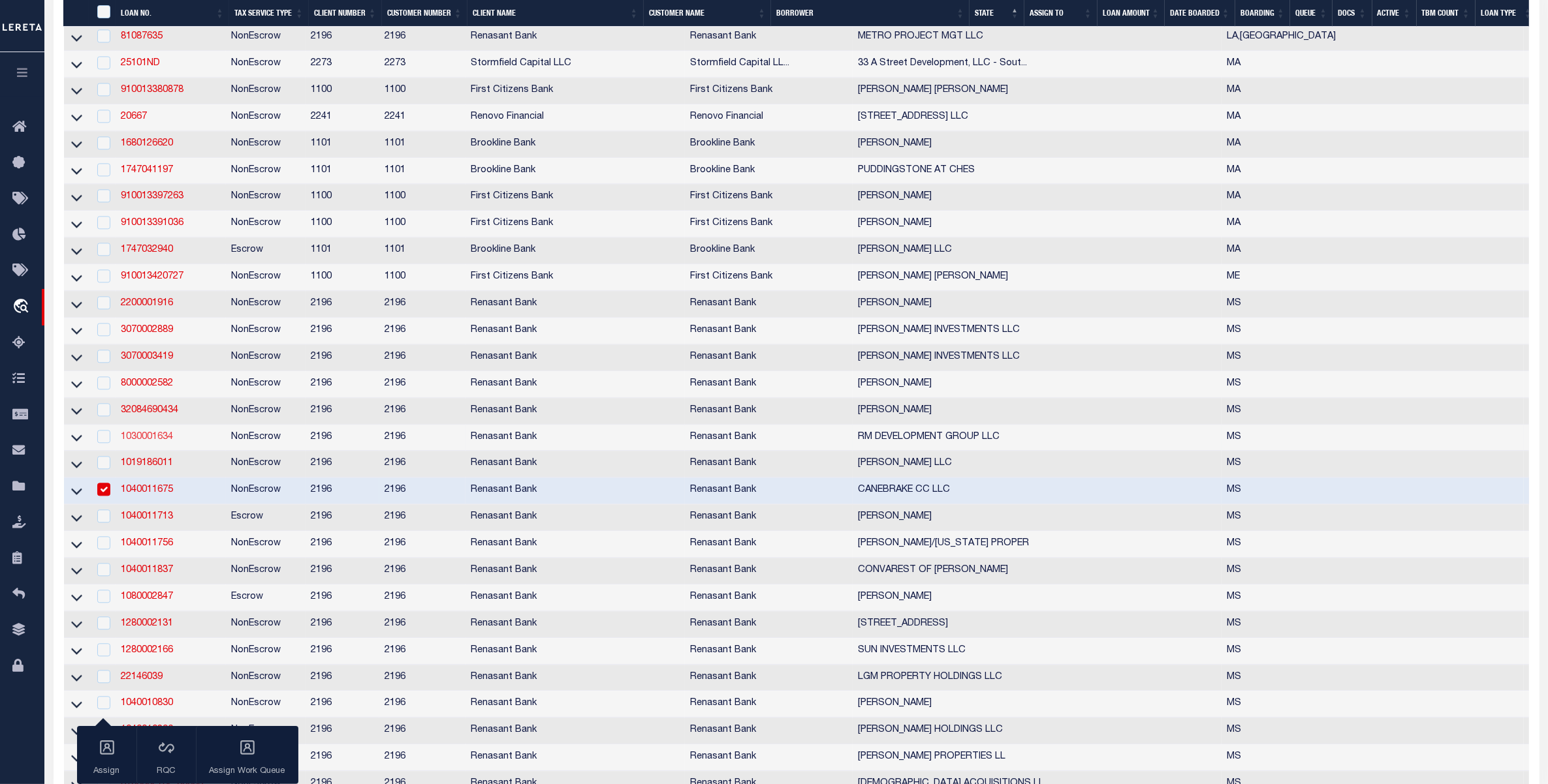
click at [149, 442] on link "1030001634" at bounding box center [147, 437] width 52 height 10
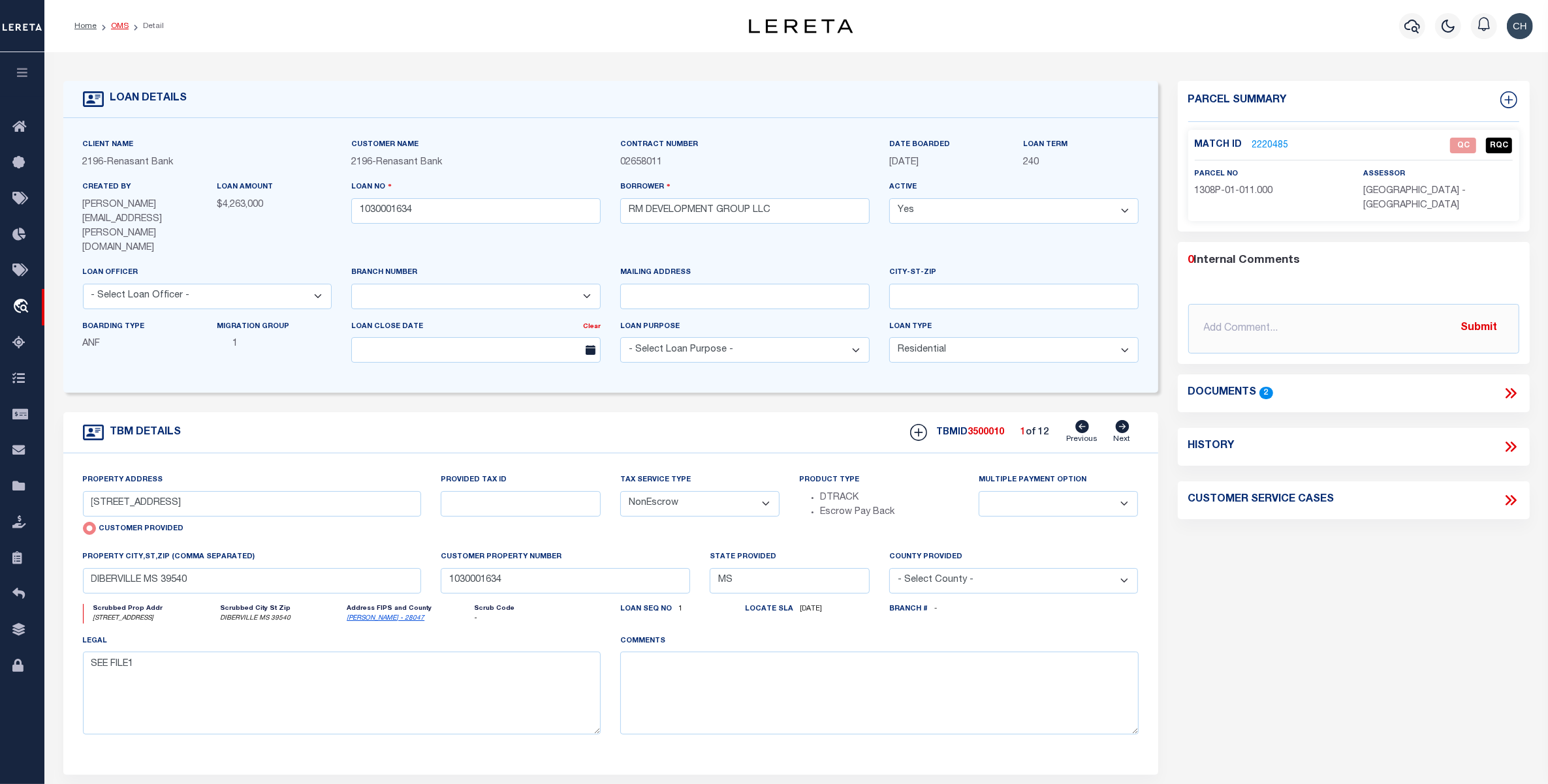
click at [122, 23] on link "OMS" at bounding box center [120, 26] width 17 height 8
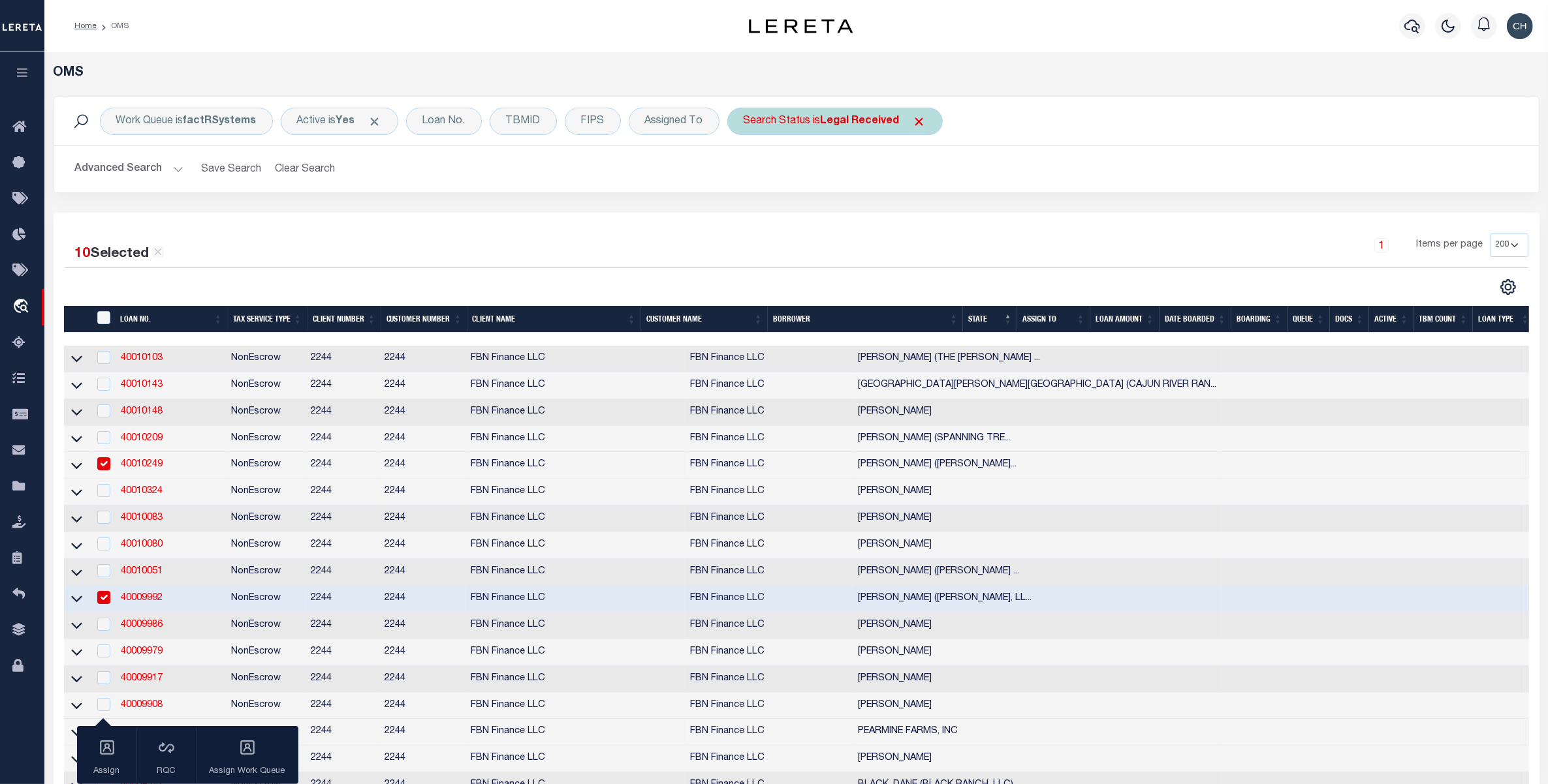
click at [864, 125] on b "Legal Received" at bounding box center [860, 122] width 79 height 10
click at [833, 179] on select "Automated Search Bad Parcel Complete Duplicate Parcel High Dollar Reporting In …" at bounding box center [840, 185] width 192 height 25
click at [745, 174] on select "Automated Search Bad Parcel Complete Duplicate Parcel High Dollar Reporting In …" at bounding box center [840, 185] width 192 height 25
click at [919, 209] on input "Apply" at bounding box center [917, 213] width 38 height 22
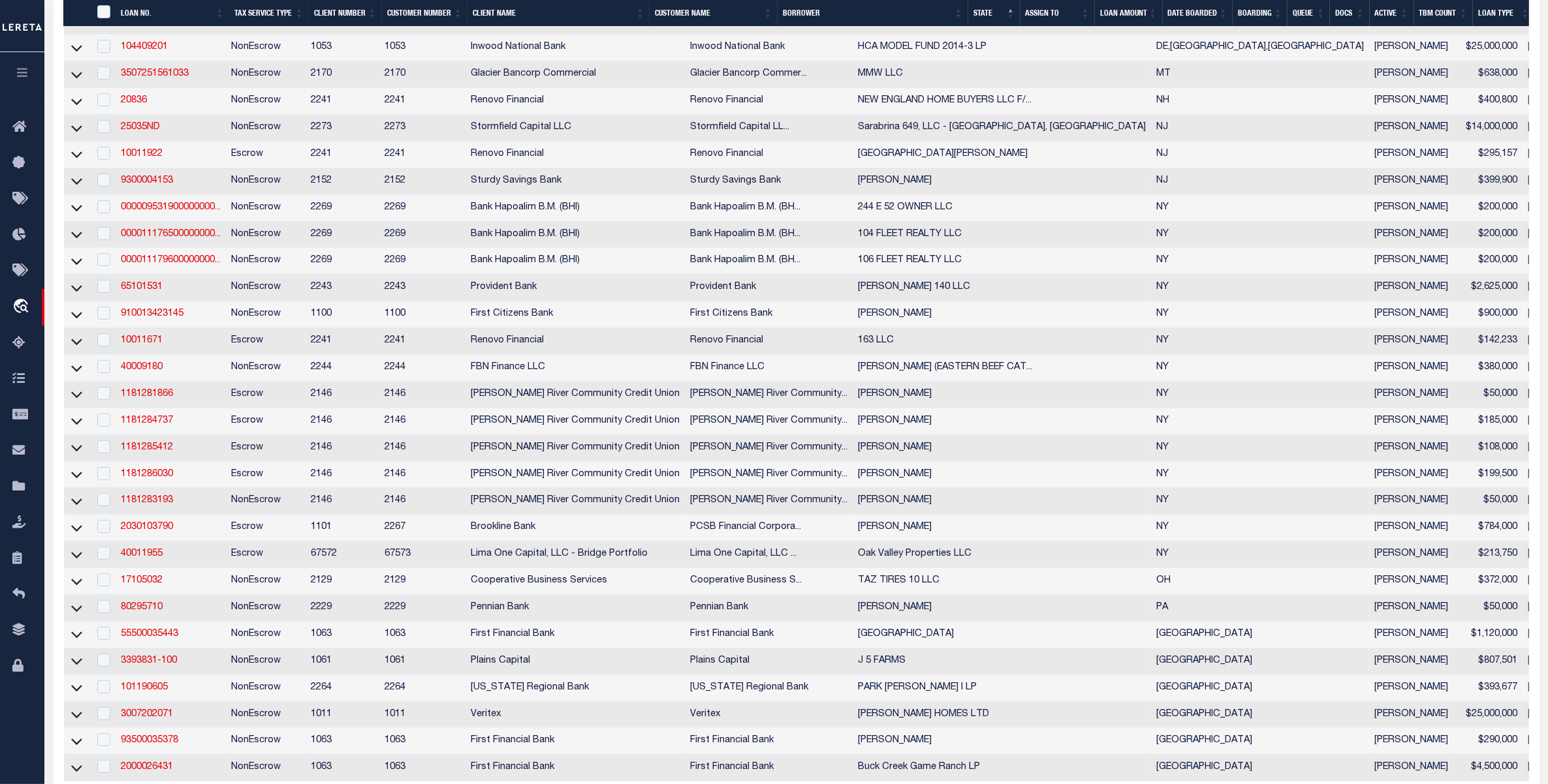
scroll to position [408, 0]
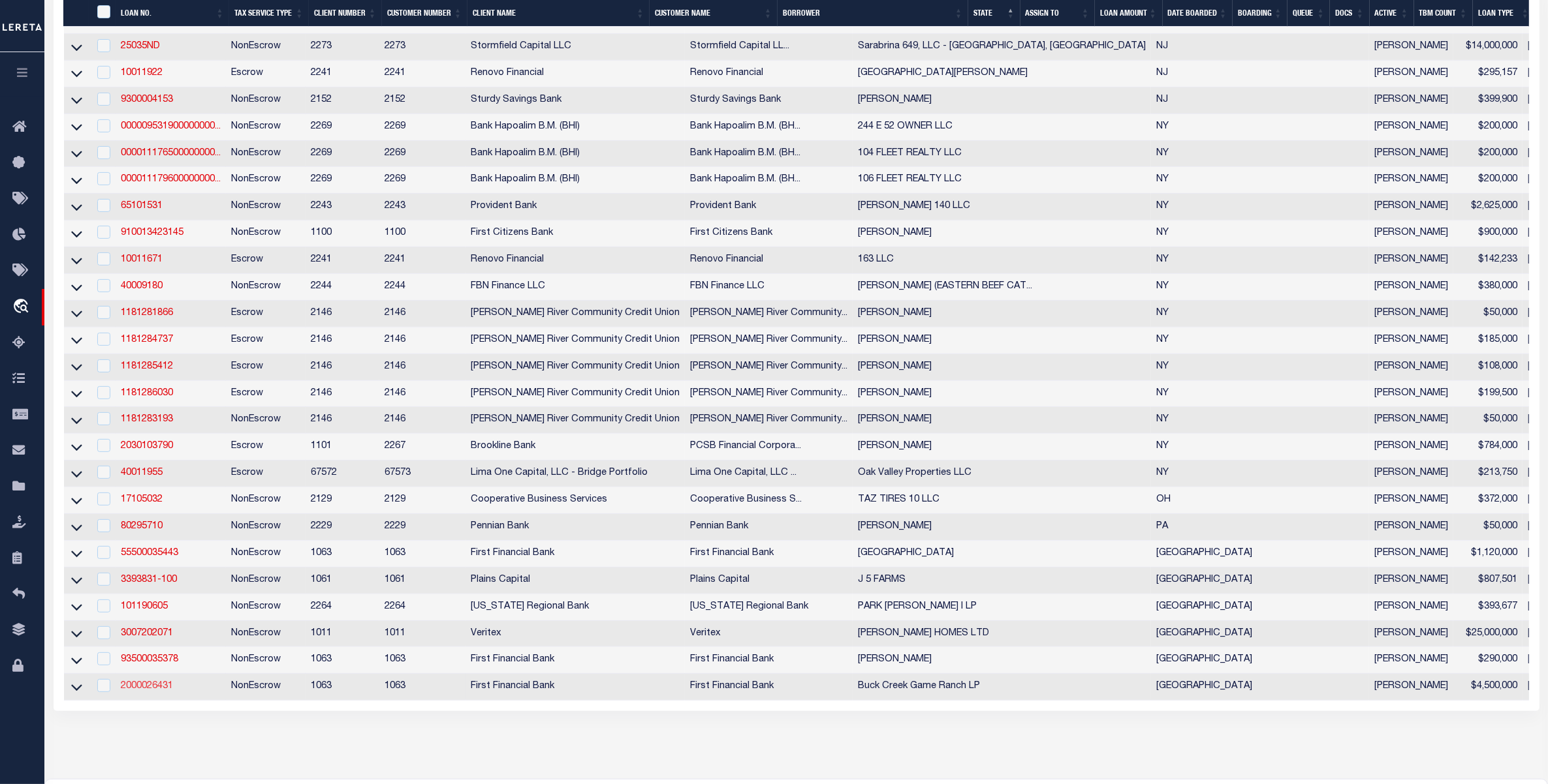
click at [143, 691] on link "2000026431" at bounding box center [147, 687] width 52 height 10
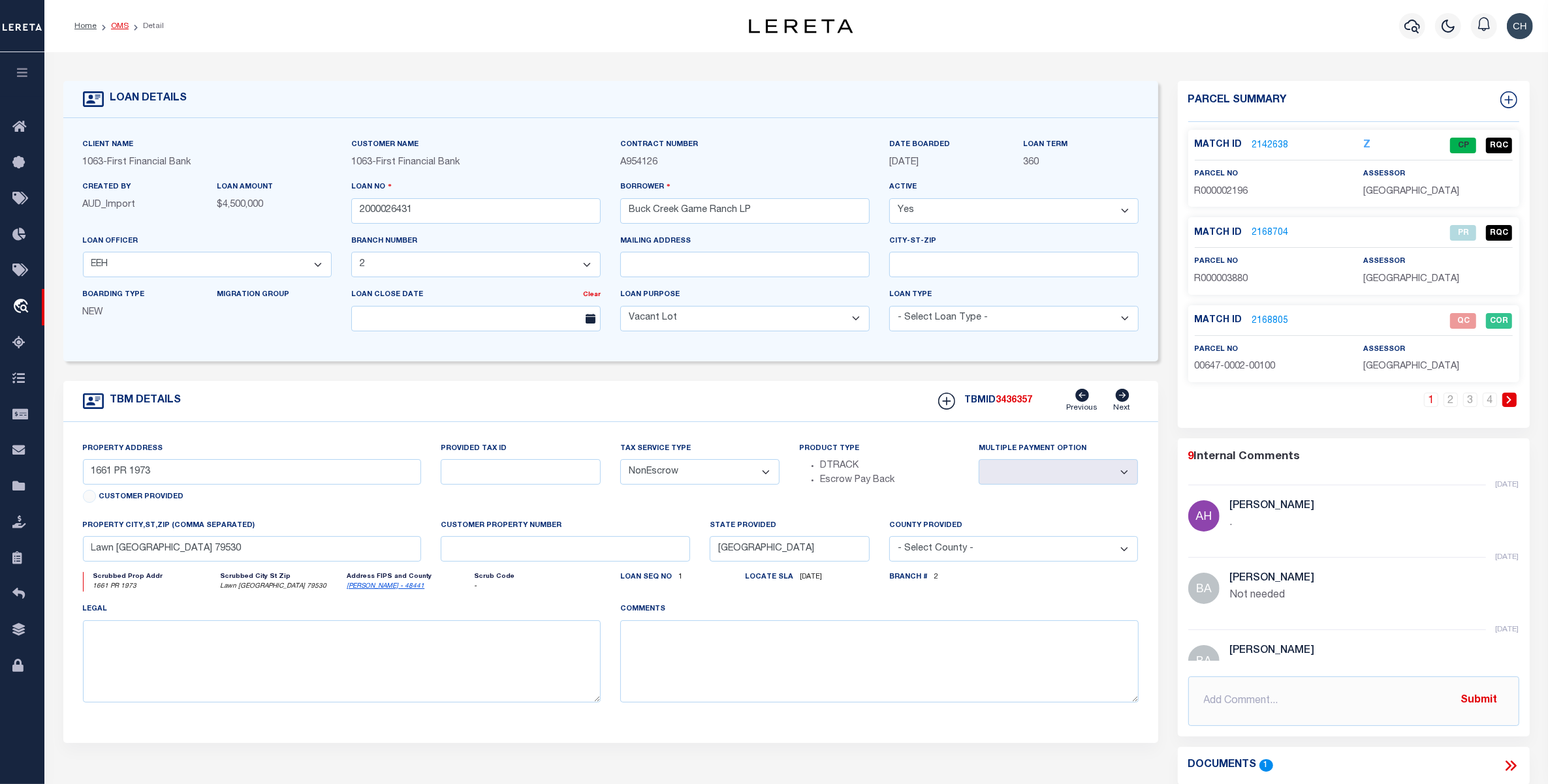
click at [119, 25] on link "OMS" at bounding box center [120, 26] width 17 height 8
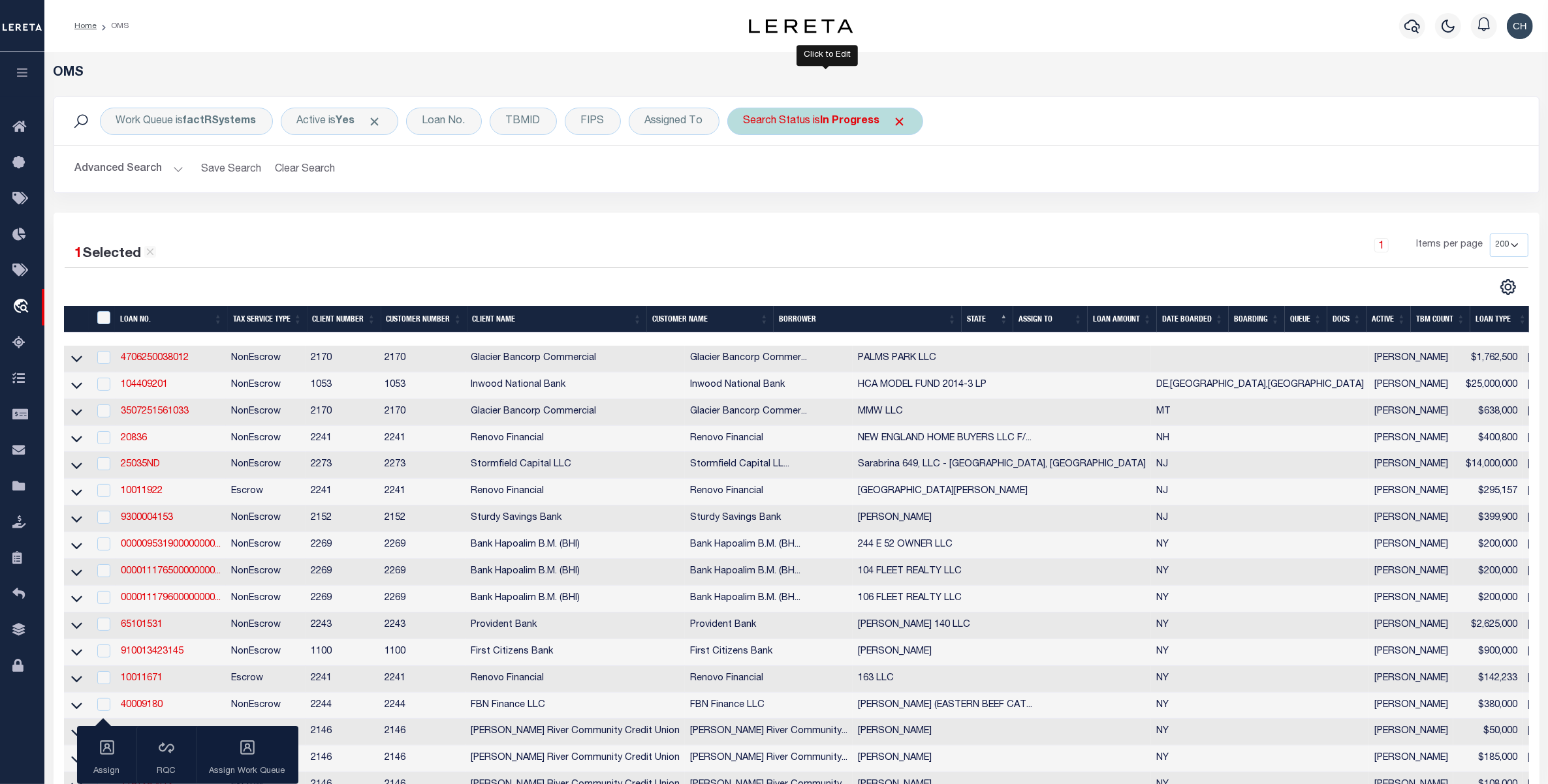
click at [818, 118] on div "Search Status is In Progress" at bounding box center [824, 122] width 196 height 28
click at [802, 180] on select "Automated Search Bad Parcel Complete Duplicate Parcel High Dollar Reporting In …" at bounding box center [840, 185] width 192 height 25
click at [745, 174] on select "Automated Search Bad Parcel Complete Duplicate Parcel High Dollar Reporting In …" at bounding box center [840, 185] width 192 height 25
click at [918, 218] on input "Apply" at bounding box center [917, 213] width 38 height 22
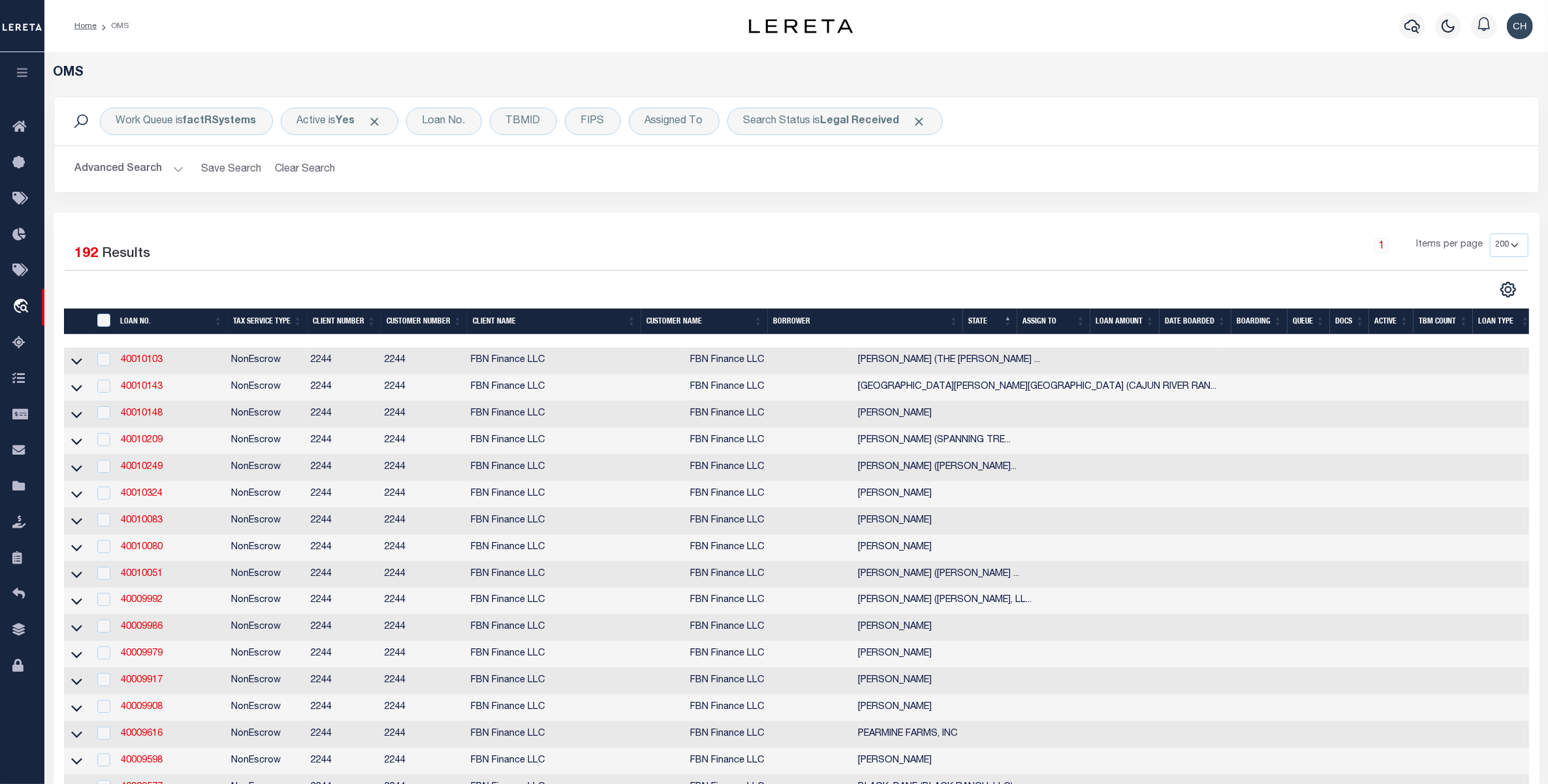
click at [1131, 321] on th "LOAN AMOUNT" at bounding box center [1125, 322] width 70 height 27
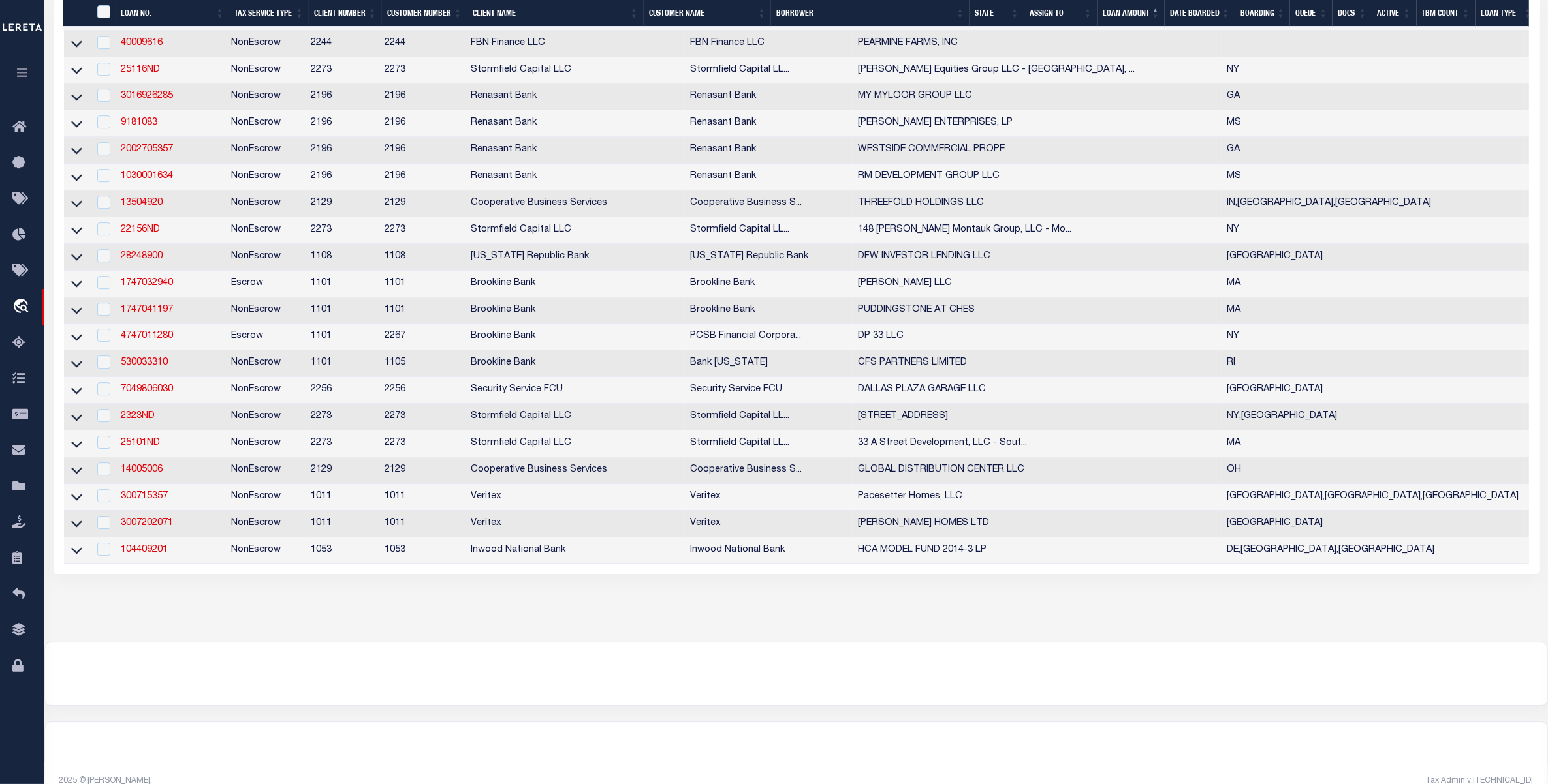
scroll to position [4975, 0]
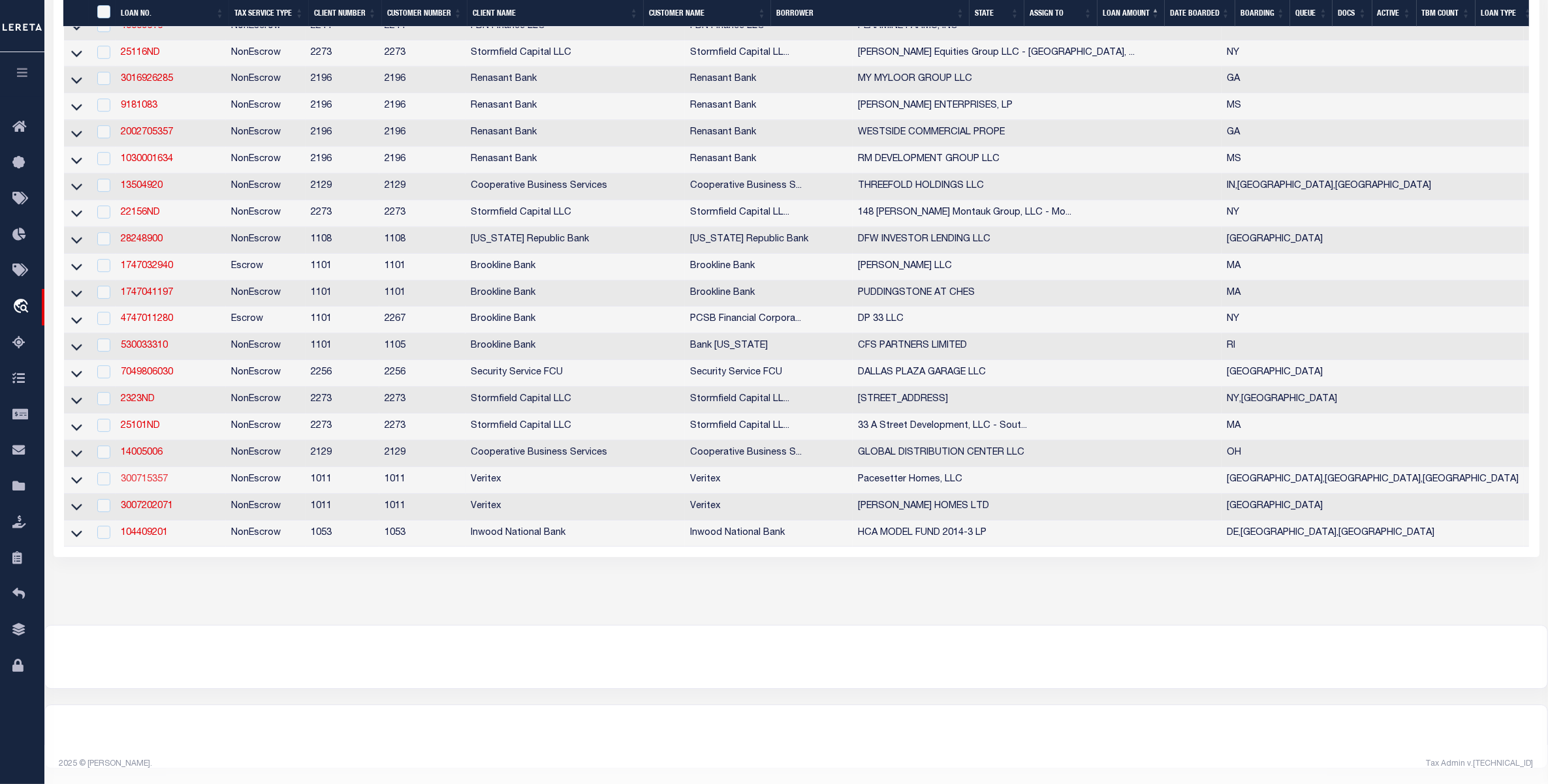
click at [137, 484] on link "300715357" at bounding box center [144, 480] width 47 height 10
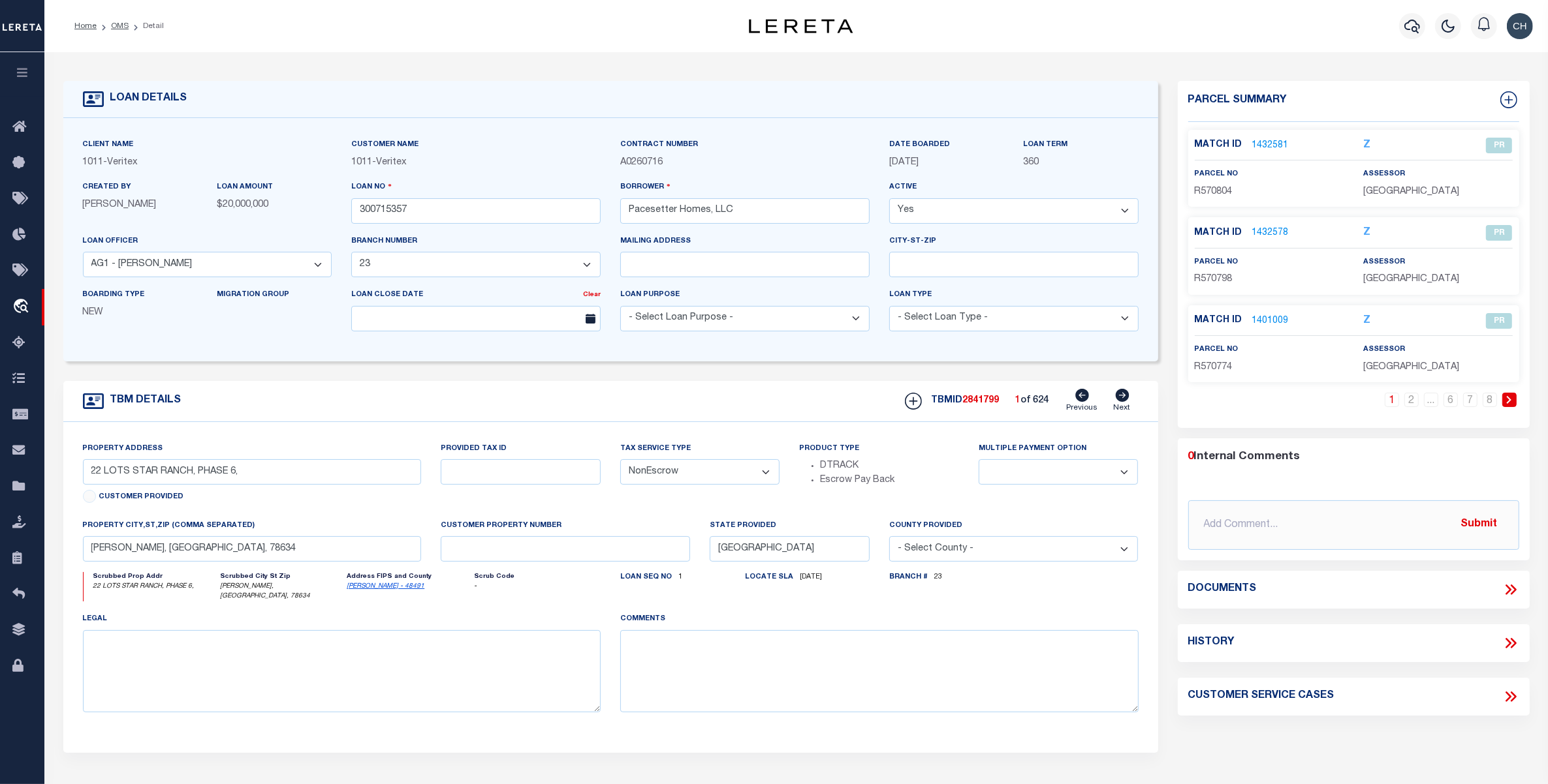
click at [1125, 396] on icon at bounding box center [1122, 395] width 14 height 13
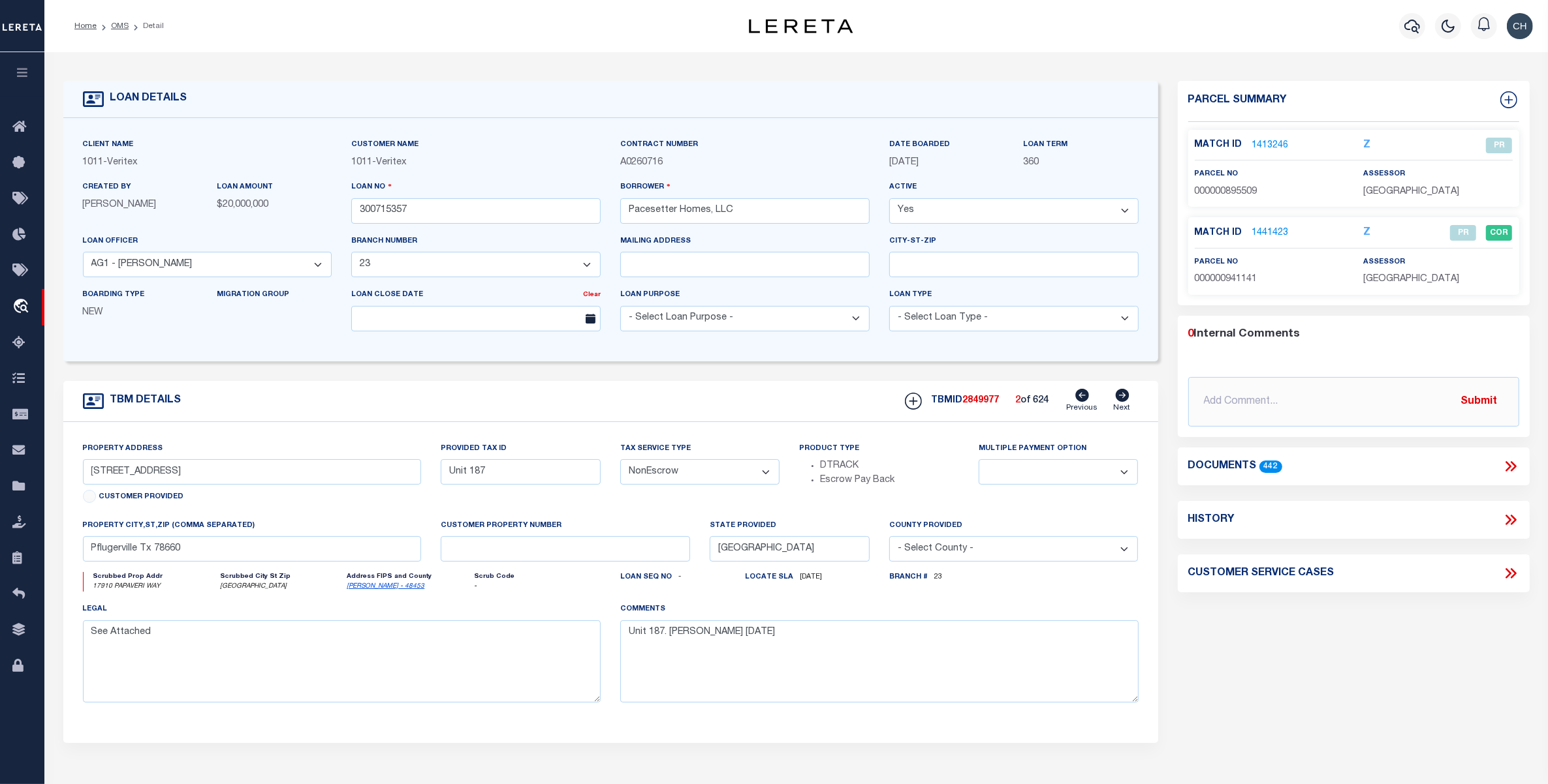
click at [1118, 402] on icon at bounding box center [1122, 395] width 15 height 13
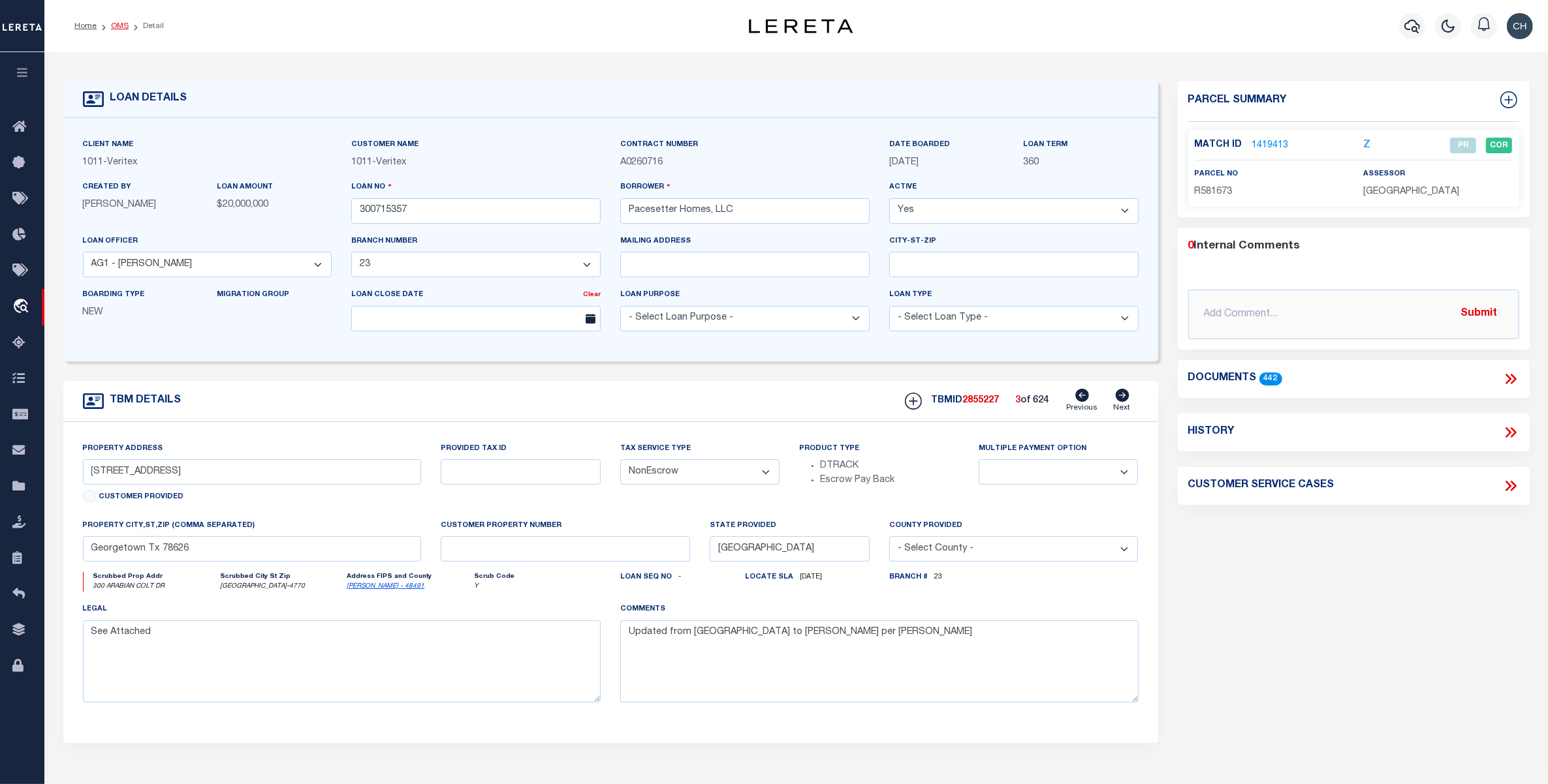
click at [122, 26] on link "OMS" at bounding box center [120, 26] width 17 height 8
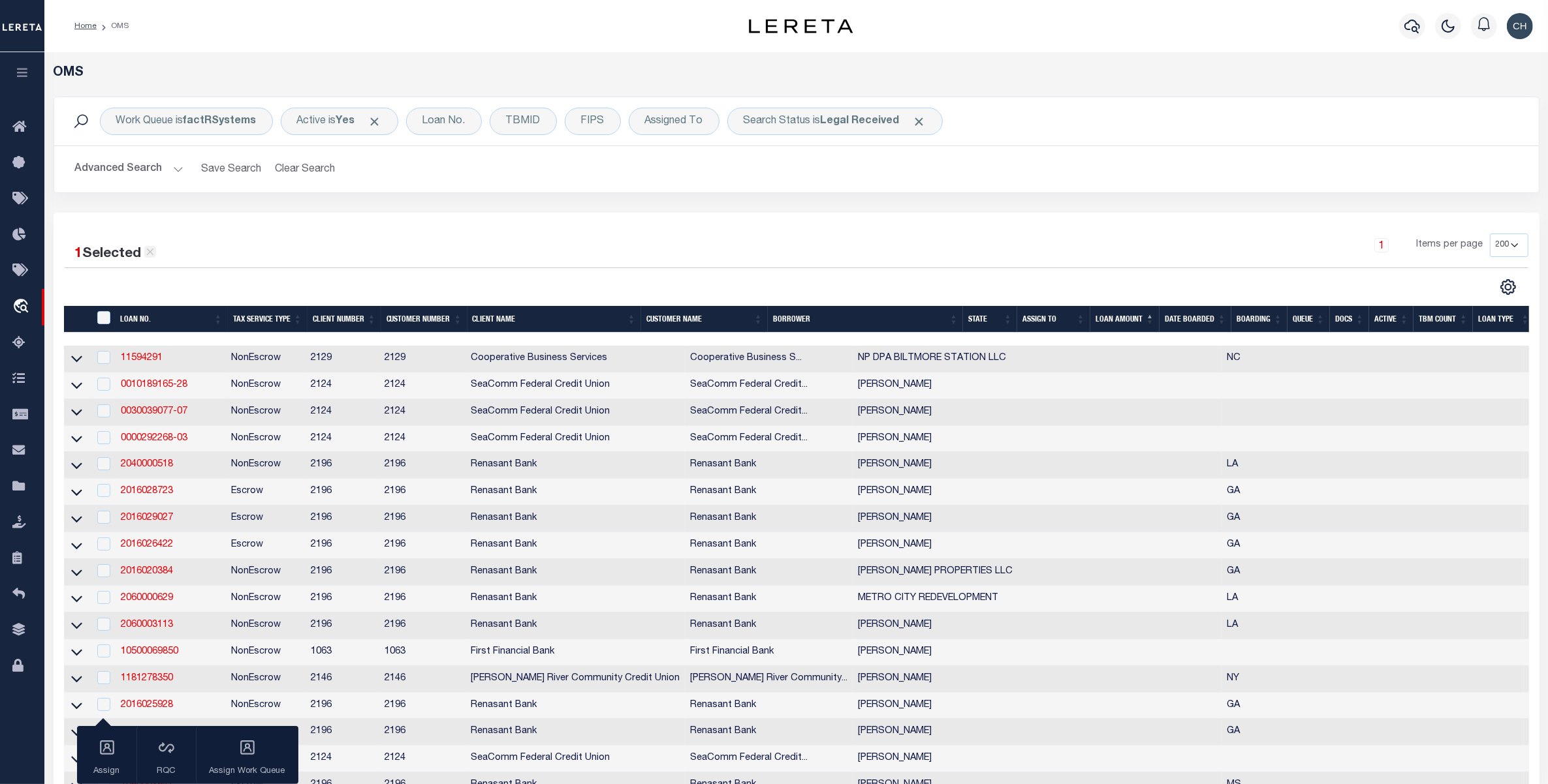
click at [148, 256] on icon at bounding box center [150, 252] width 12 height 12
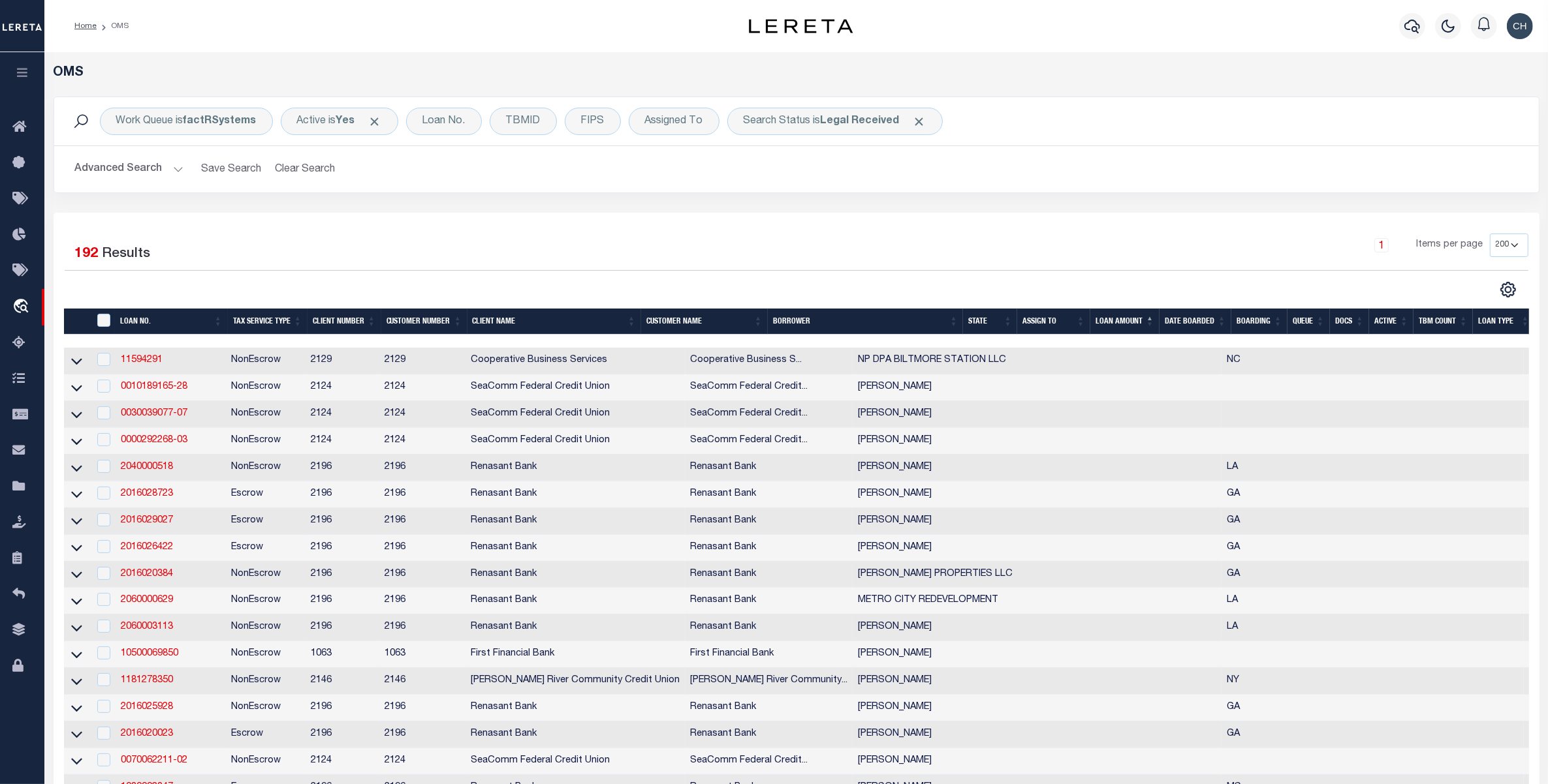
click at [152, 252] on div "1 Selected 192 Results" at bounding box center [240, 252] width 351 height 37
click at [811, 122] on div "Search Status is Legal Received" at bounding box center [835, 122] width 216 height 28
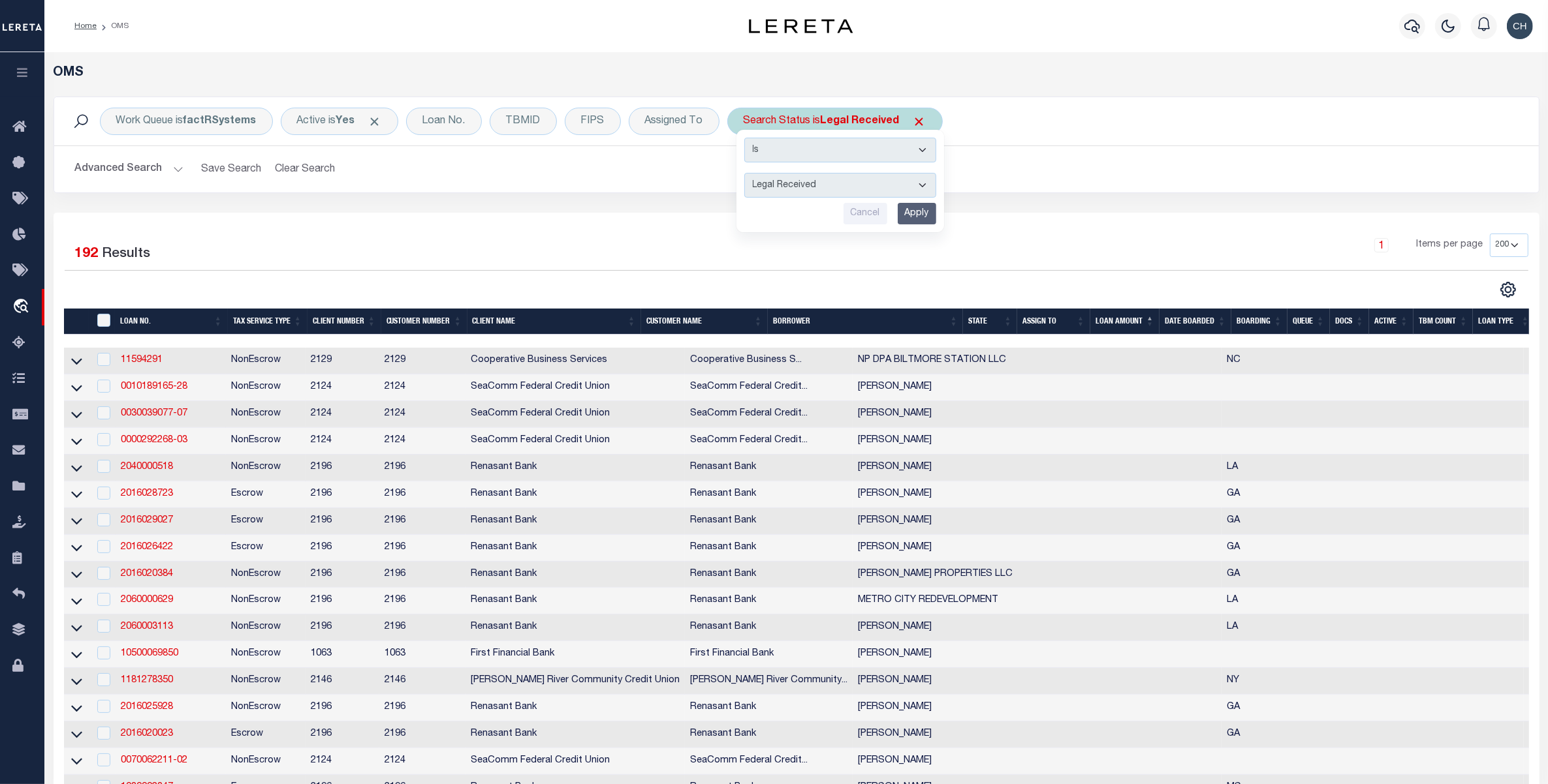
click at [919, 216] on input "Apply" at bounding box center [917, 213] width 38 height 22
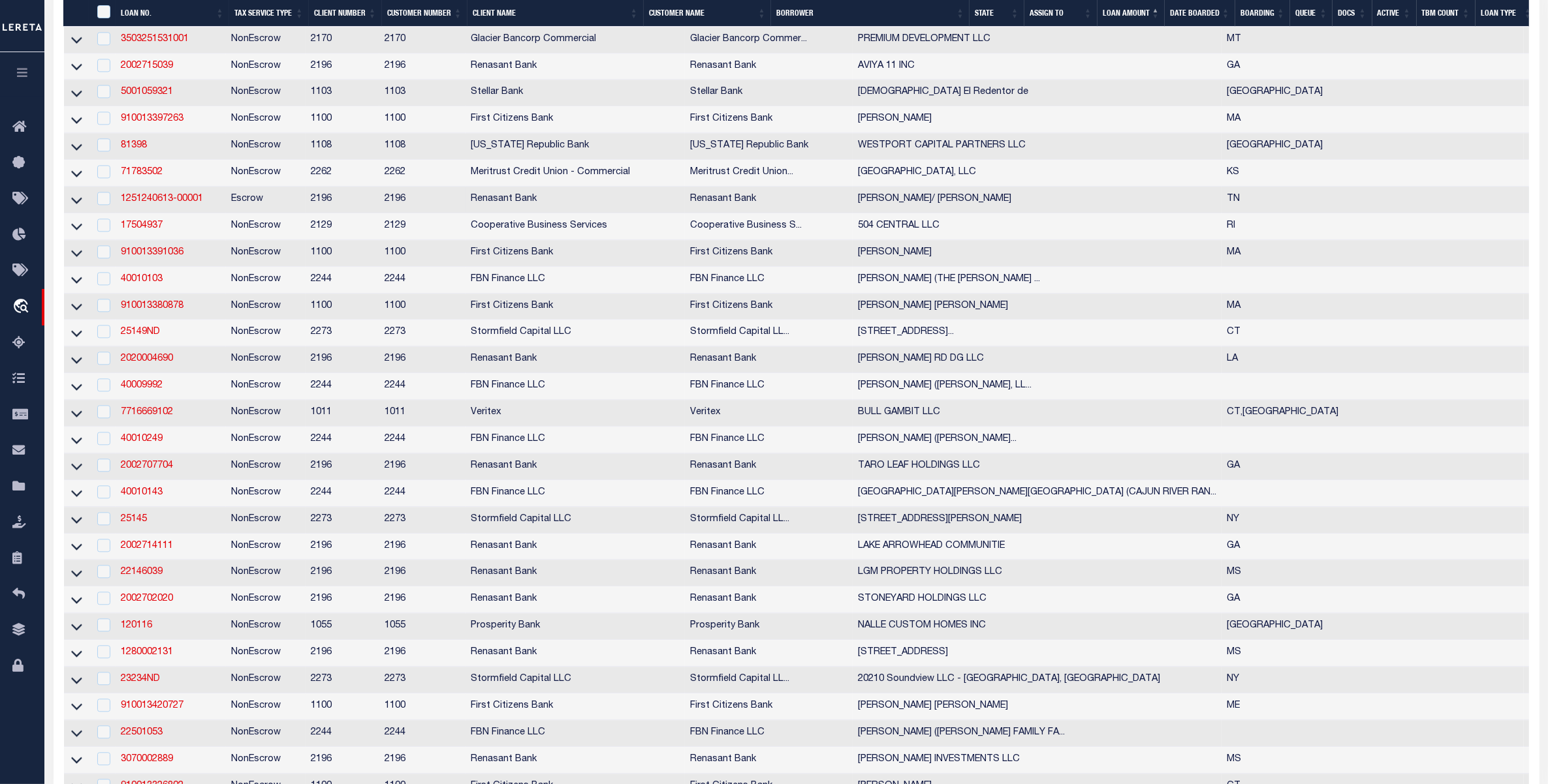
scroll to position [3834, 0]
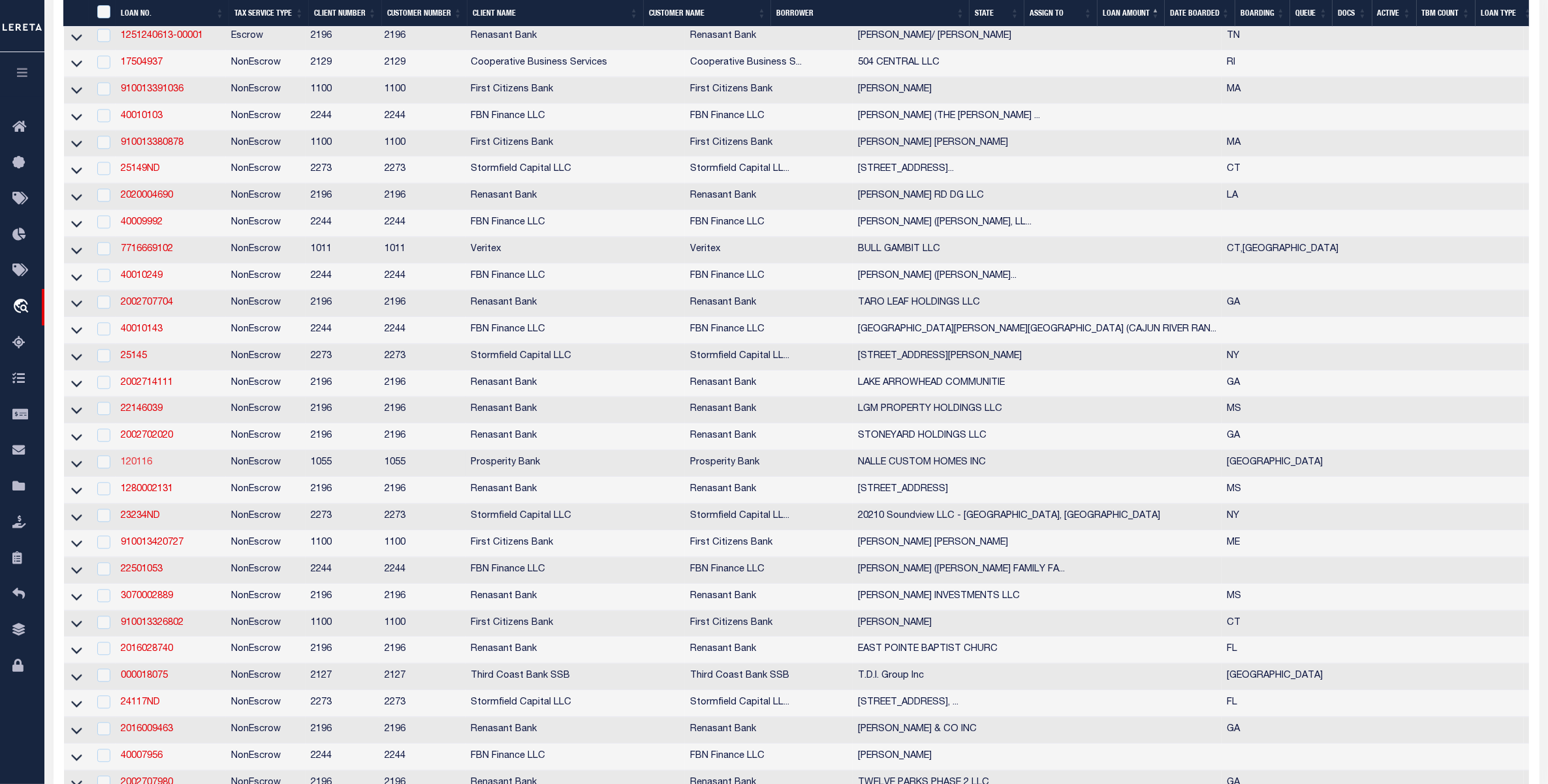
click at [136, 468] on link "120116" at bounding box center [137, 462] width 31 height 10
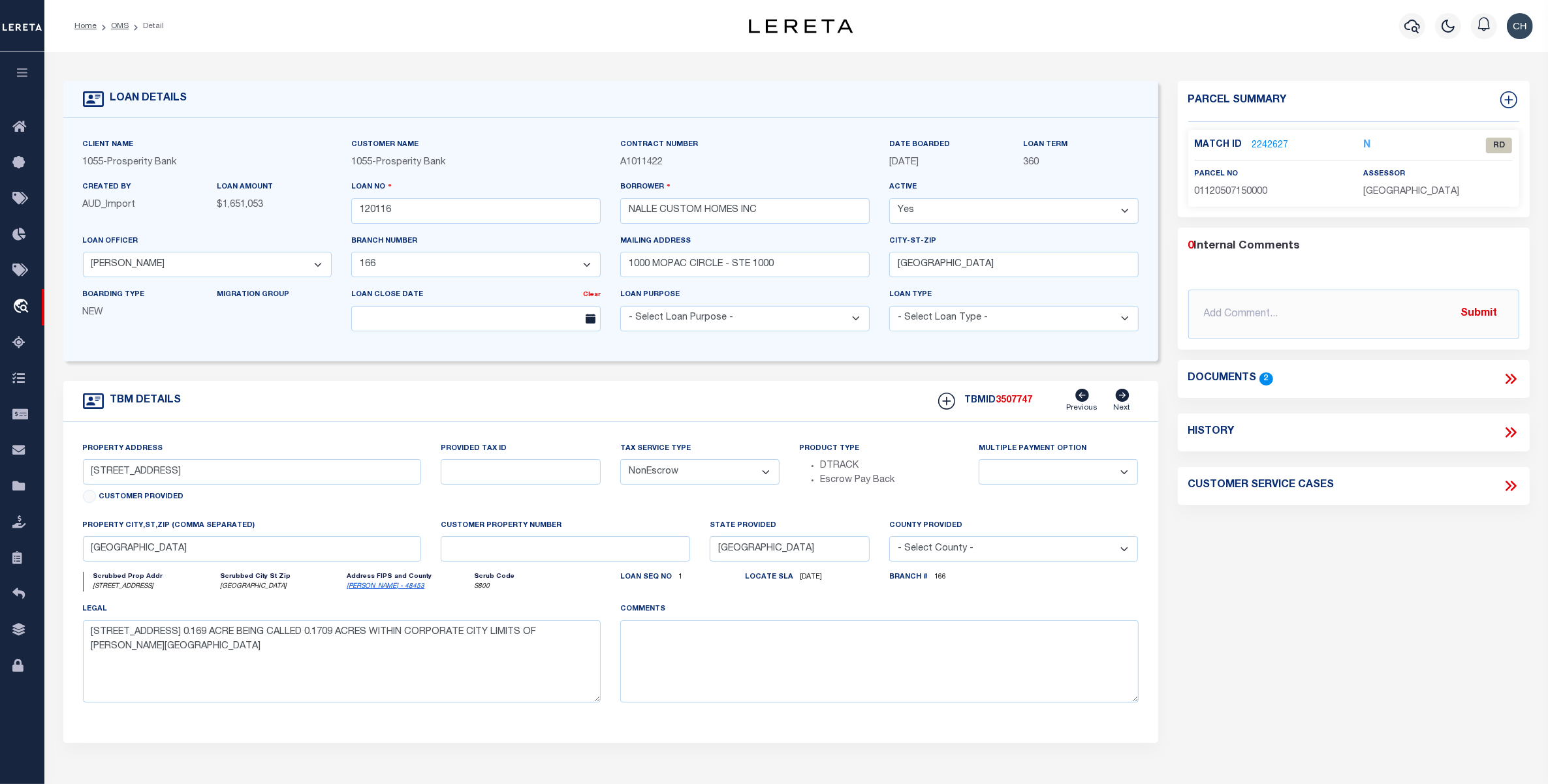
click at [1256, 375] on h4 "Documents" at bounding box center [1222, 379] width 69 height 12
click at [1504, 382] on icon at bounding box center [1511, 379] width 17 height 17
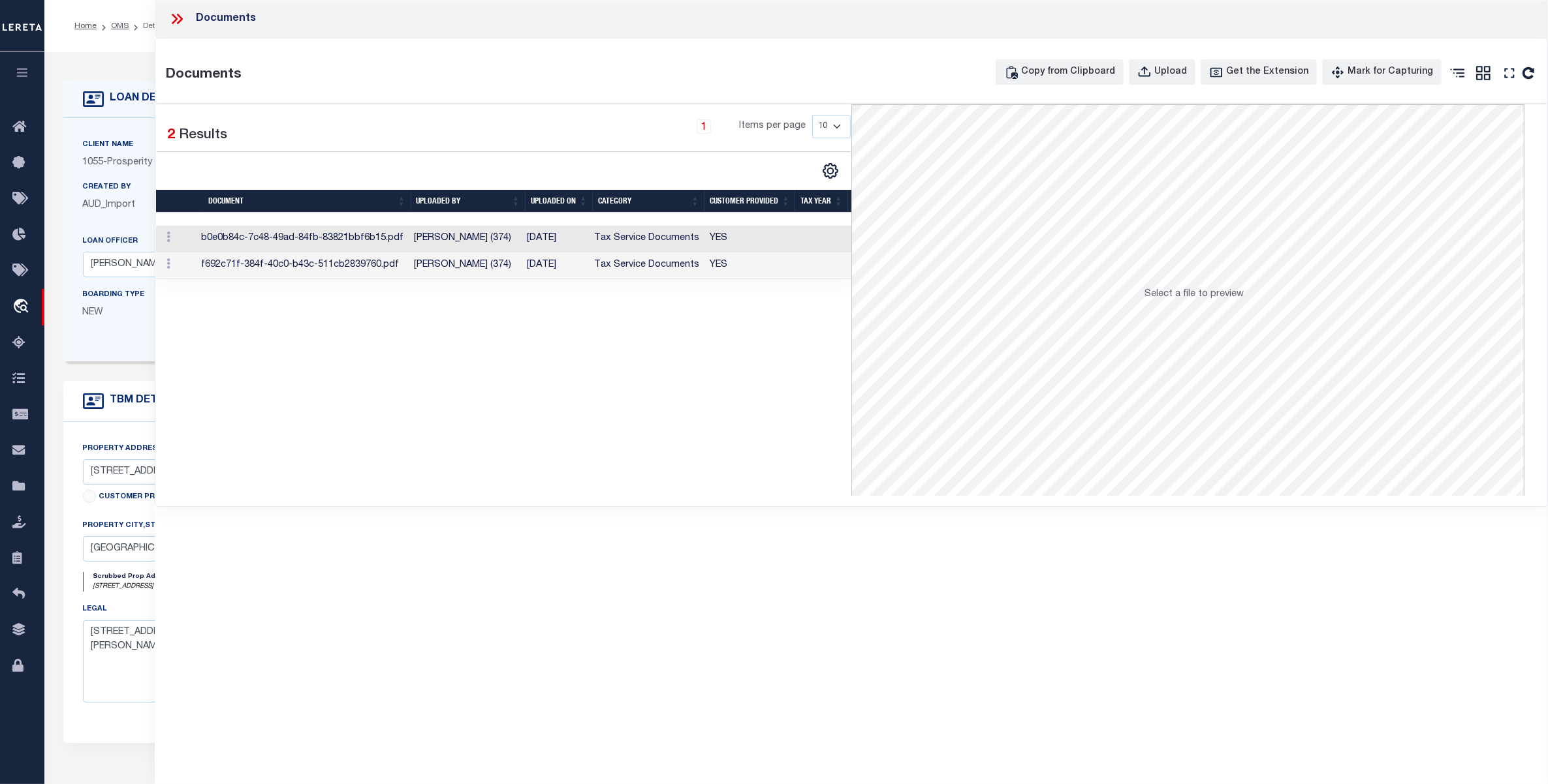
click at [488, 243] on td "[PERSON_NAME] (374)" at bounding box center [465, 239] width 113 height 27
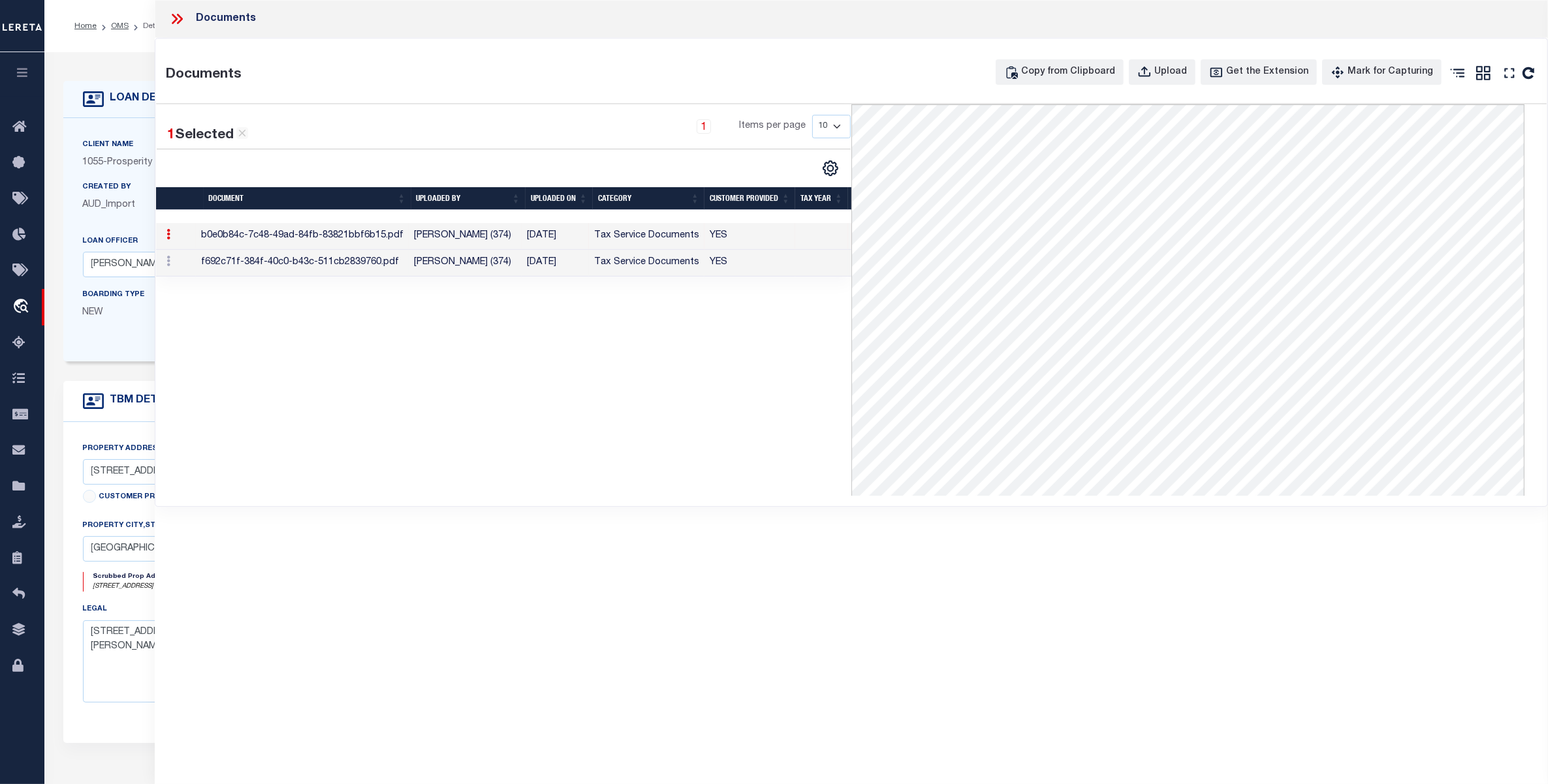
click at [467, 264] on td "[PERSON_NAME] (374)" at bounding box center [465, 263] width 113 height 27
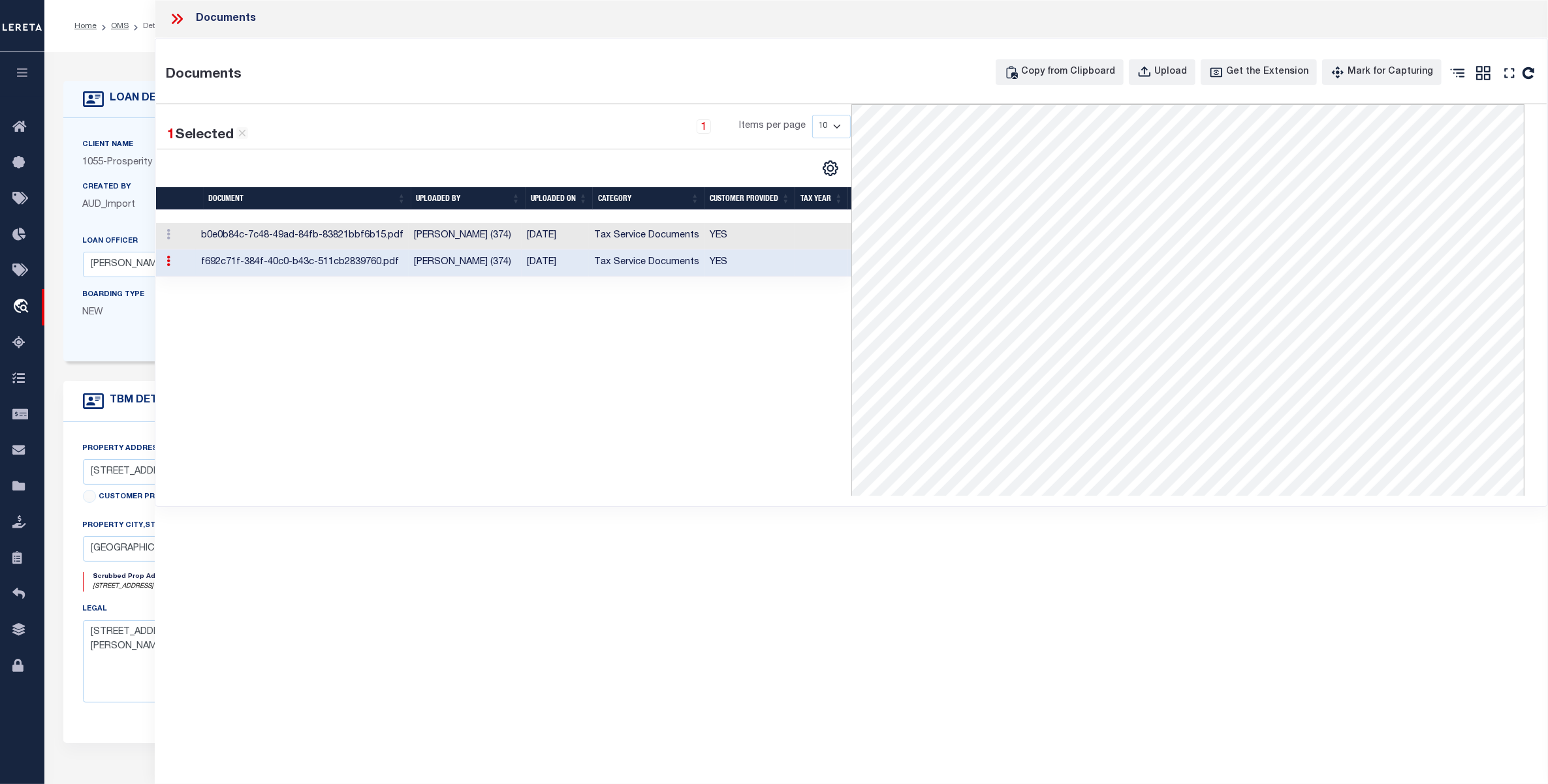
click at [181, 22] on icon at bounding box center [177, 19] width 17 height 17
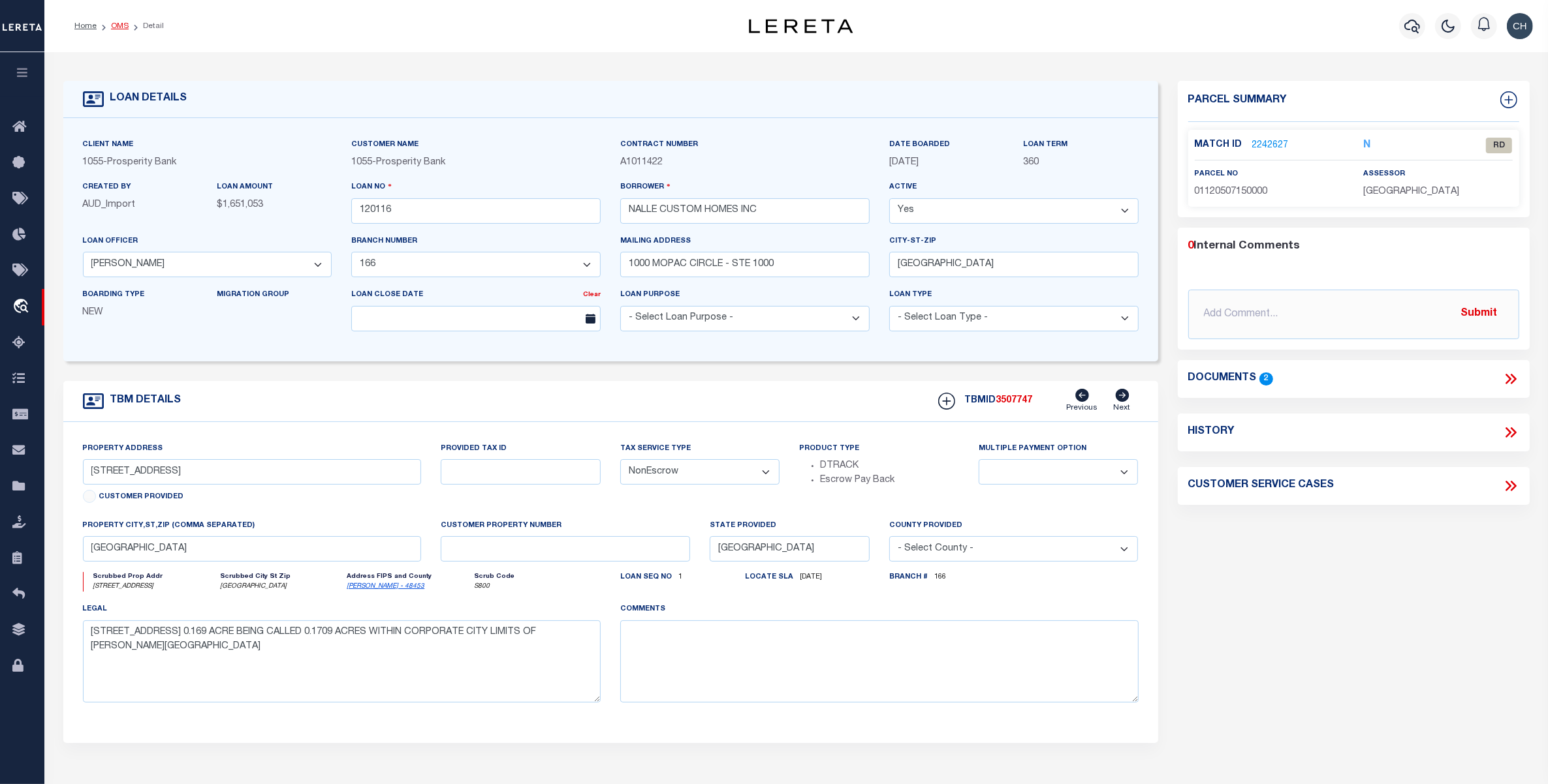
click at [119, 30] on link "OMS" at bounding box center [120, 26] width 17 height 8
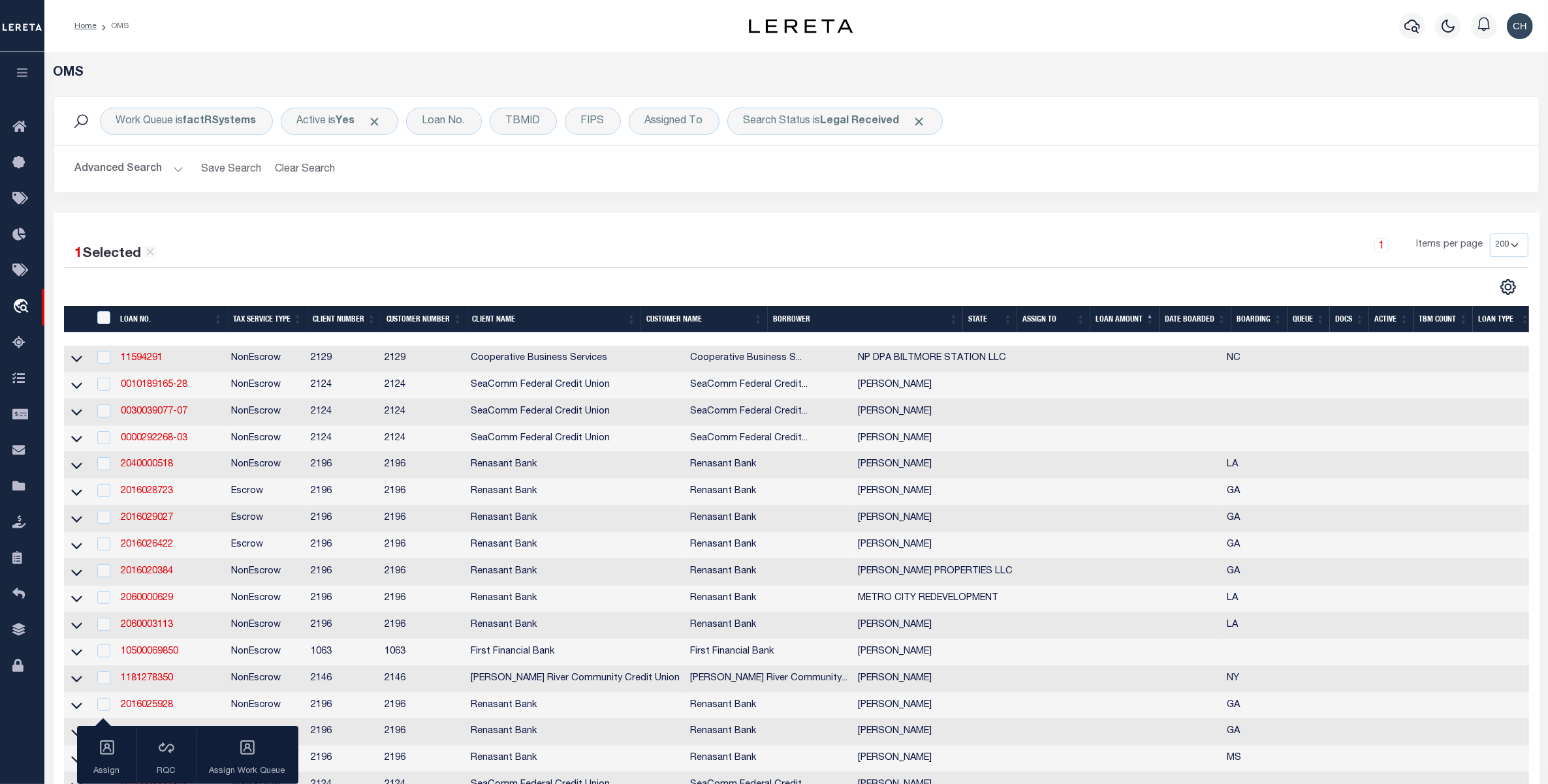
click at [135, 171] on button "Advanced Search" at bounding box center [129, 169] width 109 height 25
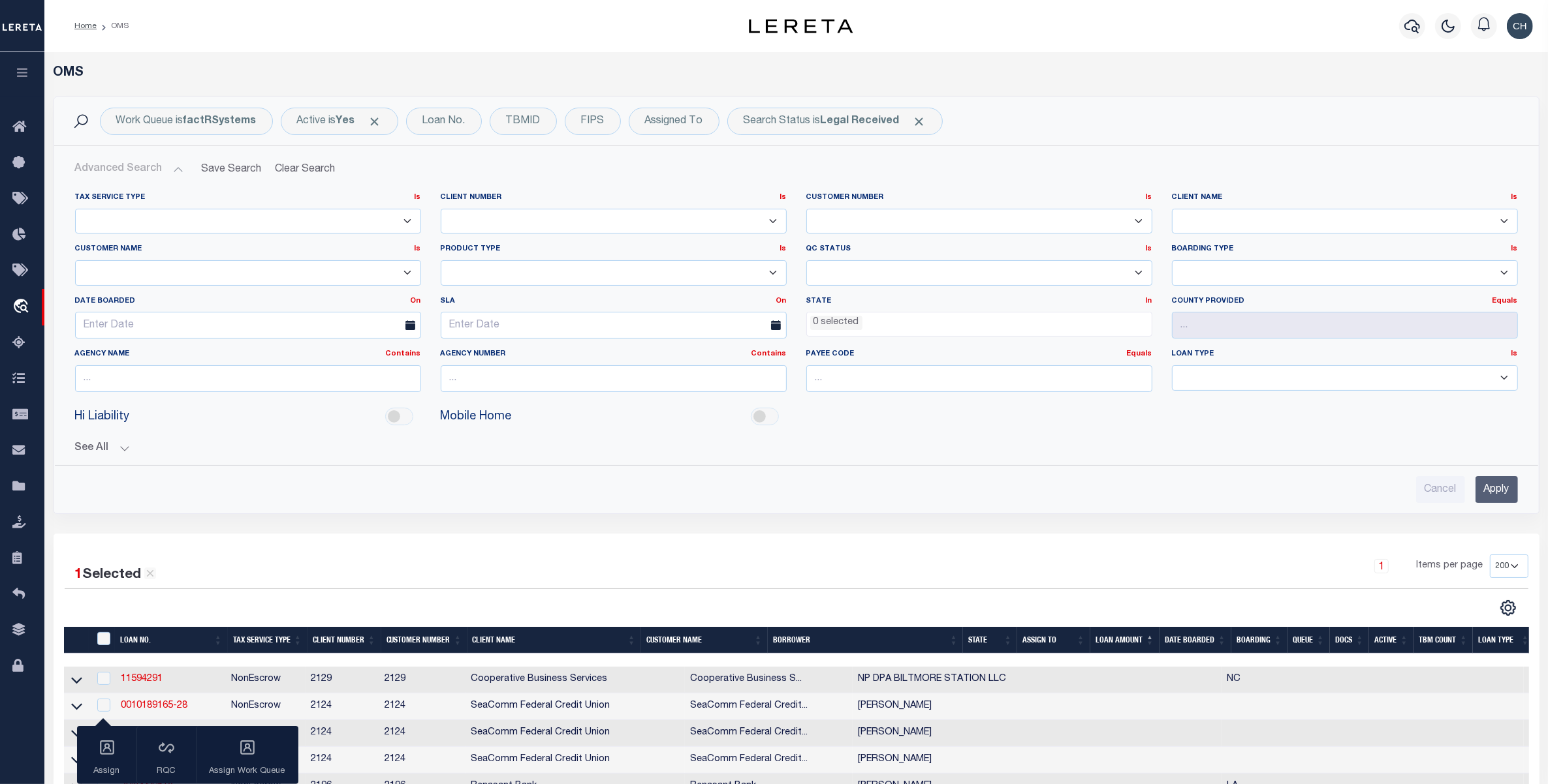
click at [876, 327] on ul "0 selected" at bounding box center [979, 322] width 344 height 17
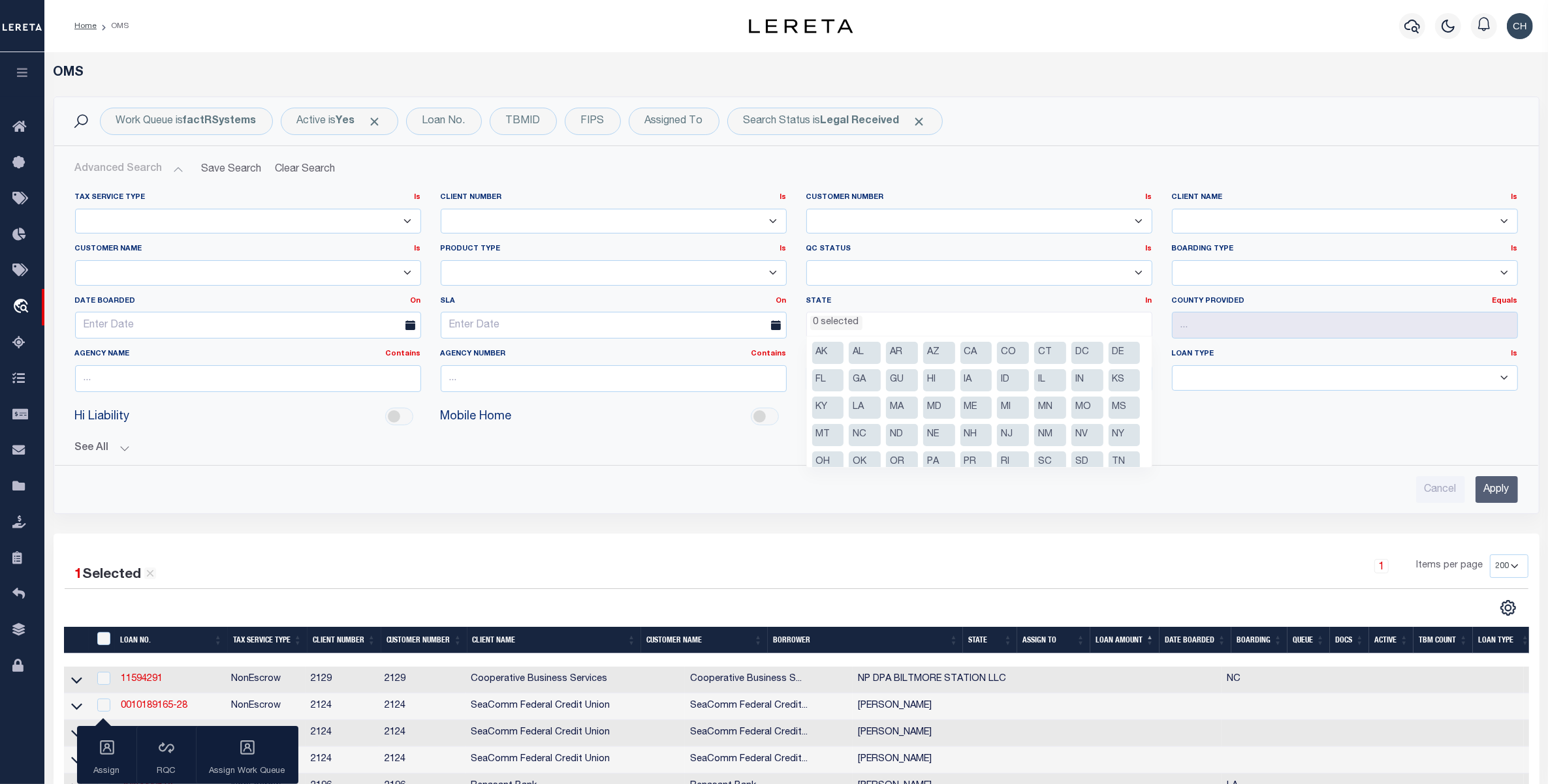
scroll to position [66, 0]
click at [844, 426] on li "[GEOGRAPHIC_DATA]" at bounding box center [828, 424] width 32 height 23
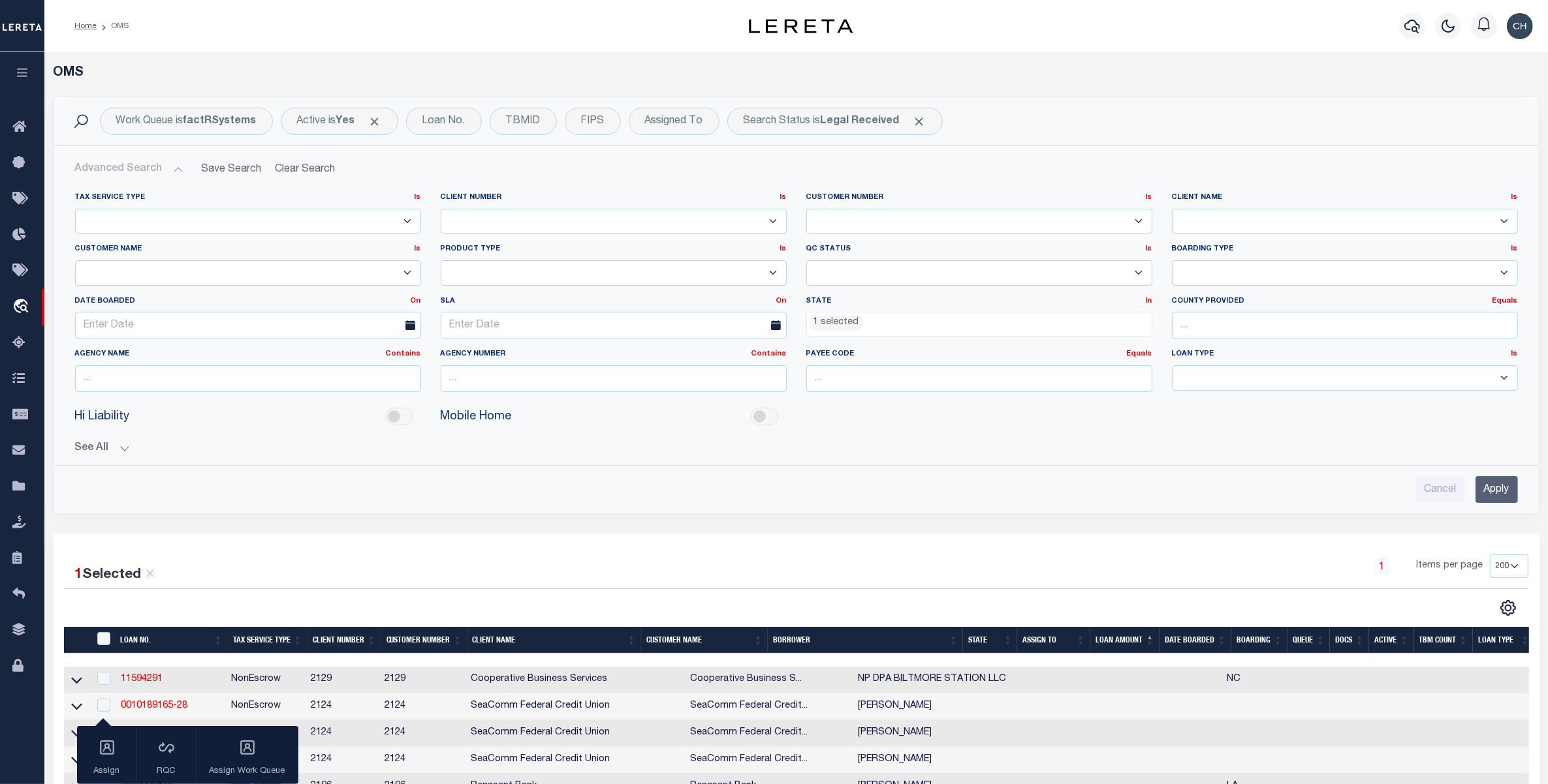
click at [1495, 491] on input "Apply" at bounding box center [1497, 489] width 43 height 27
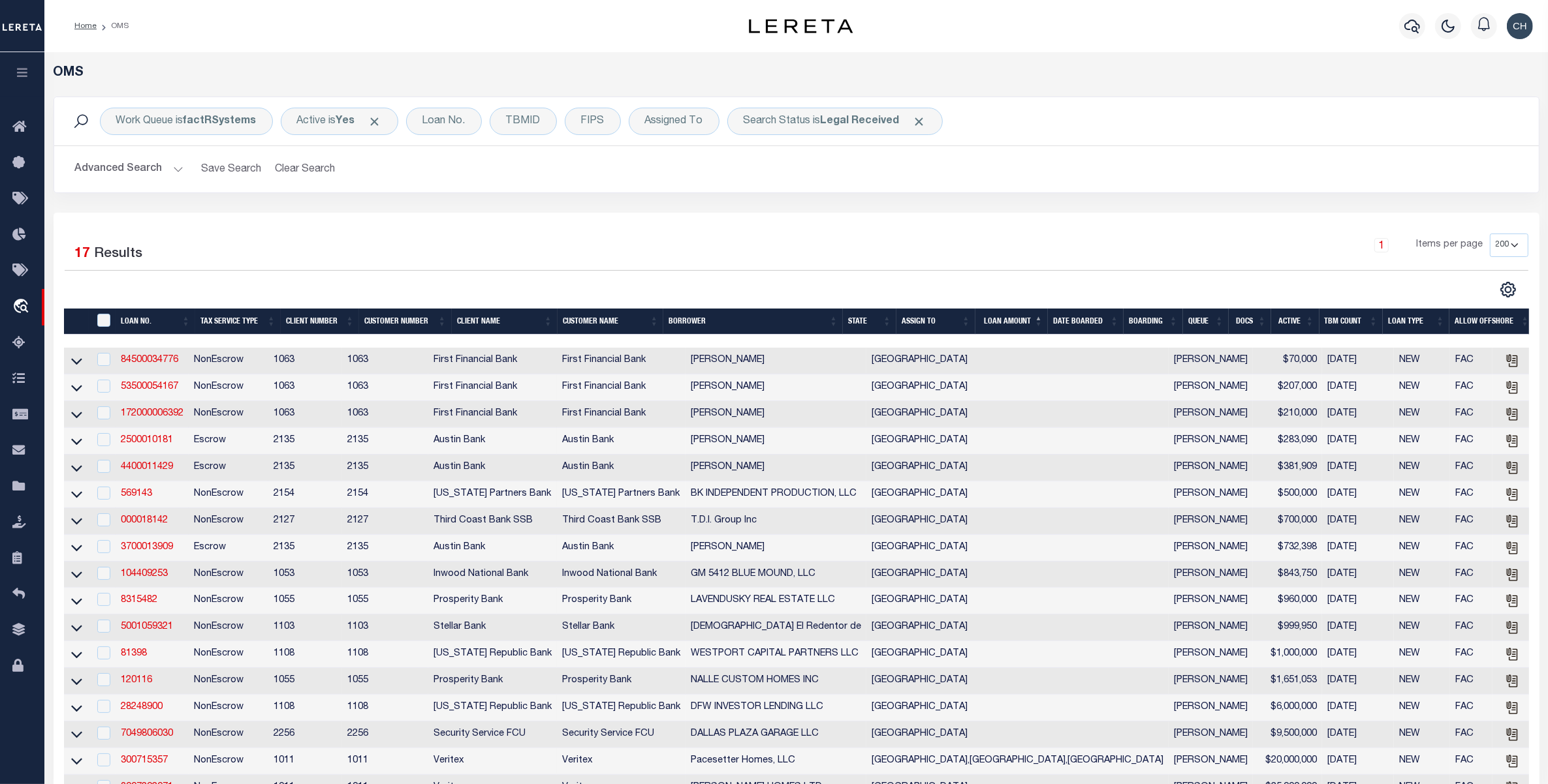
scroll to position [82, 0]
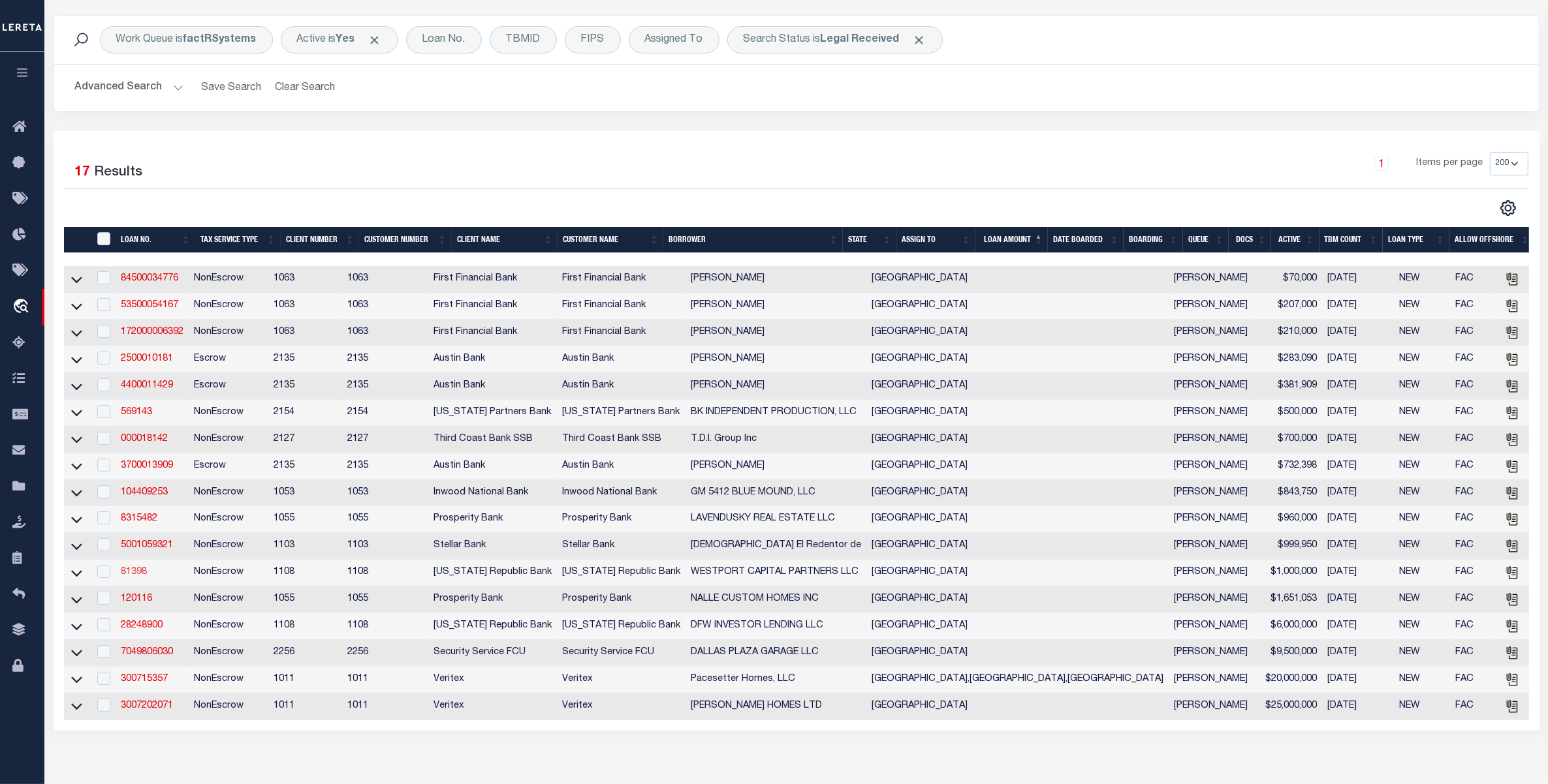
click at [136, 577] on link "81398" at bounding box center [134, 572] width 26 height 10
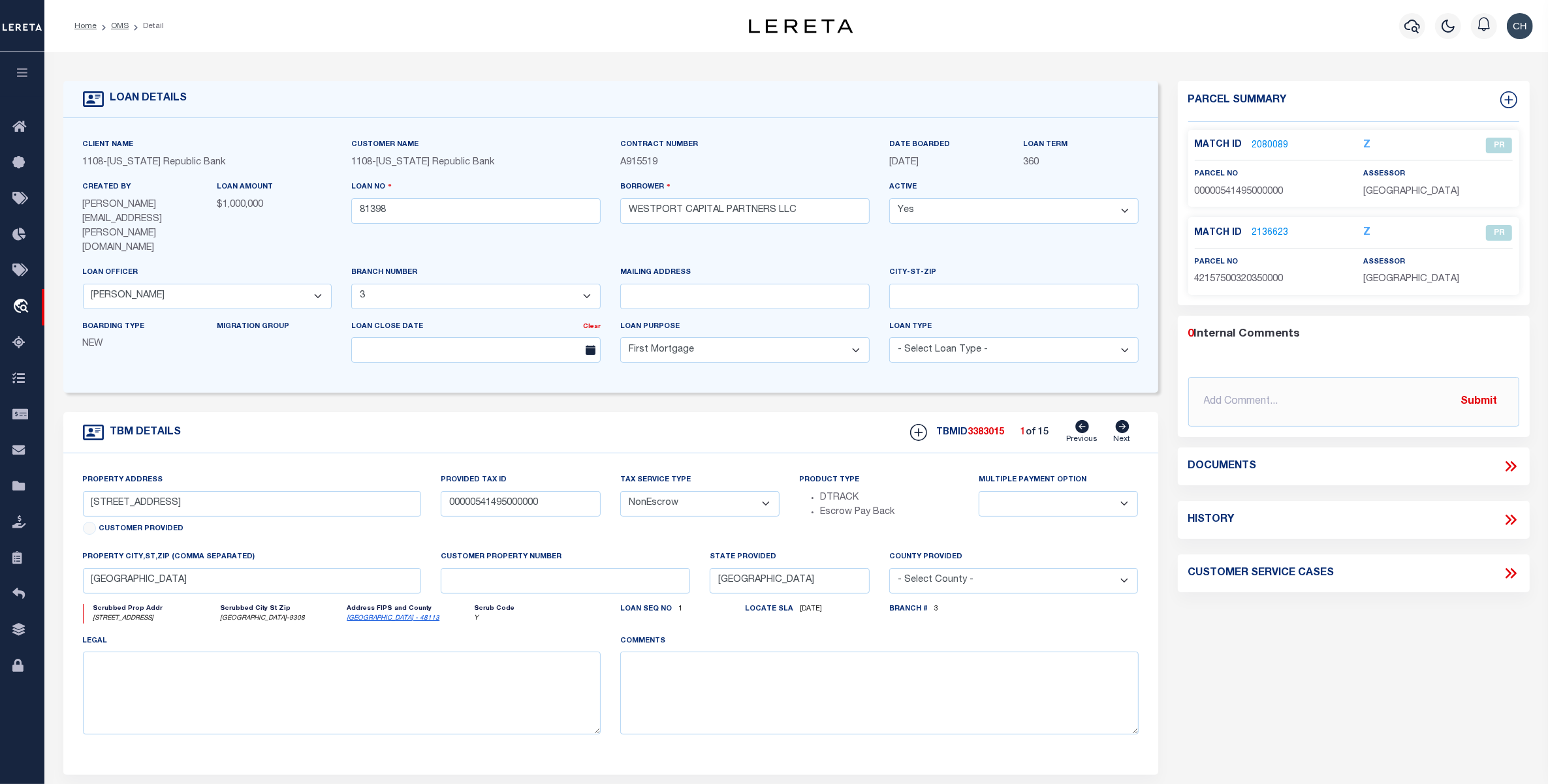
click at [1120, 420] on icon at bounding box center [1122, 426] width 14 height 13
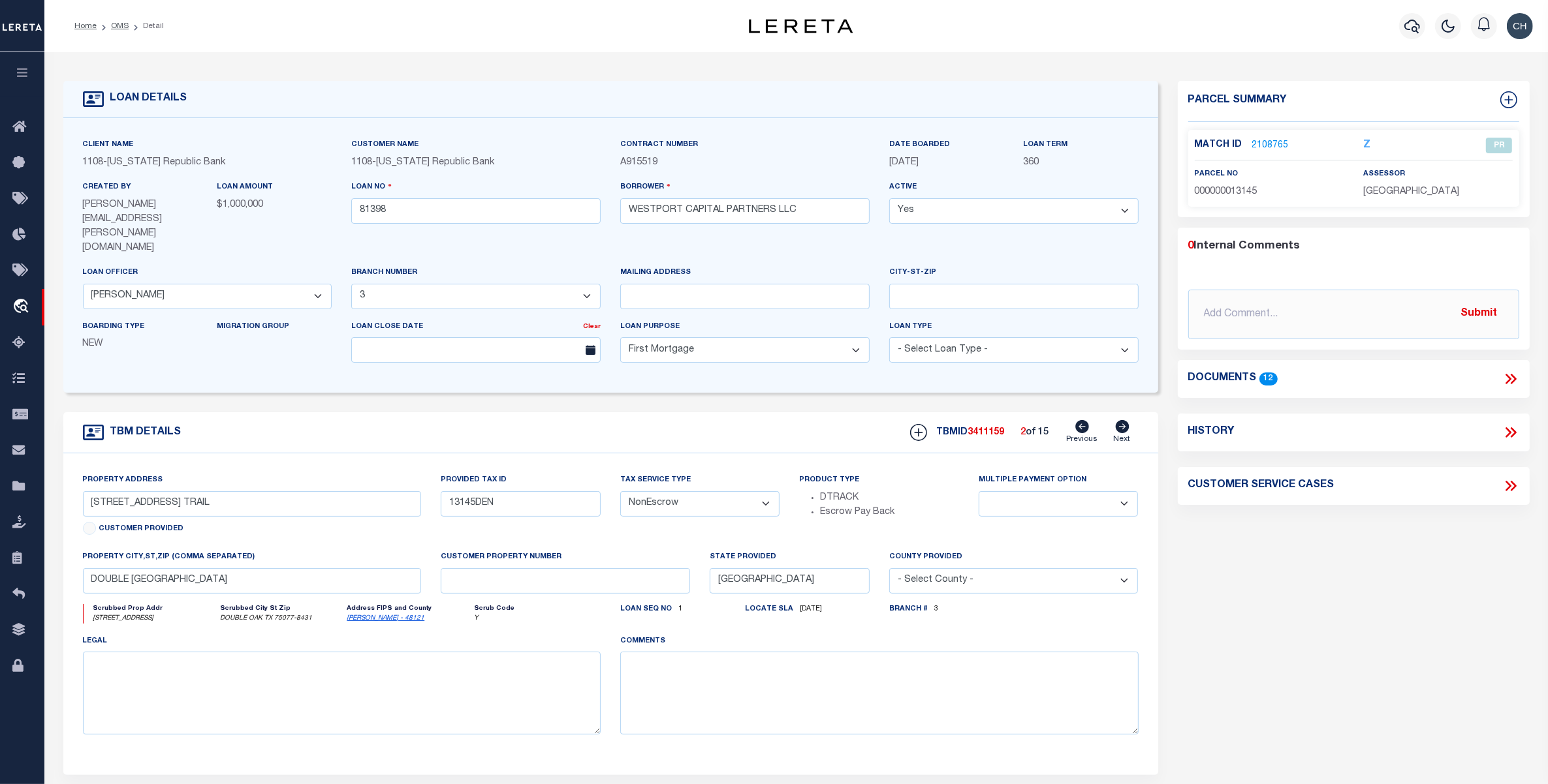
click at [1120, 420] on icon at bounding box center [1122, 426] width 14 height 13
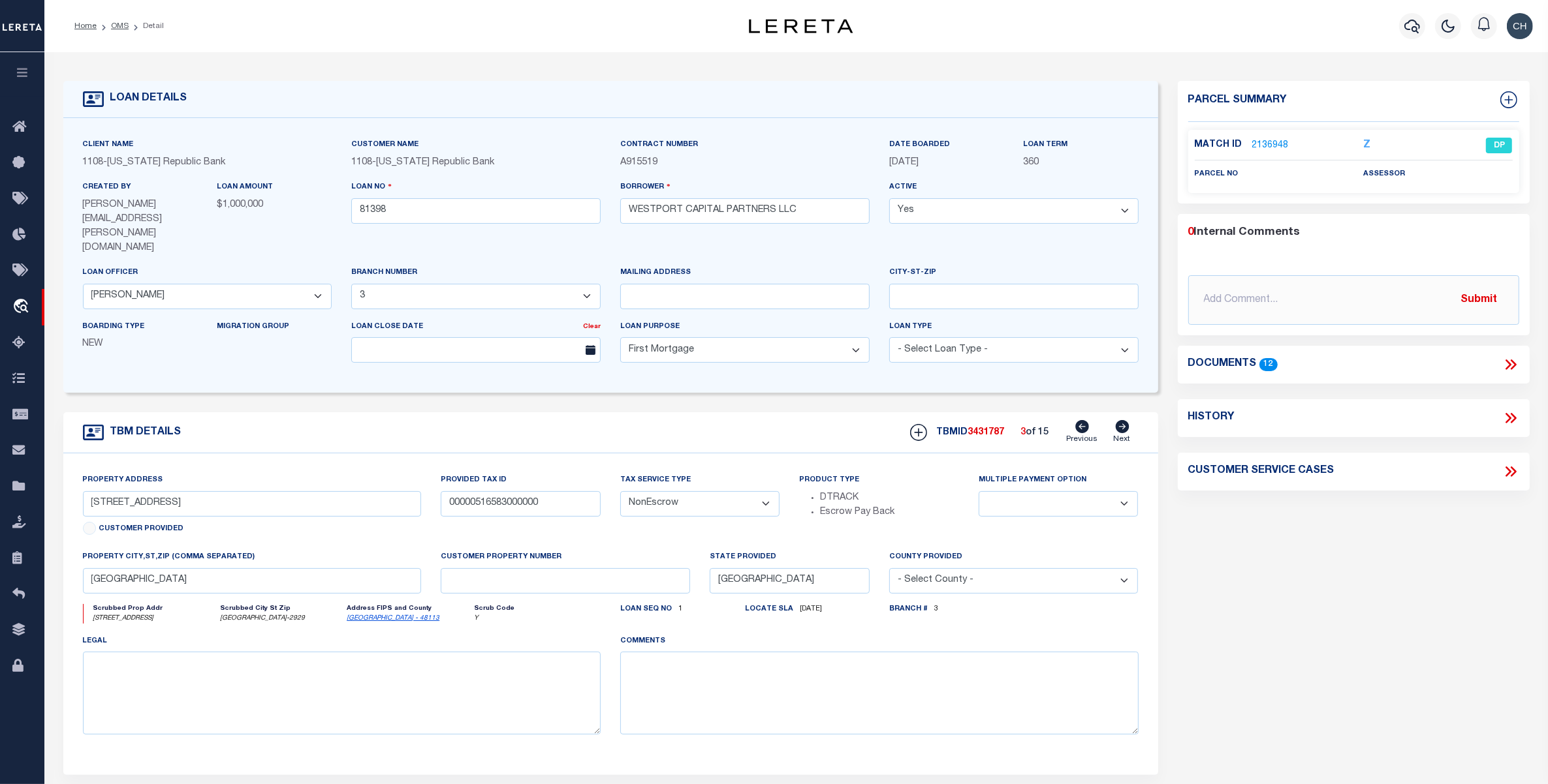
click at [1510, 360] on icon at bounding box center [1511, 365] width 17 height 17
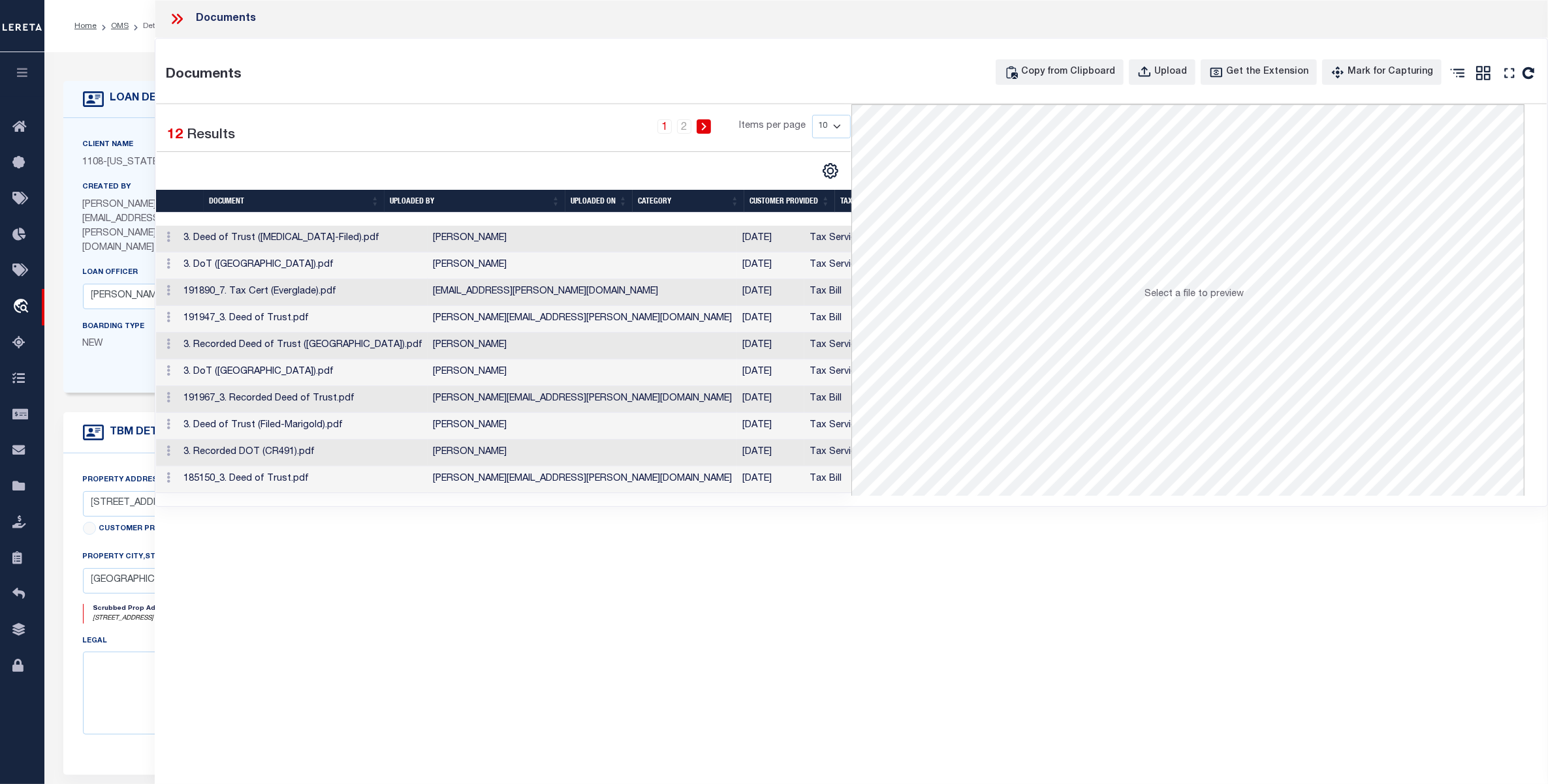
click at [428, 243] on td "[PERSON_NAME]" at bounding box center [583, 239] width 310 height 27
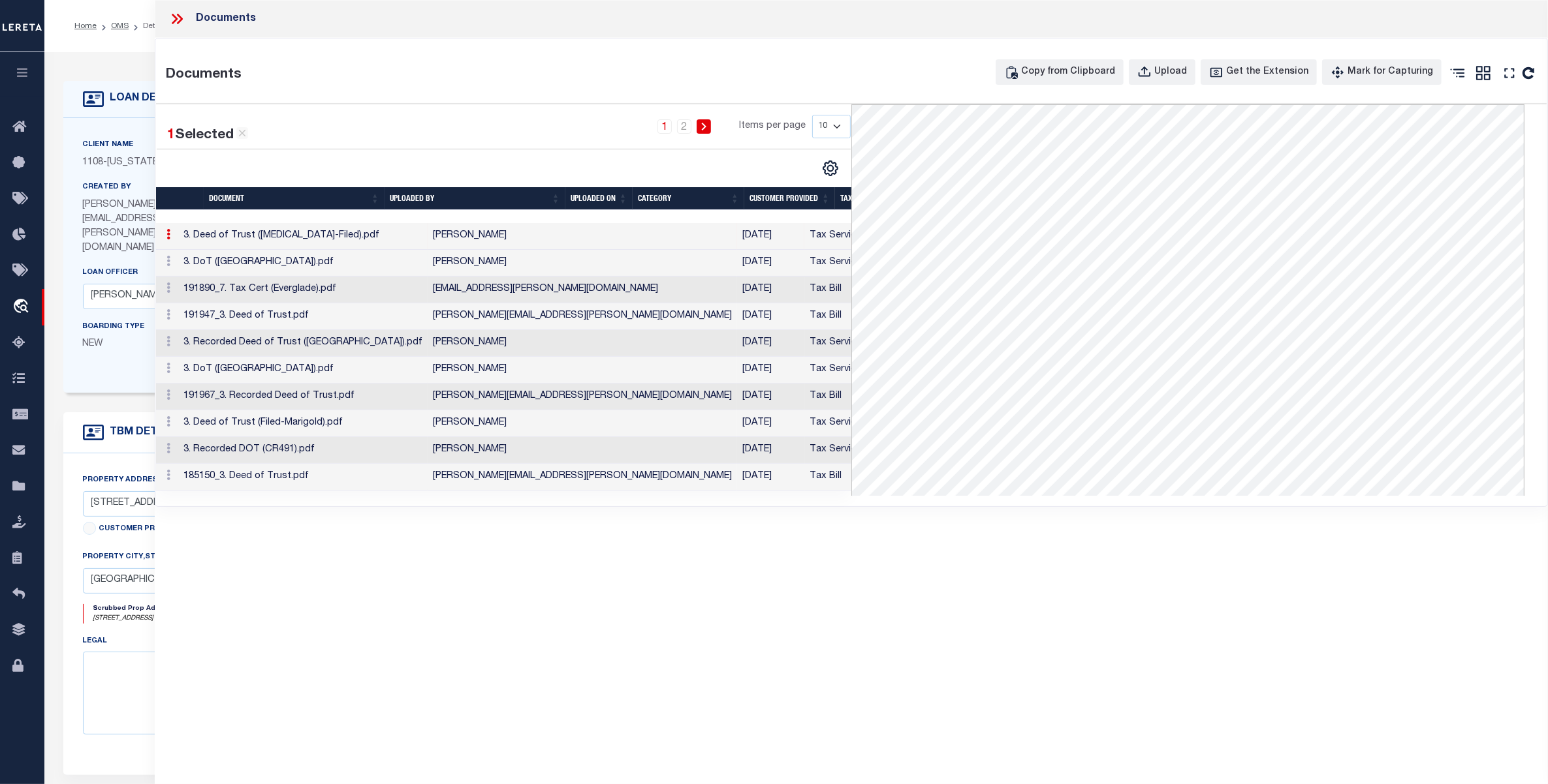
click at [261, 269] on td "3. DoT ([GEOGRAPHIC_DATA]).pdf" at bounding box center [303, 263] width 250 height 27
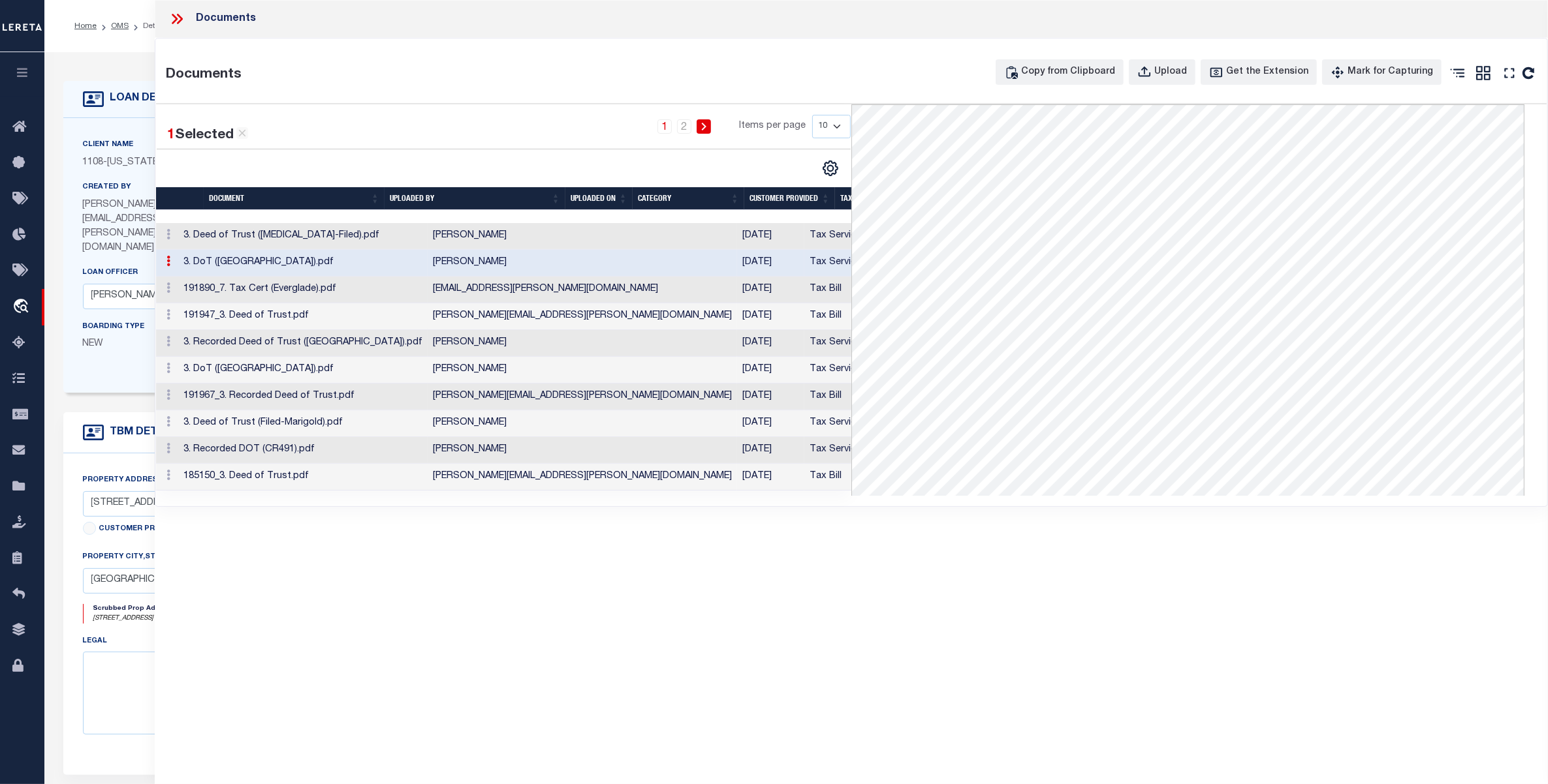
click at [282, 292] on td "191890_7. Tax Cert (Everglade).pdf" at bounding box center [303, 289] width 250 height 27
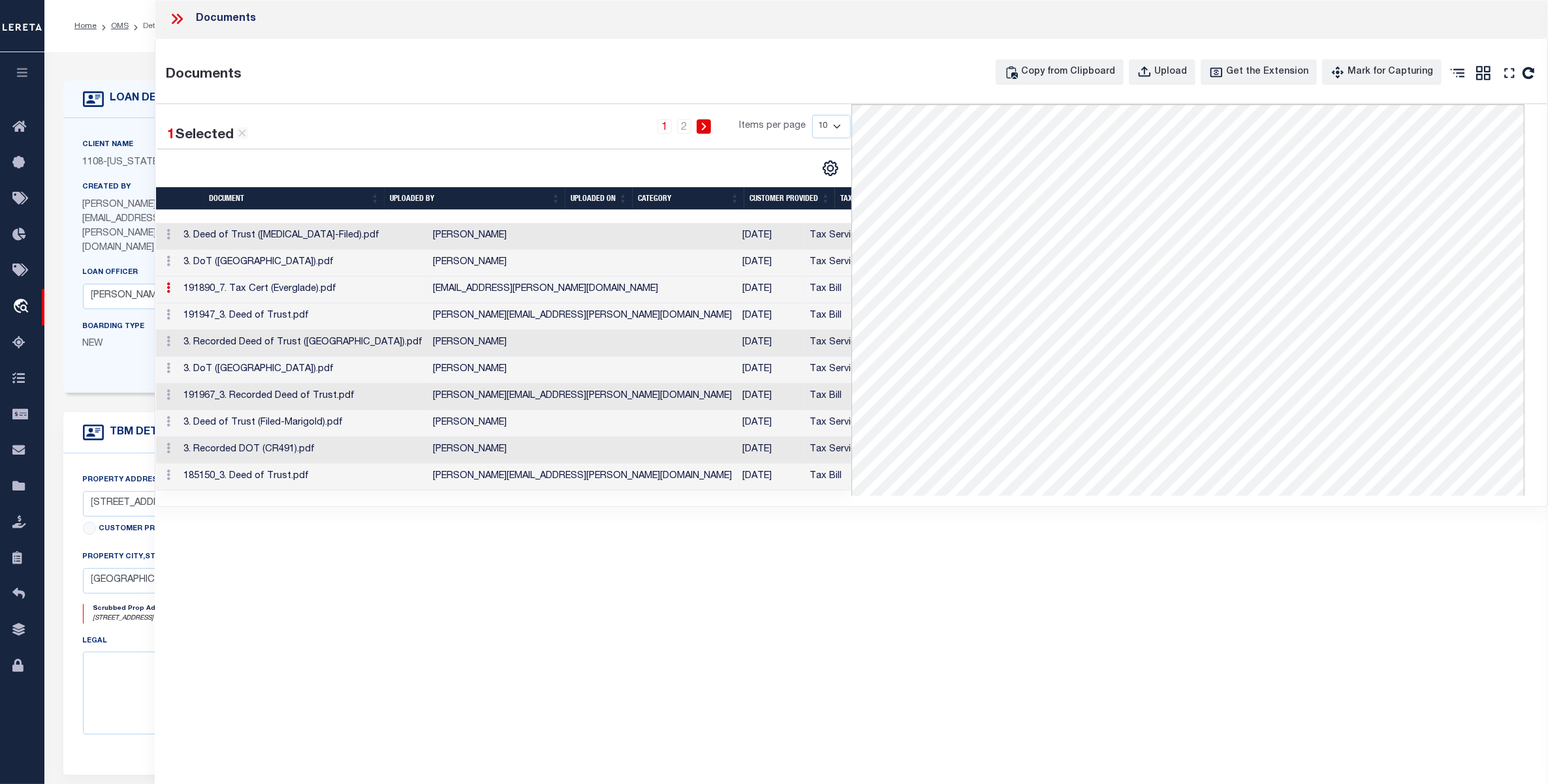
click at [243, 318] on td "191947_3. Deed of Trust.pdf" at bounding box center [303, 316] width 250 height 27
